Goal: Transaction & Acquisition: Purchase product/service

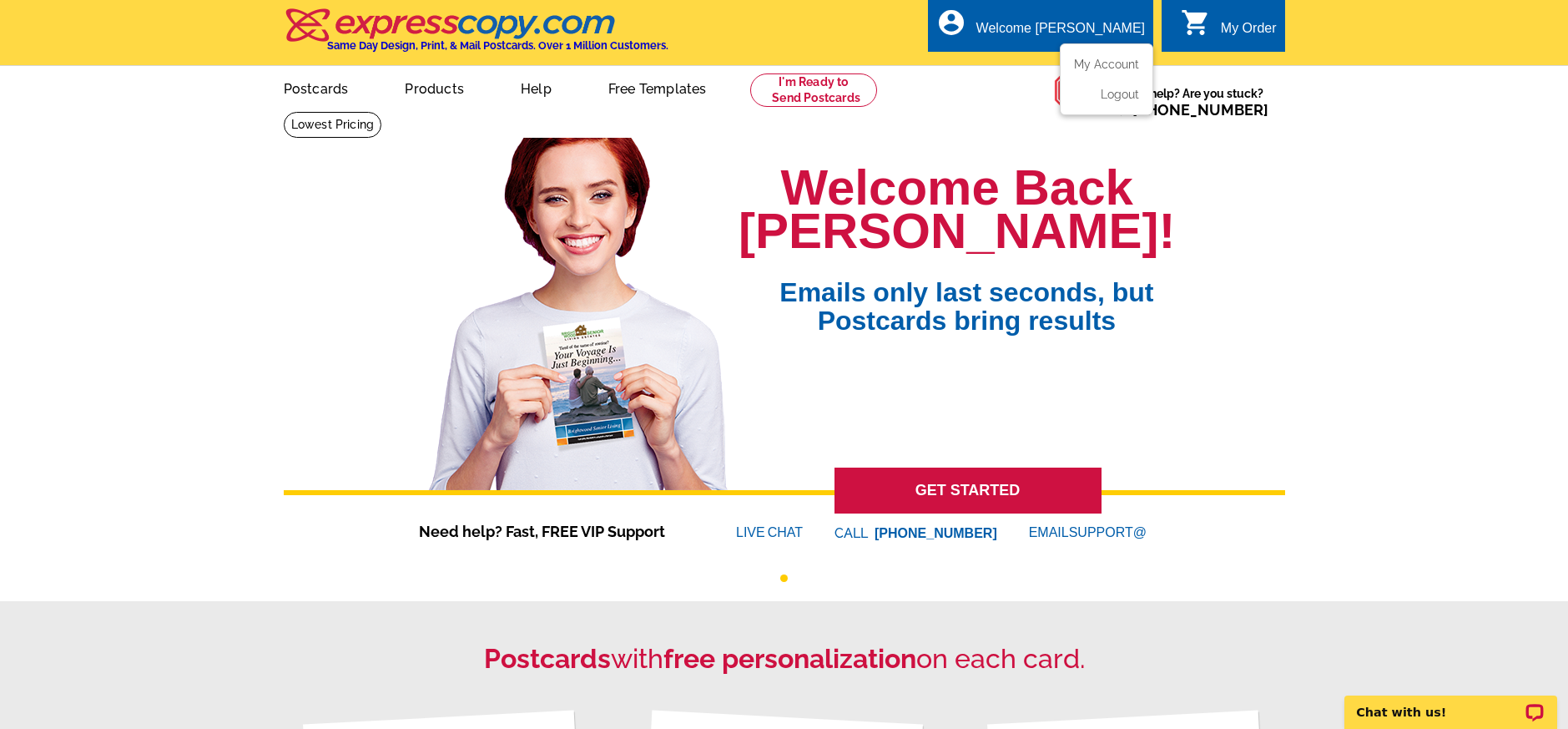
click at [1056, 26] on div "account_circle Welcome Jim My Account Logout" at bounding box center [1041, 25] width 225 height 53
click at [1123, 65] on link "My Account" at bounding box center [1104, 64] width 72 height 15
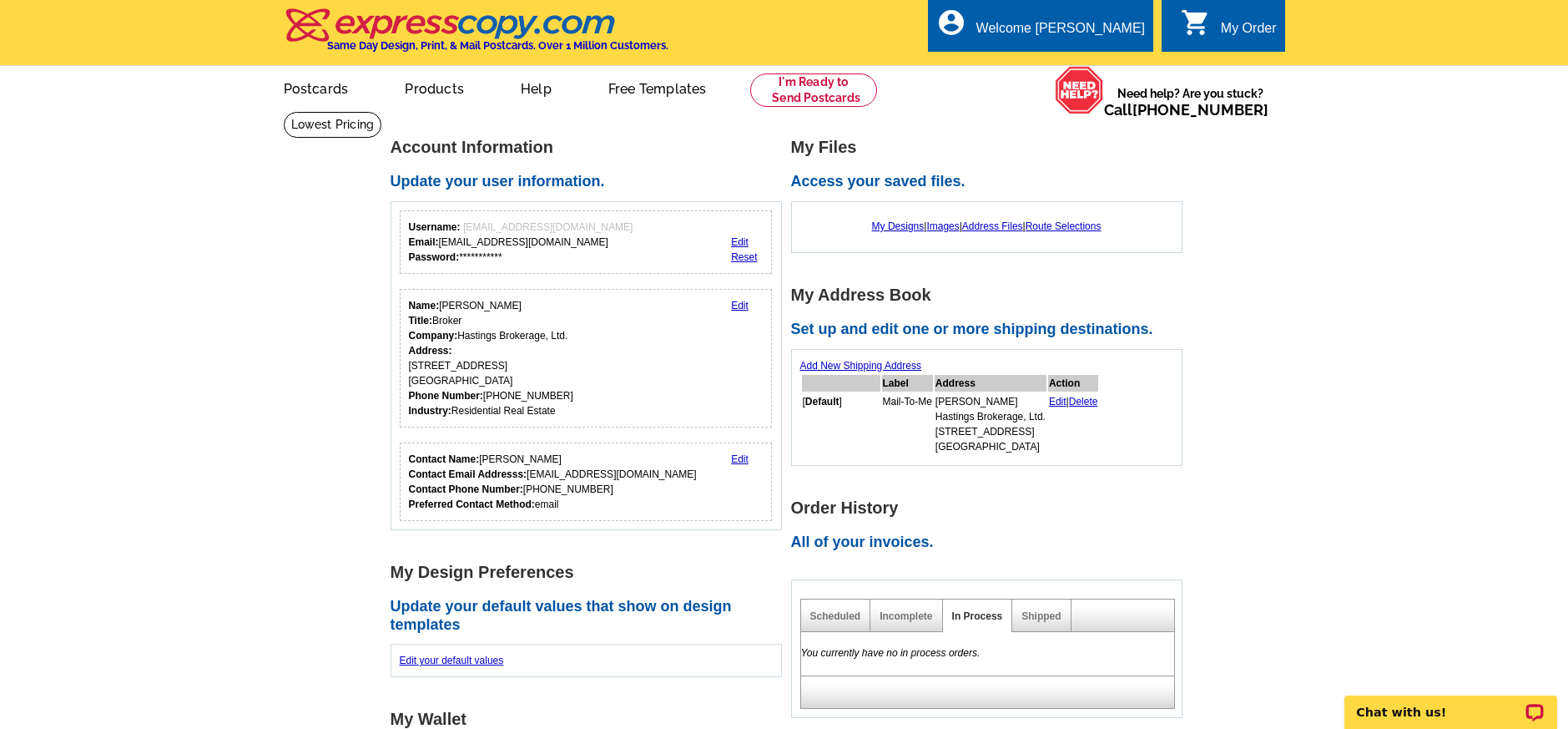
click at [1254, 259] on main "**********" at bounding box center [784, 672] width 1568 height 1123
click at [796, 90] on link at bounding box center [814, 91] width 127 height 33
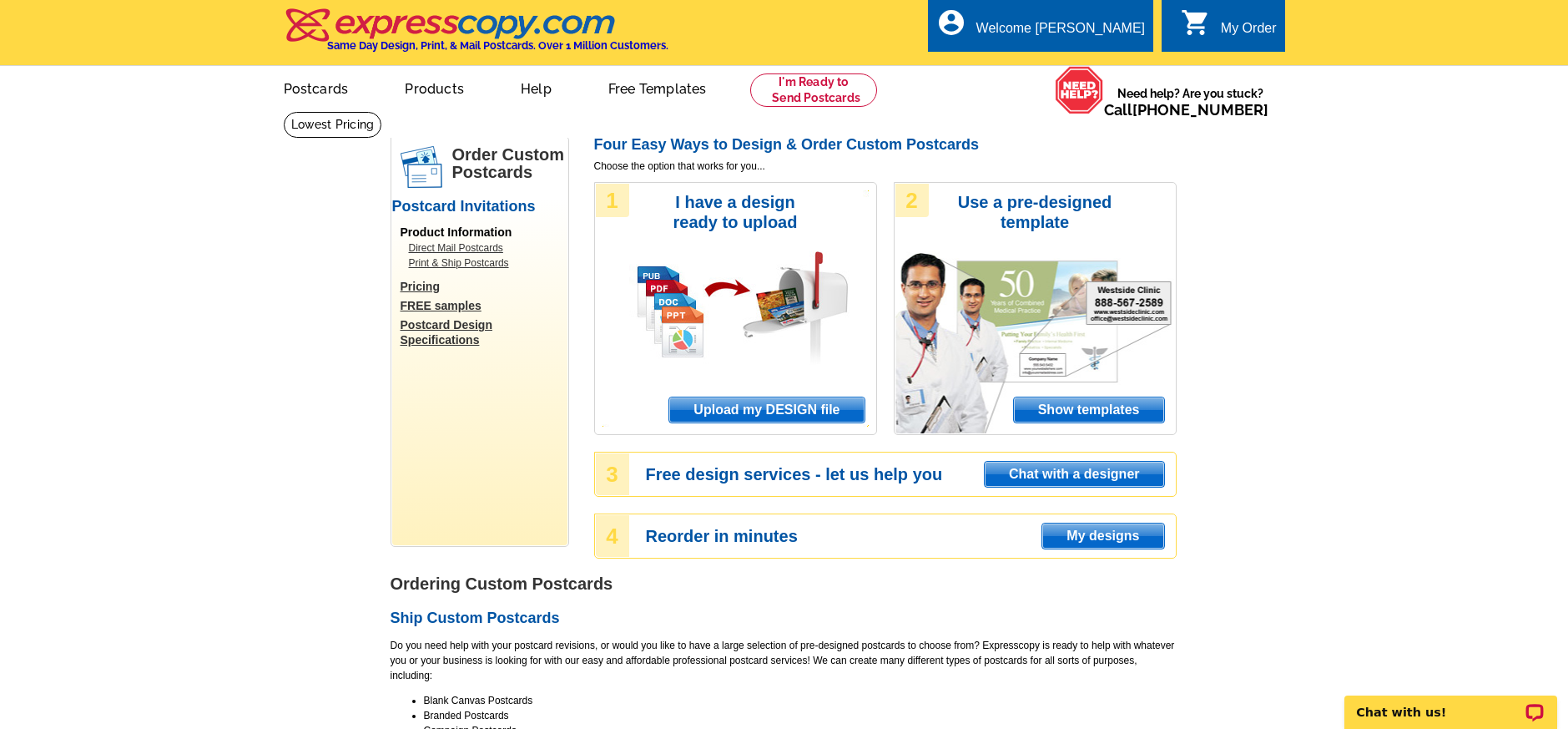
click at [499, 245] on link "Direct Mail Postcards" at bounding box center [484, 248] width 151 height 15
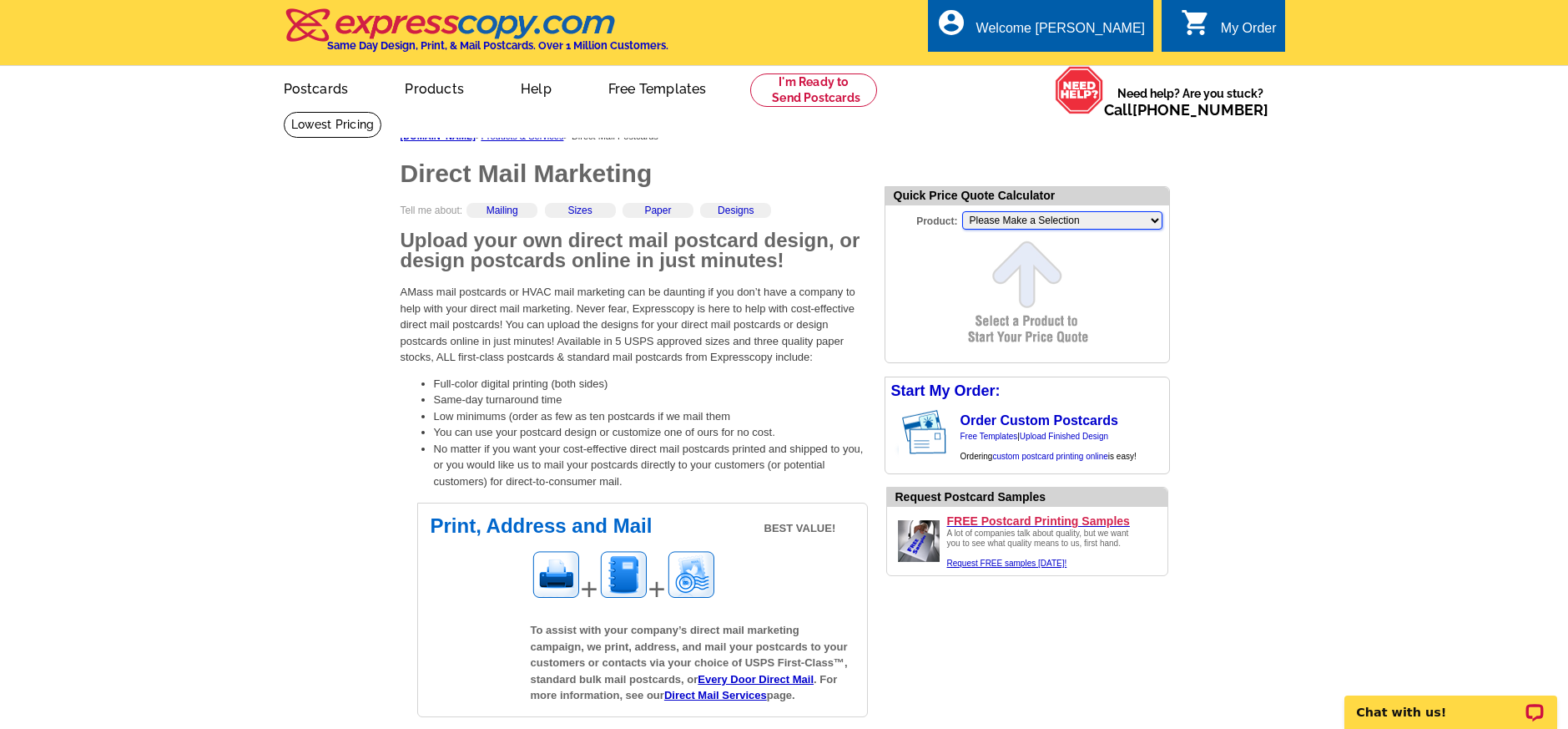
click at [973, 219] on select "Please Make a Selection Jumbo Postcard (5.5" x 8.5") Regular Postcard (4.25" x …" at bounding box center [1062, 221] width 200 height 18
select select "1"
click at [962, 212] on select "Please Make a Selection Jumbo Postcard (5.5" x 8.5") Regular Postcard (4.25" x …" at bounding box center [1062, 221] width 200 height 18
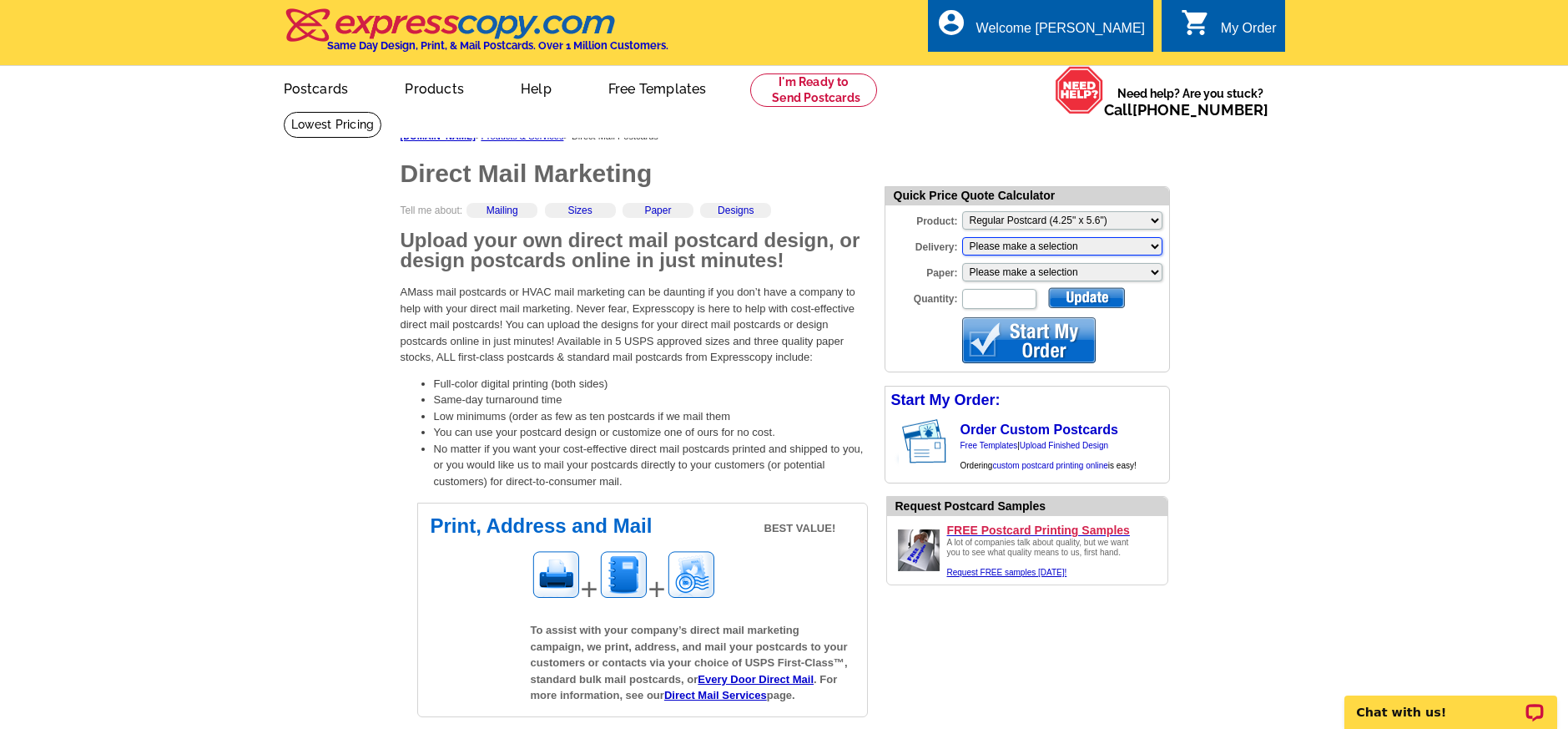
click at [1005, 241] on select "Please make a selection Print + Address+USPS First Class Print-Only+Shipped To …" at bounding box center [1062, 247] width 200 height 18
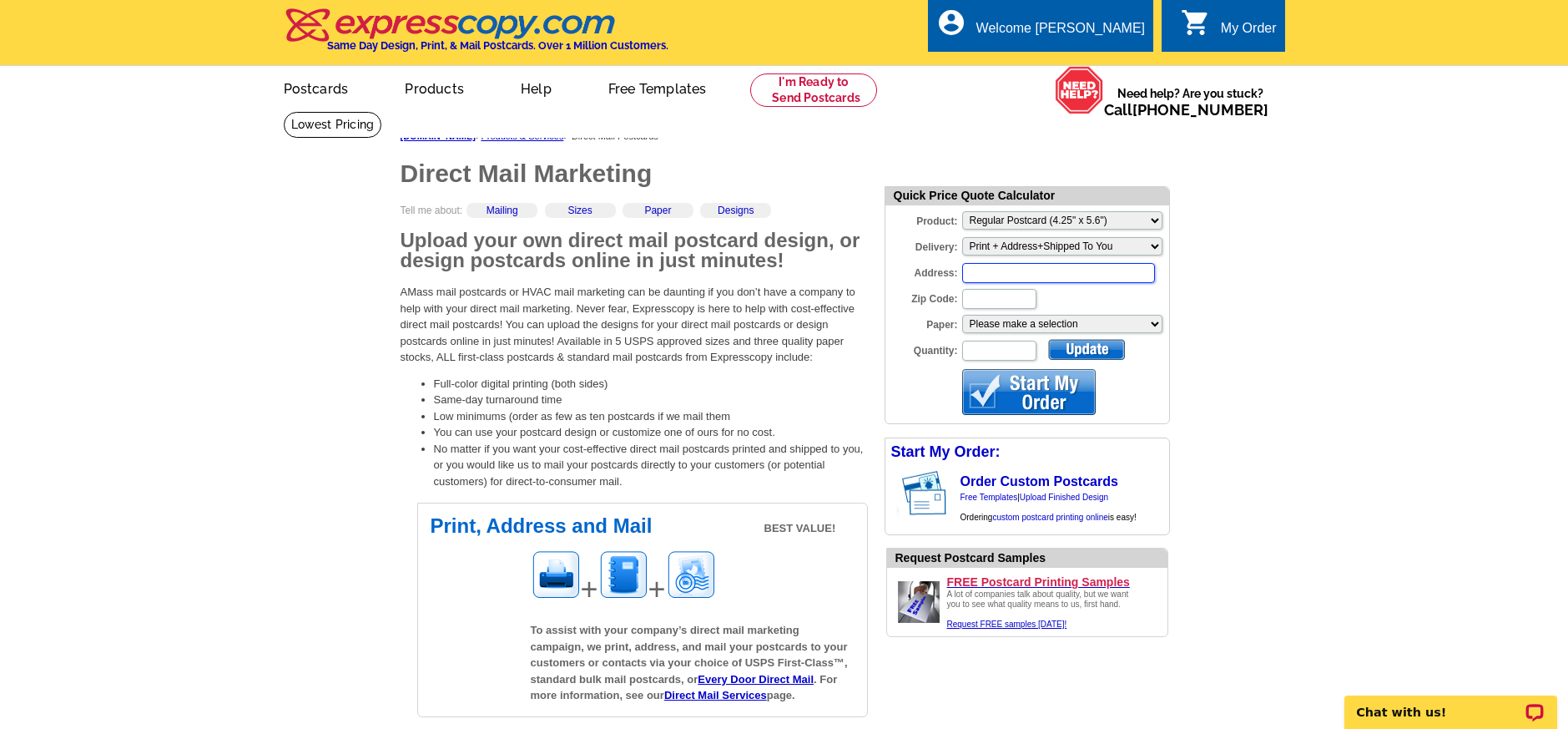
click at [991, 277] on input "Address:" at bounding box center [1058, 273] width 193 height 20
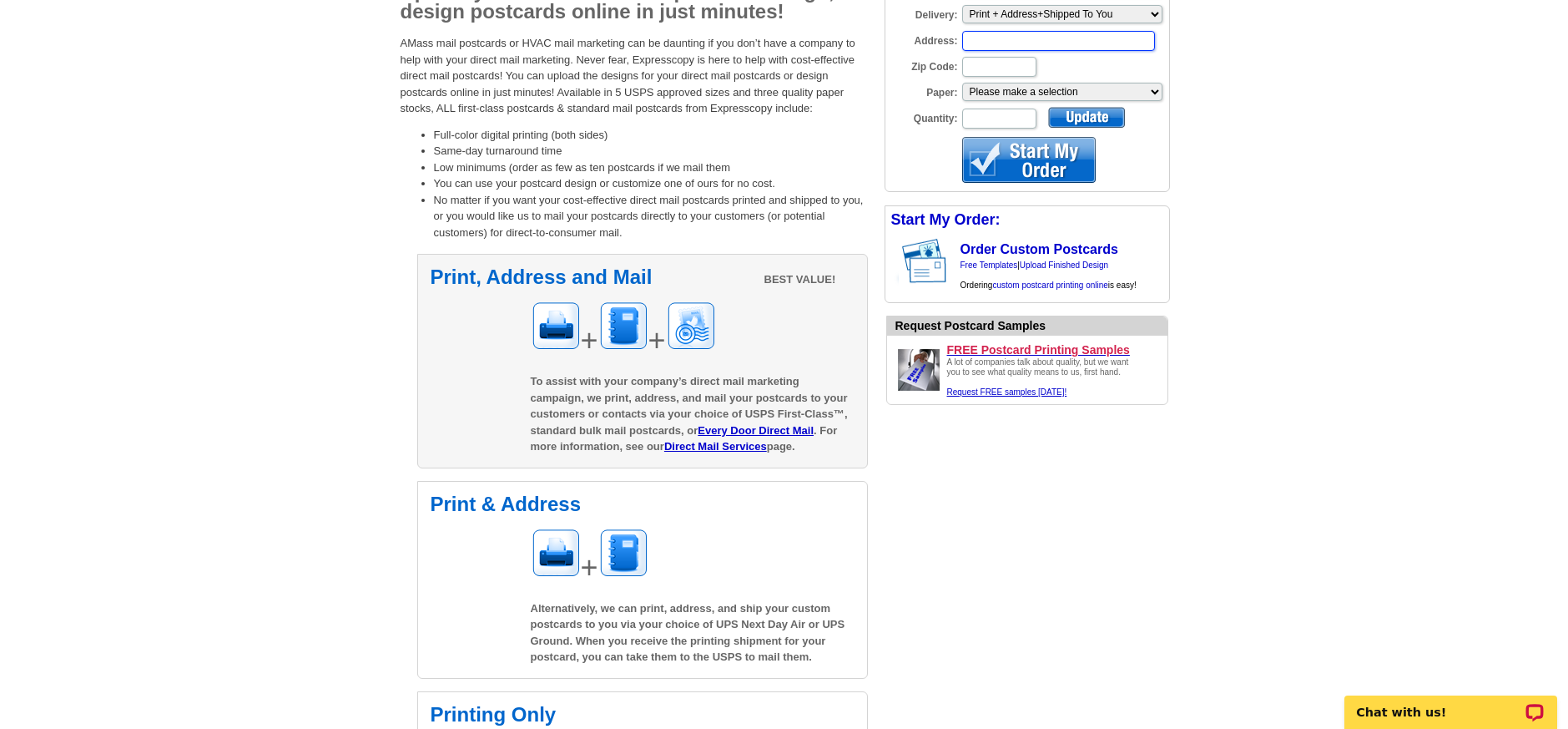
scroll to position [456, 0]
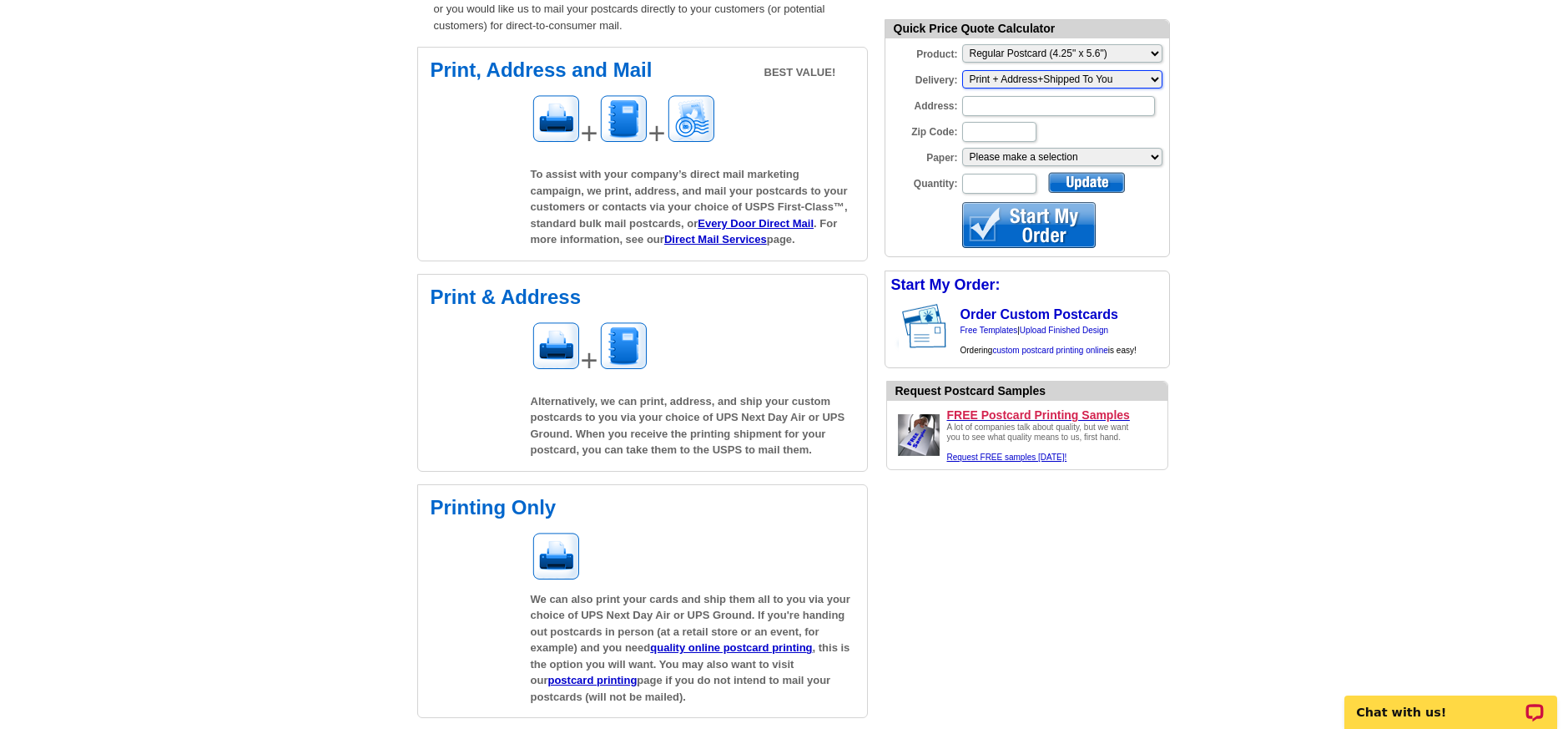
click at [1038, 79] on select "Please make a selection Print + Address+USPS First Class Print-Only+Shipped To …" at bounding box center [1062, 79] width 200 height 18
select select "3"
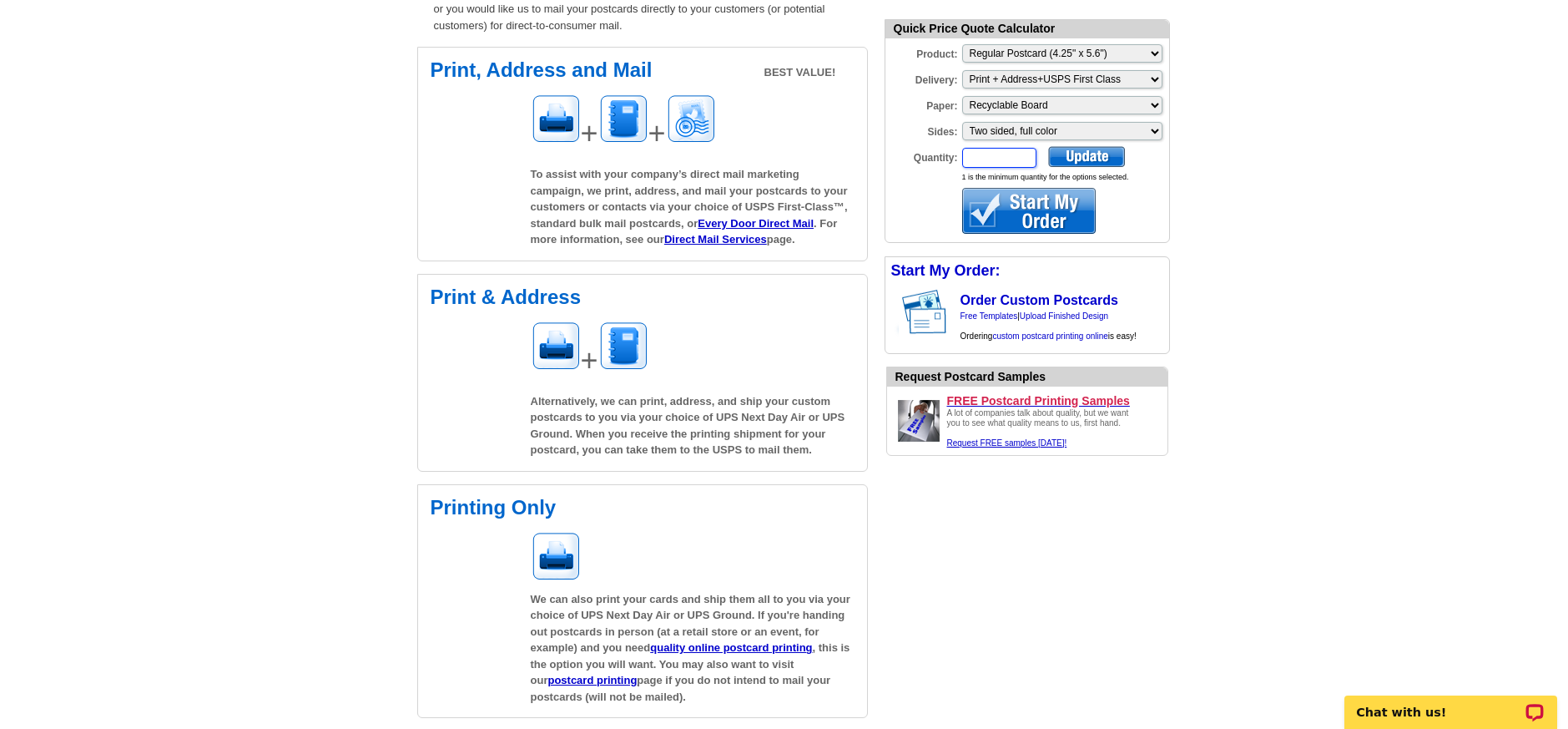
click at [983, 160] on input "Quantity:" at bounding box center [999, 158] width 74 height 20
type input "100"
click at [1085, 155] on div at bounding box center [1086, 156] width 77 height 21
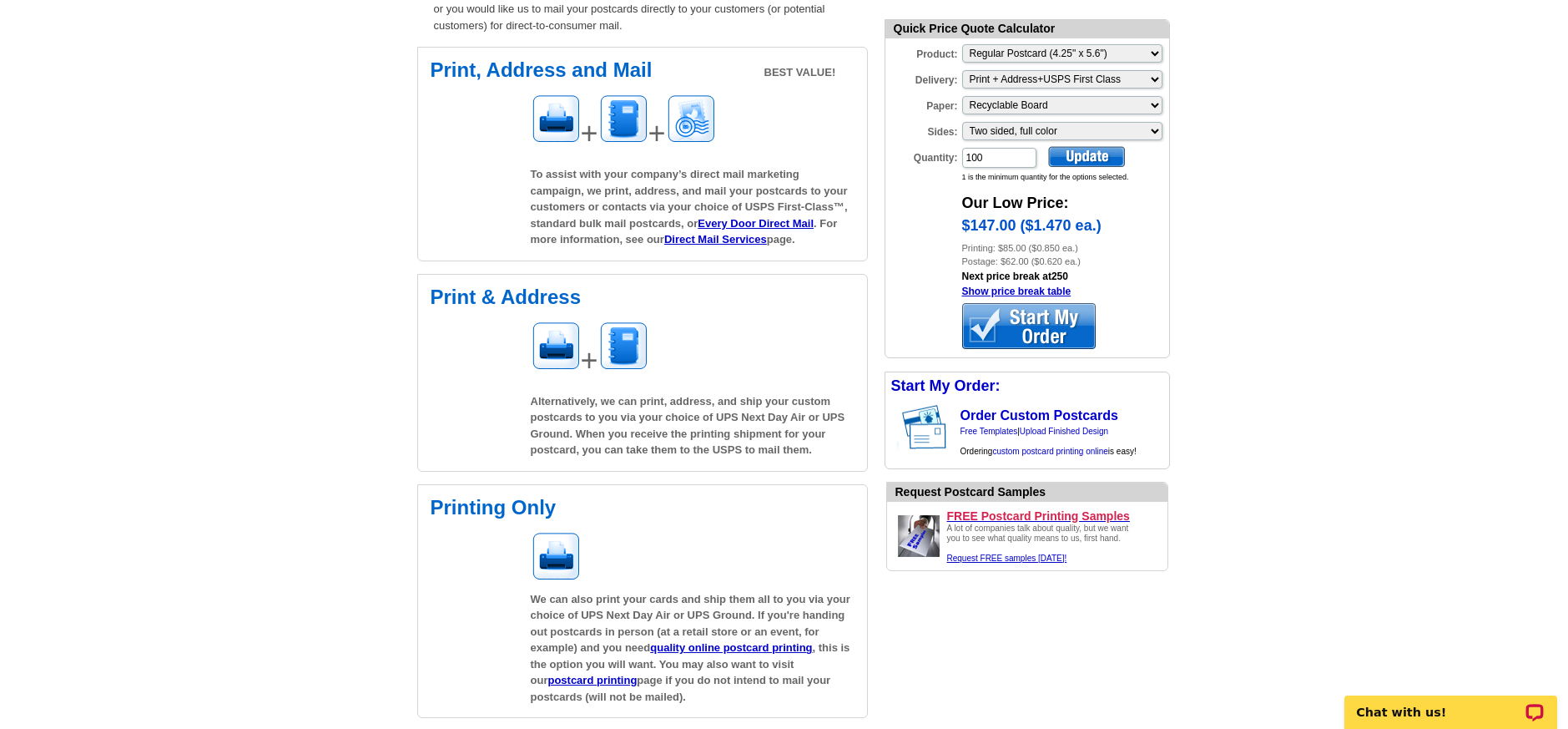
click at [1039, 333] on div at bounding box center [1029, 326] width 134 height 46
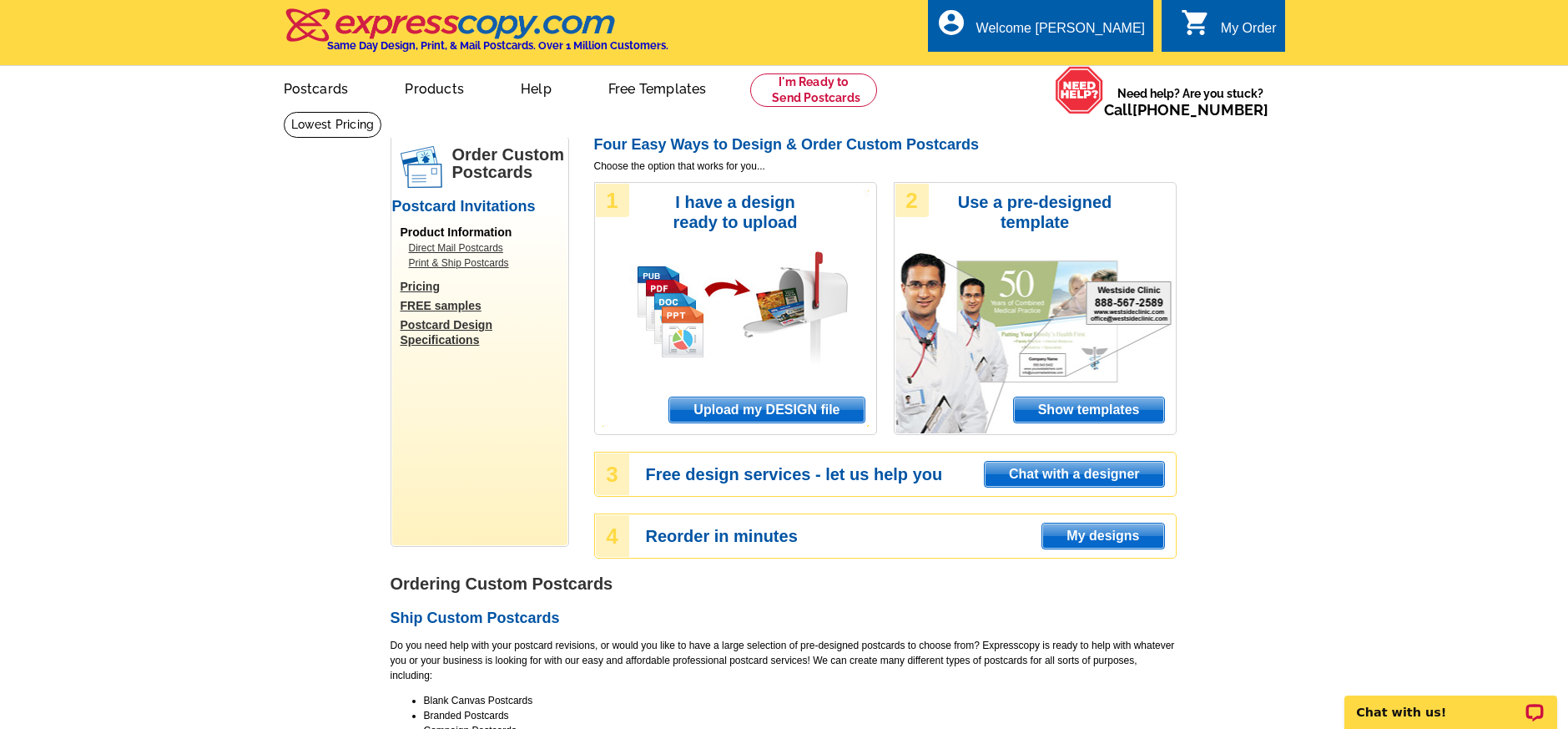
click at [1076, 407] on span "Show templates" at bounding box center [1089, 409] width 151 height 25
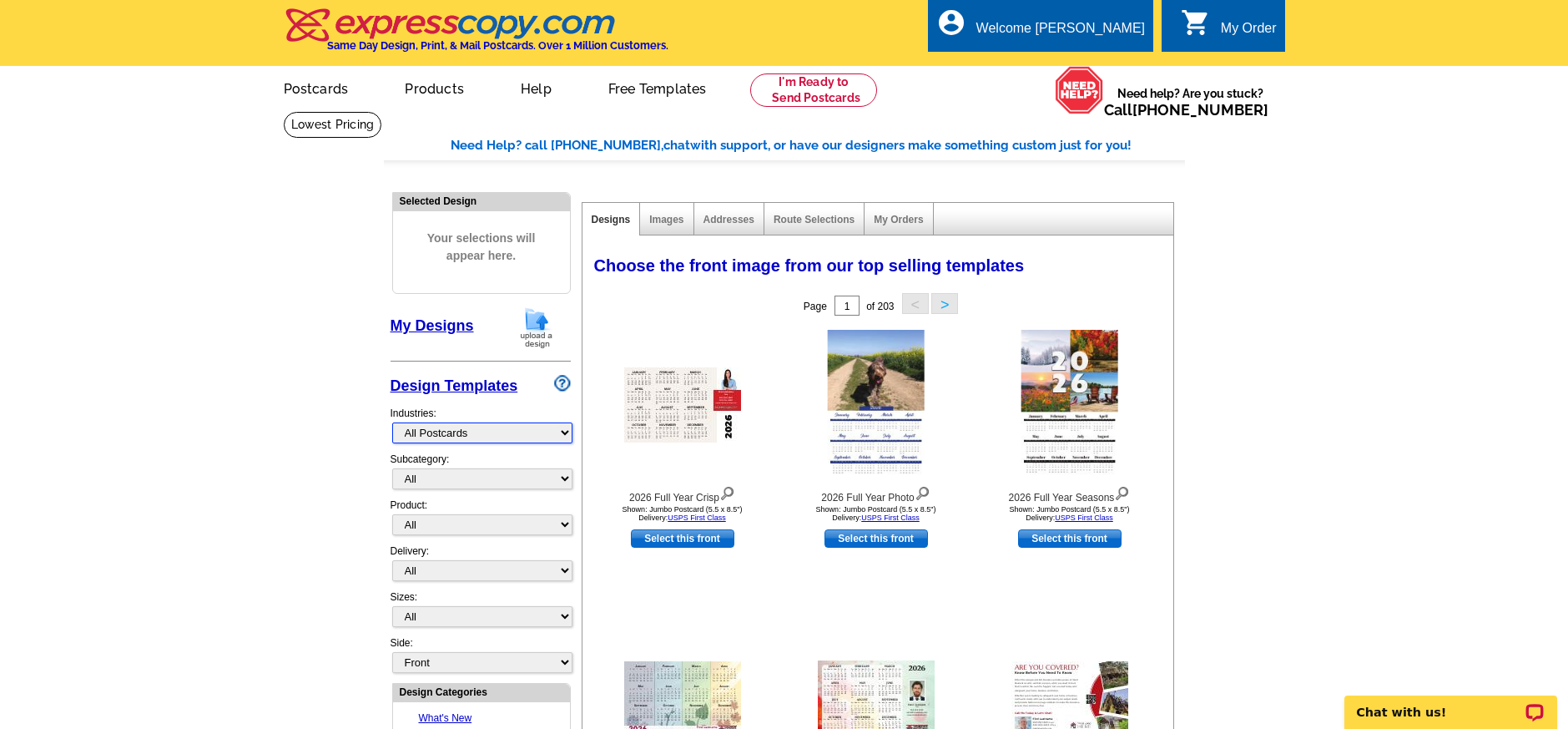
click at [459, 431] on select "What's New Real Estate Mortgage Insurance HVAC Dental Solar EDDM - NEW! Calenda…" at bounding box center [482, 432] width 180 height 21
select select "785"
click at [392, 422] on select "What's New Real Estate Mortgage Insurance HVAC Dental Solar EDDM - NEW! Calenda…" at bounding box center [482, 432] width 180 height 21
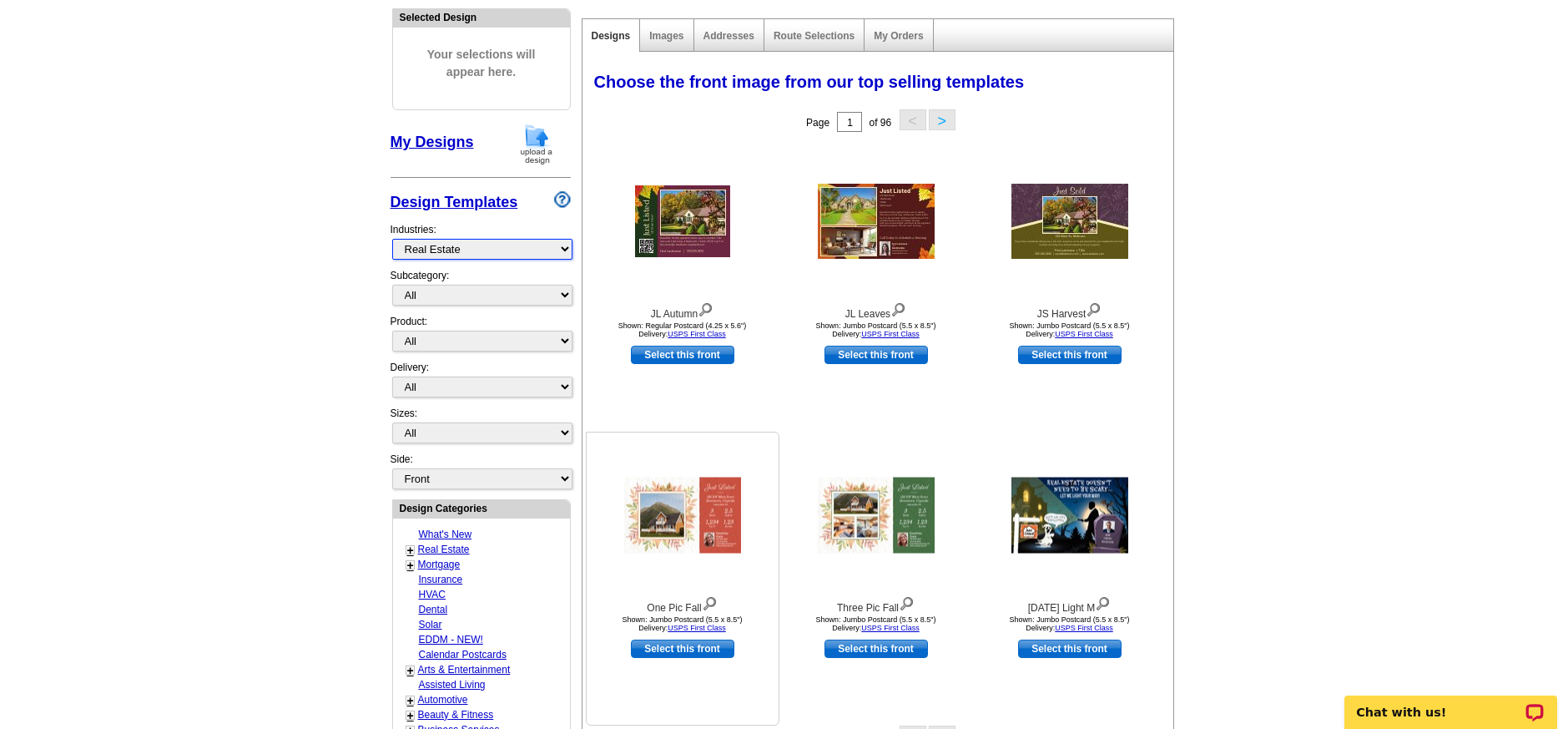
scroll to position [253, 0]
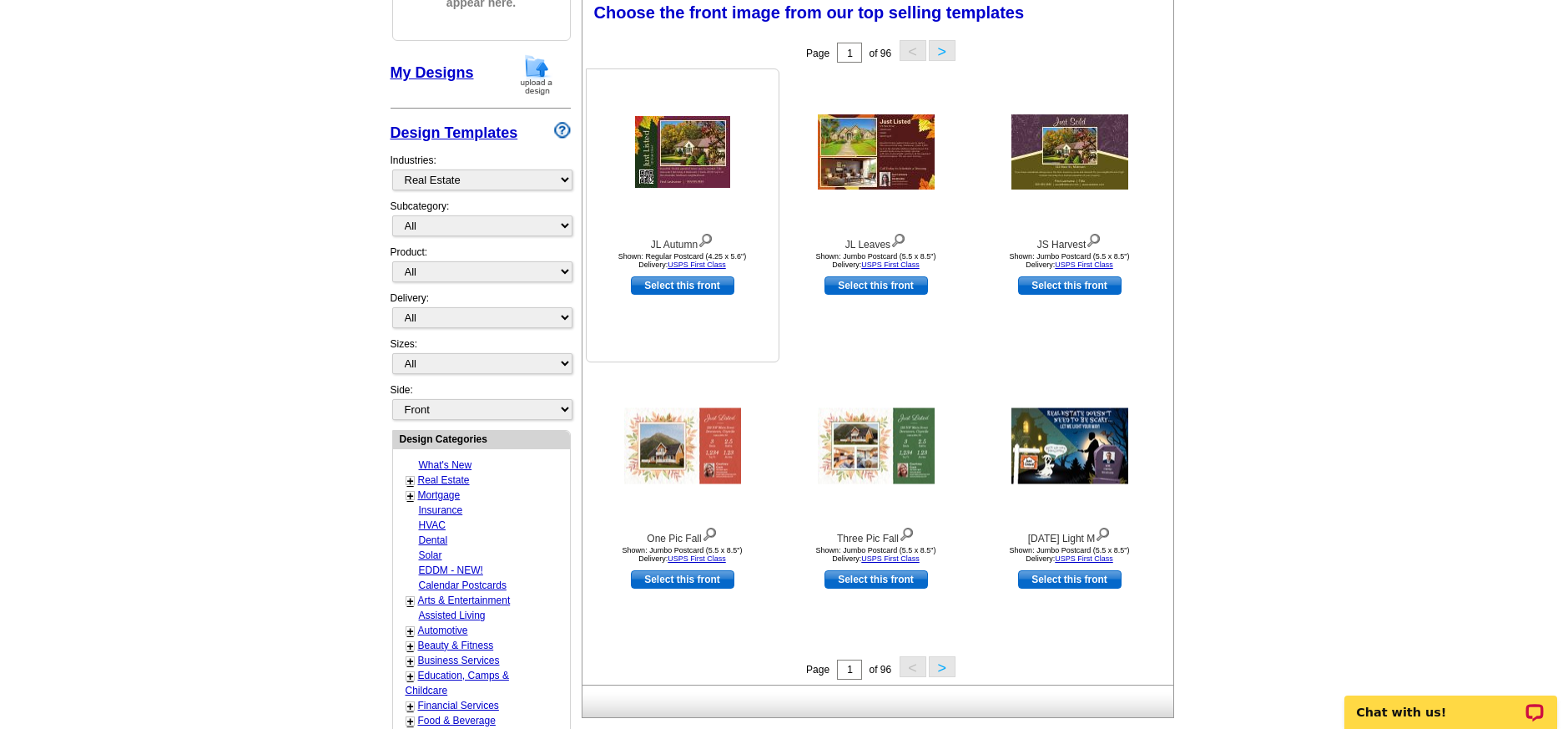
click at [694, 165] on img at bounding box center [682, 152] width 95 height 72
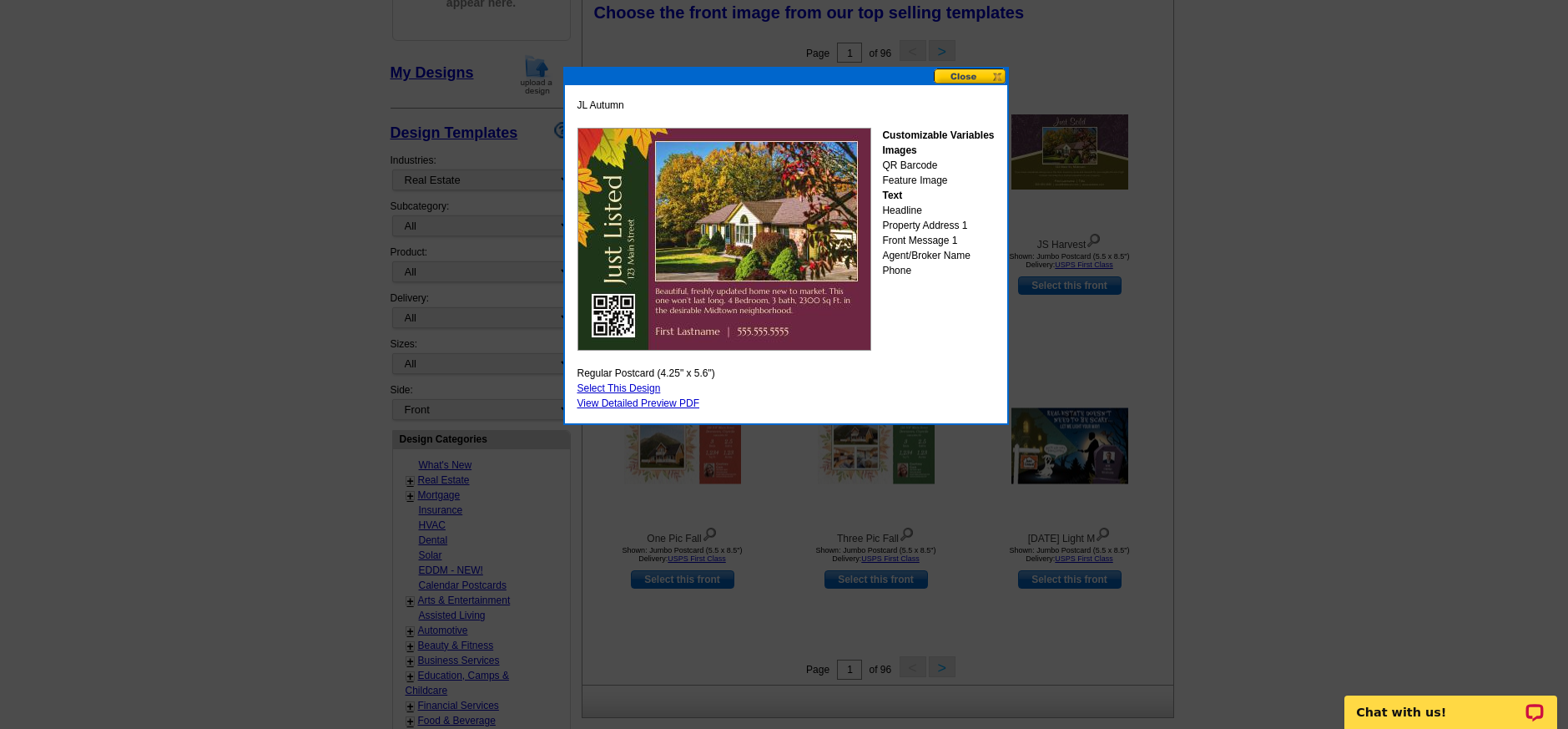
click at [634, 385] on link "Select This Design" at bounding box center [619, 388] width 83 height 12
select select "1"
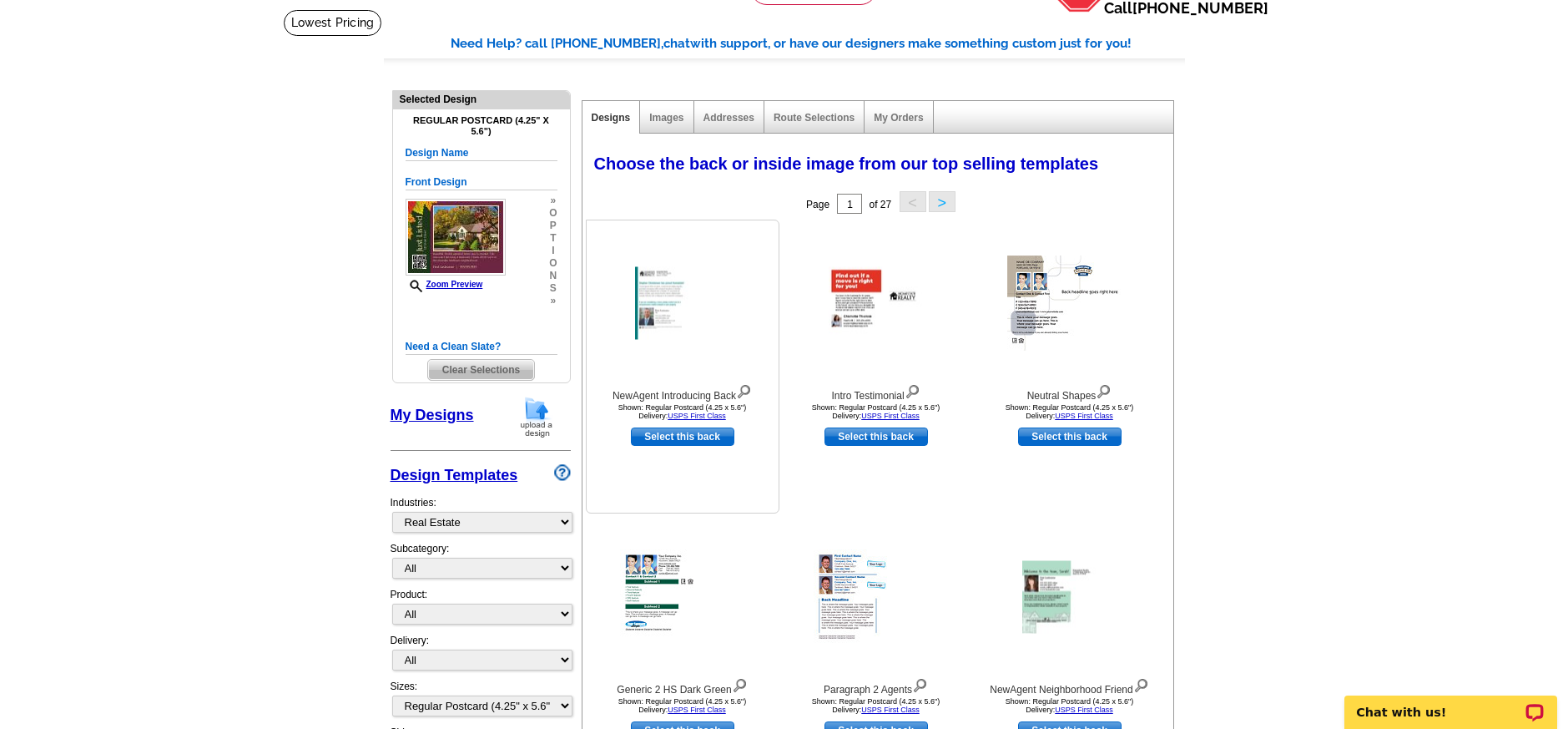
scroll to position [129, 0]
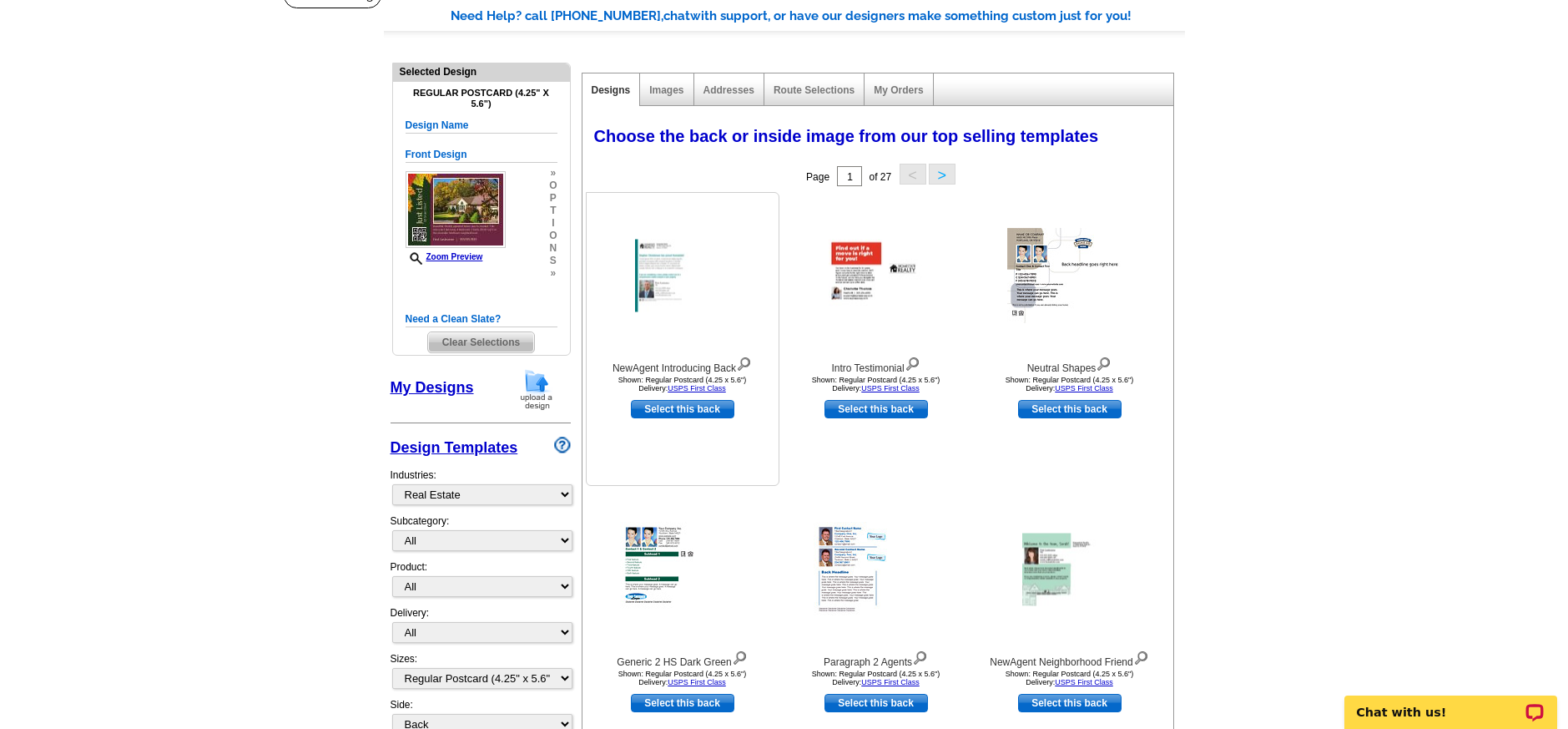
click at [687, 408] on link "Select this back" at bounding box center [682, 409] width 103 height 18
select select "front"
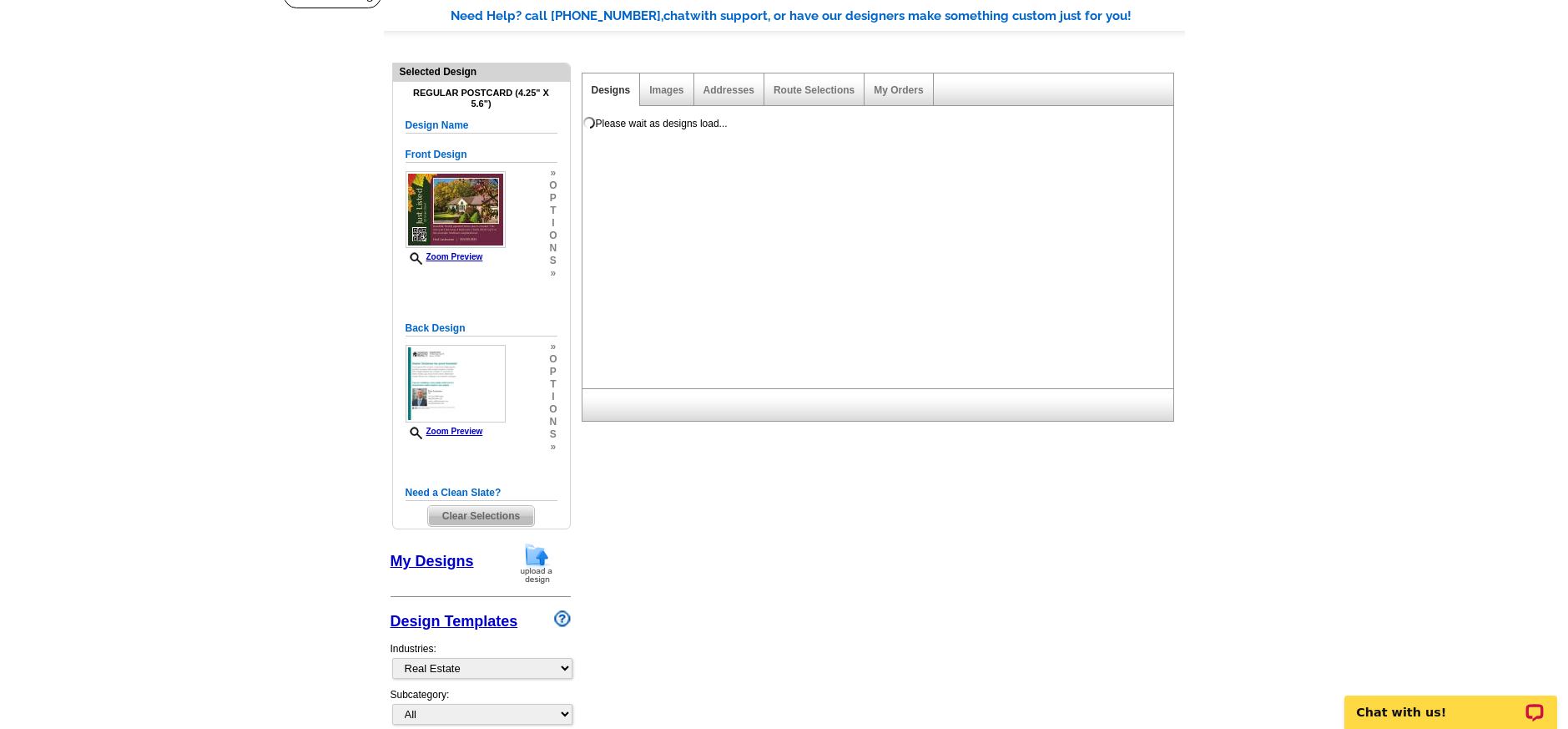
scroll to position [0, 0]
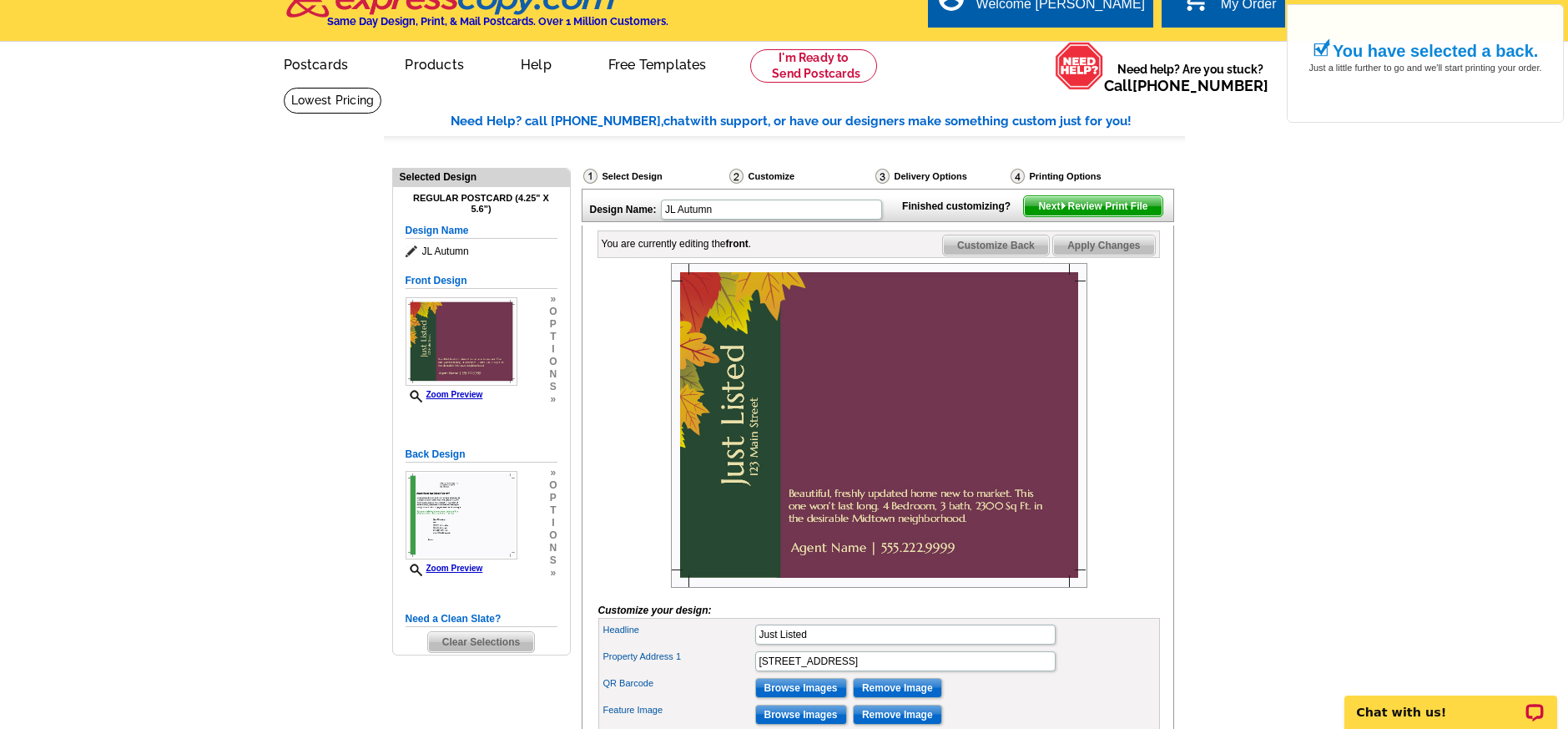
scroll to position [261, 0]
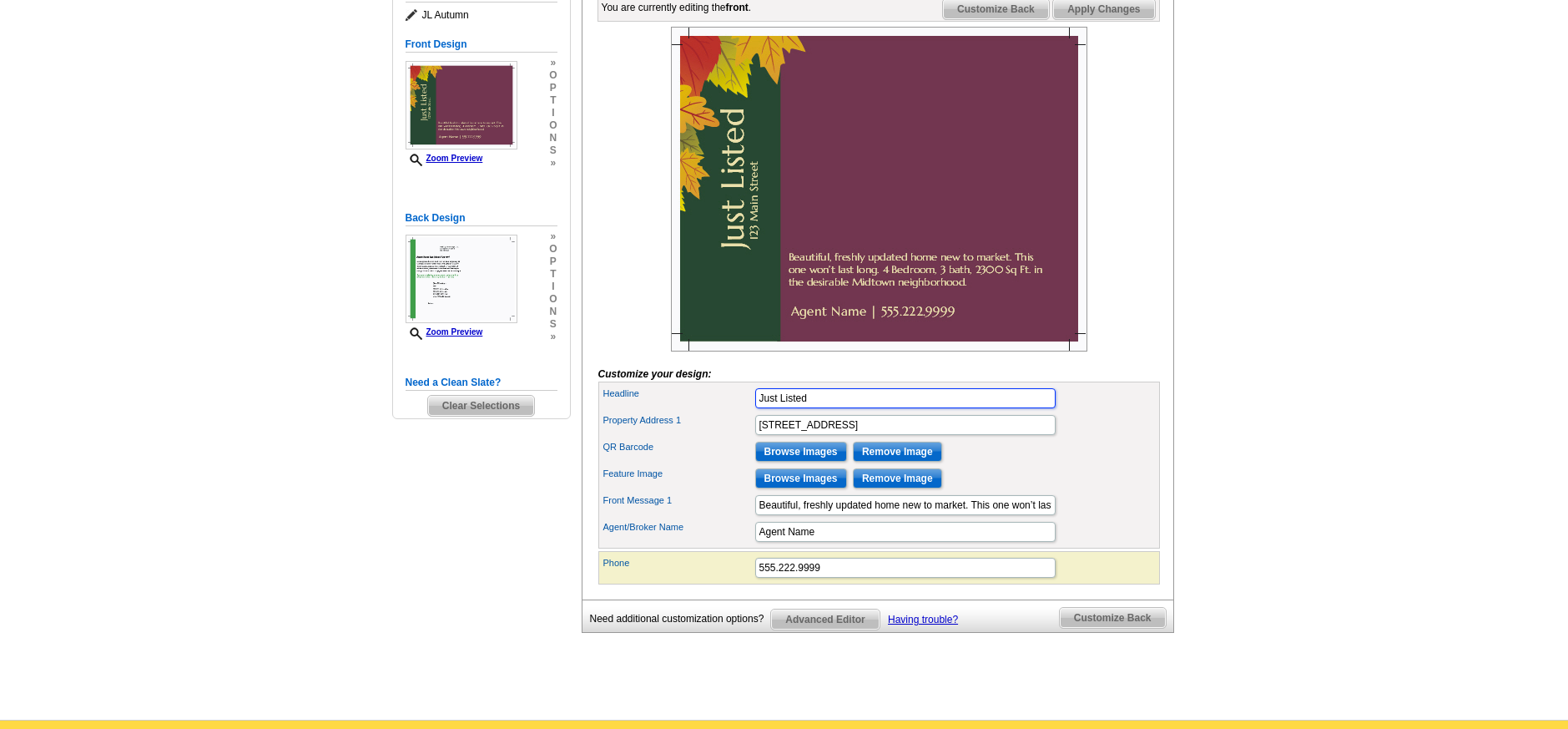
drag, startPoint x: 802, startPoint y: 426, endPoint x: 715, endPoint y: 420, distance: 87.2
click at [715, 412] on div "Headline Just Listed" at bounding box center [879, 398] width 555 height 27
click at [837, 435] on input "123 Main Street" at bounding box center [905, 425] width 300 height 20
drag, startPoint x: 814, startPoint y: 425, endPoint x: 728, endPoint y: 417, distance: 86.4
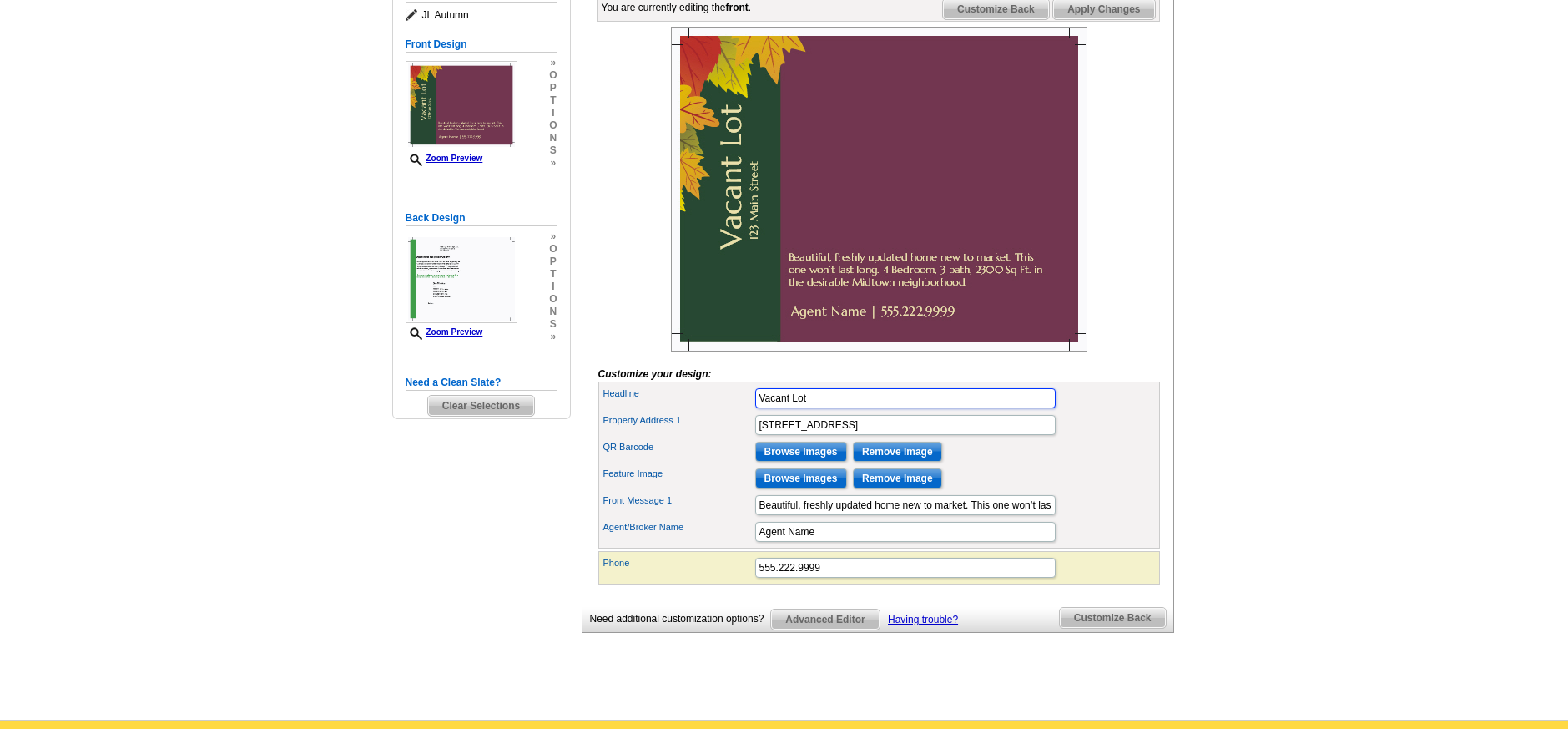
click at [729, 412] on div "Headline Vacant Lot" at bounding box center [879, 398] width 555 height 27
type input "Lot for Sale"
click at [859, 435] on input "123 Main Street" at bounding box center [905, 425] width 300 height 20
drag, startPoint x: 806, startPoint y: 446, endPoint x: 730, endPoint y: 444, distance: 76.0
click at [730, 438] on div "Property Address 1 123 Main Street" at bounding box center [879, 425] width 555 height 27
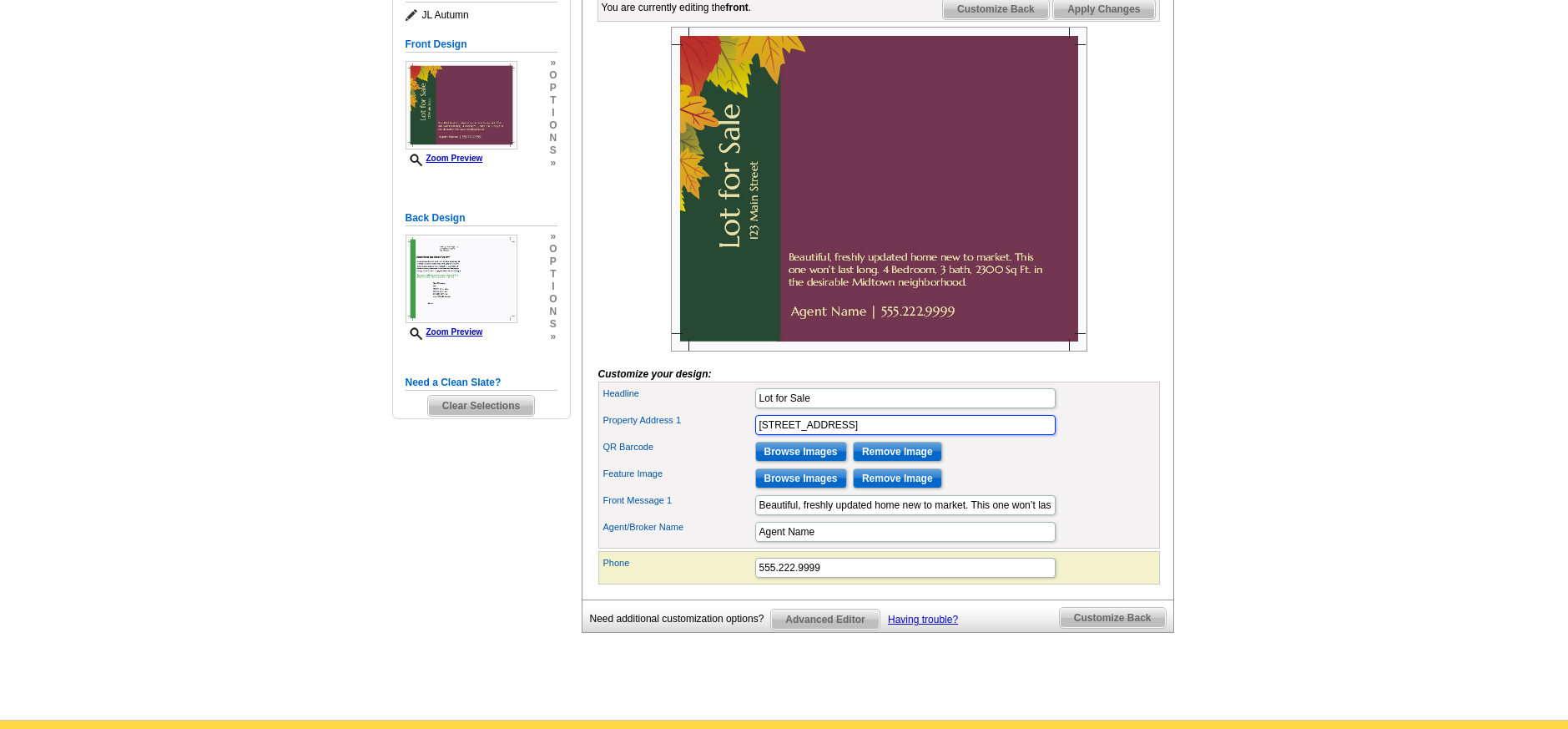
drag, startPoint x: 803, startPoint y: 452, endPoint x: 700, endPoint y: 452, distance: 103.0
click at [700, 438] on div "Property Address 1 123 Main Street" at bounding box center [879, 425] width 555 height 27
type input "2691 West Venus Street"
click at [812, 489] on input "Browse Images" at bounding box center [801, 479] width 91 height 20
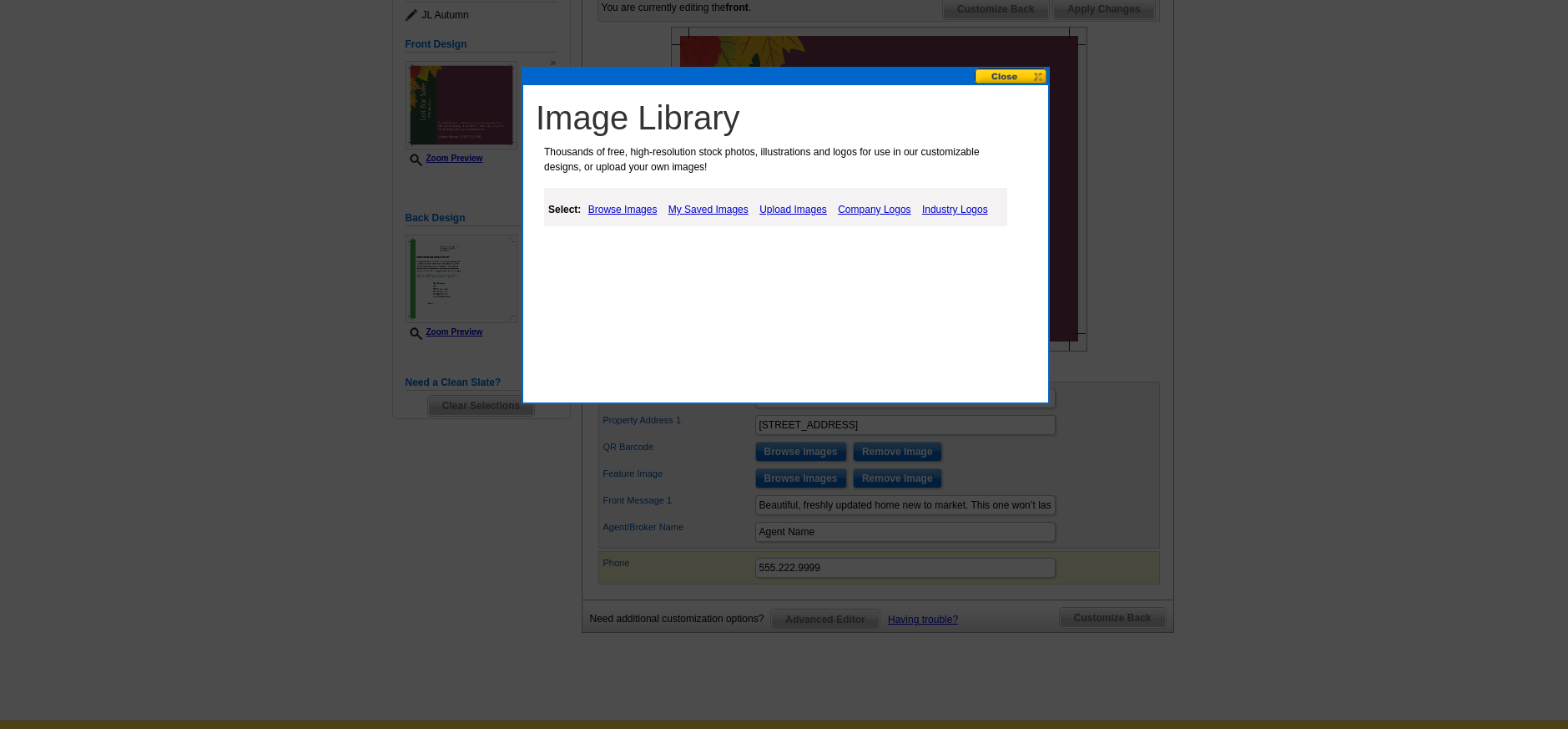
click at [792, 205] on link "Upload Images" at bounding box center [793, 210] width 76 height 20
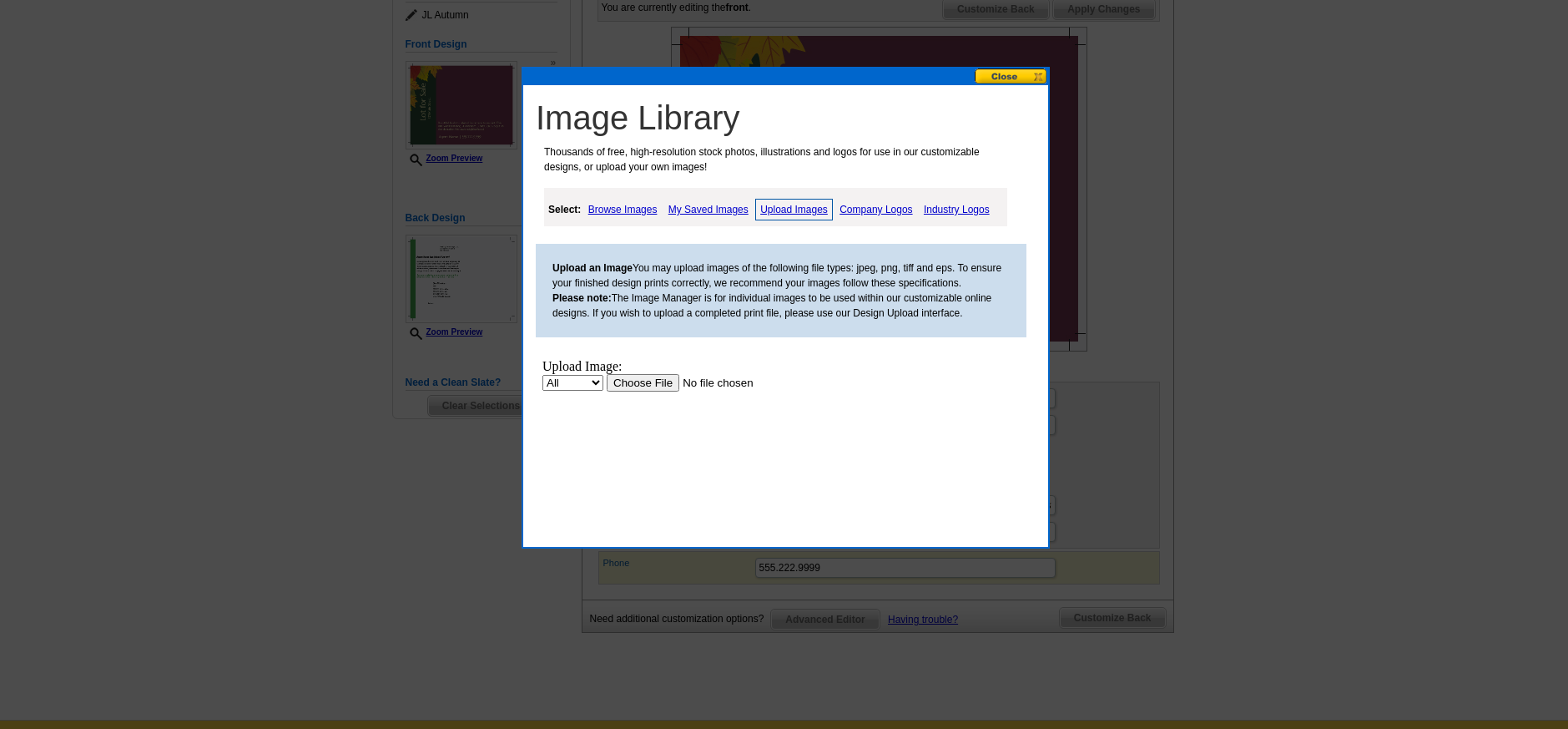
click at [650, 385] on input "file" at bounding box center [712, 383] width 211 height 18
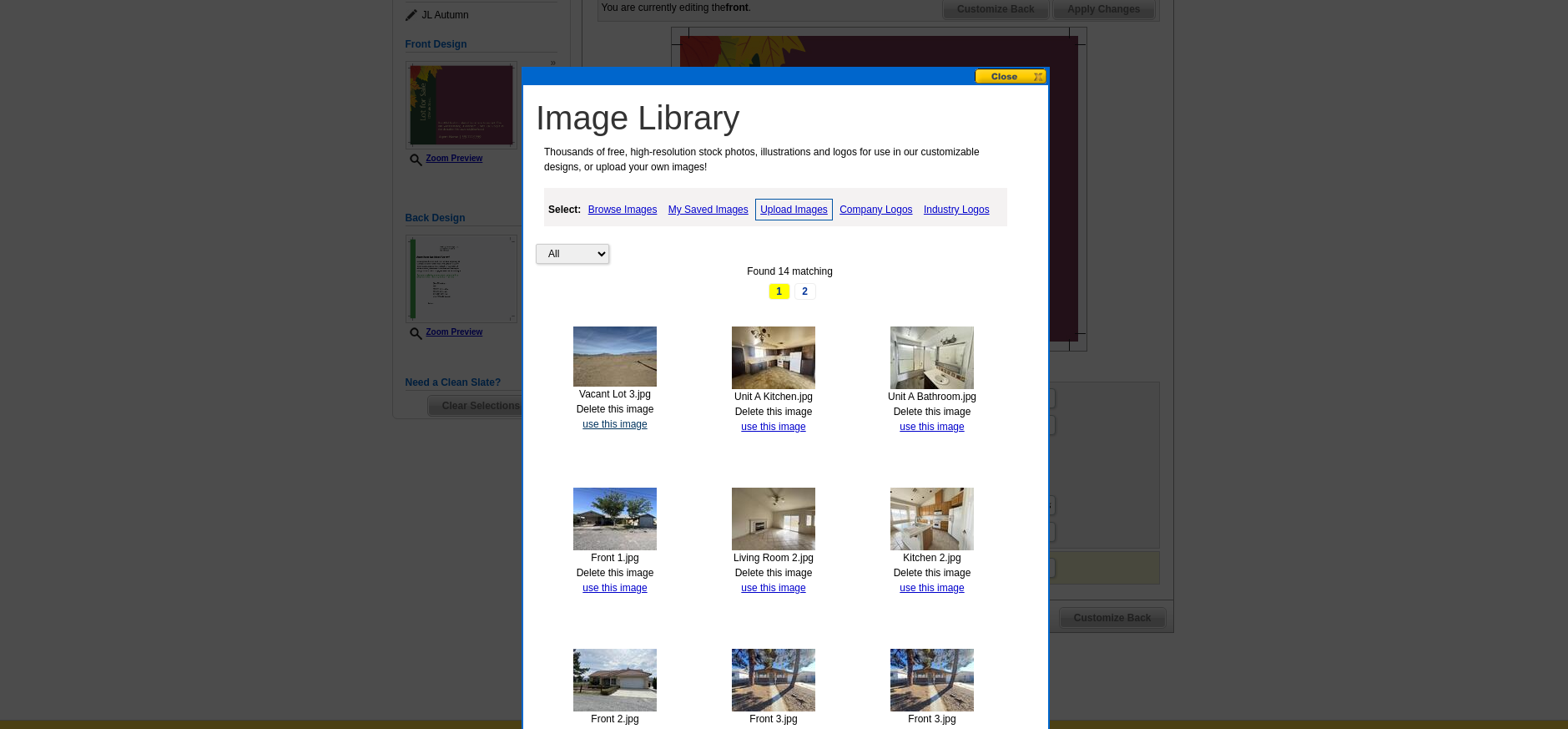
click at [623, 421] on link "use this image" at bounding box center [615, 424] width 65 height 12
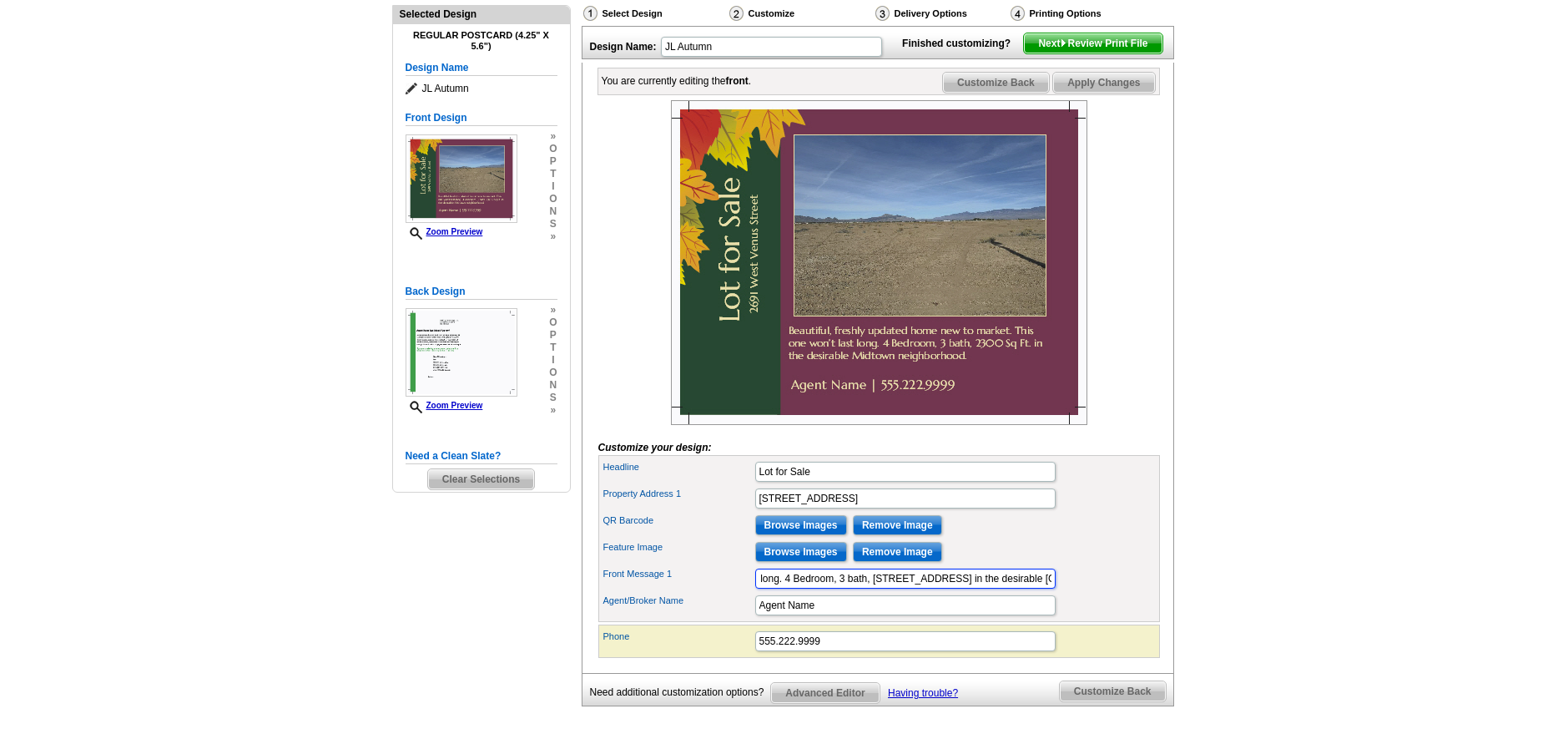
scroll to position [0, 347]
drag, startPoint x: 760, startPoint y: 602, endPoint x: 1170, endPoint y: 610, distance: 410.1
click at [1169, 610] on div "You are currently editing the front . Customize Front Customize Back Apply Chan…" at bounding box center [878, 368] width 593 height 611
type input "T"
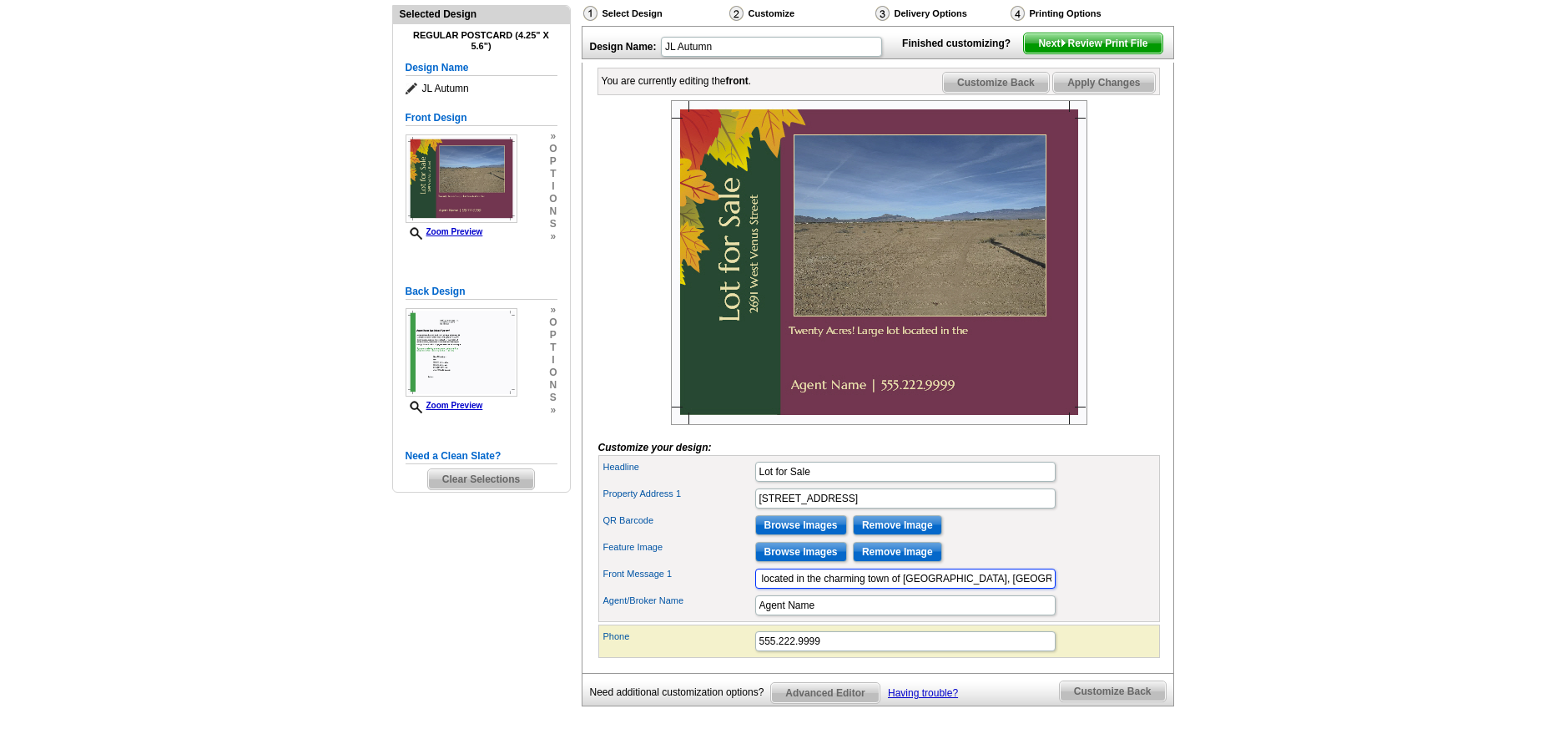
scroll to position [0, 97]
type input "Twenty Acres! Large lot located in the charming town of Pahrump, NV. Lots of po…"
drag, startPoint x: 811, startPoint y: 634, endPoint x: 729, endPoint y: 631, distance: 82.1
click at [729, 619] on div "Agent/Broker Name Agent Name" at bounding box center [879, 605] width 555 height 27
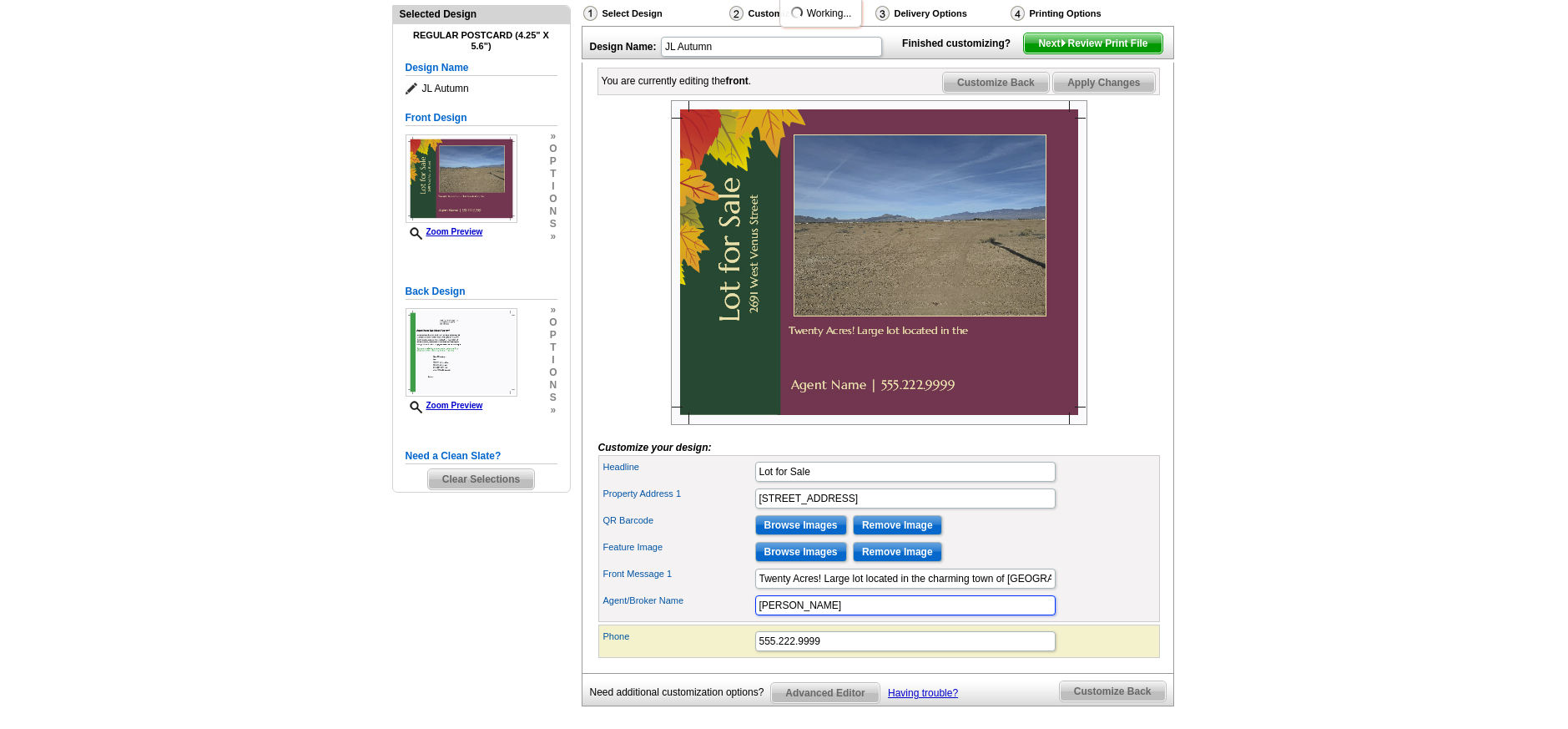
type input "[PERSON_NAME]"
drag, startPoint x: 825, startPoint y: 671, endPoint x: 752, endPoint y: 669, distance: 73.0
click at [752, 655] on div "Phone 555.222.9999" at bounding box center [879, 641] width 555 height 27
type input "702.240.5448"
click at [1095, 539] on div "QR Barcode Browse Images Remove Image" at bounding box center [879, 525] width 555 height 27
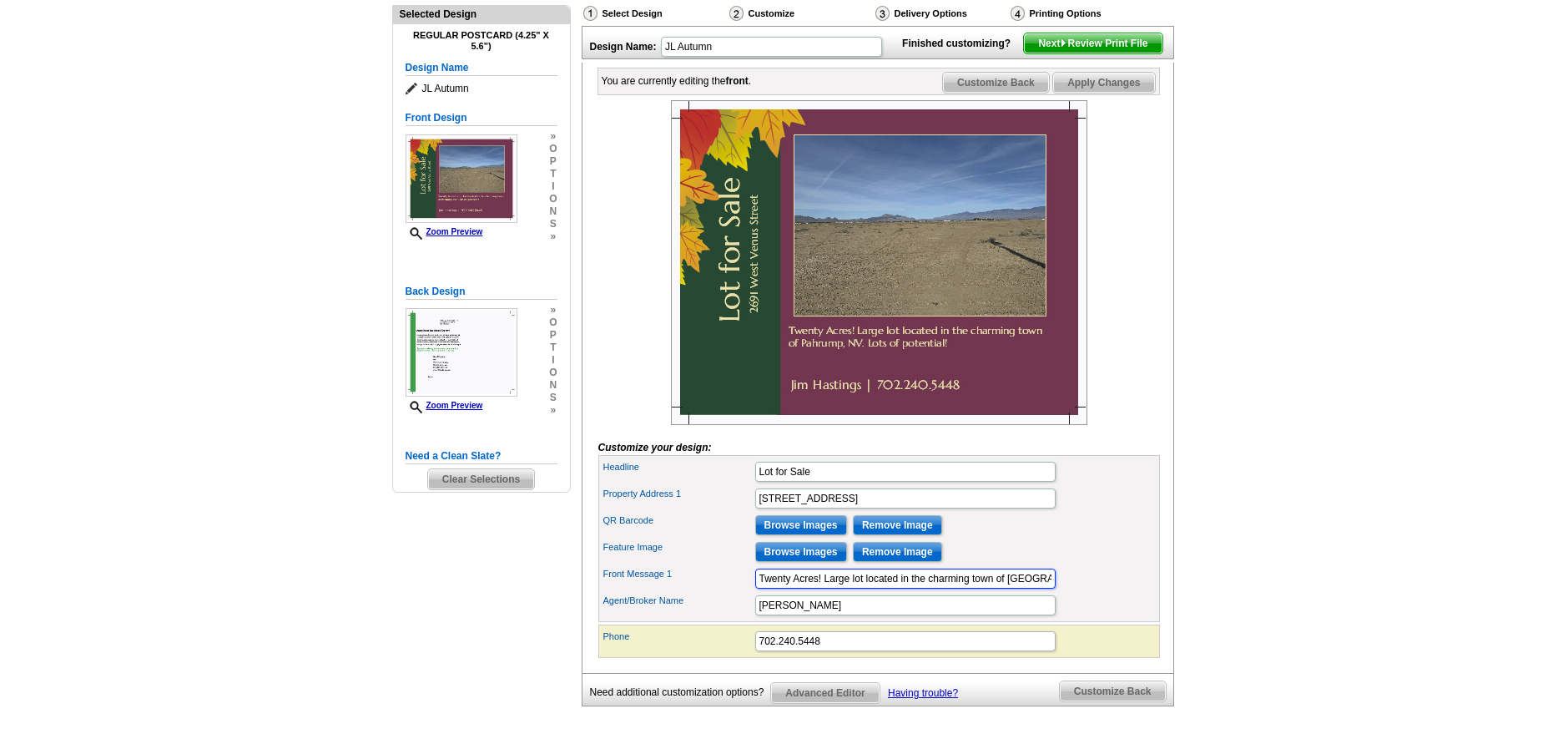
click at [919, 589] on input "Twenty Acres! Large lot located in the charming town of Pahrump, NV. Lots of po…" at bounding box center [905, 578] width 300 height 20
click at [1080, 539] on div "QR Barcode Browse Images Remove Image" at bounding box center [879, 525] width 555 height 27
click at [790, 589] on input "Twenty Acres! Large lot located in the charming town of Pahrump, NV. Zoned for …" at bounding box center [905, 578] width 300 height 20
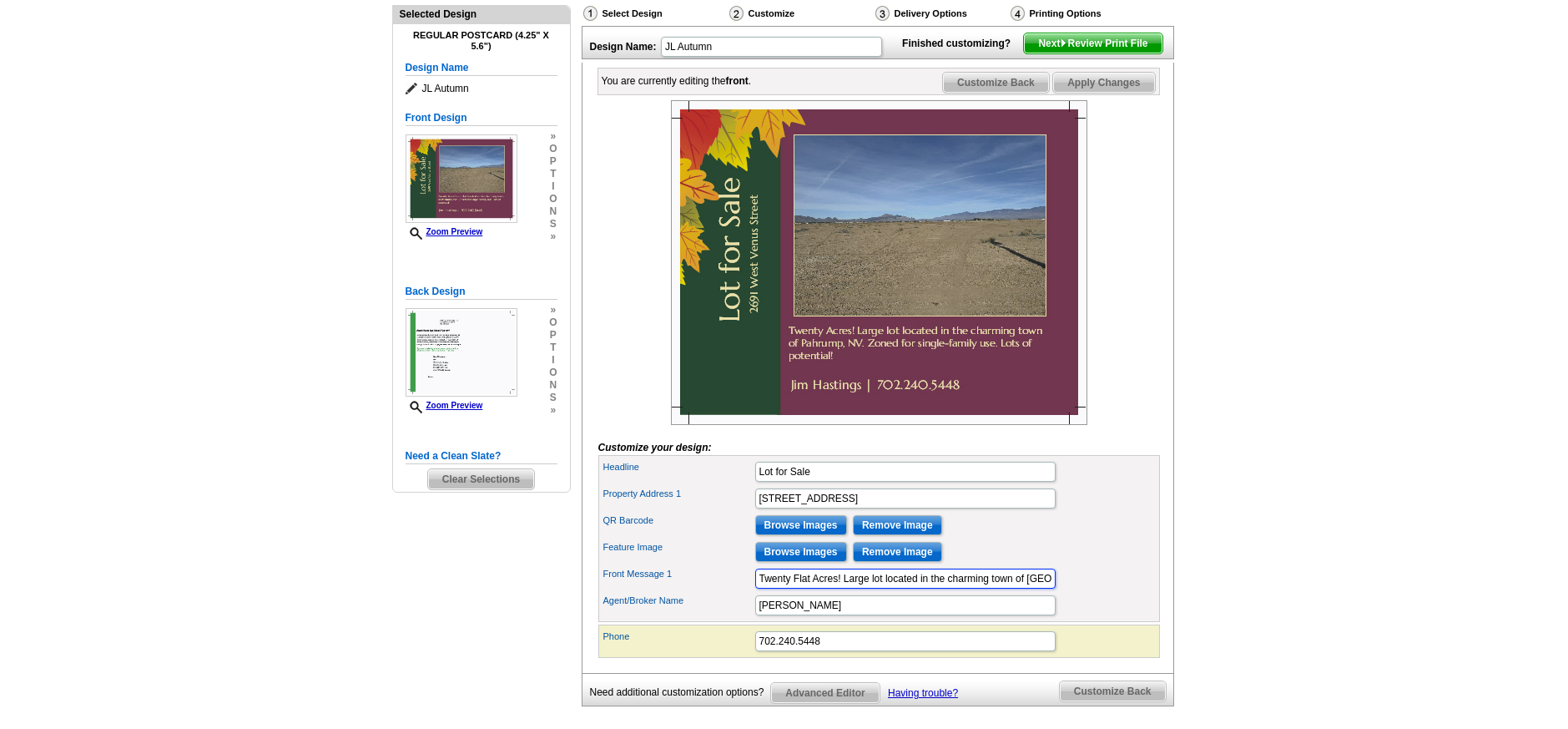
type input "Twenty Flat Acres! Large lot located in the charming town of Pahrump, NV. Zoned…"
click at [1119, 92] on span "Apply Changes" at bounding box center [1103, 83] width 101 height 20
click at [1117, 701] on span "Customize Back" at bounding box center [1113, 691] width 106 height 20
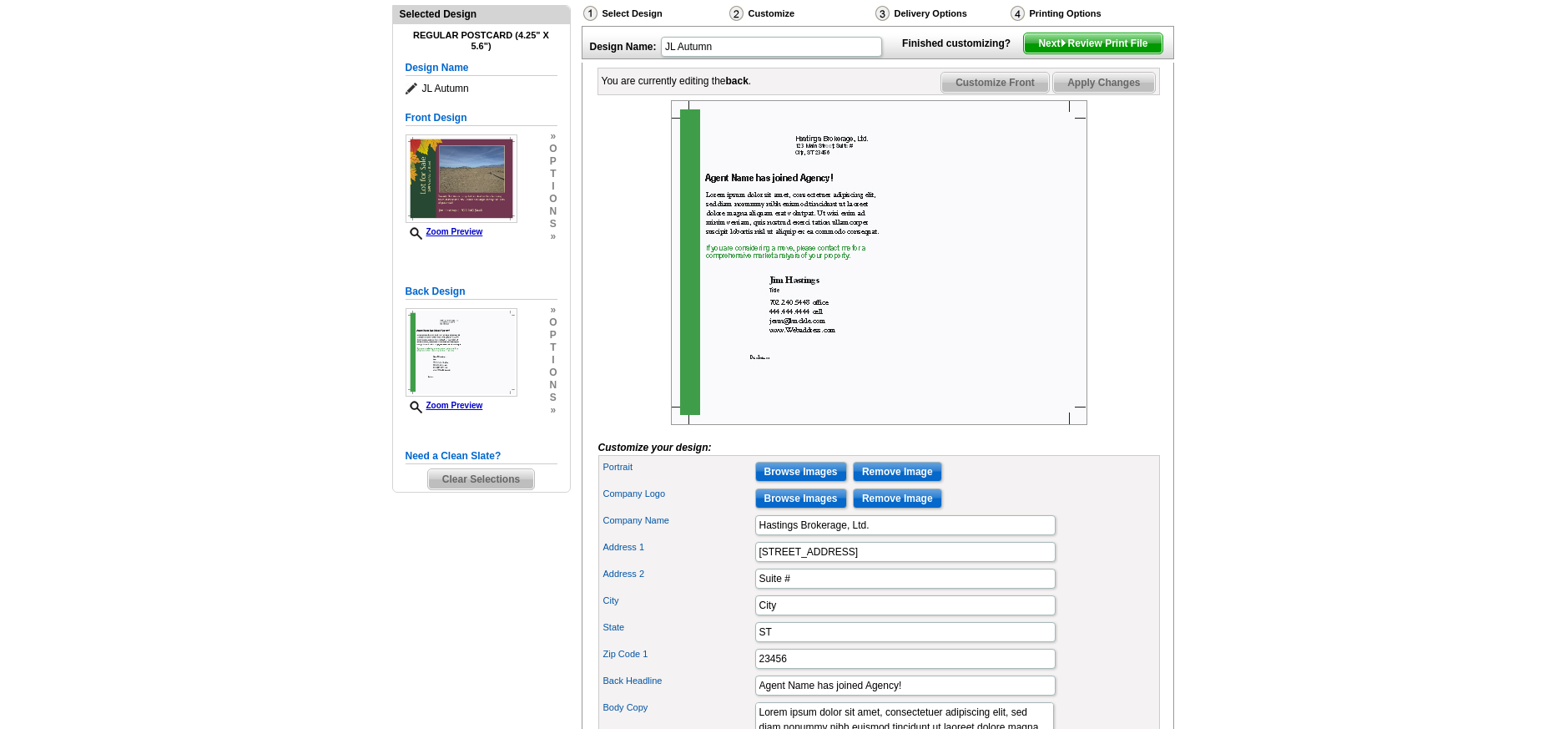
click at [844, 183] on img at bounding box center [879, 262] width 416 height 325
drag, startPoint x: 837, startPoint y: 581, endPoint x: 724, endPoint y: 576, distance: 113.1
click at [724, 565] on div "Address 1 123 Main Street" at bounding box center [879, 552] width 555 height 27
type input "2575 S Cimarron Road"
drag, startPoint x: 778, startPoint y: 610, endPoint x: 731, endPoint y: 609, distance: 47.0
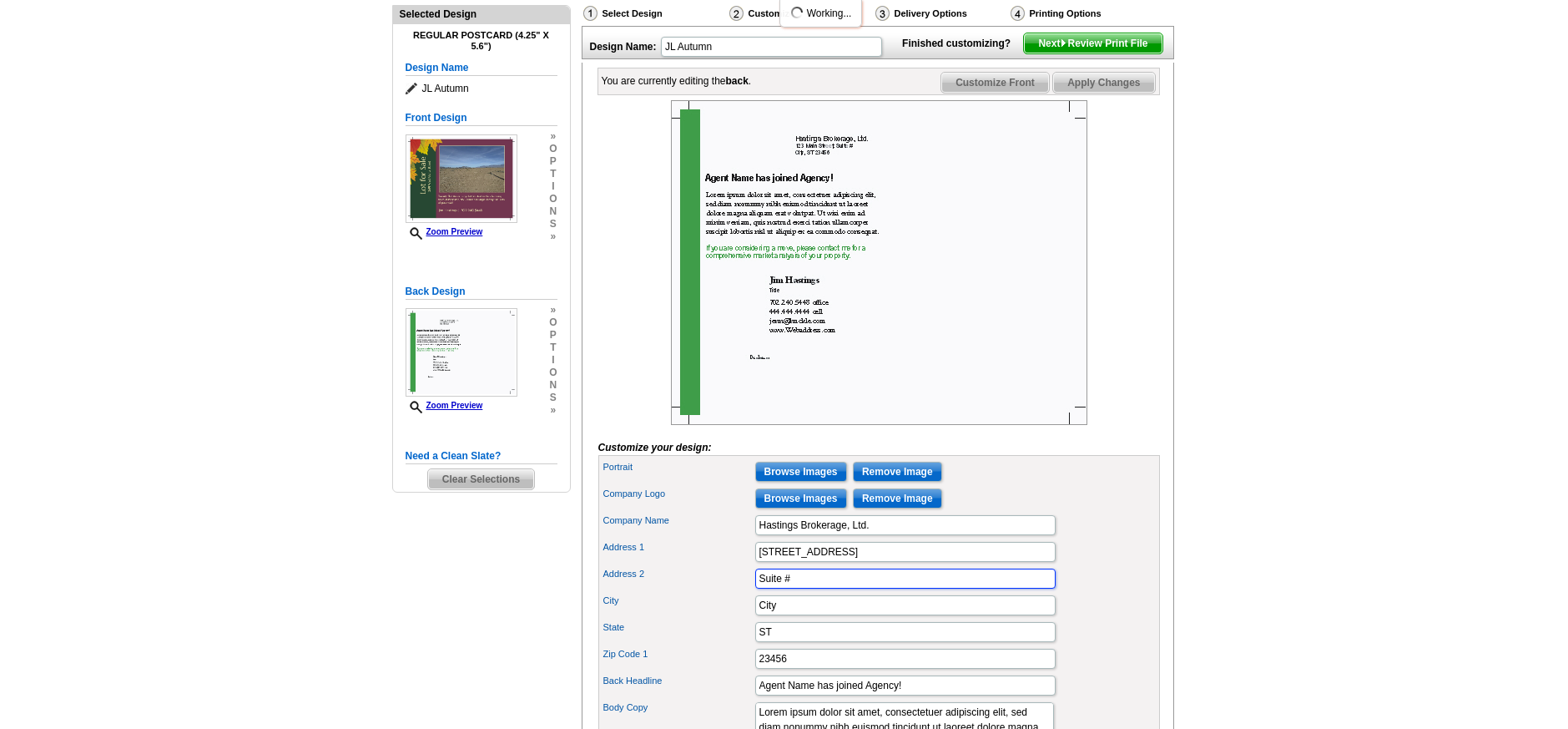
click at [732, 592] on div "Address 2 Suite #" at bounding box center [879, 578] width 555 height 27
type input "102"
drag, startPoint x: 732, startPoint y: 630, endPoint x: 724, endPoint y: 630, distance: 8.0
click at [724, 619] on div "City City" at bounding box center [879, 605] width 555 height 27
type input "Las Vegas"
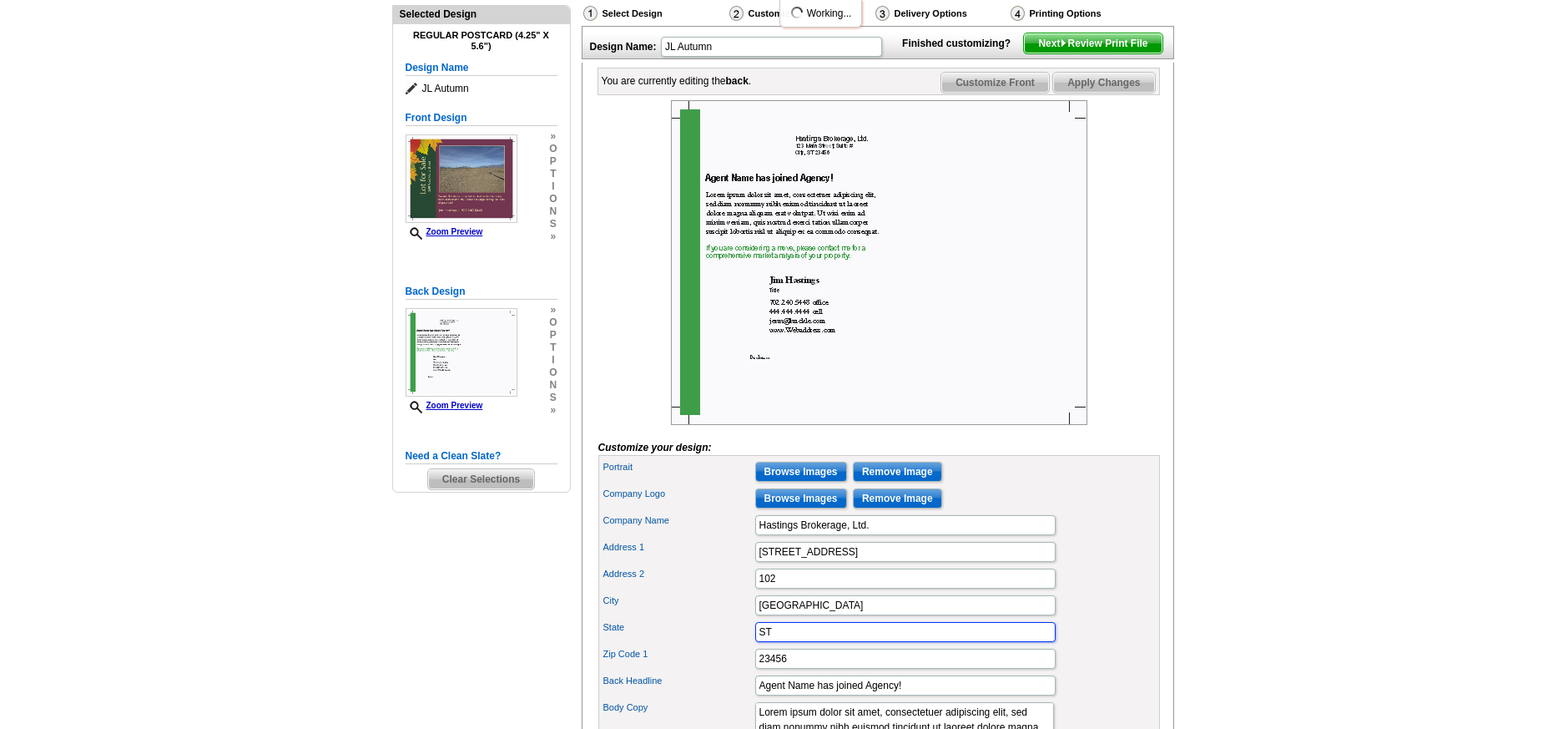
drag, startPoint x: 787, startPoint y: 662, endPoint x: 728, endPoint y: 655, distance: 59.4
click at [728, 646] on div "State ST" at bounding box center [879, 632] width 555 height 27
type input "NV"
drag, startPoint x: 778, startPoint y: 682, endPoint x: 730, endPoint y: 684, distance: 48.0
click at [730, 672] on div "Zip Code 1 23456" at bounding box center [879, 659] width 555 height 27
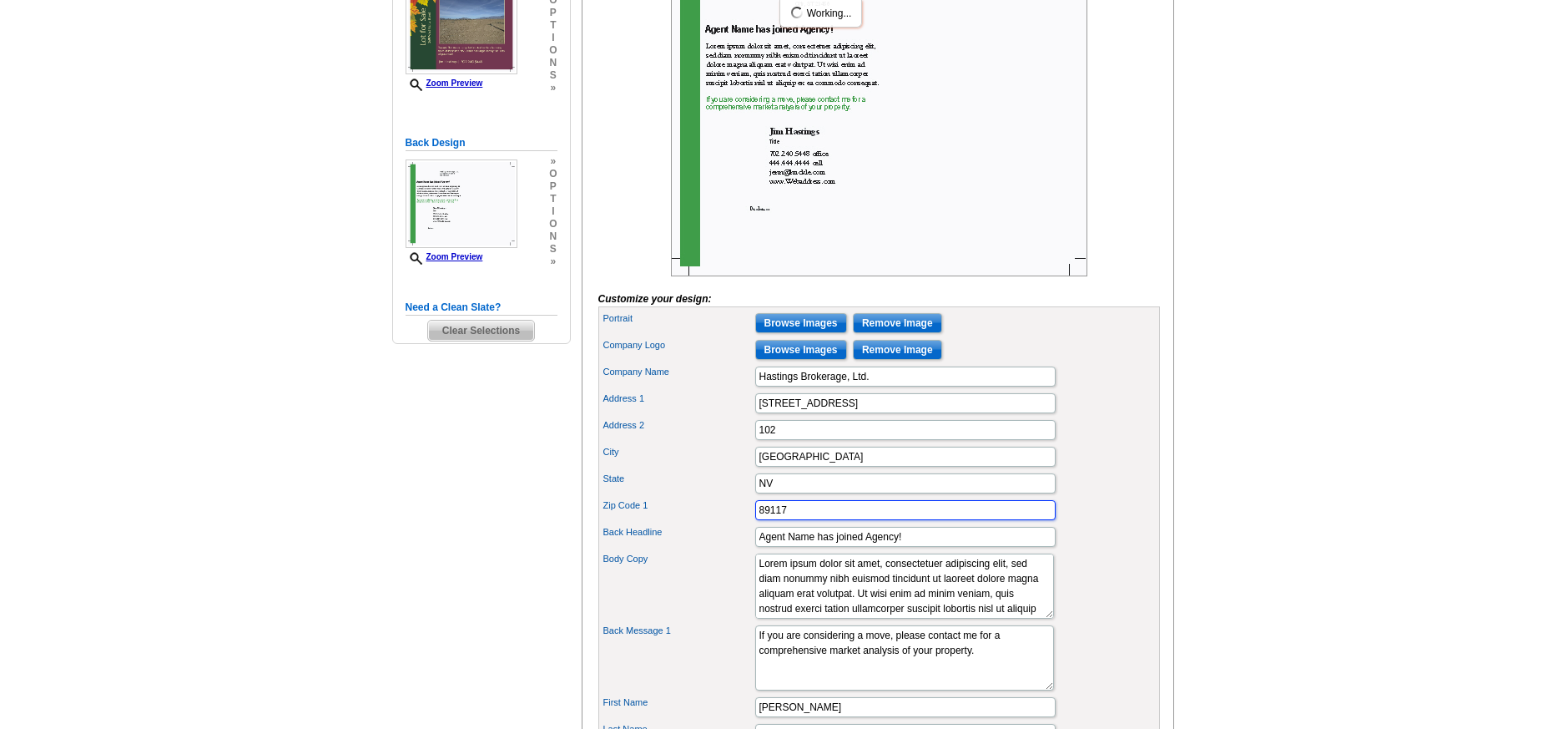
scroll to position [343, 0]
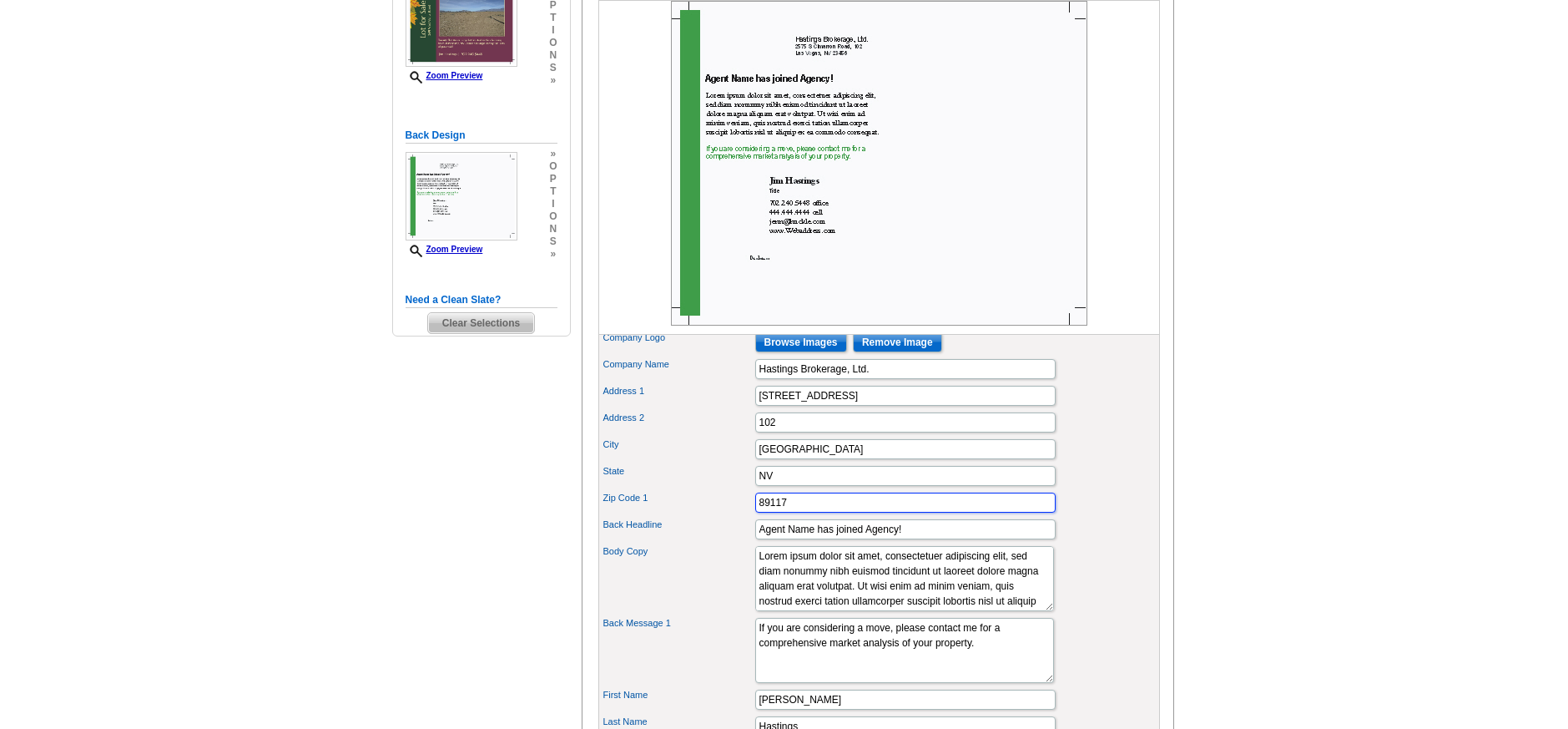
type input "89117"
drag, startPoint x: 909, startPoint y: 554, endPoint x: 721, endPoint y: 551, distance: 188.0
click at [718, 542] on div "Back Headline Agent Name has joined Agency!" at bounding box center [879, 529] width 555 height 27
drag, startPoint x: 770, startPoint y: 558, endPoint x: 737, endPoint y: 557, distance: 33.0
click at [737, 542] on div "Back Headline $" at bounding box center [879, 529] width 555 height 27
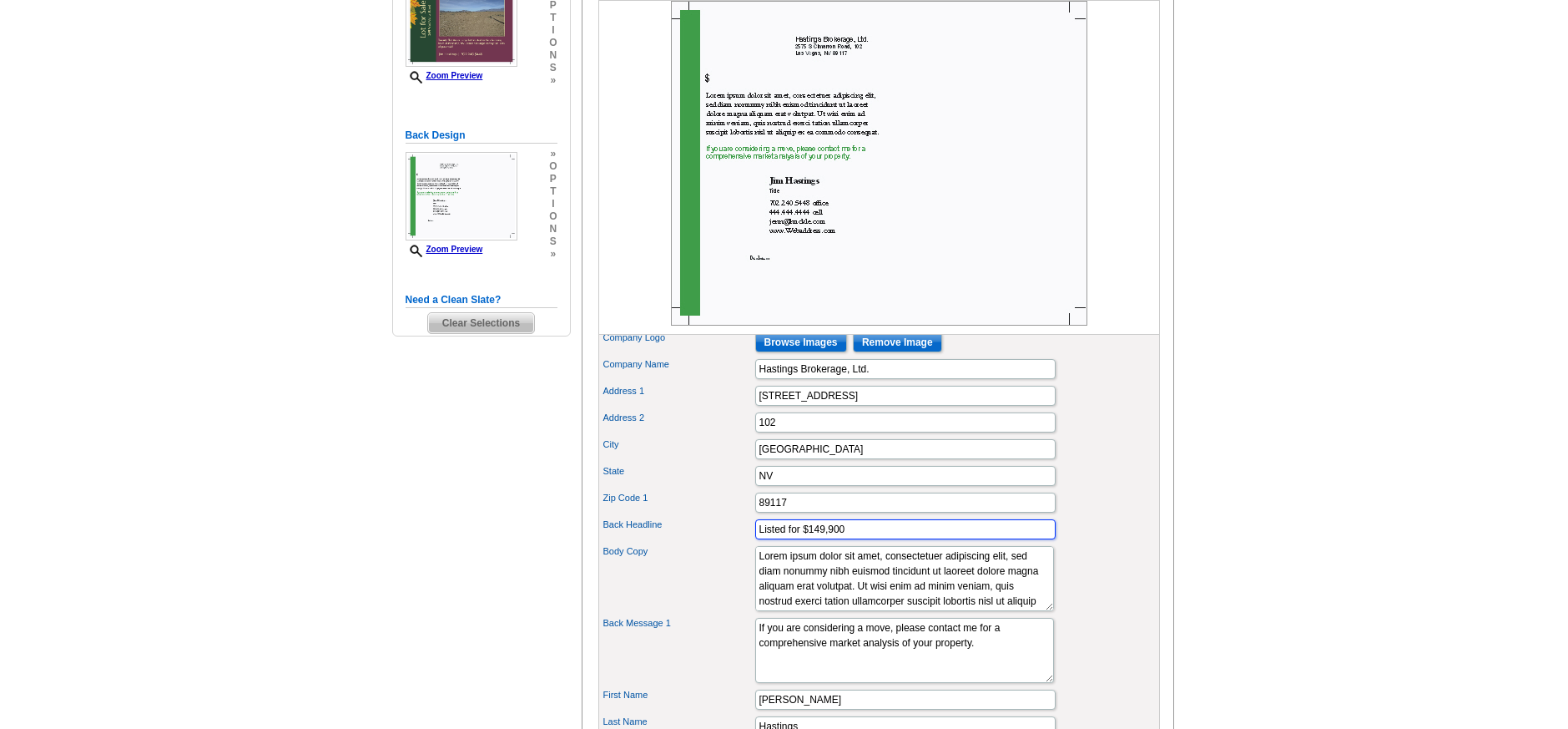
type input "Listed for $149,900"
drag, startPoint x: 989, startPoint y: 627, endPoint x: 854, endPoint y: 616, distance: 135.4
click at [741, 597] on div "Body Copy Lorem ipsum dolor sit amet, consectetuer adipiscing elit, sed diam no…" at bounding box center [879, 578] width 555 height 72
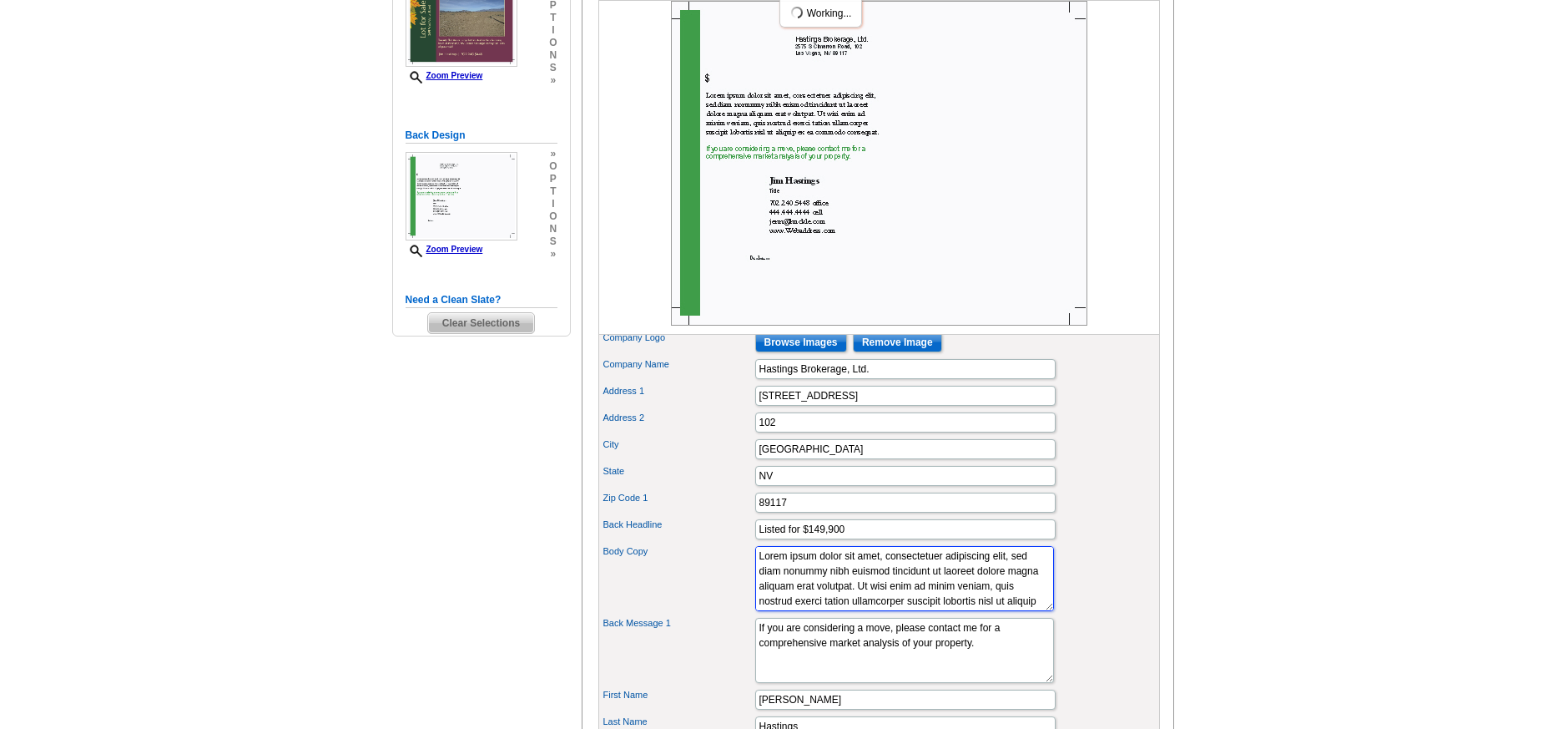
drag, startPoint x: 866, startPoint y: 629, endPoint x: 703, endPoint y: 560, distance: 177.0
click at [703, 560] on div "Portrait Browse Images Remove Image Company Logo Browse Images Remove Image Com…" at bounding box center [879, 641] width 561 height 685
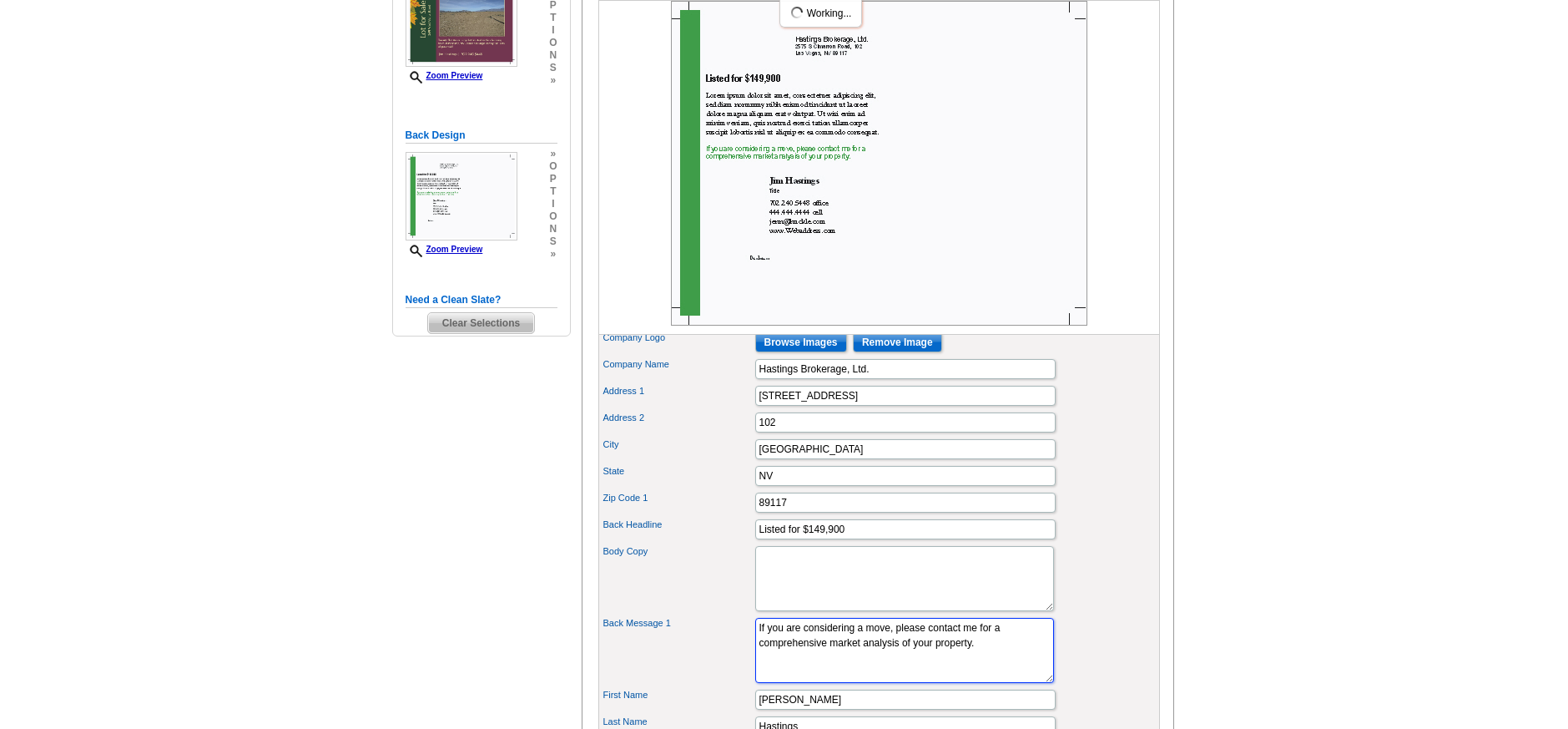
drag, startPoint x: 983, startPoint y: 671, endPoint x: 728, endPoint y: 657, distance: 255.4
click at [728, 657] on div "Back Message 1 If you are considering a move, please contact me for a comprehen…" at bounding box center [879, 650] width 555 height 72
click at [786, 586] on textarea "Lorem ipsum dolor sit amet, consectetuer adipiscing elit, sed diam nonummy nibh…" at bounding box center [905, 578] width 299 height 65
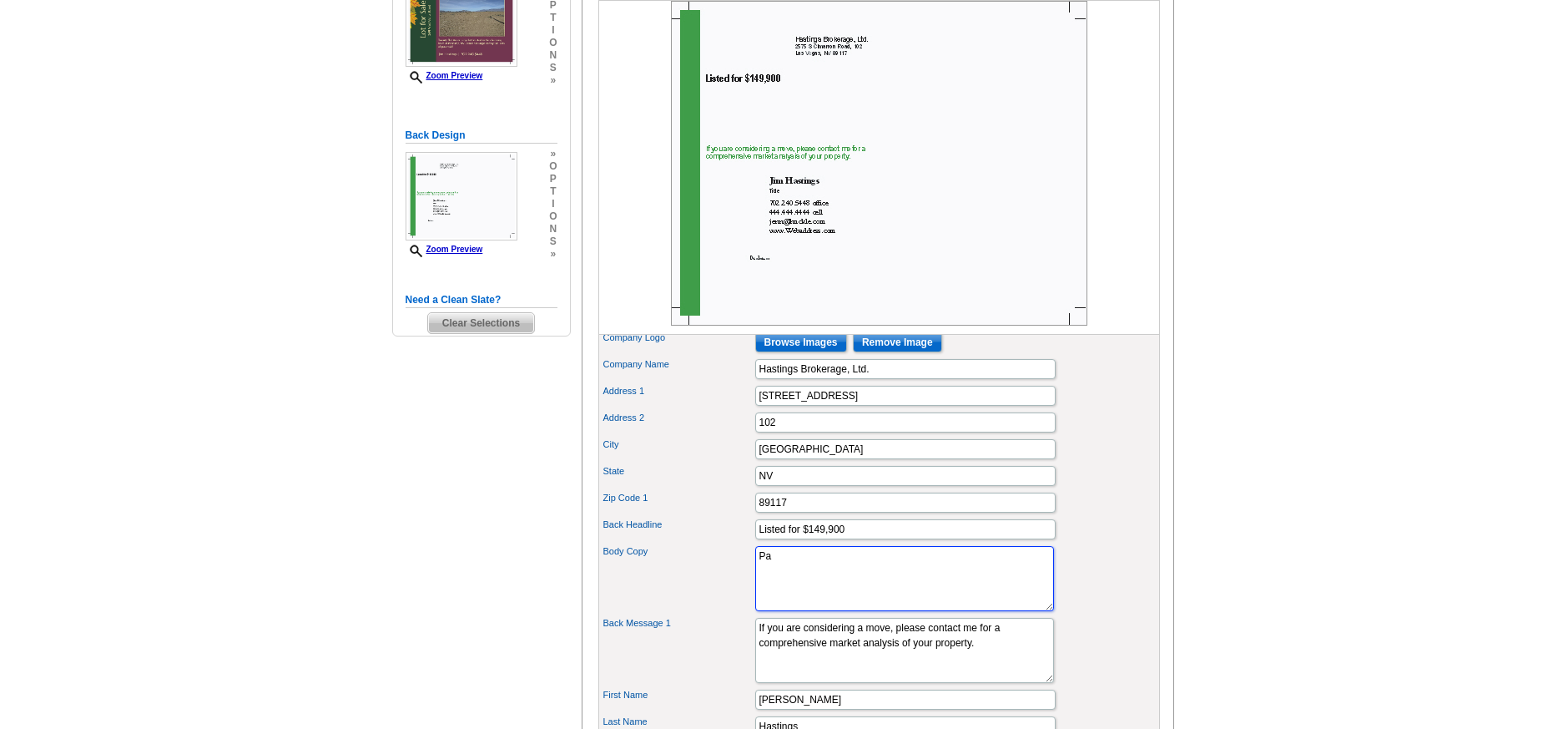
type textarea "P"
type textarea "This property is land only!"
drag, startPoint x: 986, startPoint y: 675, endPoint x: 721, endPoint y: 647, distance: 266.5
click at [721, 647] on div "Back Message 1 If you are considering a move, please contact me for a comprehen…" at bounding box center [879, 650] width 555 height 72
click at [906, 589] on textarea "Lorem ipsum dolor sit amet, consectetuer adipiscing elit, sed diam nonummy nibh…" at bounding box center [905, 578] width 299 height 65
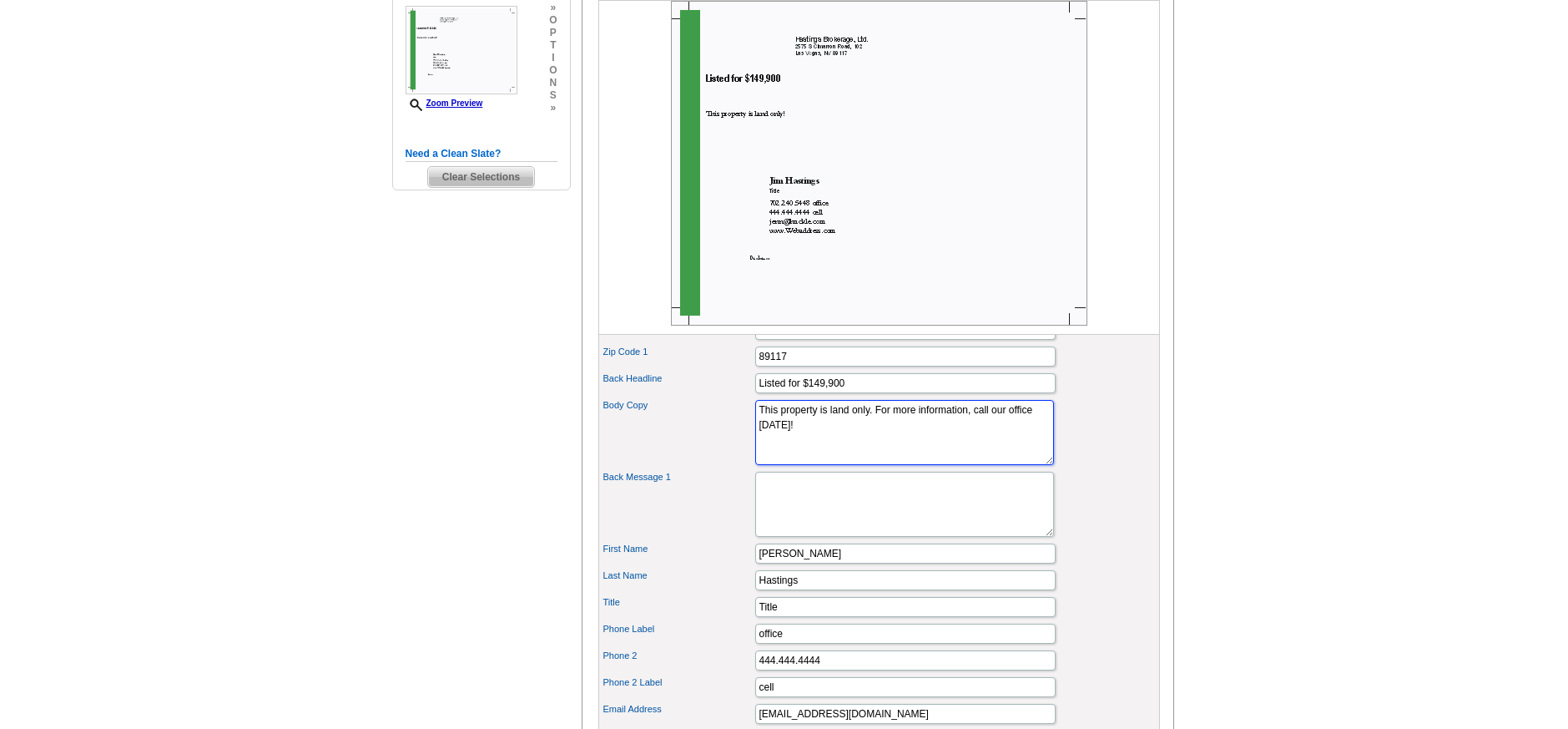
scroll to position [496, 0]
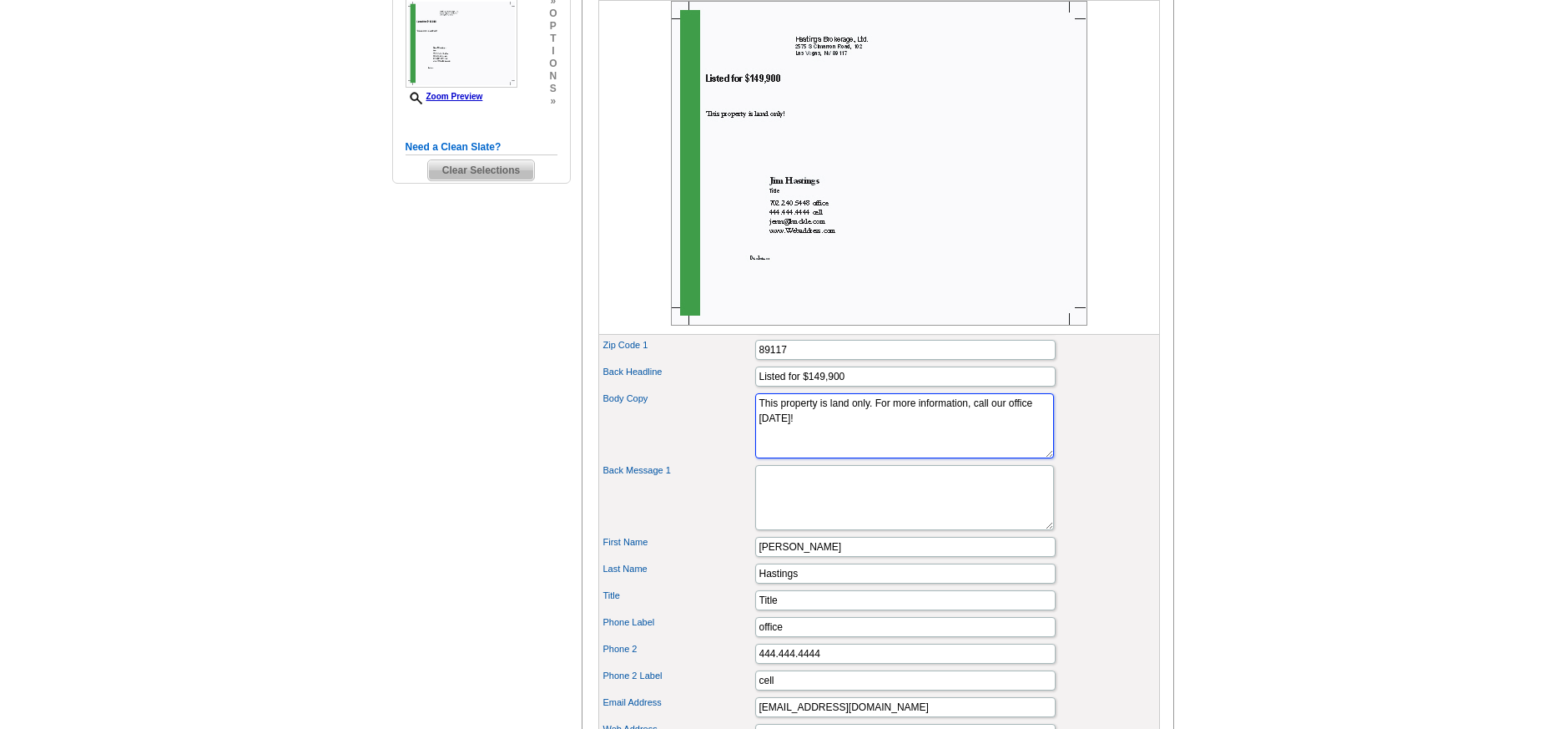
type textarea "This property is land only. For more information, call our office today!"
drag, startPoint x: 776, startPoint y: 629, endPoint x: 708, endPoint y: 618, distance: 68.9
click at [708, 614] on div "Title Title" at bounding box center [879, 600] width 555 height 27
type input "B.0043423"
click at [1070, 507] on div "Back Message 1 If you are considering a move, please contact me for a comprehen…" at bounding box center [879, 498] width 555 height 72
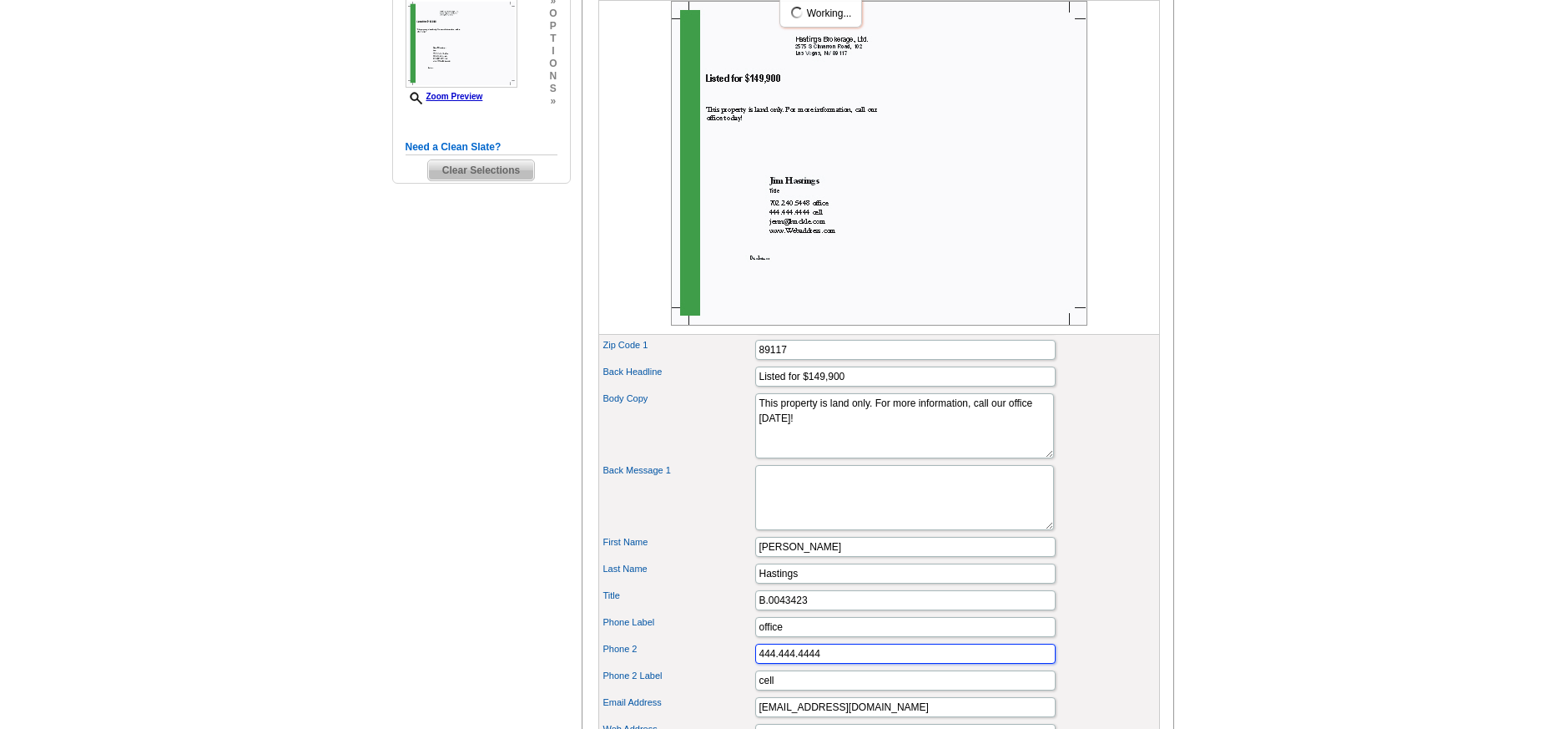
drag, startPoint x: 845, startPoint y: 686, endPoint x: 728, endPoint y: 677, distance: 117.3
click at [728, 667] on div "Phone 2 444.444.4444" at bounding box center [879, 653] width 555 height 27
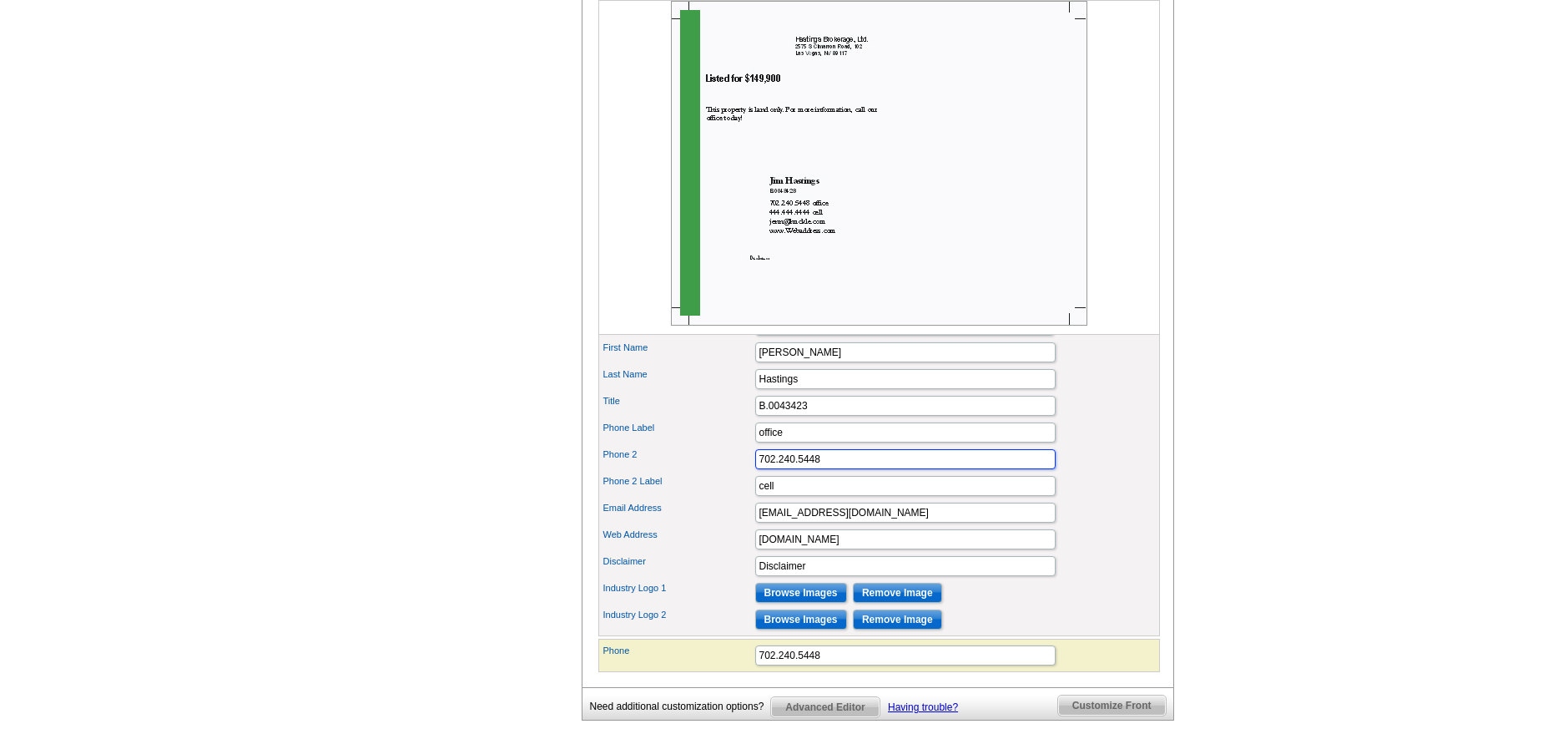
scroll to position [774, 0]
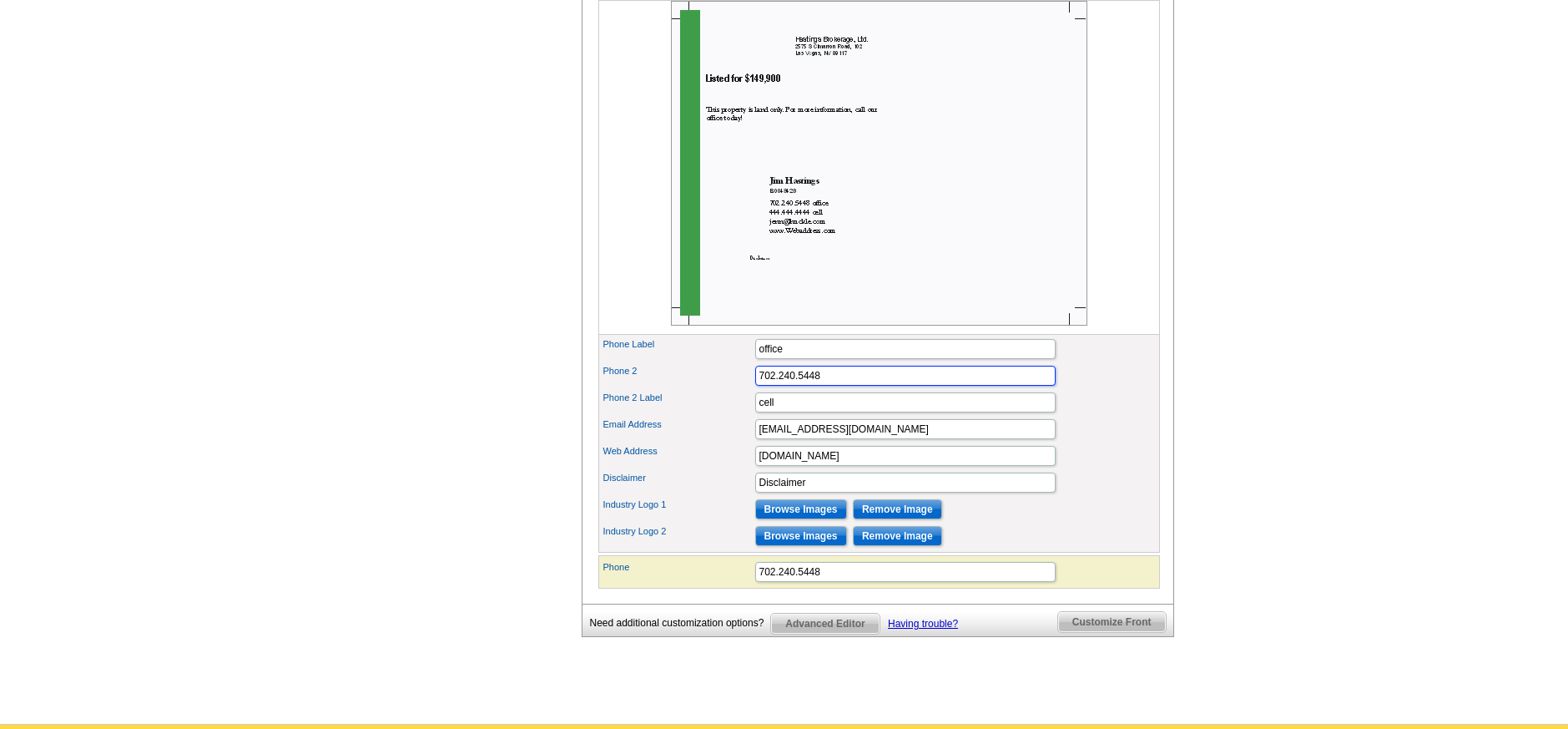
type input "702.240.5448"
click at [687, 416] on div "Phone 2 Label cell" at bounding box center [879, 402] width 555 height 27
drag, startPoint x: 747, startPoint y: 456, endPoint x: 715, endPoint y: 455, distance: 32.0
click at [715, 443] on div "Email Address jenn@huckle.com" at bounding box center [879, 429] width 555 height 27
type input "jim@huckle.com"
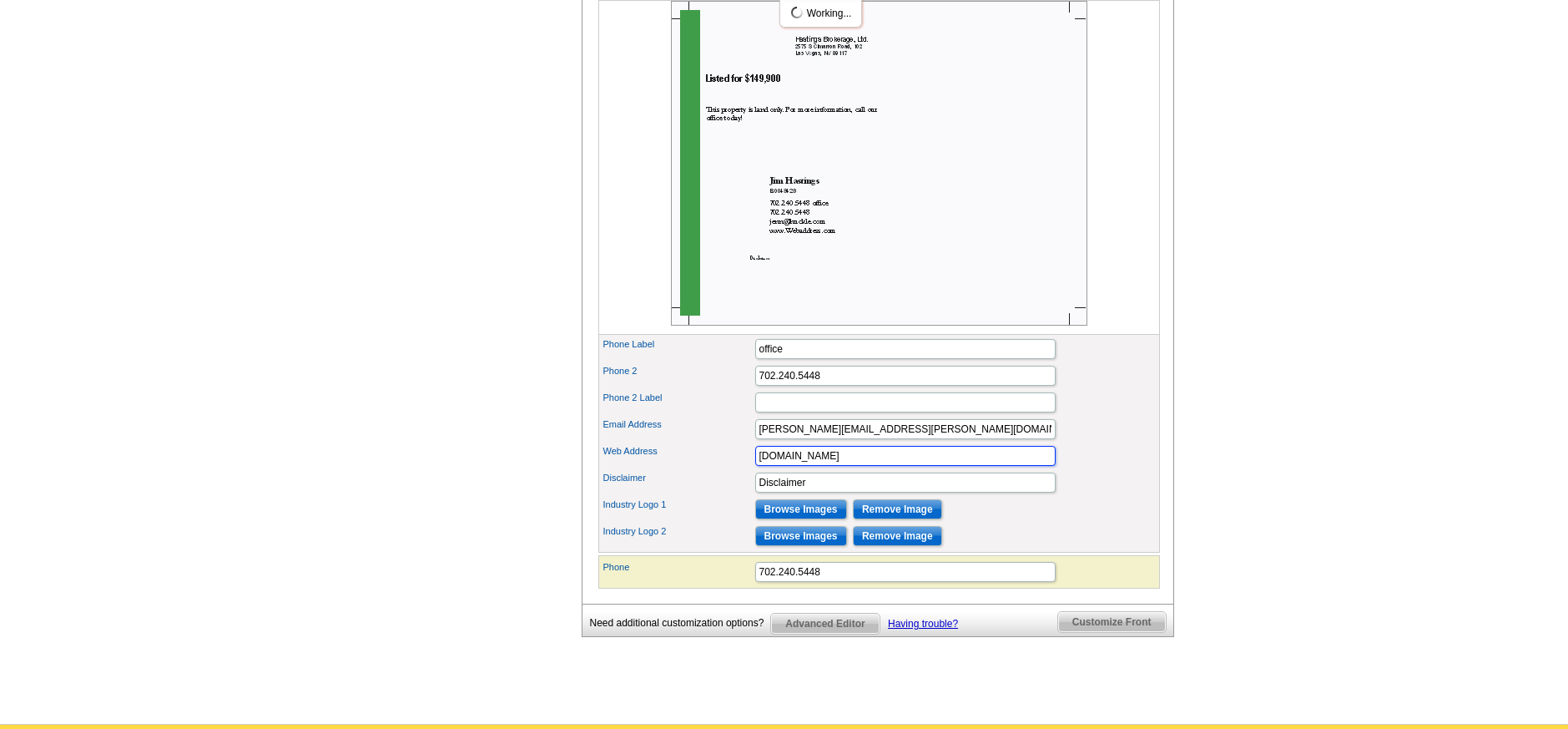
drag, startPoint x: 838, startPoint y: 481, endPoint x: 786, endPoint y: 483, distance: 52.0
click at [786, 466] on input "www.Webaddress.com" at bounding box center [905, 456] width 300 height 20
type input "www.huckle.com"
click at [1116, 443] on div "Email Address jim@huckle.com" at bounding box center [879, 429] width 555 height 27
click at [790, 519] on input "Browse Images" at bounding box center [801, 509] width 91 height 20
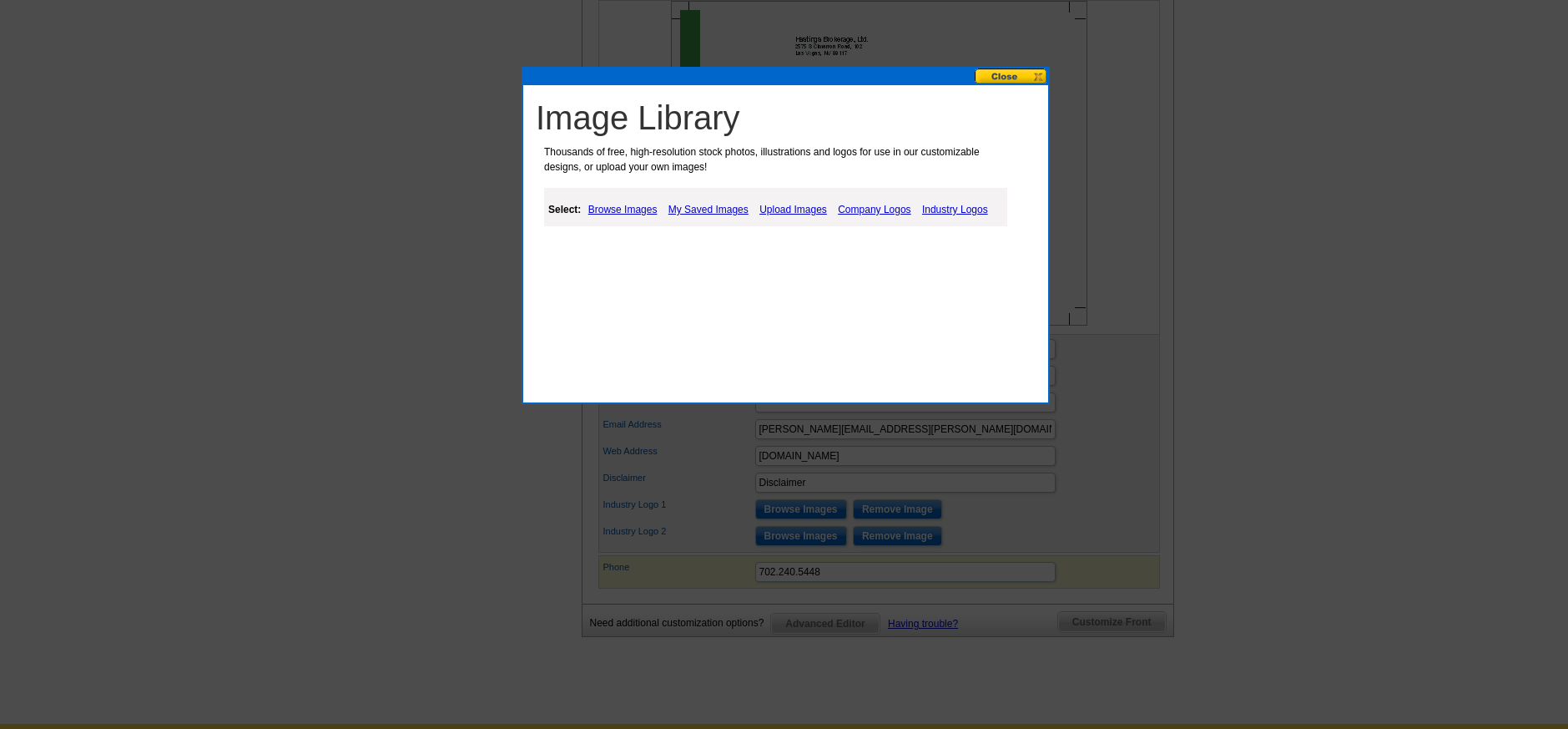
click at [724, 208] on link "My Saved Images" at bounding box center [708, 210] width 89 height 20
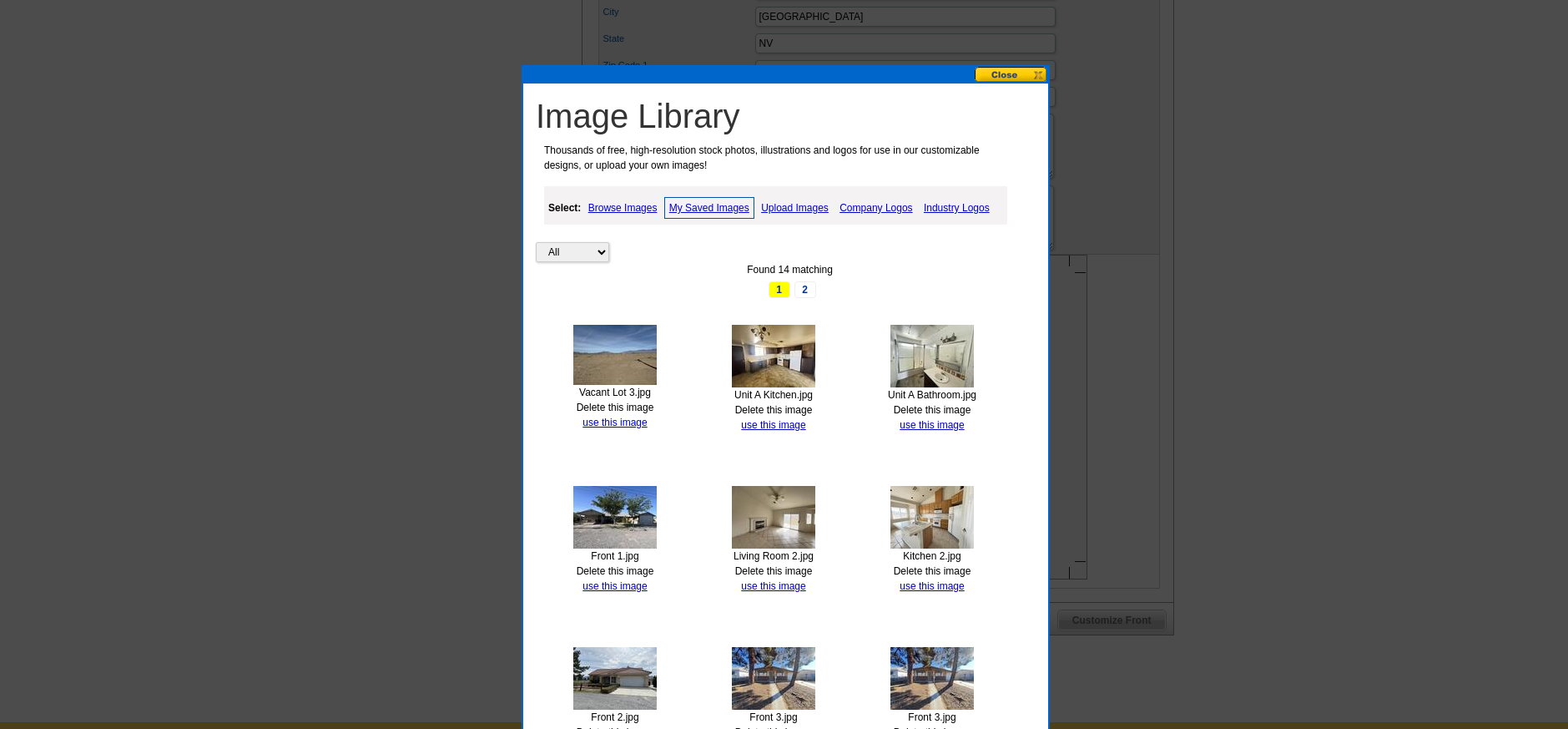
scroll to position [602, 0]
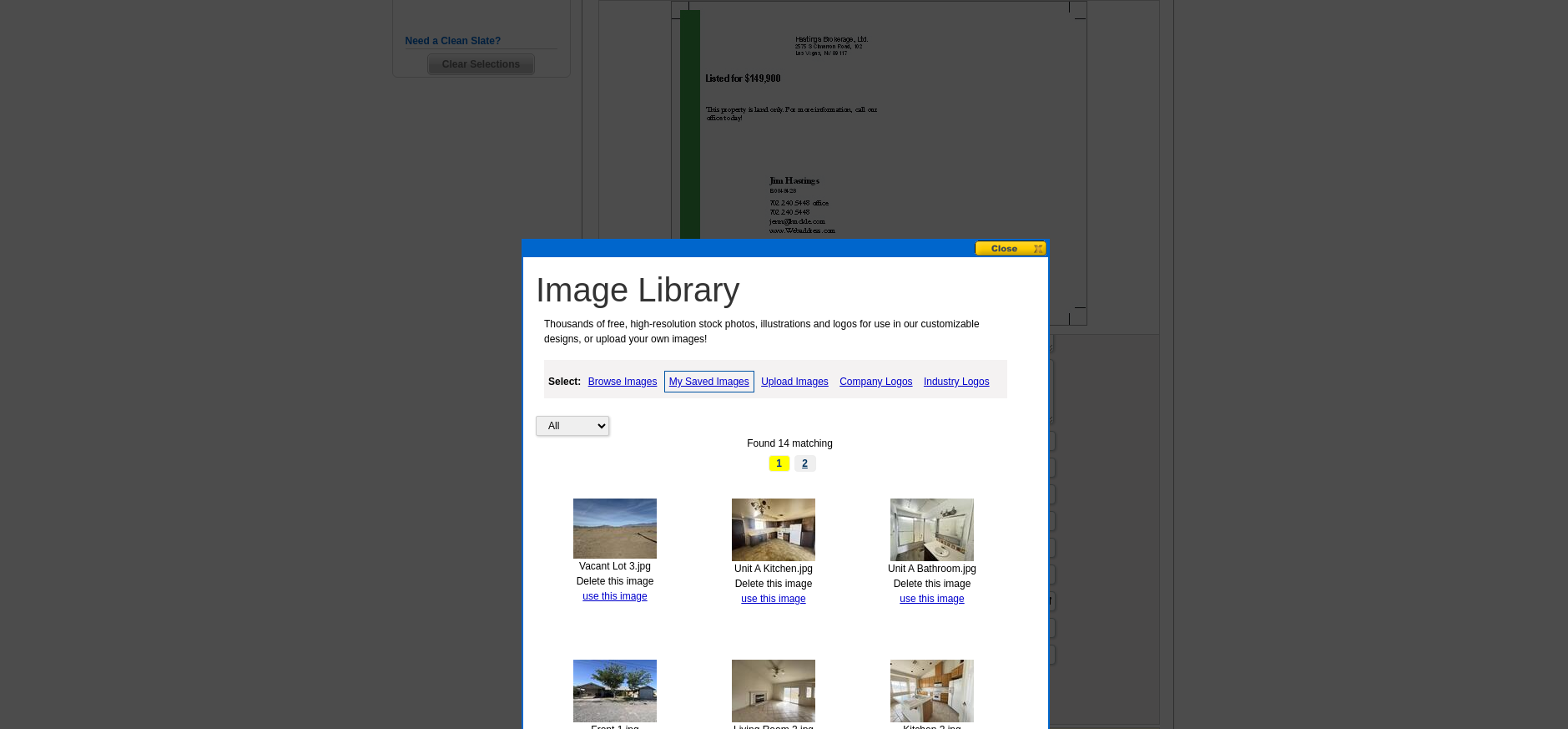
click at [806, 465] on link "2" at bounding box center [804, 464] width 21 height 17
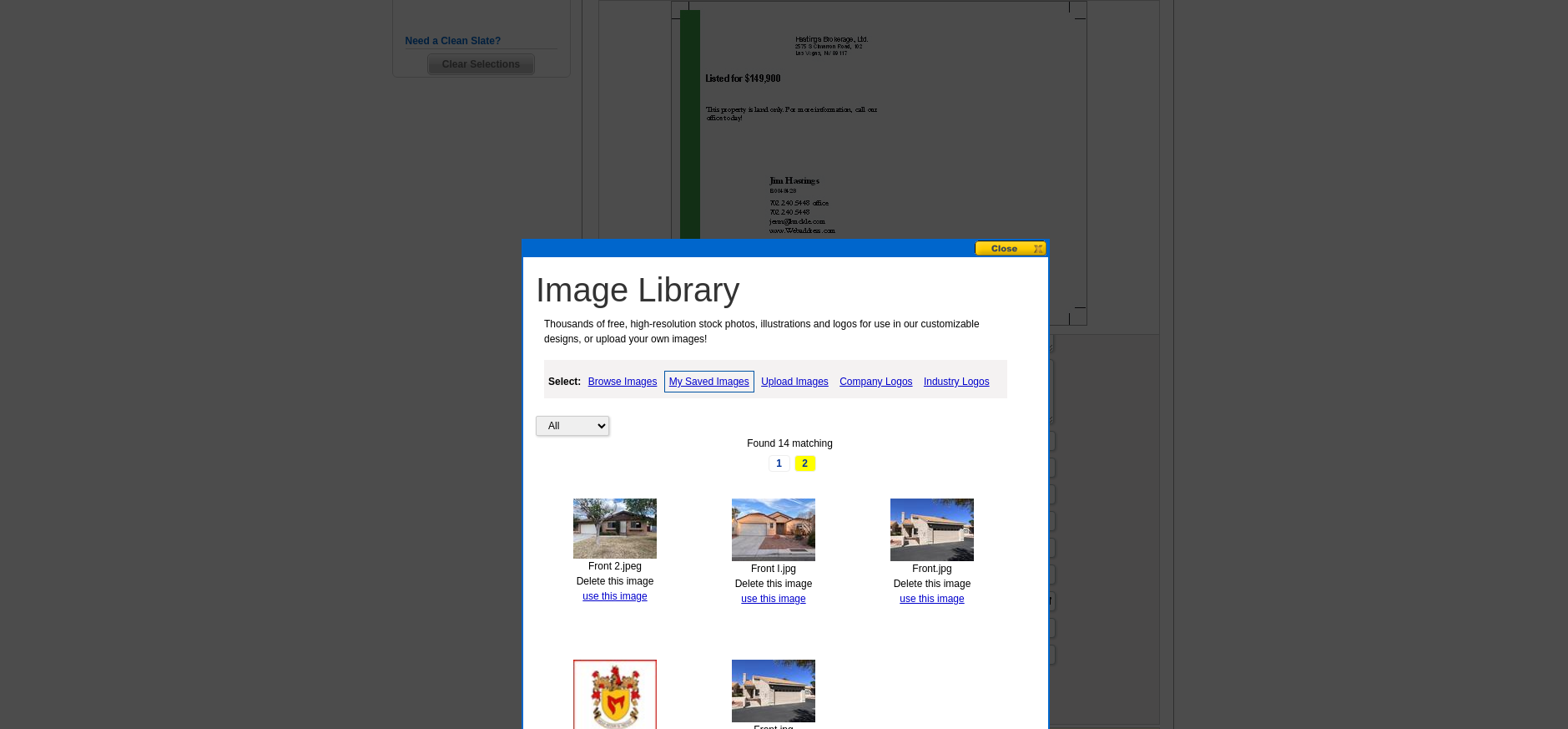
click at [618, 680] on img at bounding box center [615, 715] width 83 height 111
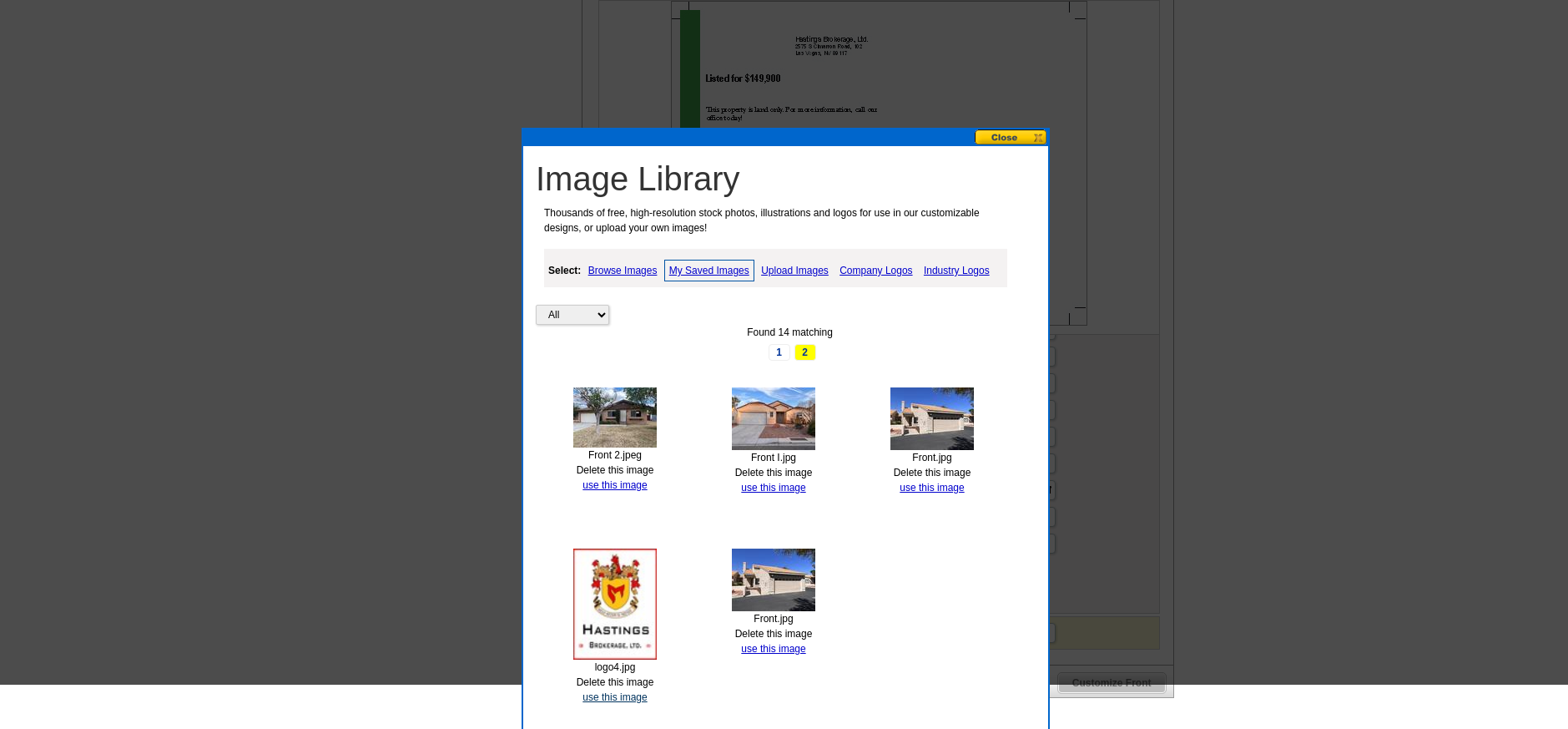
scroll to position [727, 0]
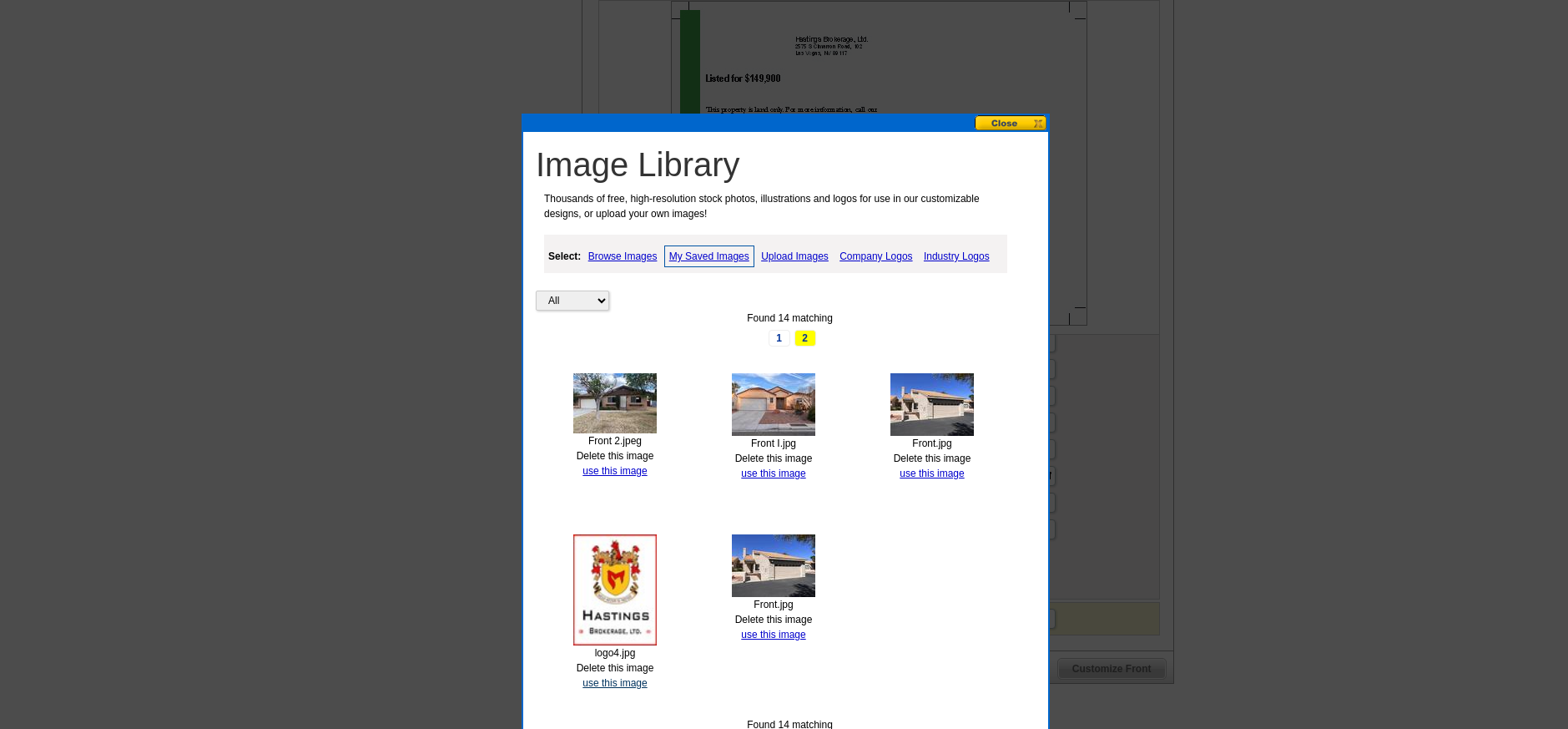
click at [626, 686] on link "use this image" at bounding box center [615, 683] width 65 height 12
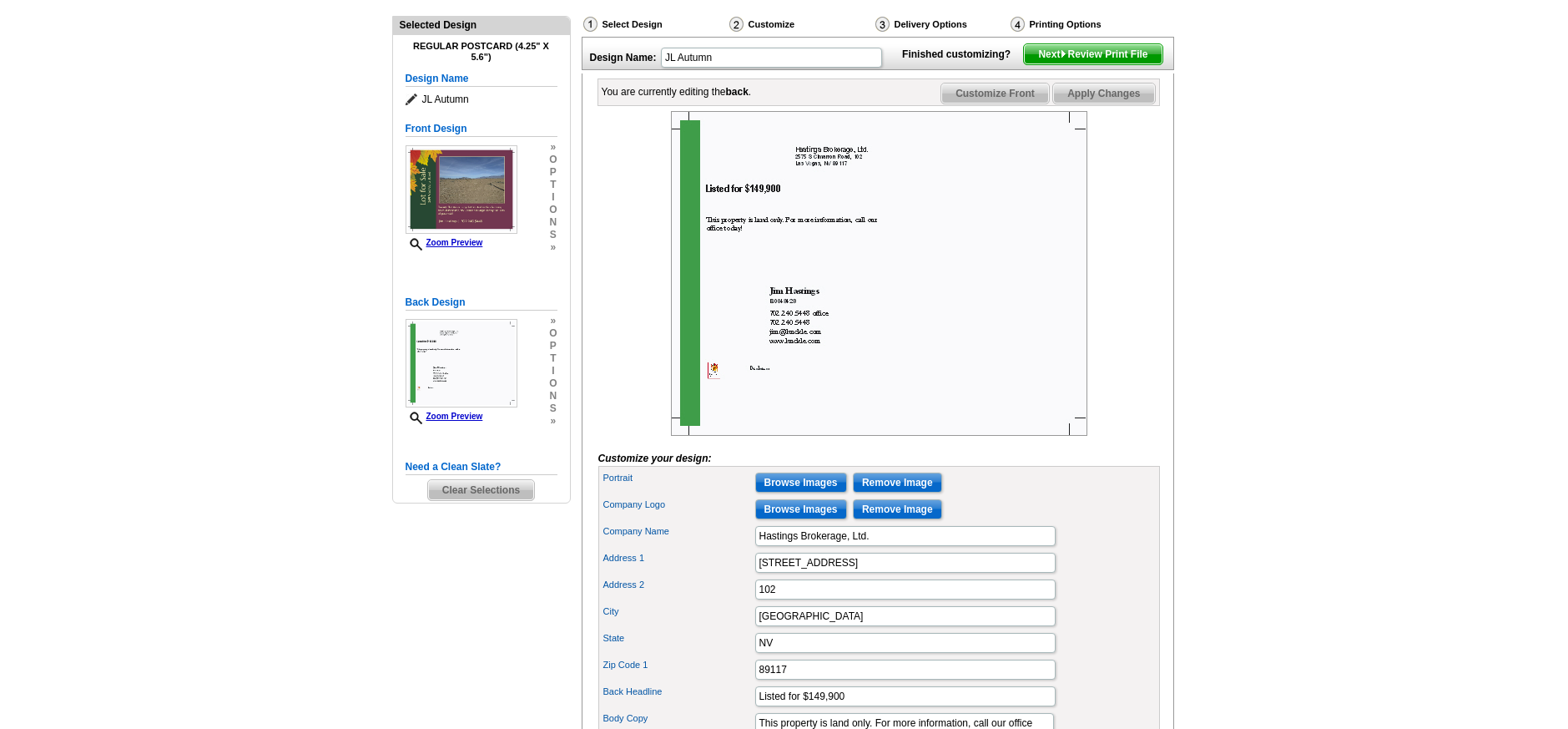
scroll to position [79, 0]
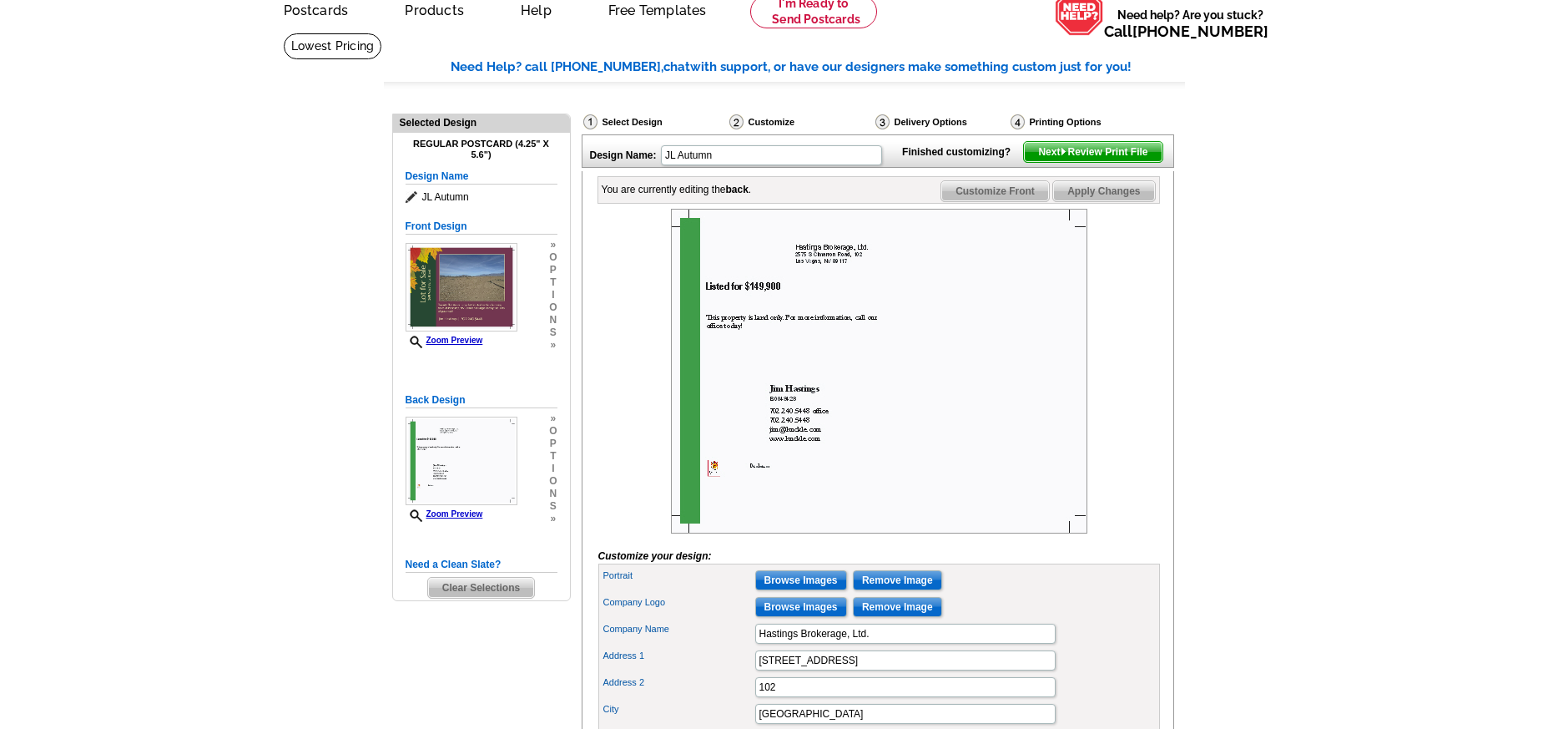
click at [714, 496] on img at bounding box center [879, 371] width 416 height 325
click at [752, 491] on img at bounding box center [879, 371] width 416 height 325
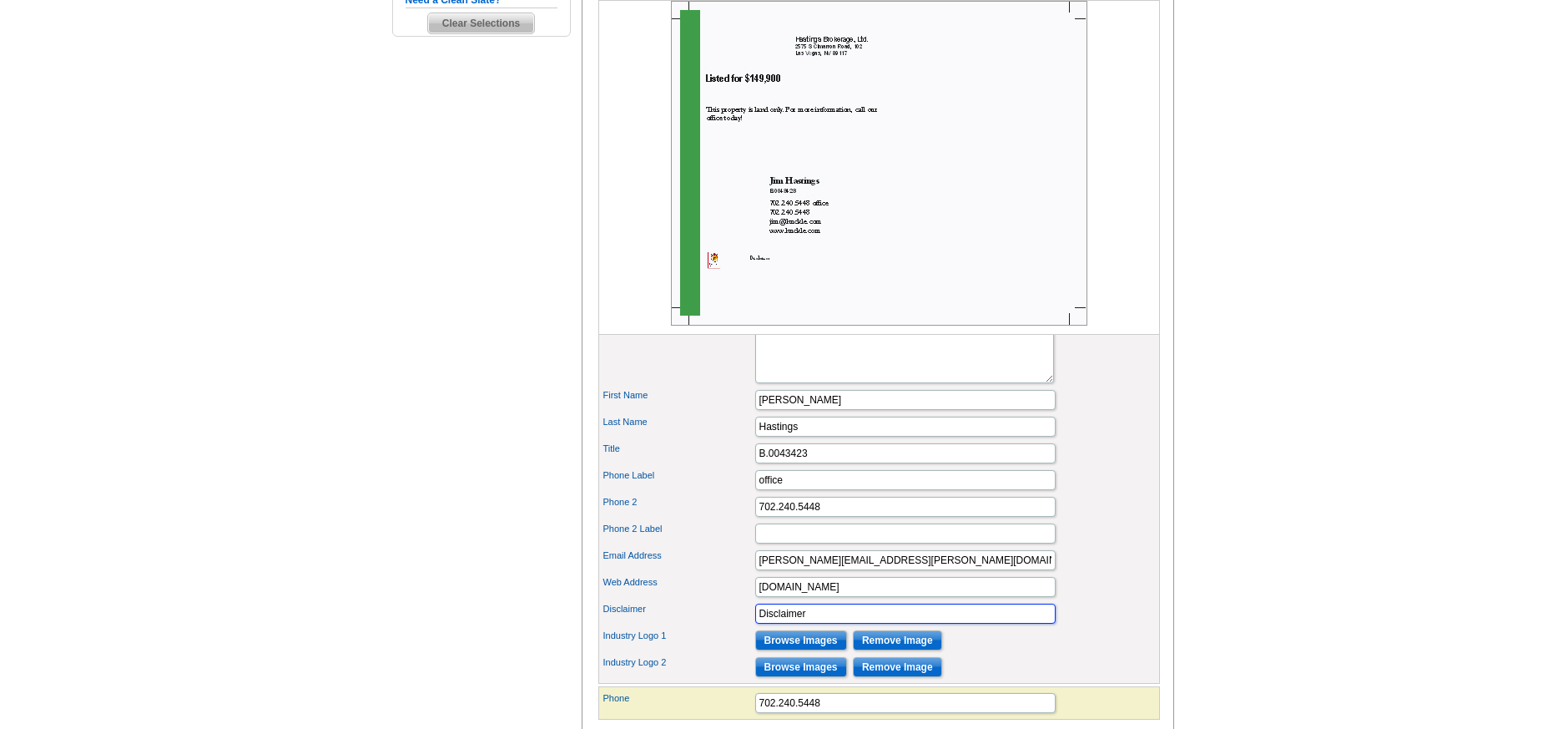
drag, startPoint x: 814, startPoint y: 639, endPoint x: 736, endPoint y: 631, distance: 78.4
click at [736, 627] on div "Disclaimer Disclaimer" at bounding box center [879, 614] width 555 height 27
click at [713, 509] on label "Phone 2" at bounding box center [678, 502] width 151 height 14
click at [755, 516] on input "702.240.5448" at bounding box center [905, 507] width 300 height 20
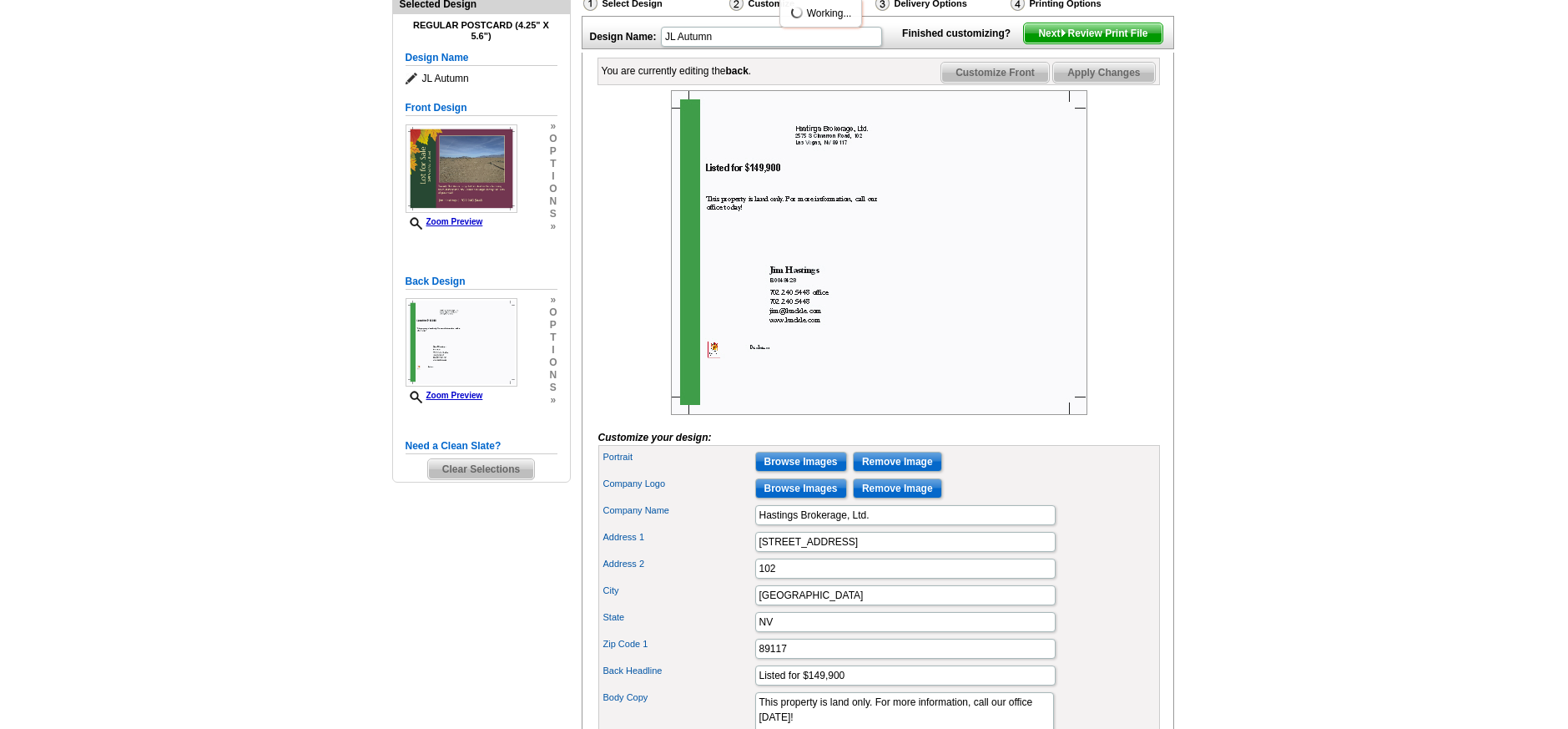
scroll to position [192, 0]
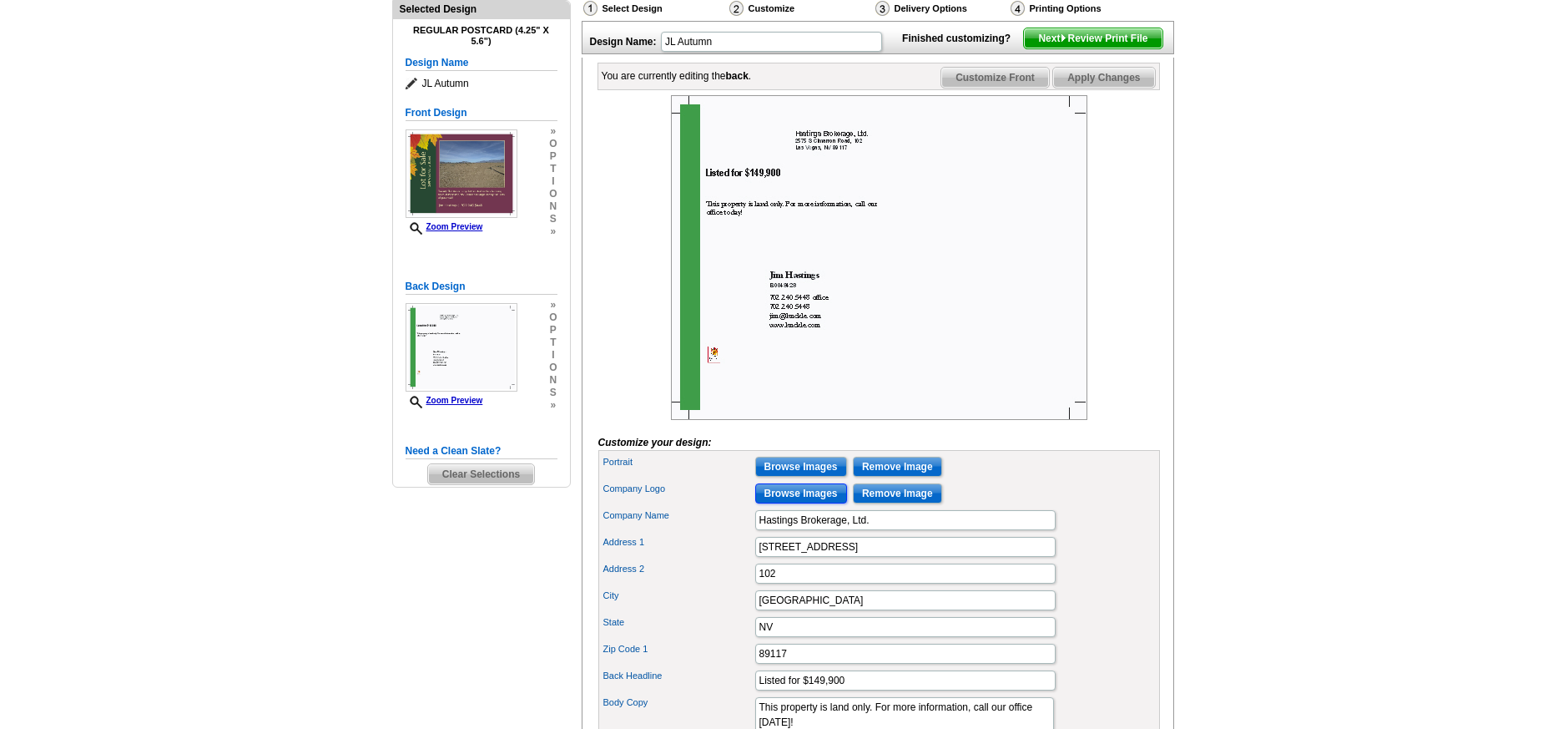
click at [793, 504] on input "Browse Images" at bounding box center [801, 493] width 91 height 20
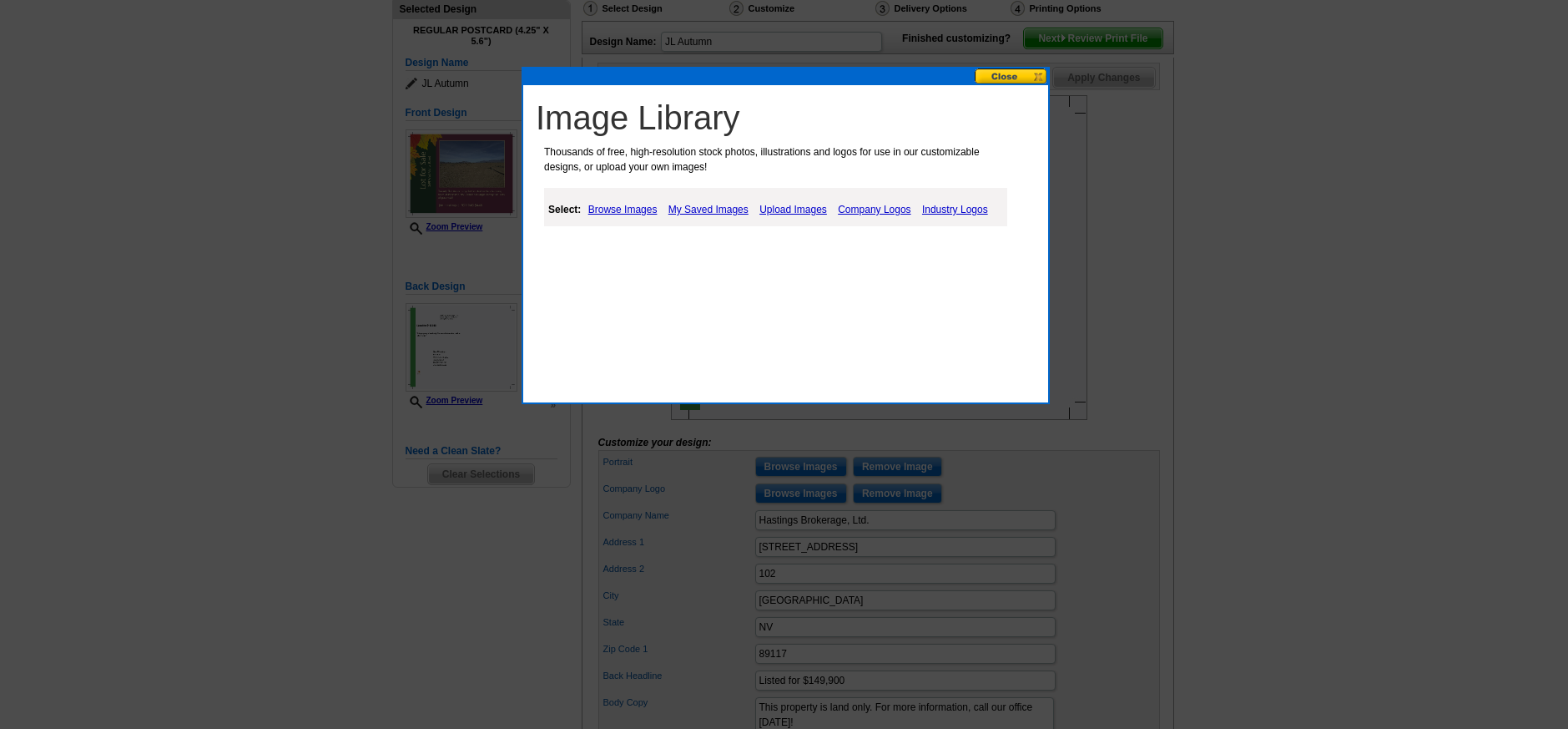
click at [624, 210] on link "Browse Images" at bounding box center [623, 210] width 78 height 20
click at [730, 208] on link "My Saved Images" at bounding box center [710, 210] width 89 height 20
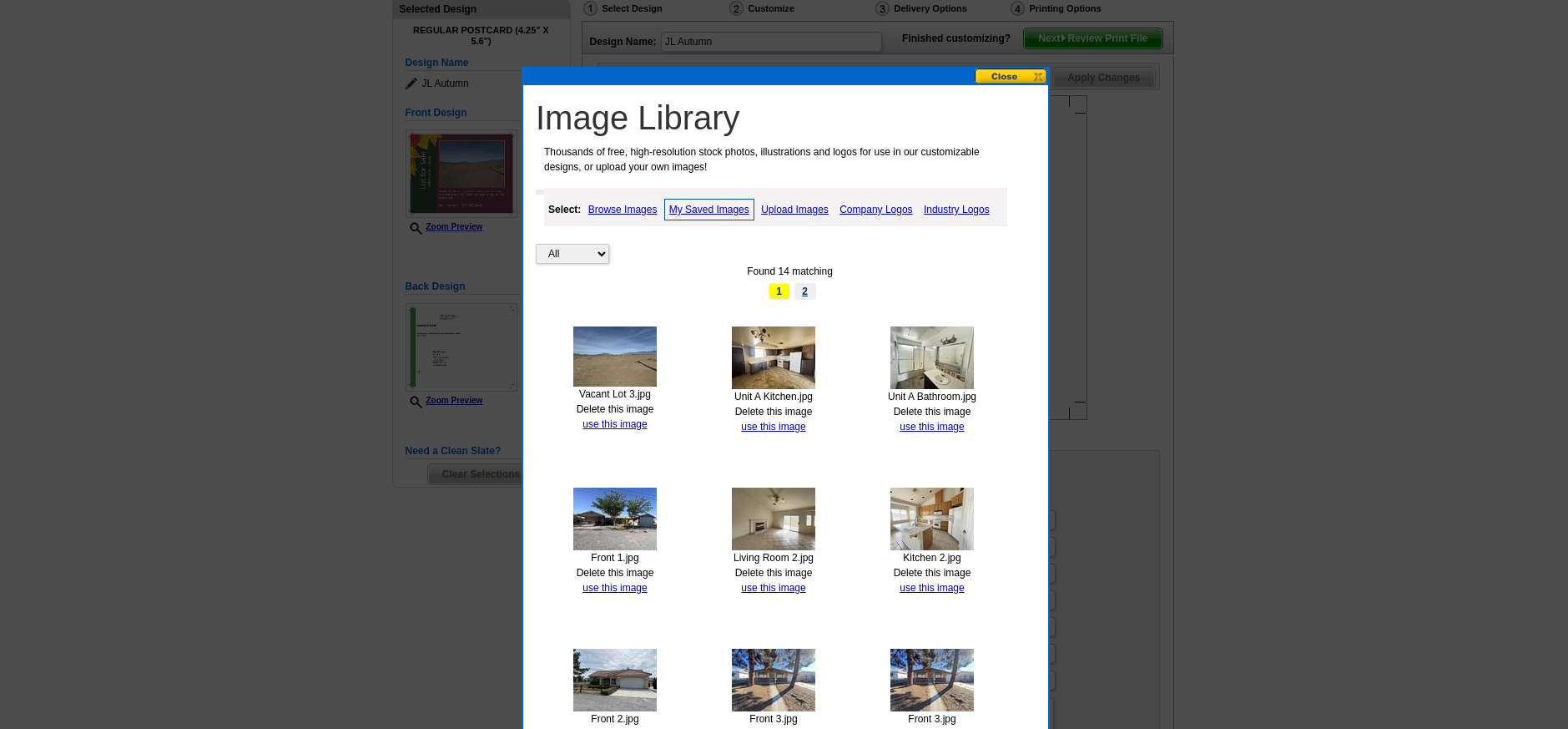
click at [806, 289] on link "2" at bounding box center [804, 291] width 21 height 17
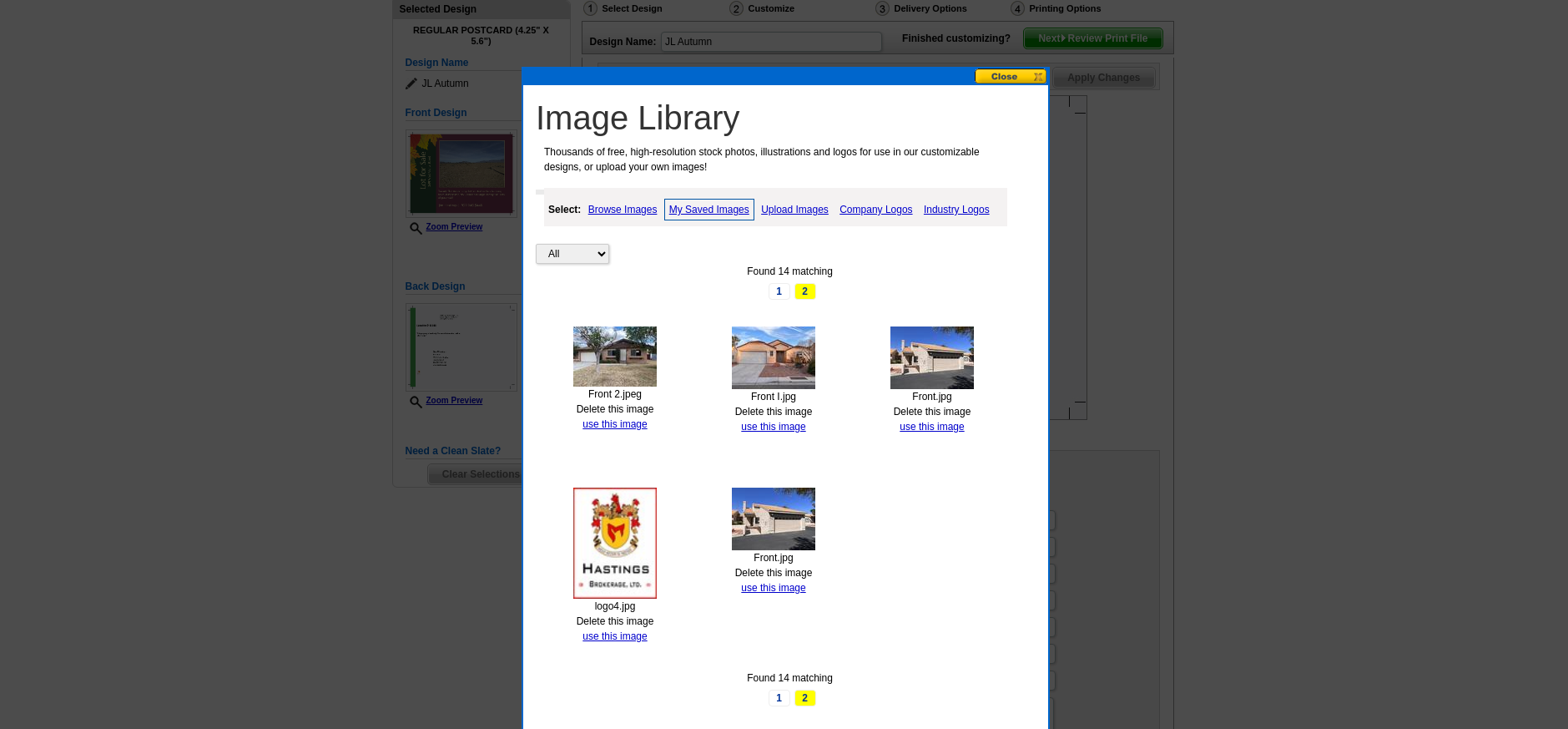
click at [612, 638] on link "use this image" at bounding box center [615, 636] width 65 height 12
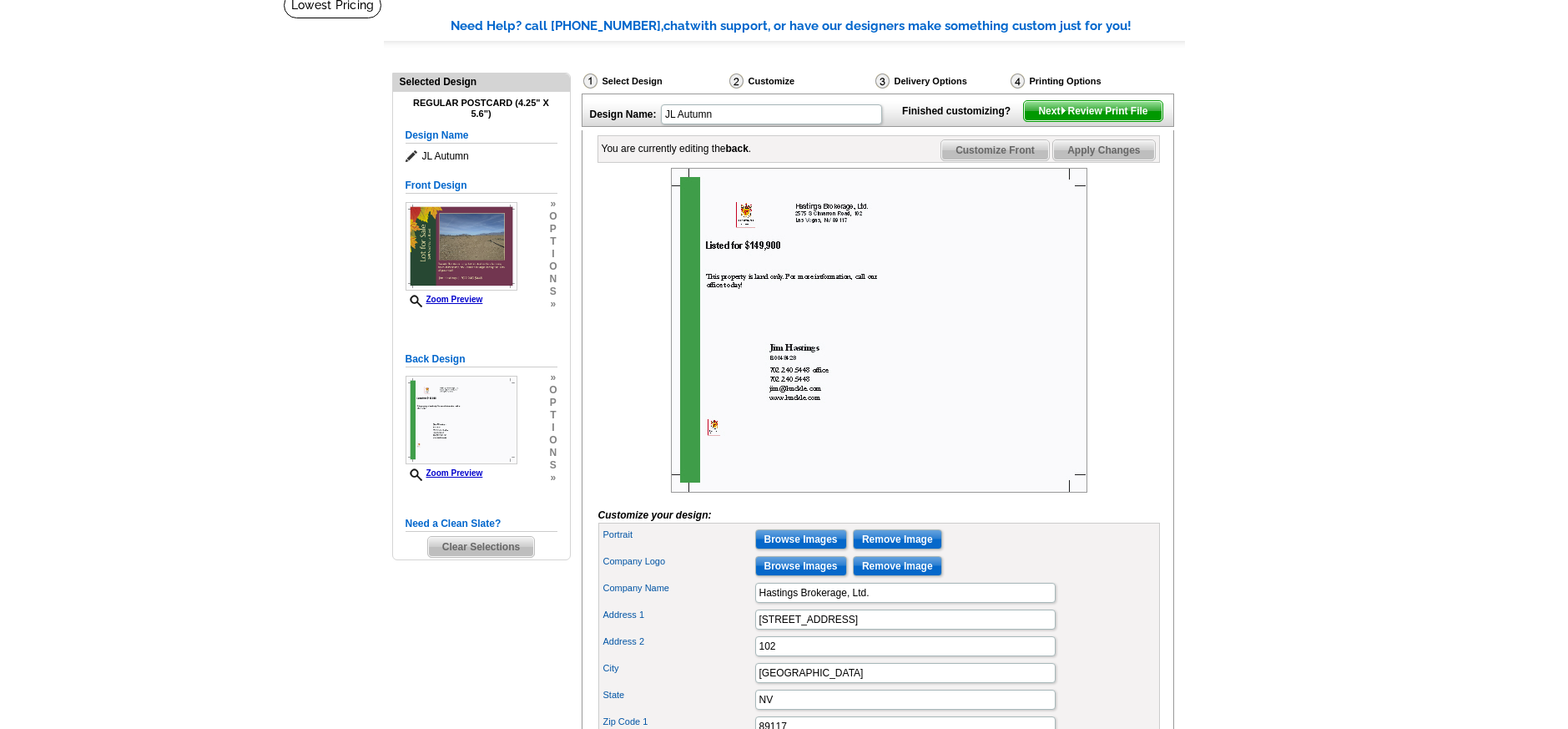
scroll to position [123, 0]
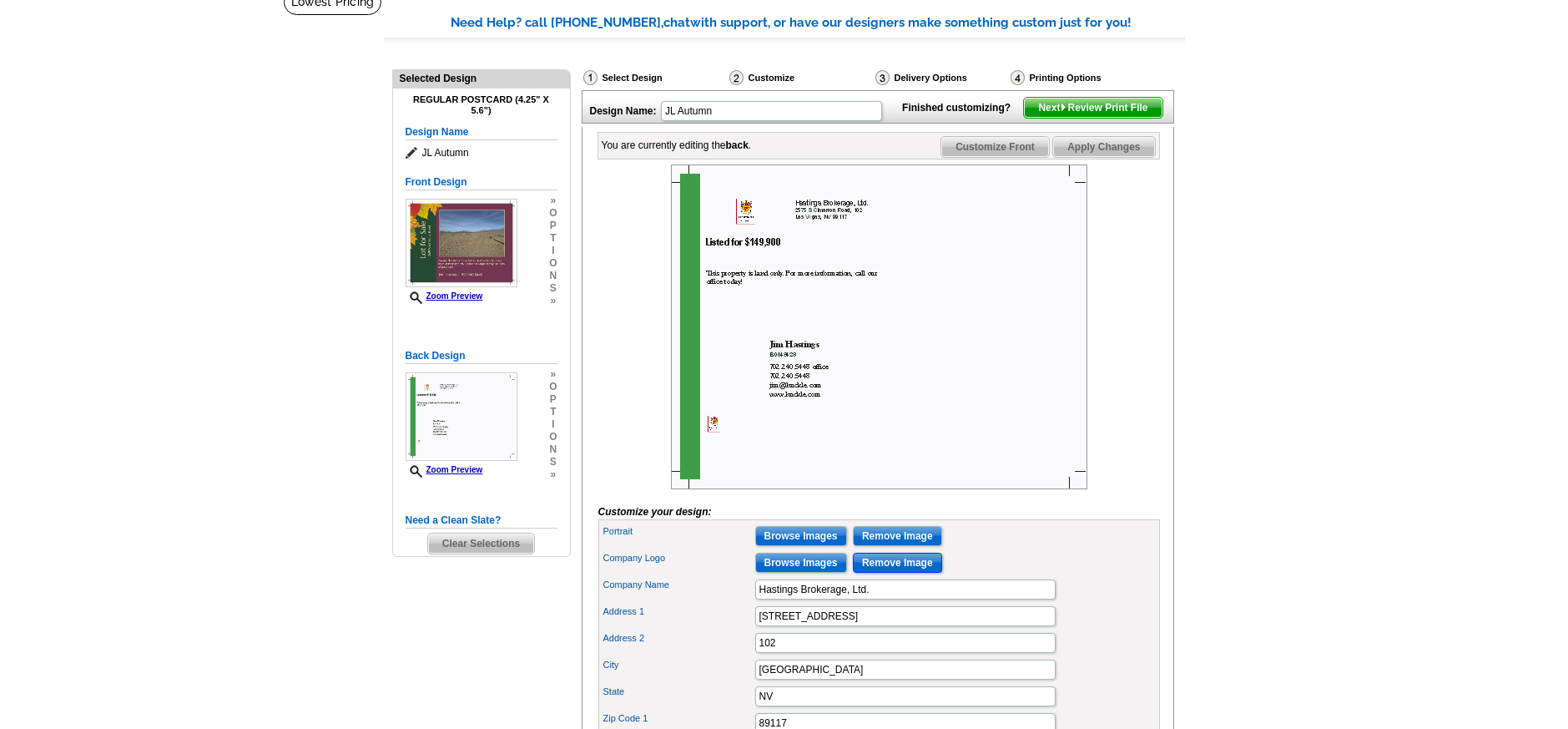
click at [891, 573] on input "Remove Image" at bounding box center [898, 563] width 90 height 20
click at [880, 546] on input "Remove Image" at bounding box center [898, 536] width 90 height 20
click at [816, 573] on input "Browse Images" at bounding box center [801, 563] width 91 height 20
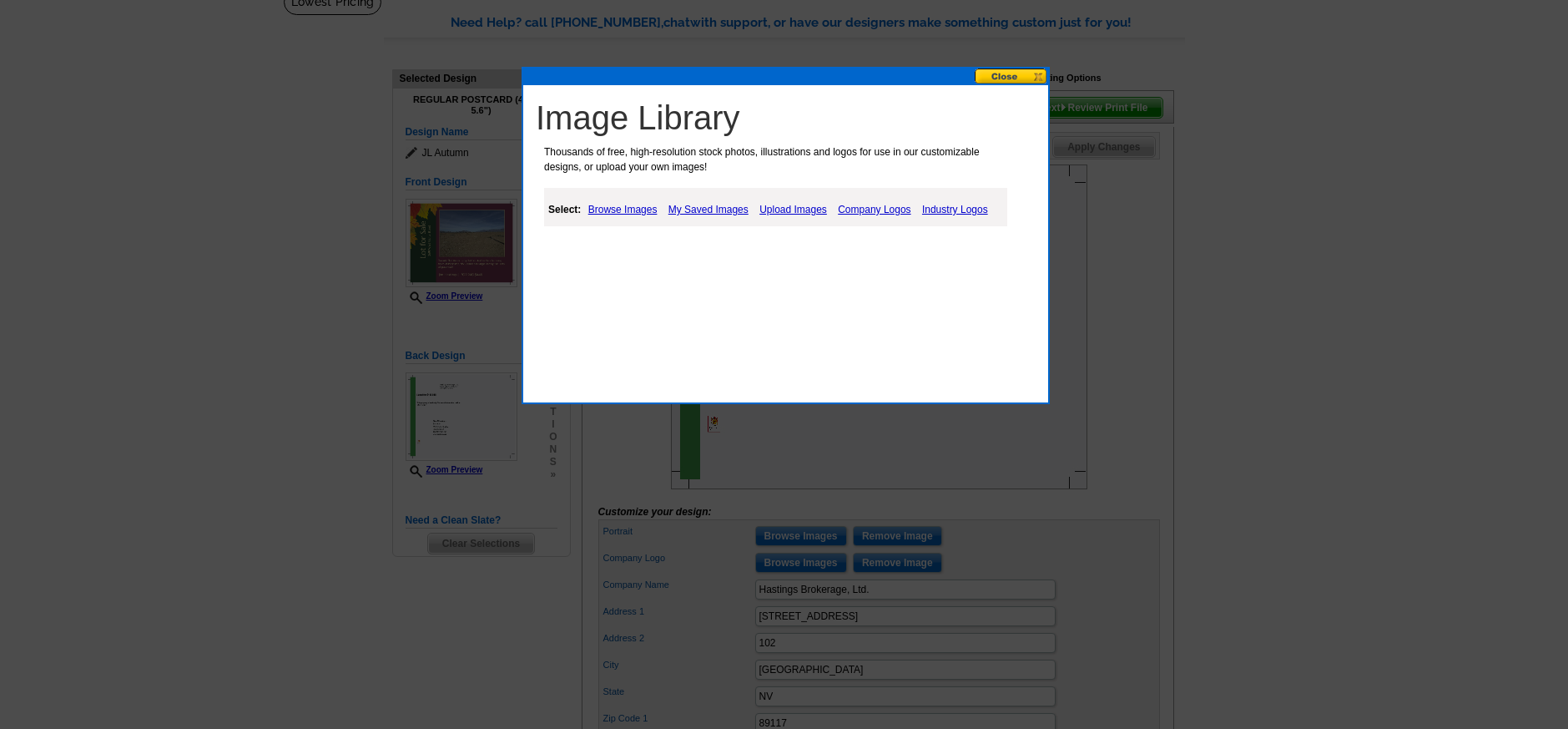
click at [706, 210] on link "My Saved Images" at bounding box center [708, 210] width 89 height 20
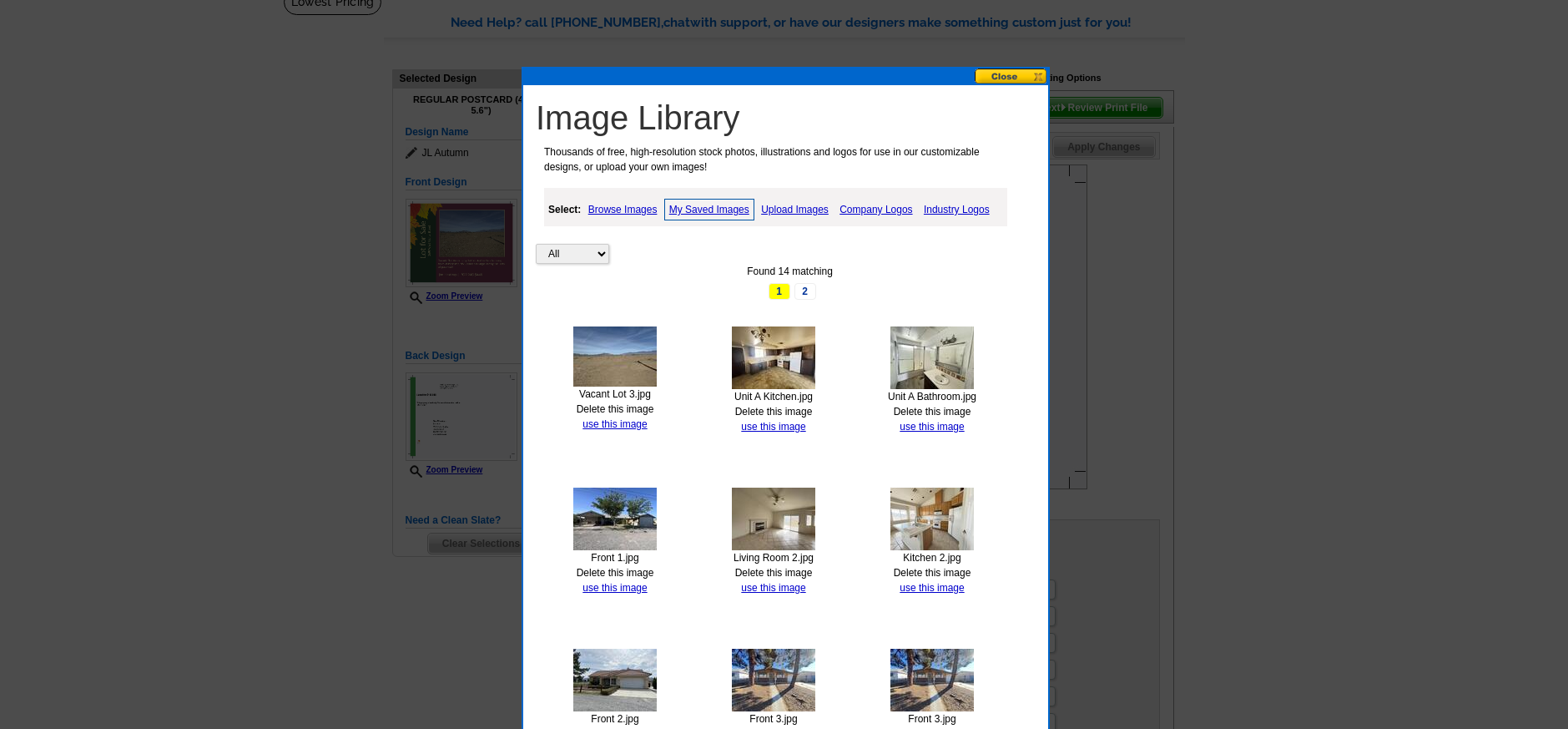
click at [637, 211] on link "Browse Images" at bounding box center [623, 210] width 78 height 20
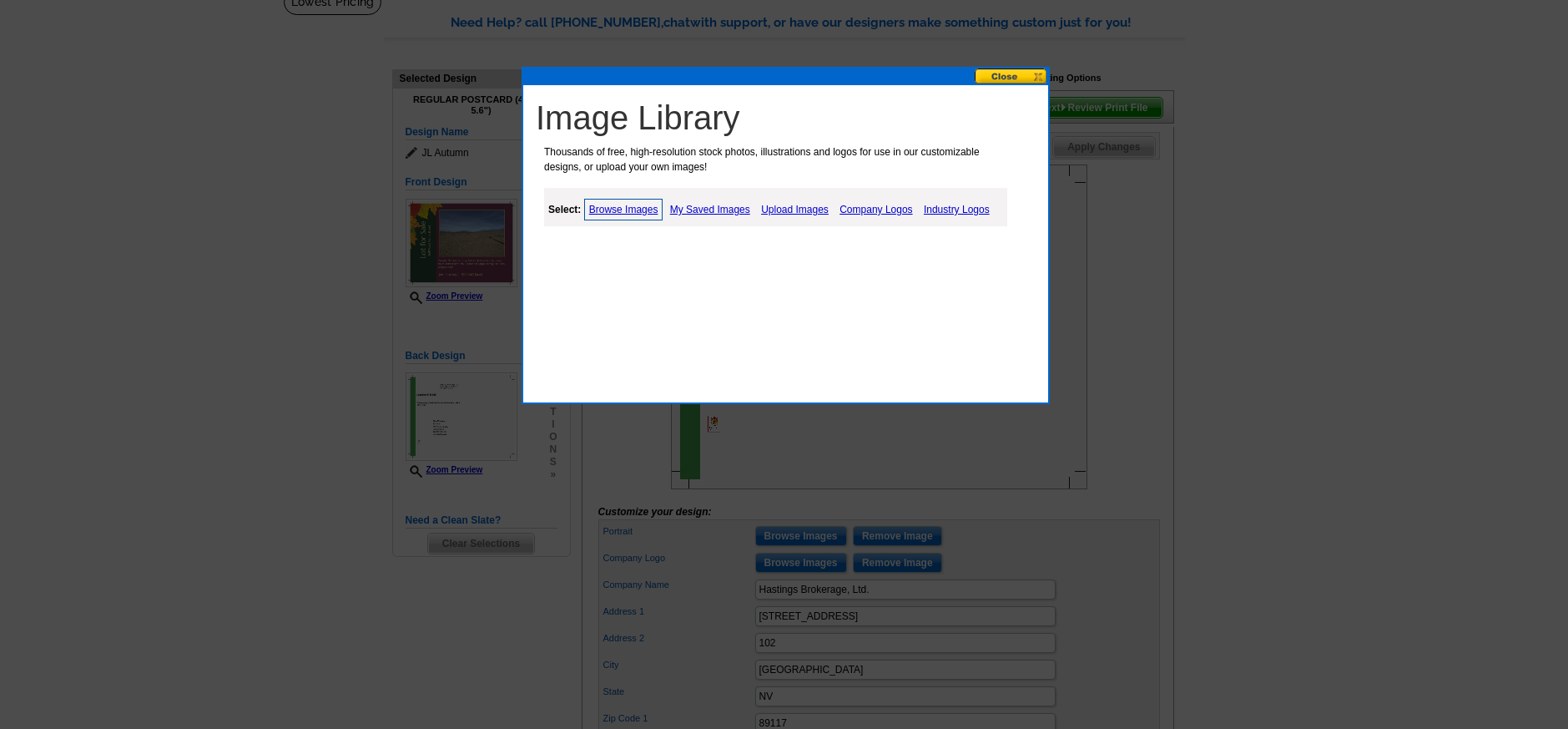
click at [679, 203] on link "My Saved Images" at bounding box center [710, 210] width 89 height 20
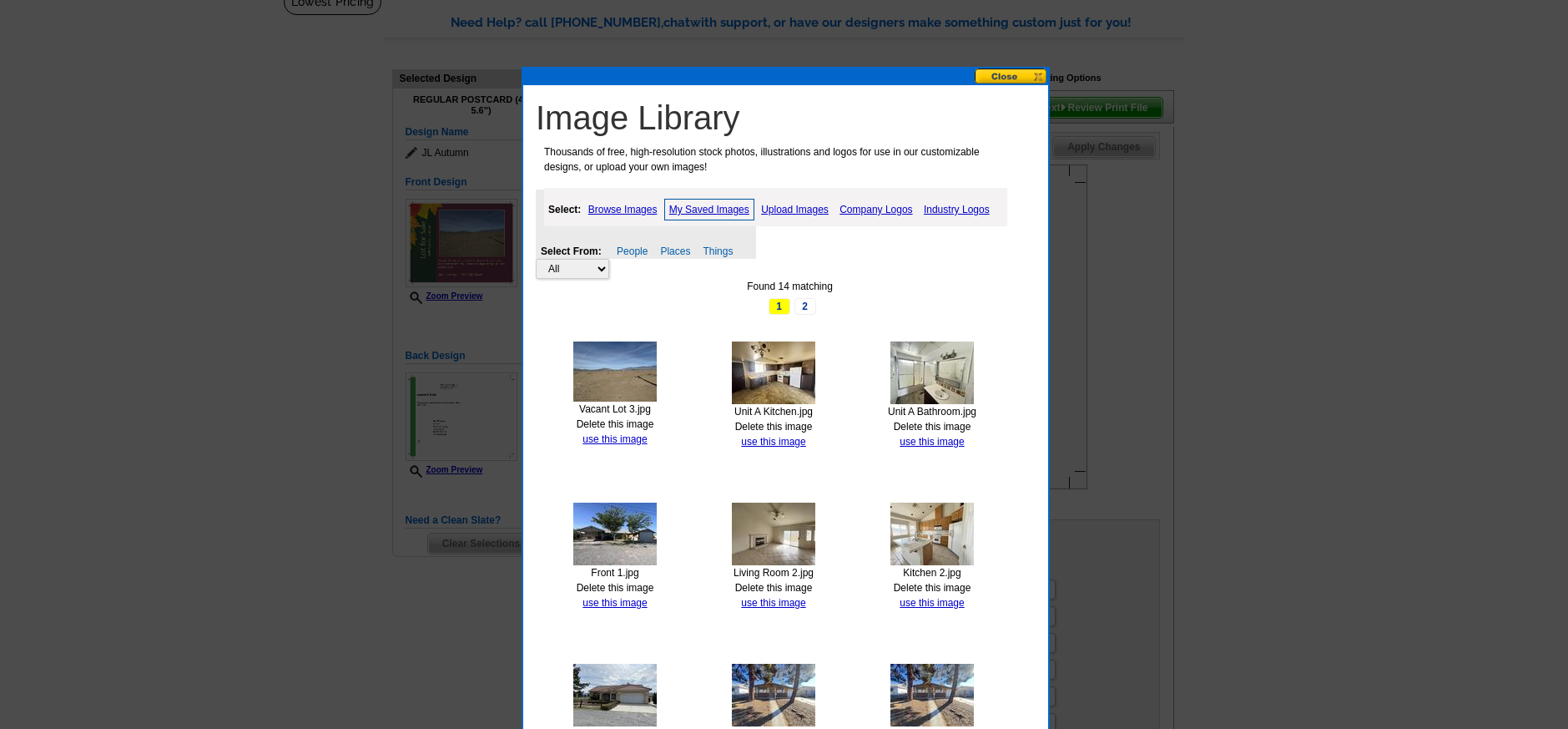
click at [805, 298] on link "2" at bounding box center [804, 307] width 21 height 17
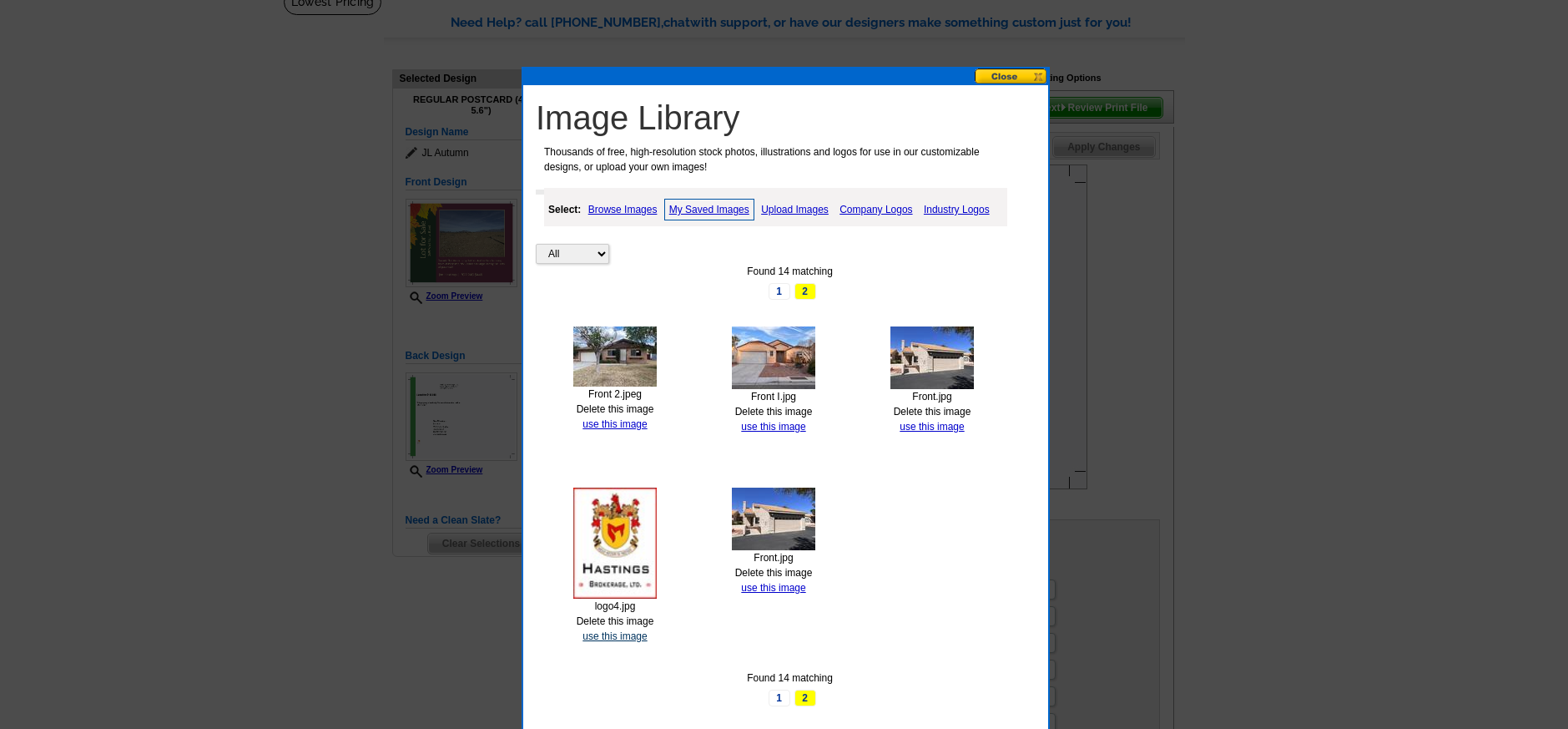
click at [608, 635] on link "use this image" at bounding box center [615, 636] width 65 height 12
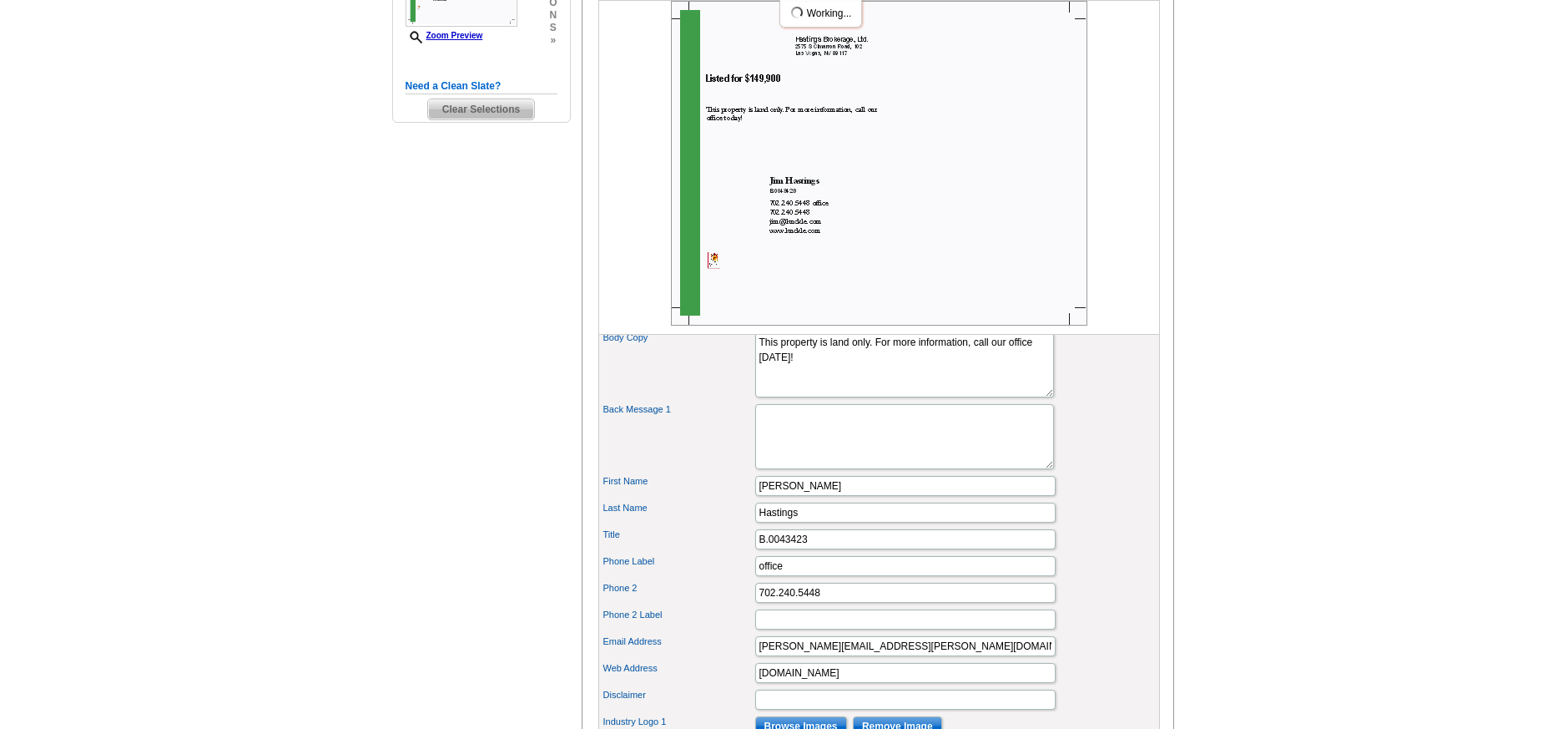
scroll to position [784, 0]
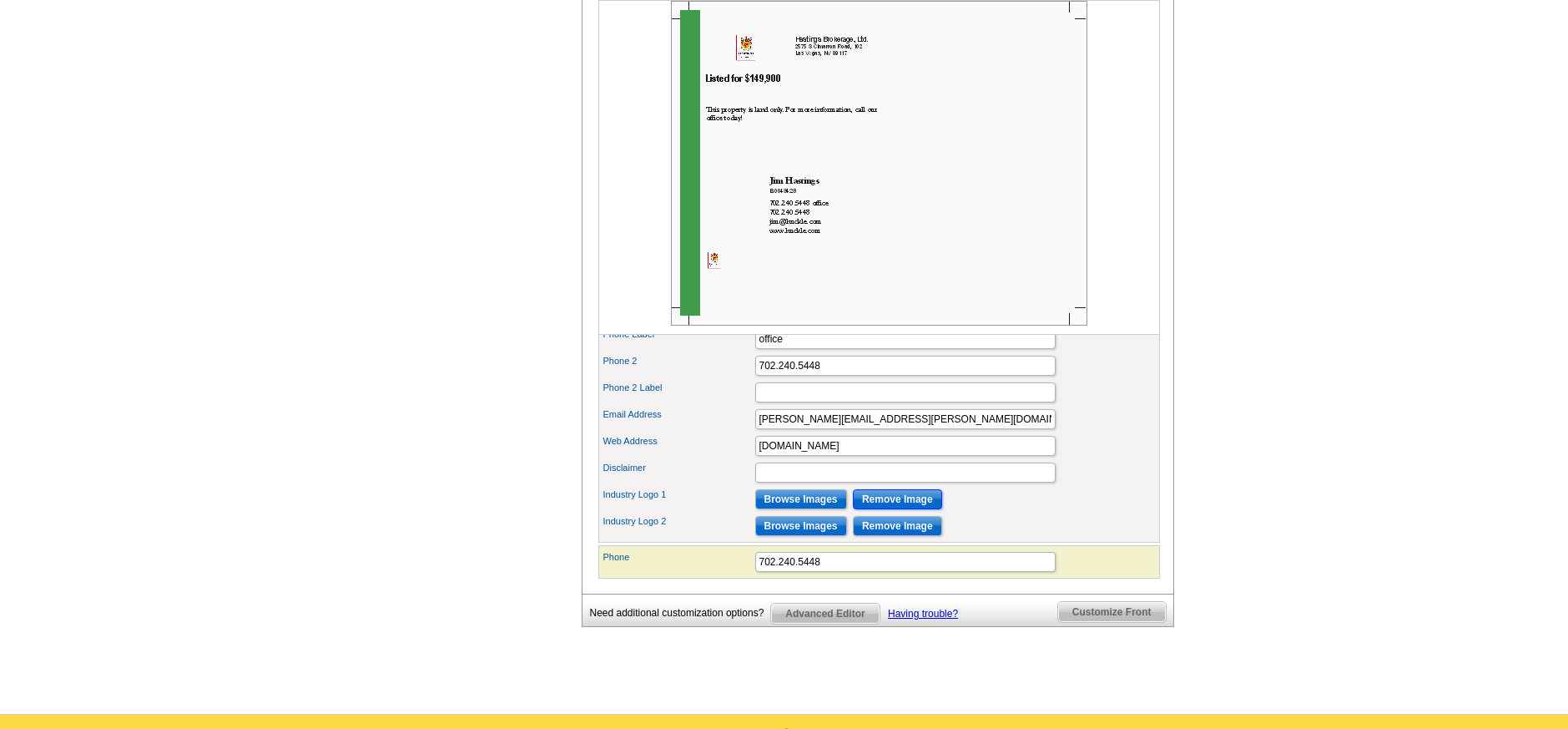
click at [911, 509] on input "Remove Image" at bounding box center [898, 500] width 90 height 20
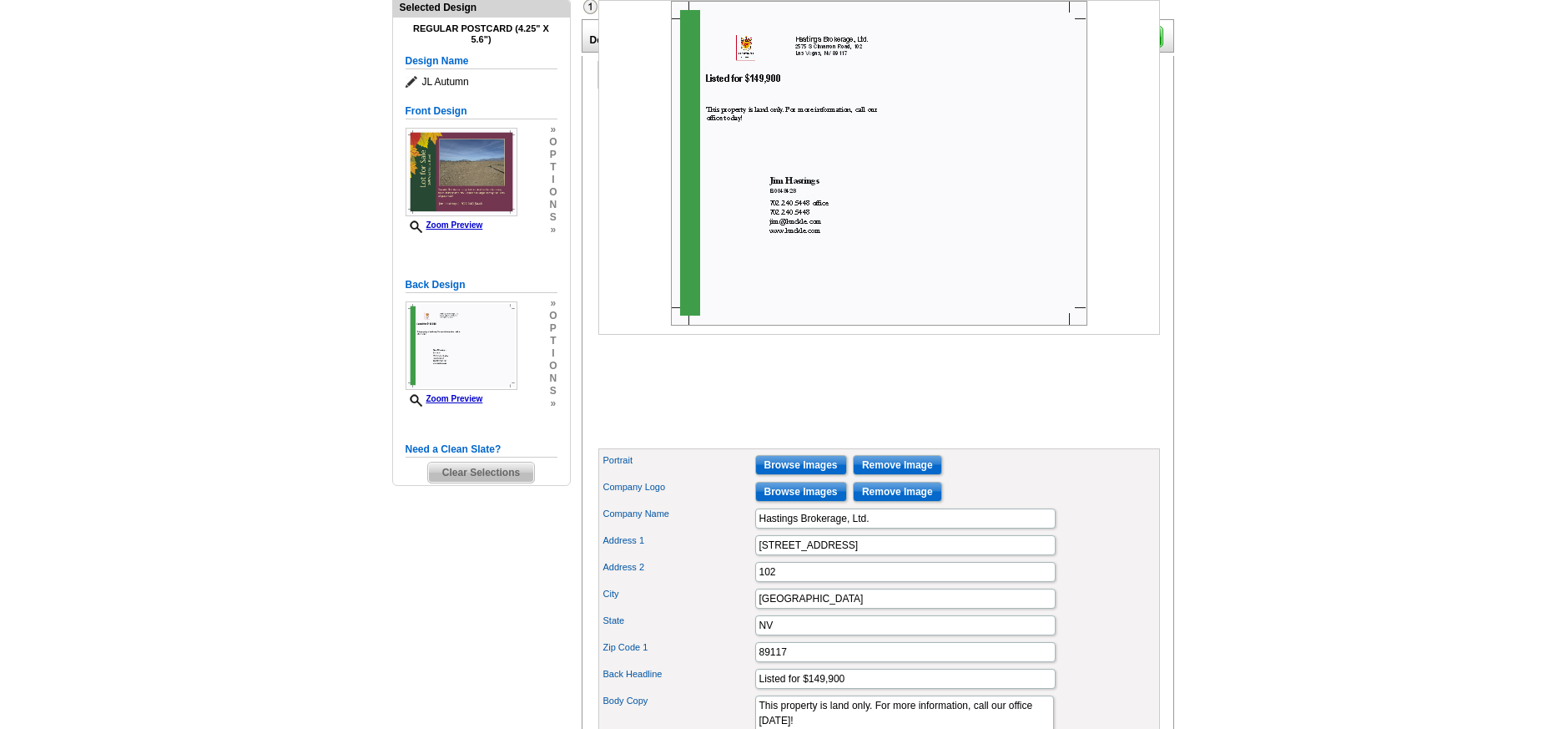
scroll to position [68, 0]
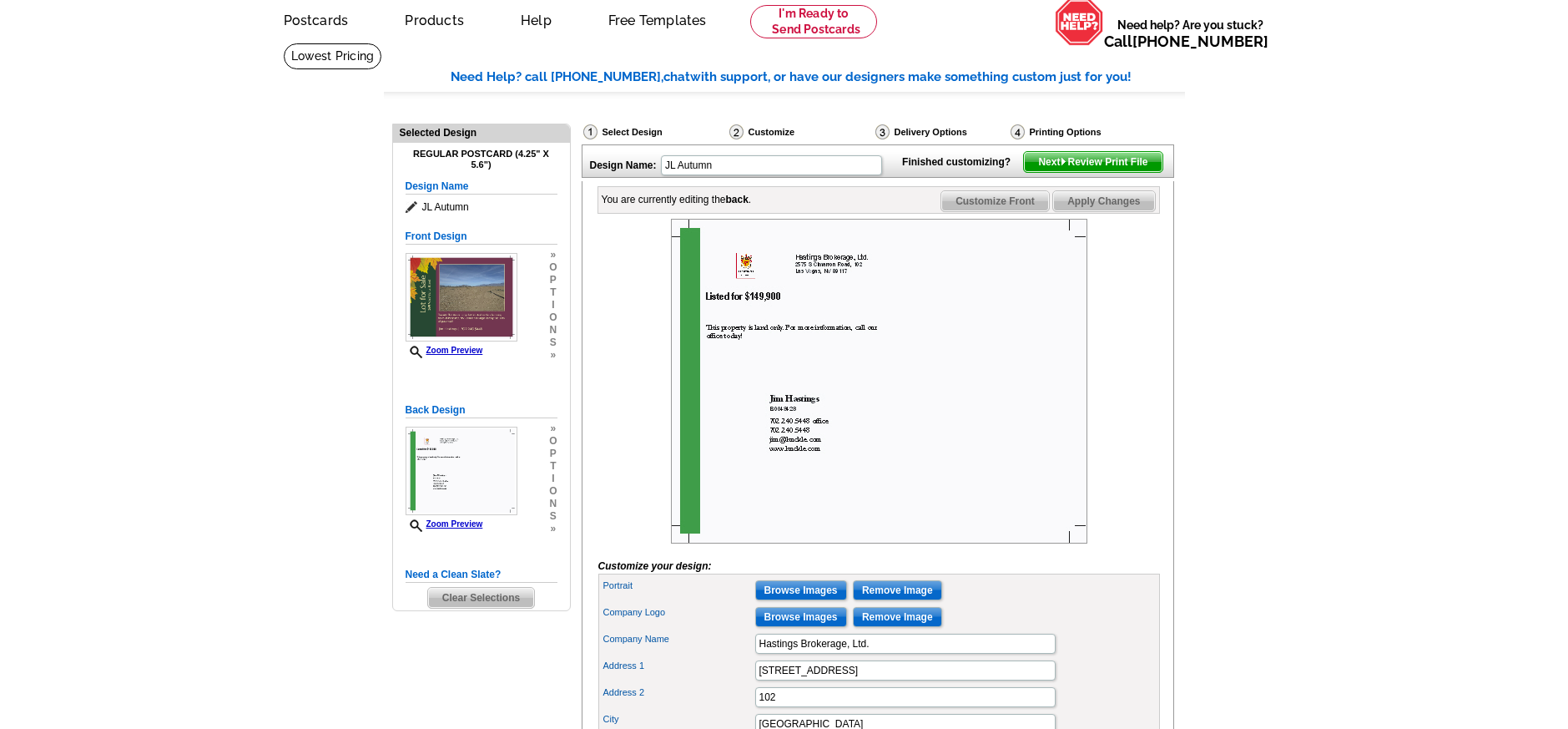
click at [1080, 172] on span "Next Review Print File" at bounding box center [1092, 162] width 138 height 20
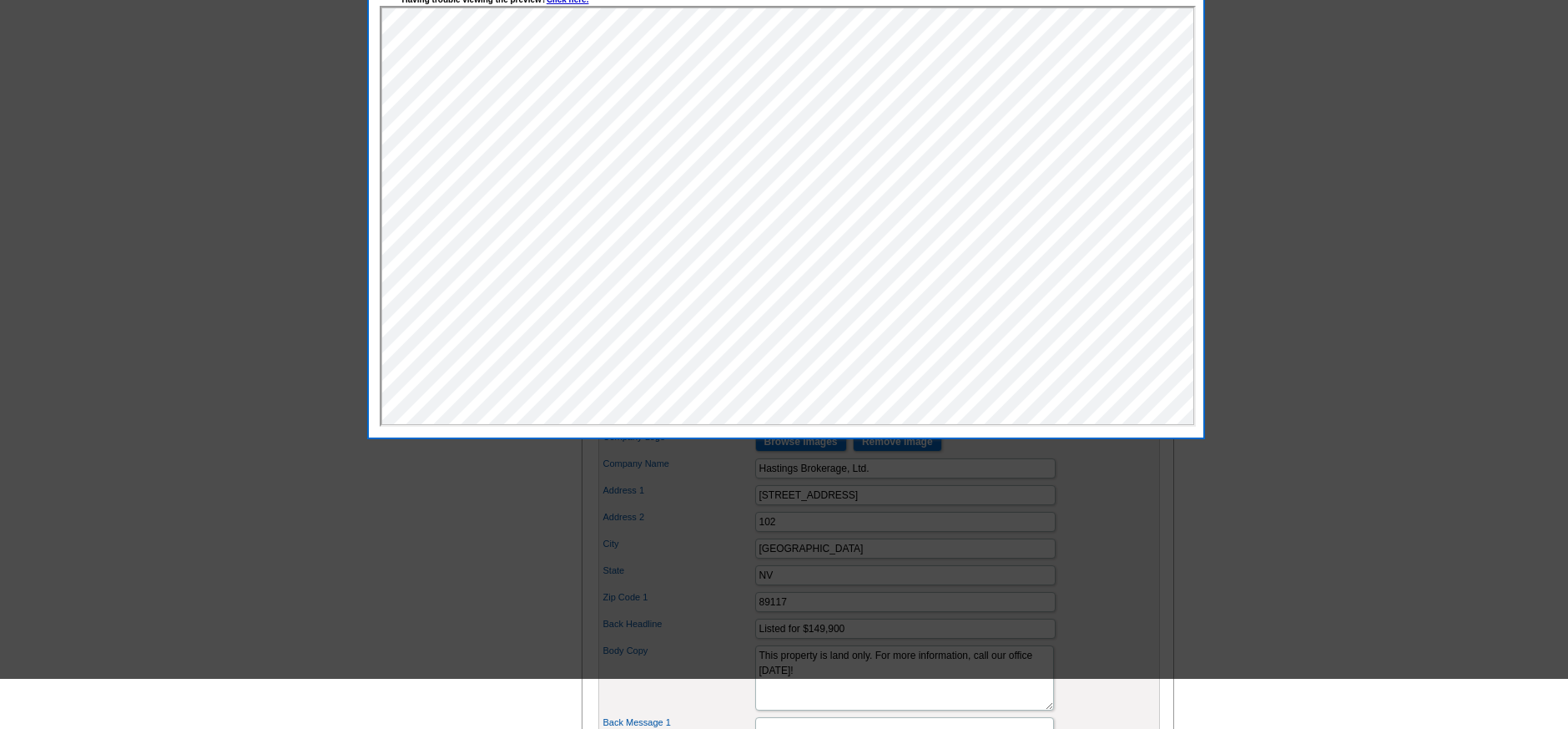
scroll to position [56, 0]
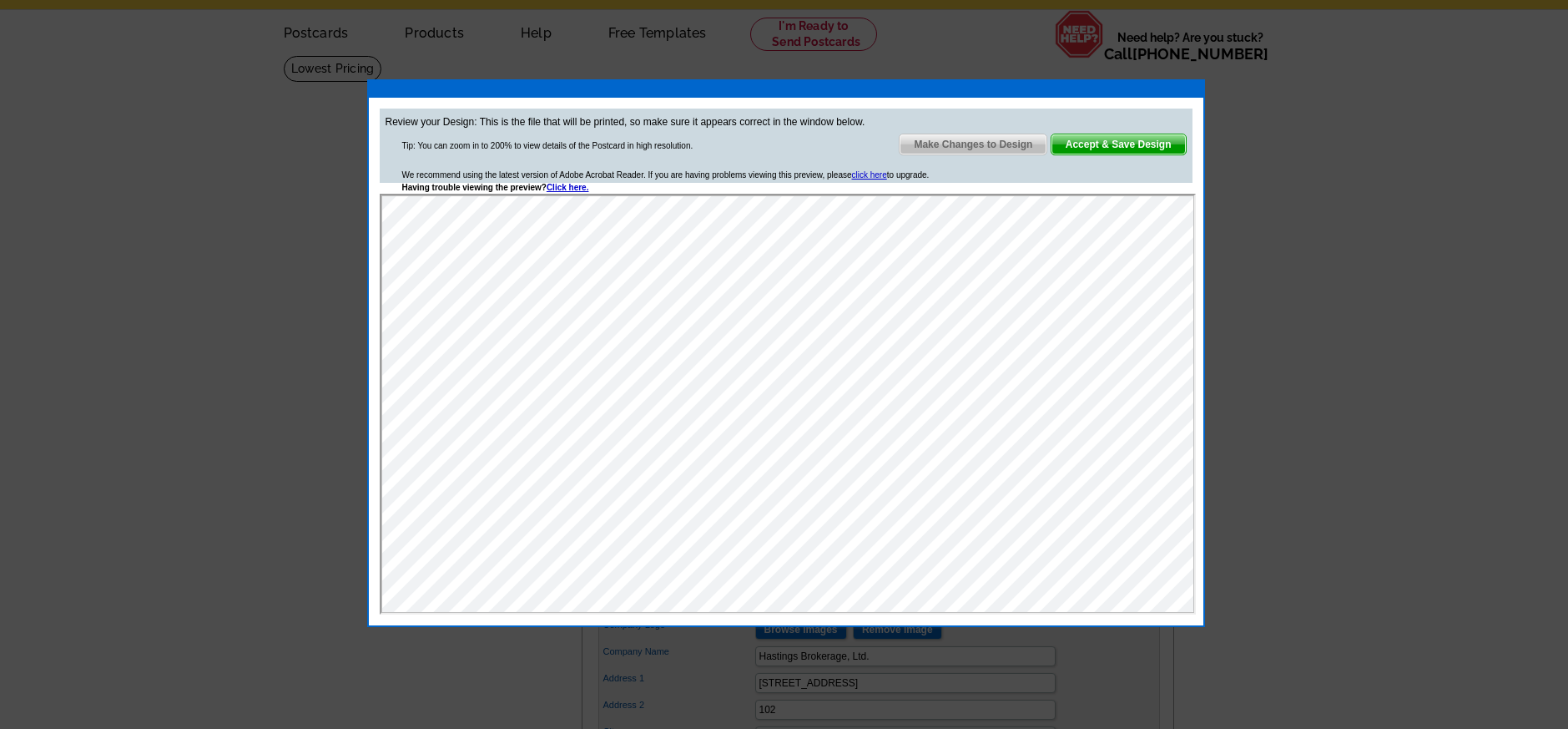
click at [999, 144] on span "Make Changes to Design" at bounding box center [972, 144] width 147 height 20
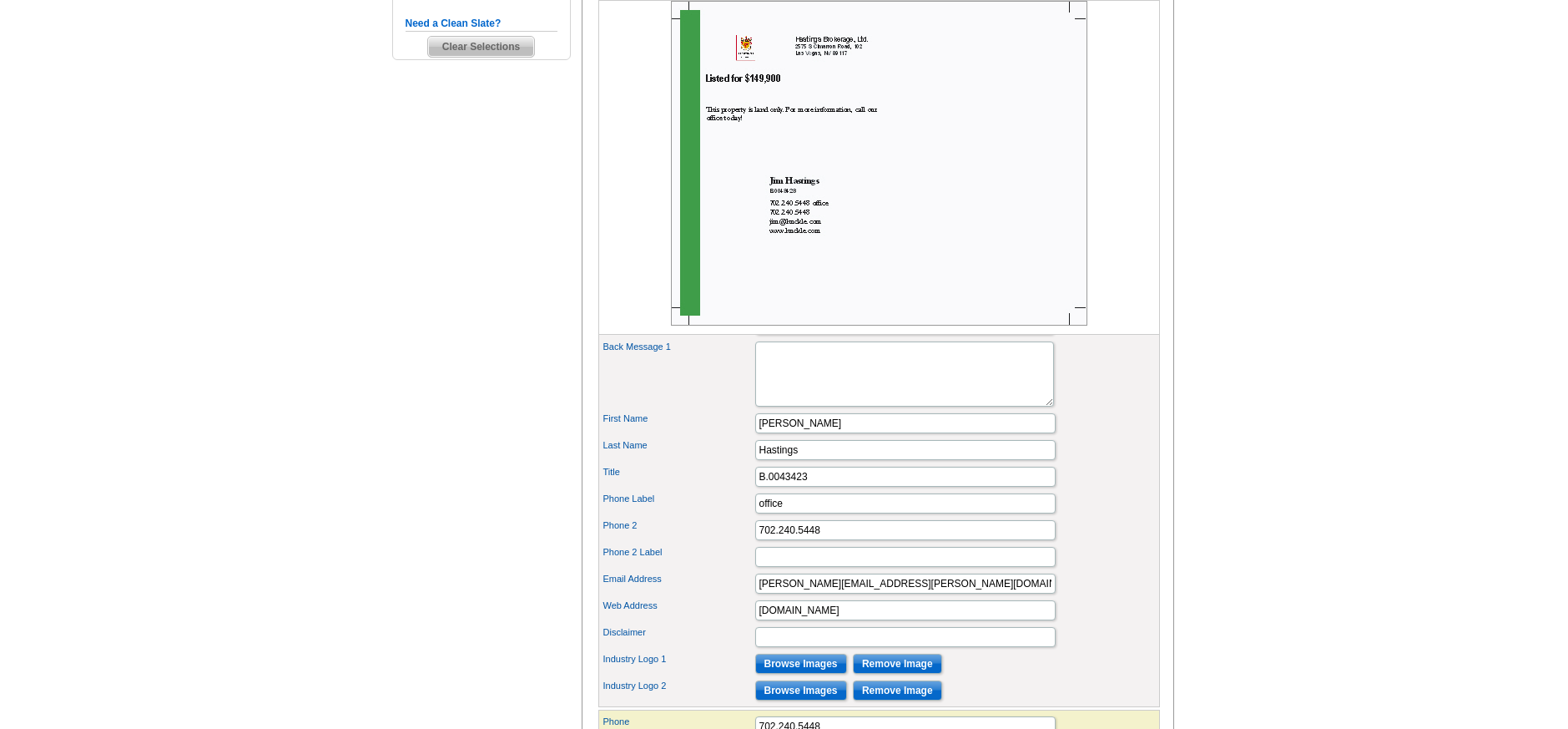
scroll to position [641, 0]
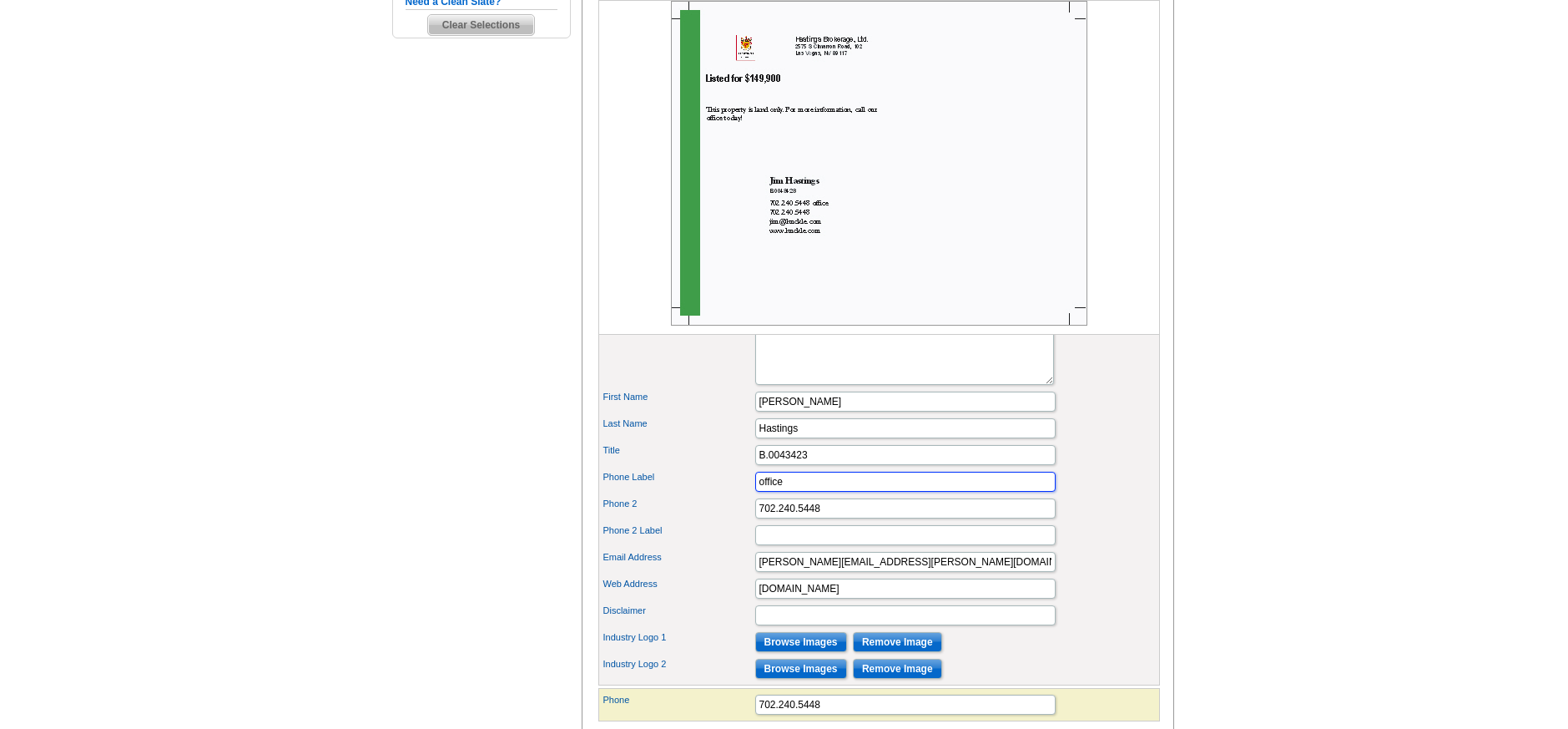
drag, startPoint x: 787, startPoint y: 511, endPoint x: 704, endPoint y: 507, distance: 83.1
click at [705, 495] on div "Phone Label office" at bounding box center [879, 481] width 555 height 27
click at [718, 522] on div "Phone 2 702.240.5448" at bounding box center [879, 508] width 555 height 27
click at [798, 492] on input "Phone Label" at bounding box center [905, 482] width 300 height 20
type input "office"
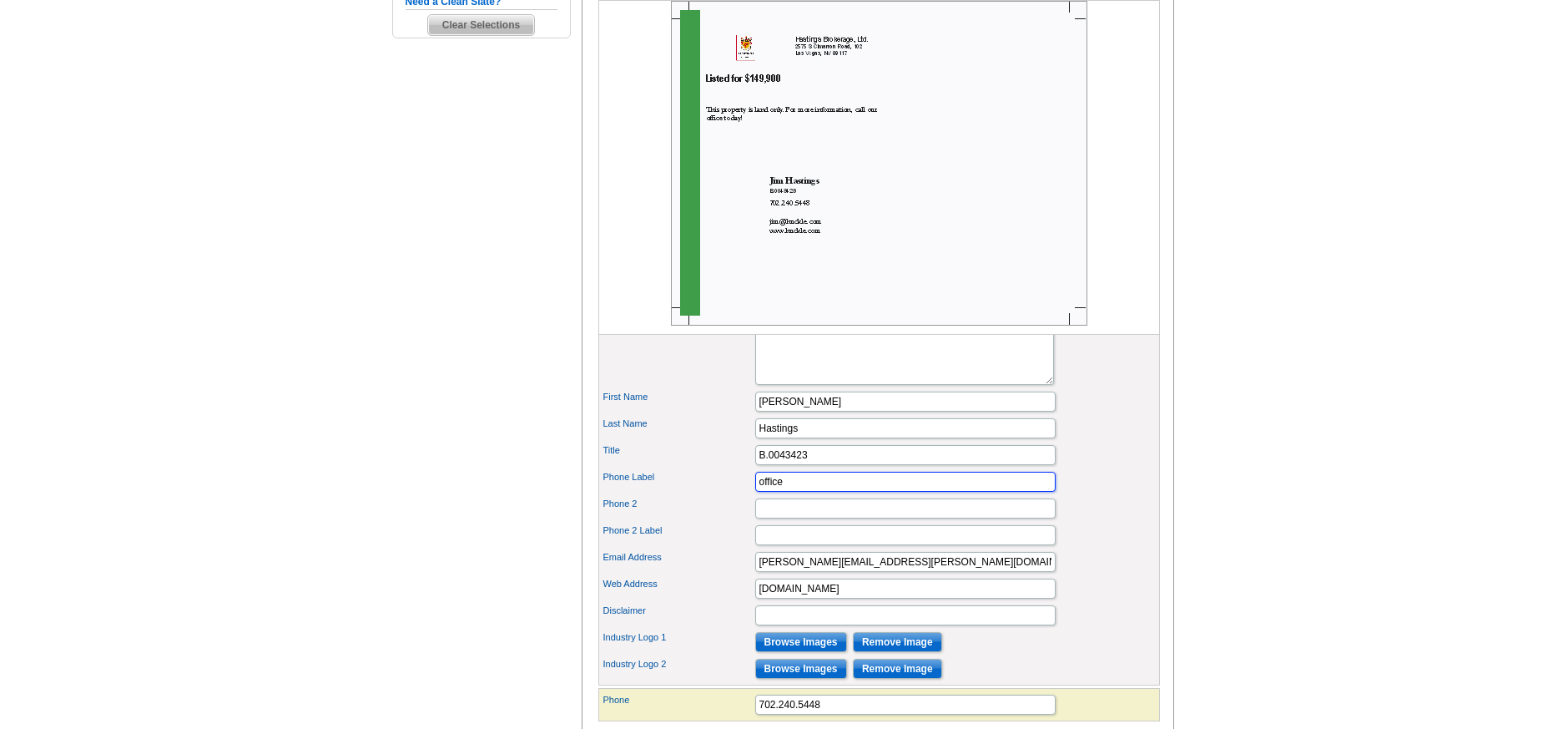
drag, startPoint x: 786, startPoint y: 509, endPoint x: 734, endPoint y: 505, distance: 52.2
click at [734, 495] on div "Phone Label office" at bounding box center [879, 481] width 555 height 27
click at [683, 457] on label "Title" at bounding box center [678, 450] width 151 height 14
click at [755, 465] on input "B.0043423" at bounding box center [905, 456] width 300 height 20
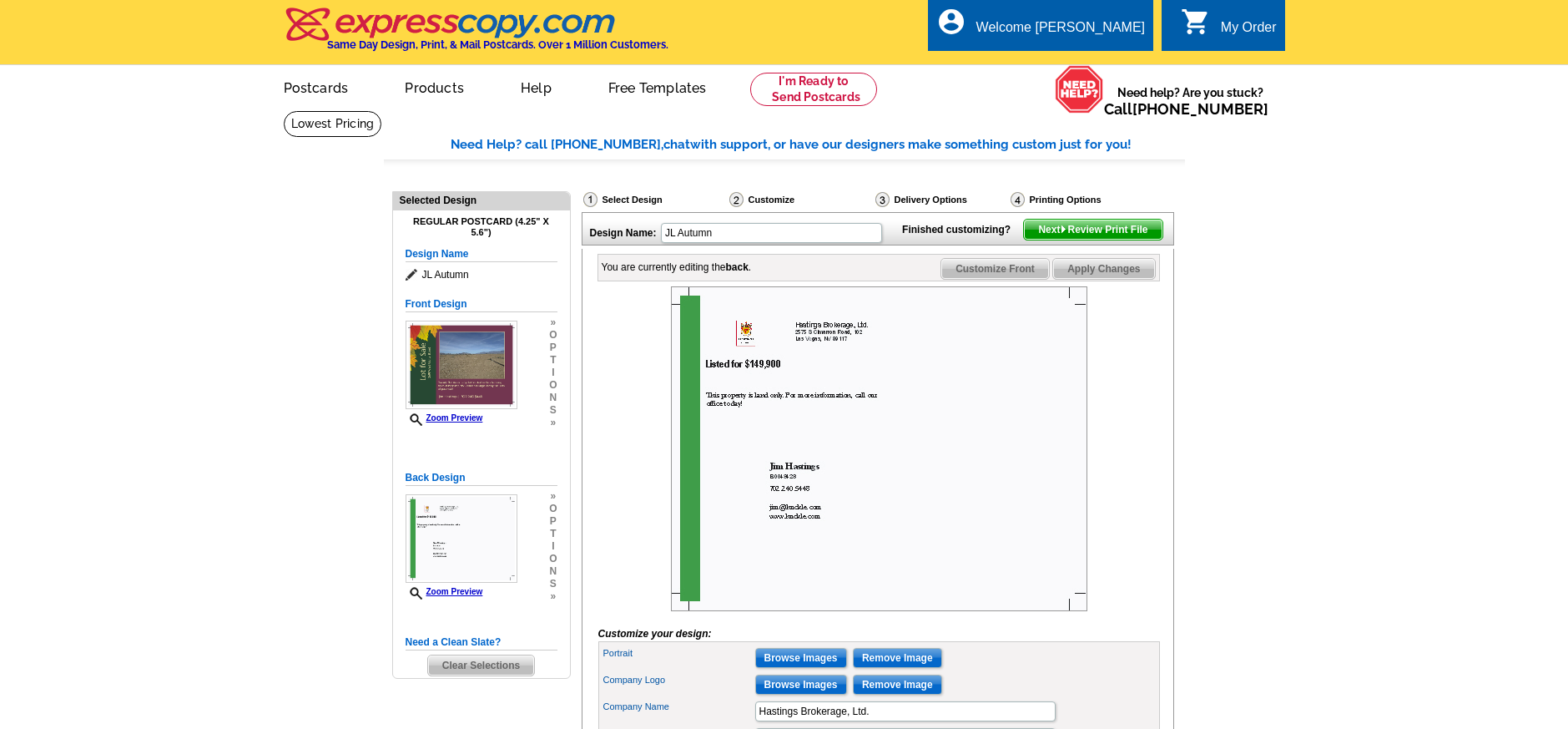
scroll to position [0, 0]
click at [1070, 240] on span "Next Review Print File" at bounding box center [1092, 231] width 138 height 20
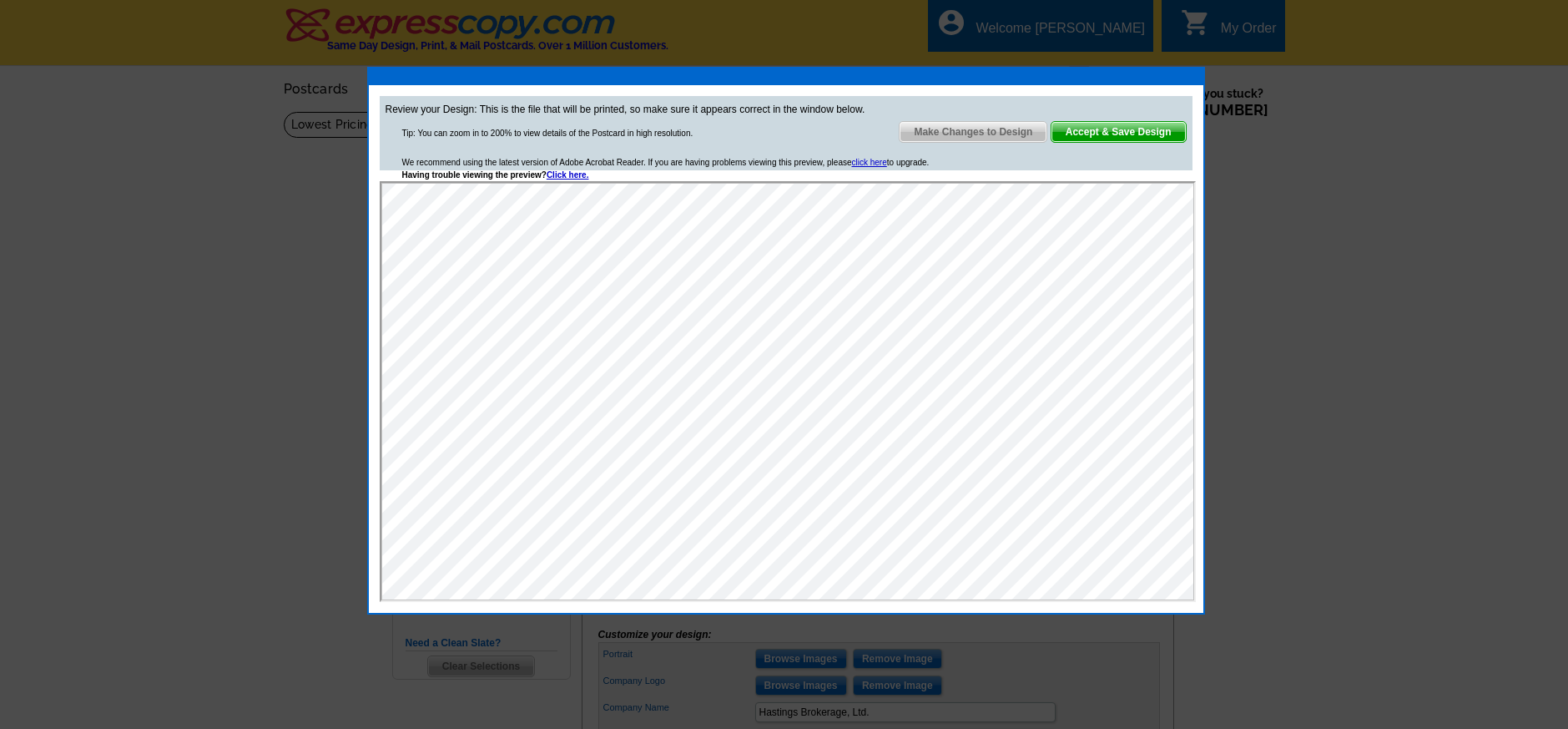
click at [1116, 128] on span "Accept & Save Design" at bounding box center [1118, 132] width 134 height 20
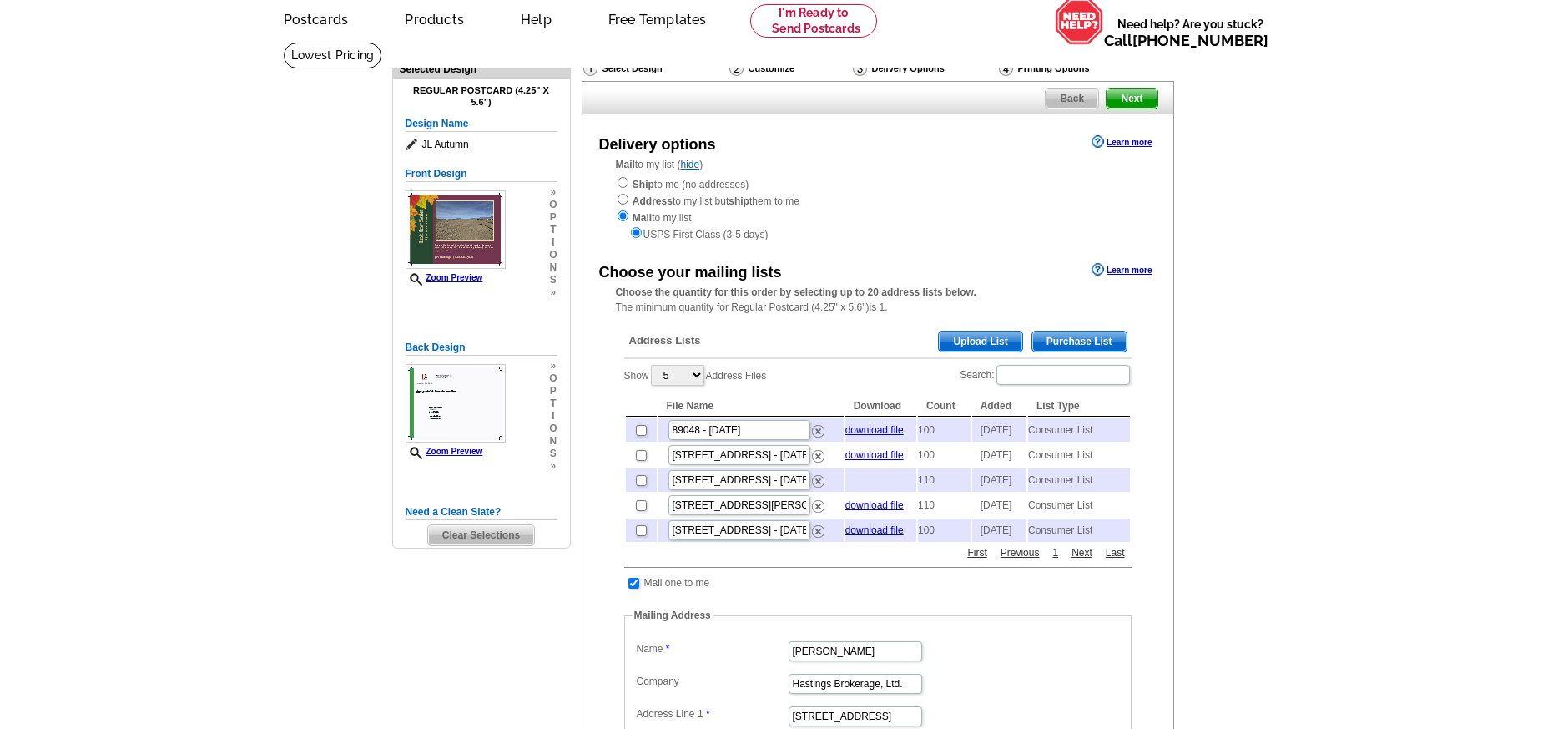
scroll to position [92, 0]
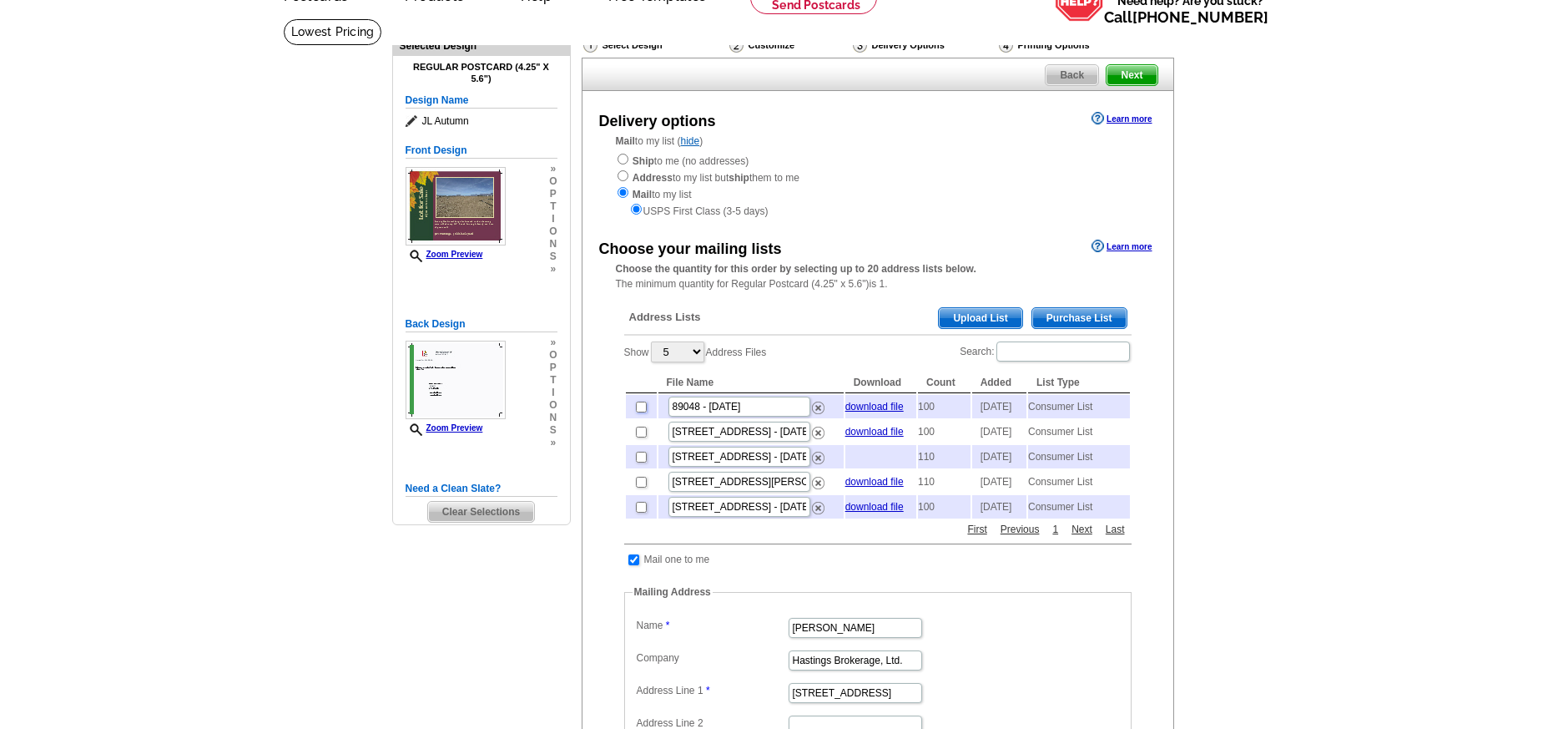
click at [641, 410] on input "checkbox" at bounding box center [642, 407] width 11 height 11
checkbox input "true"
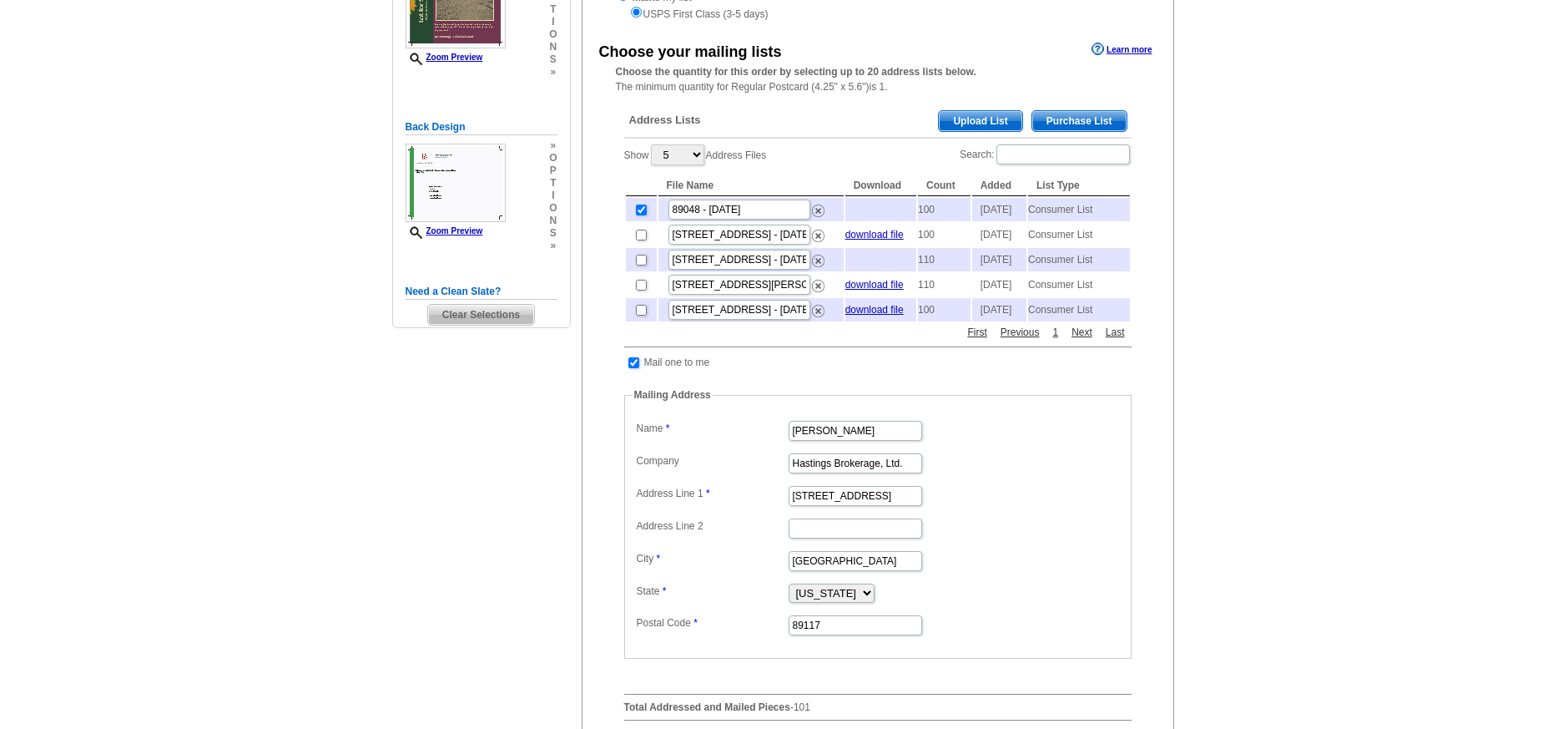
scroll to position [298, 0]
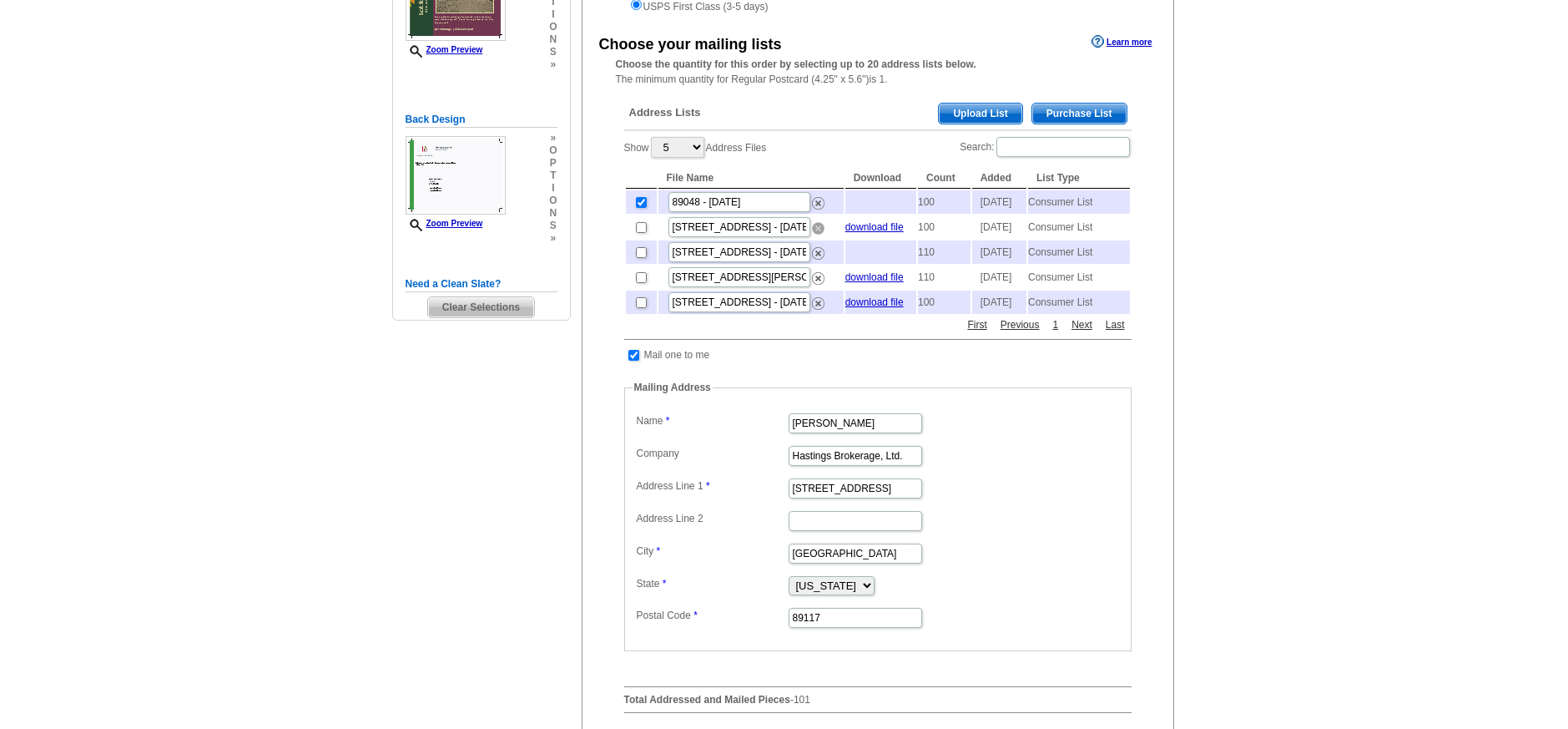
click at [816, 235] on img at bounding box center [818, 228] width 13 height 13
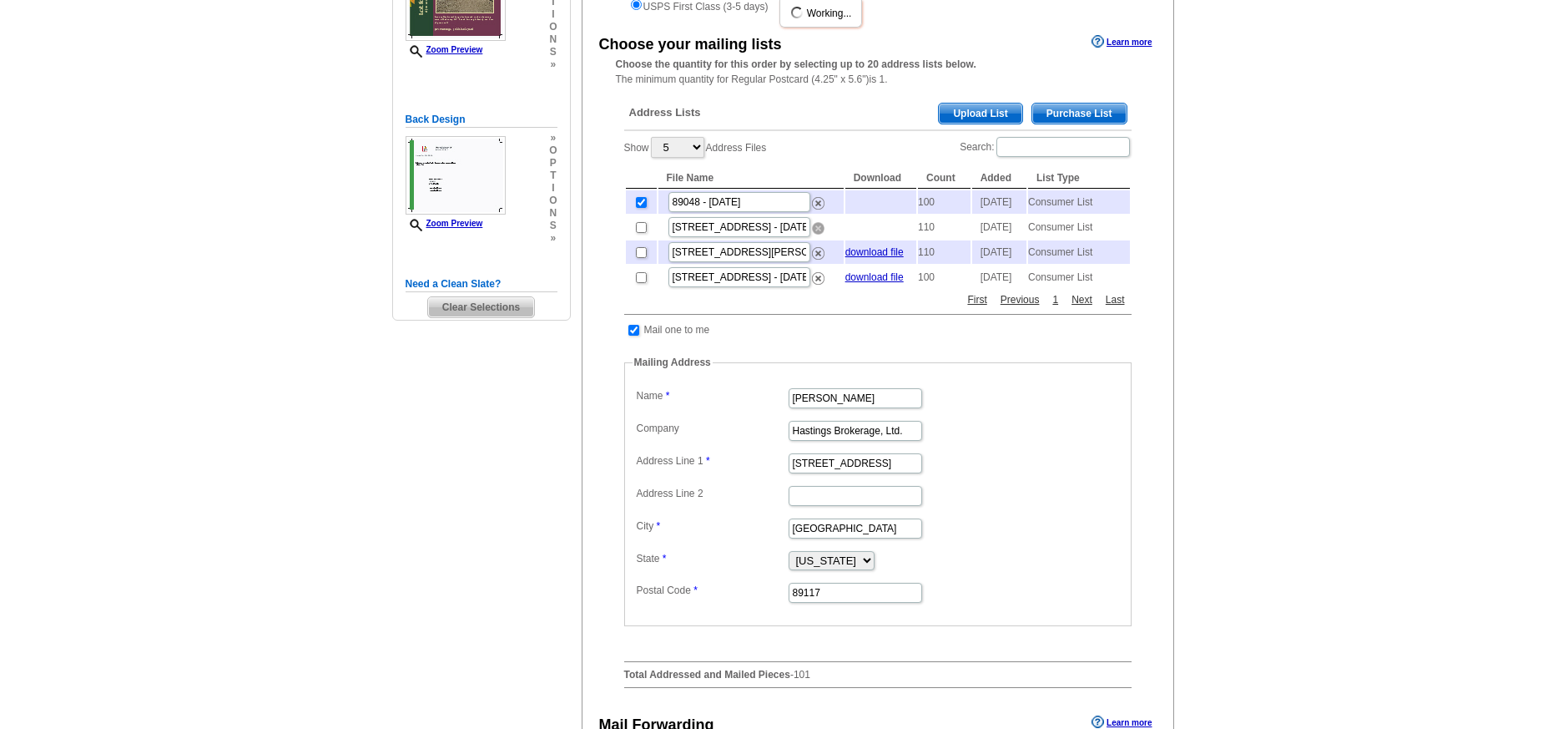
click at [815, 235] on img at bounding box center [818, 228] width 13 height 13
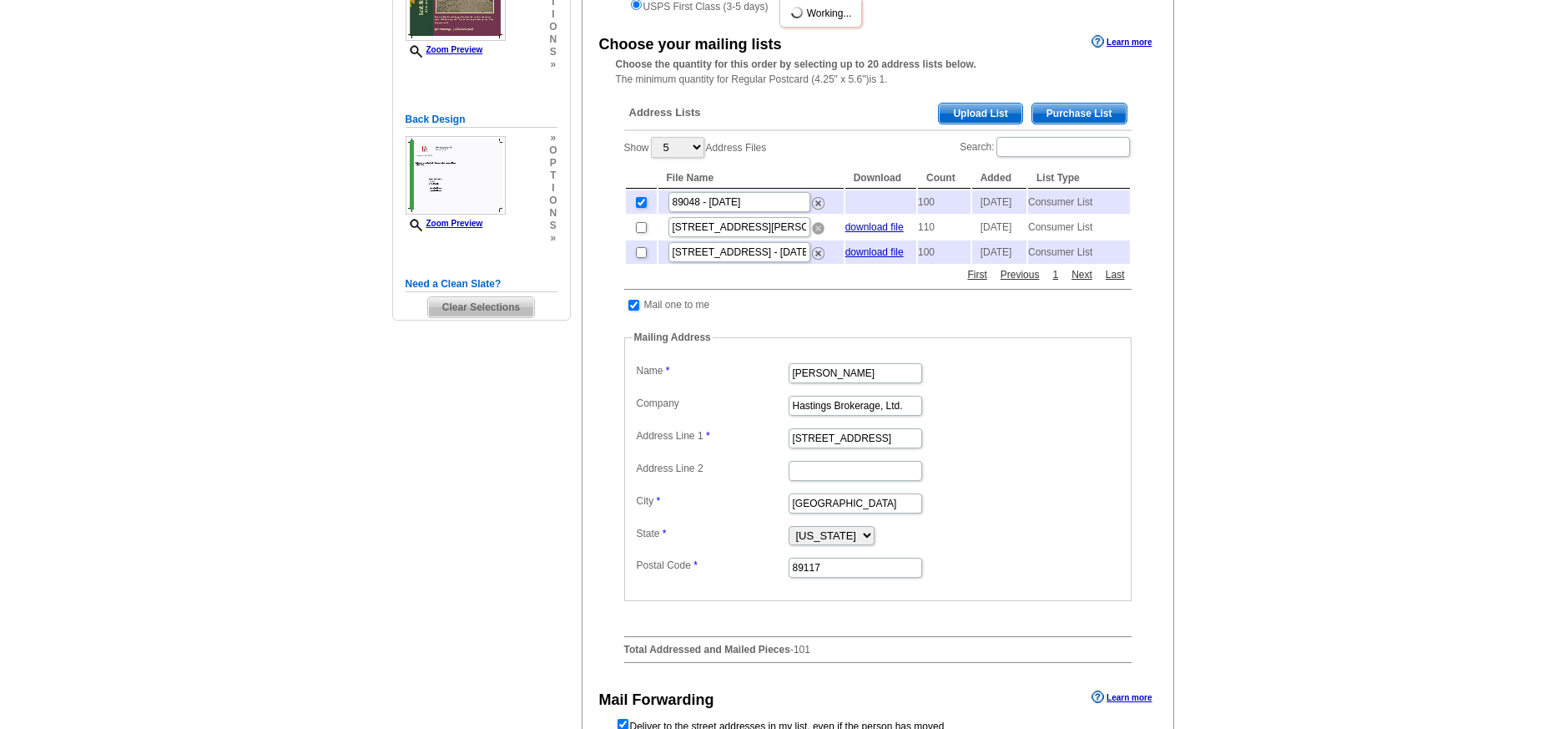
click at [817, 235] on img at bounding box center [818, 228] width 13 height 13
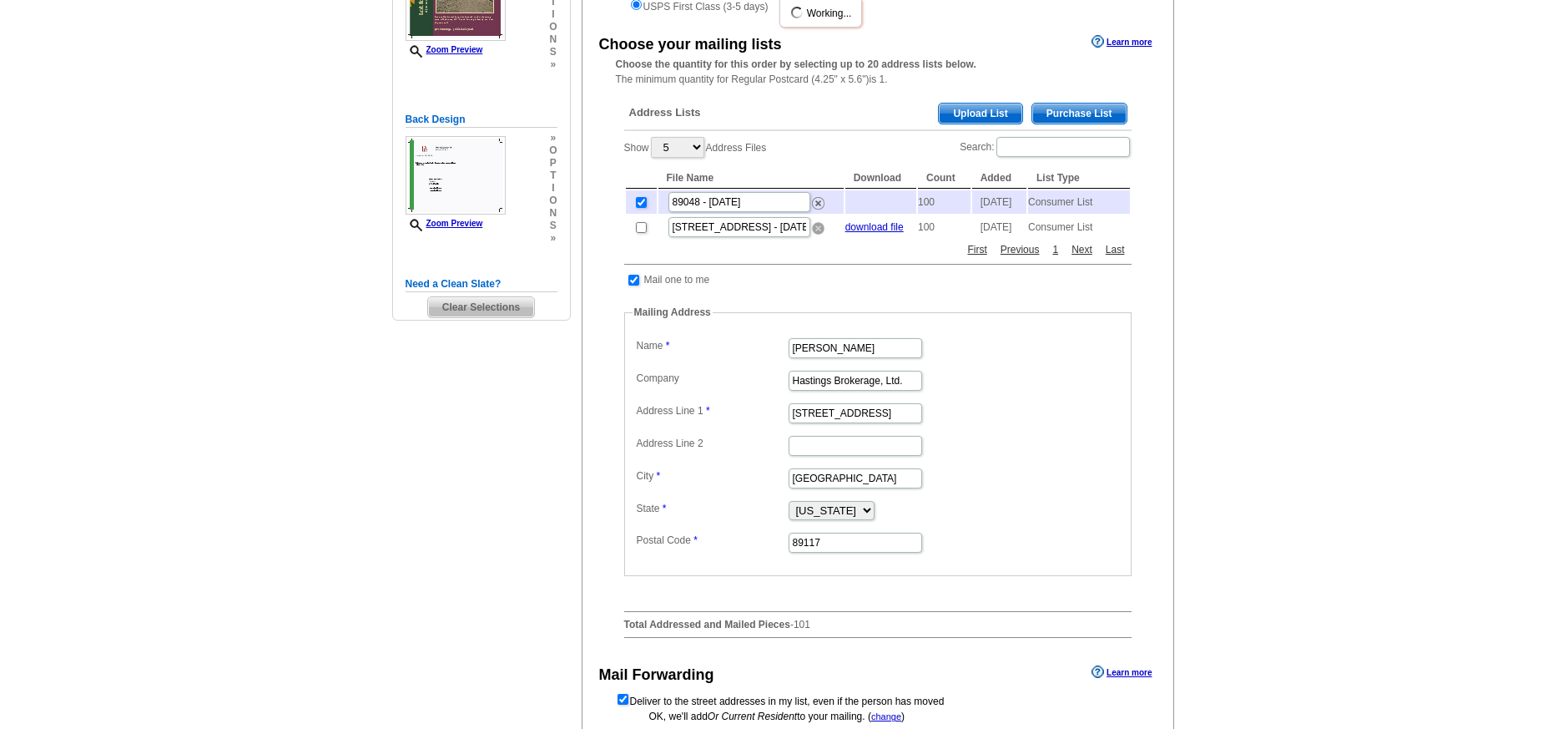
click at [819, 235] on img at bounding box center [818, 228] width 13 height 13
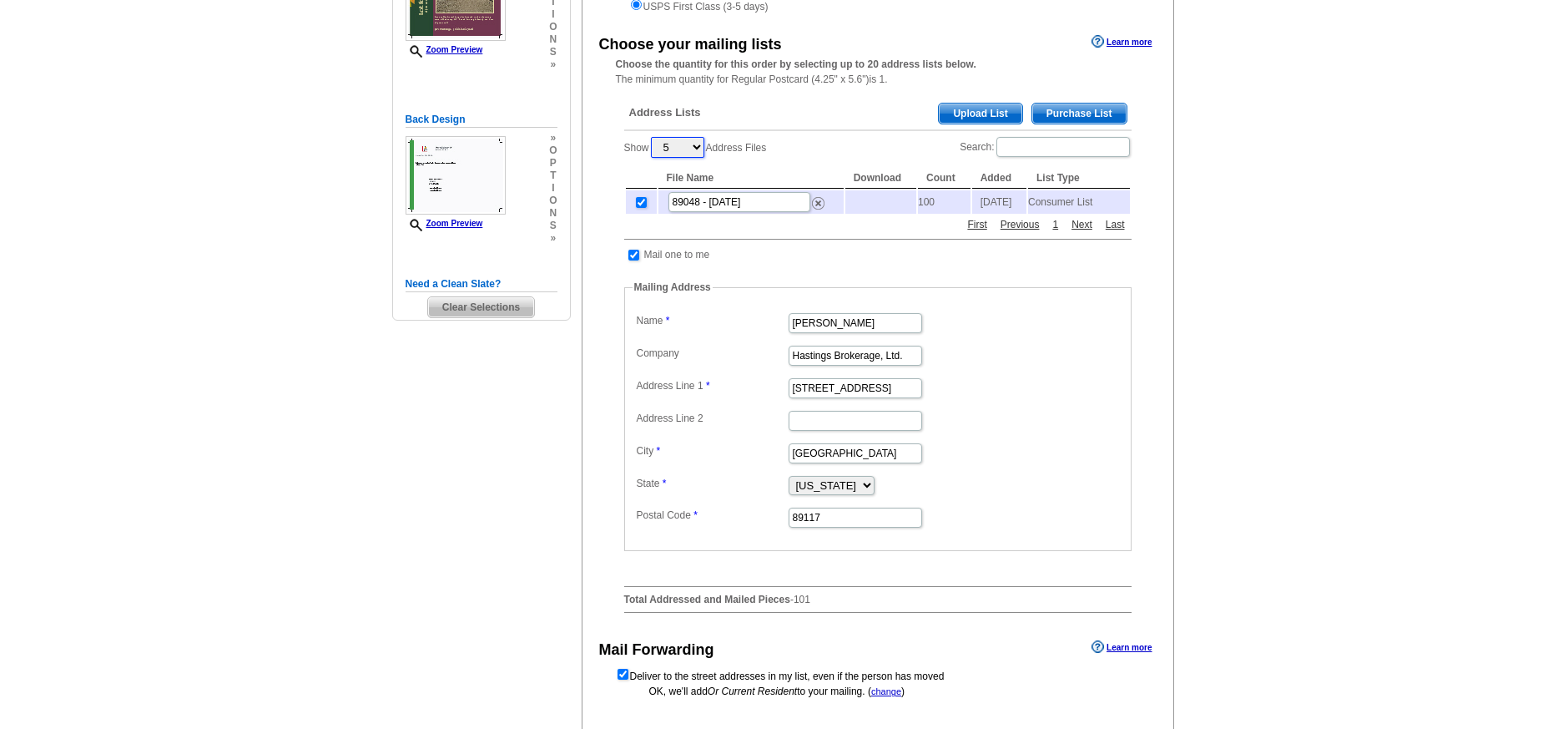
click at [701, 145] on select "5 10 25 50 100" at bounding box center [678, 147] width 54 height 21
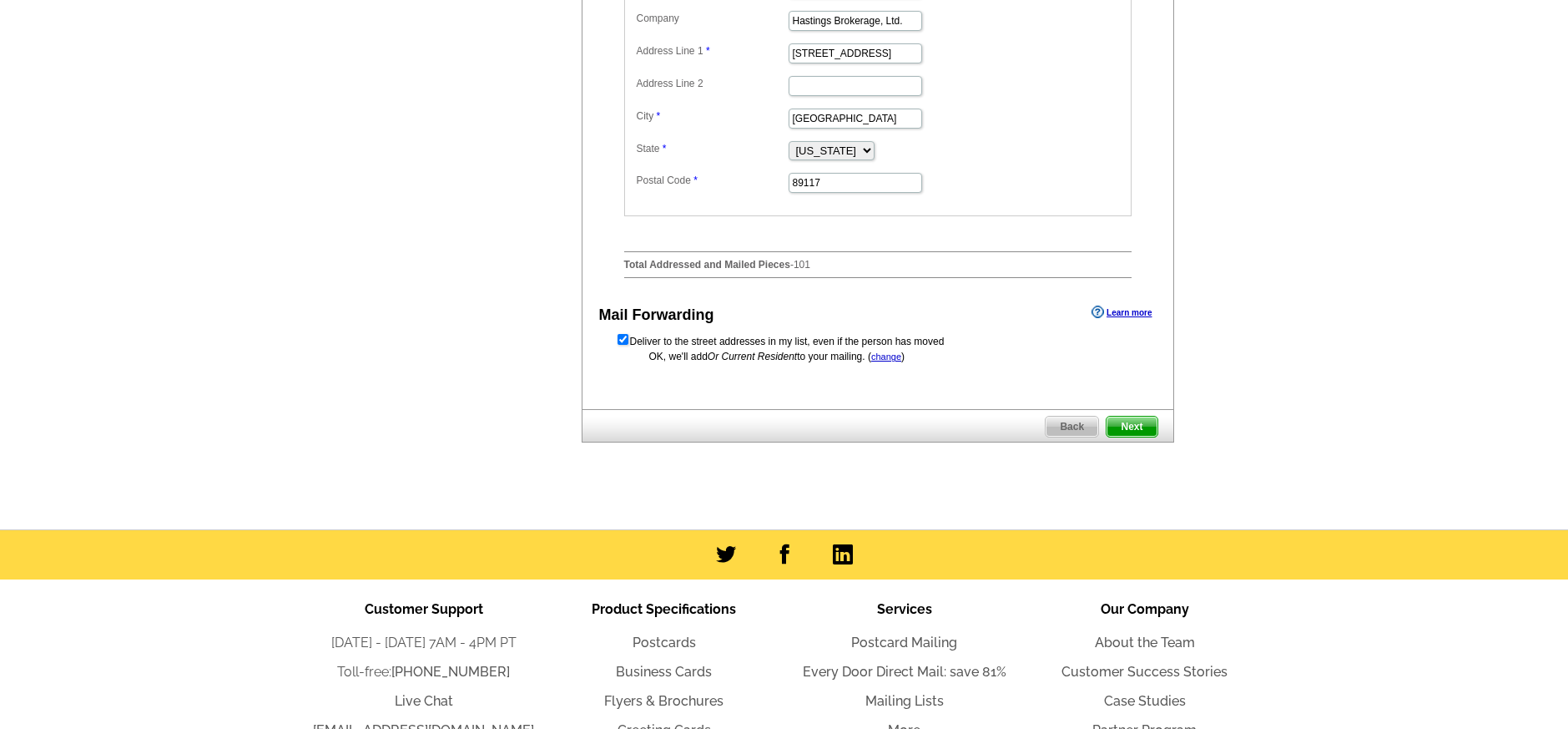
scroll to position [796, 0]
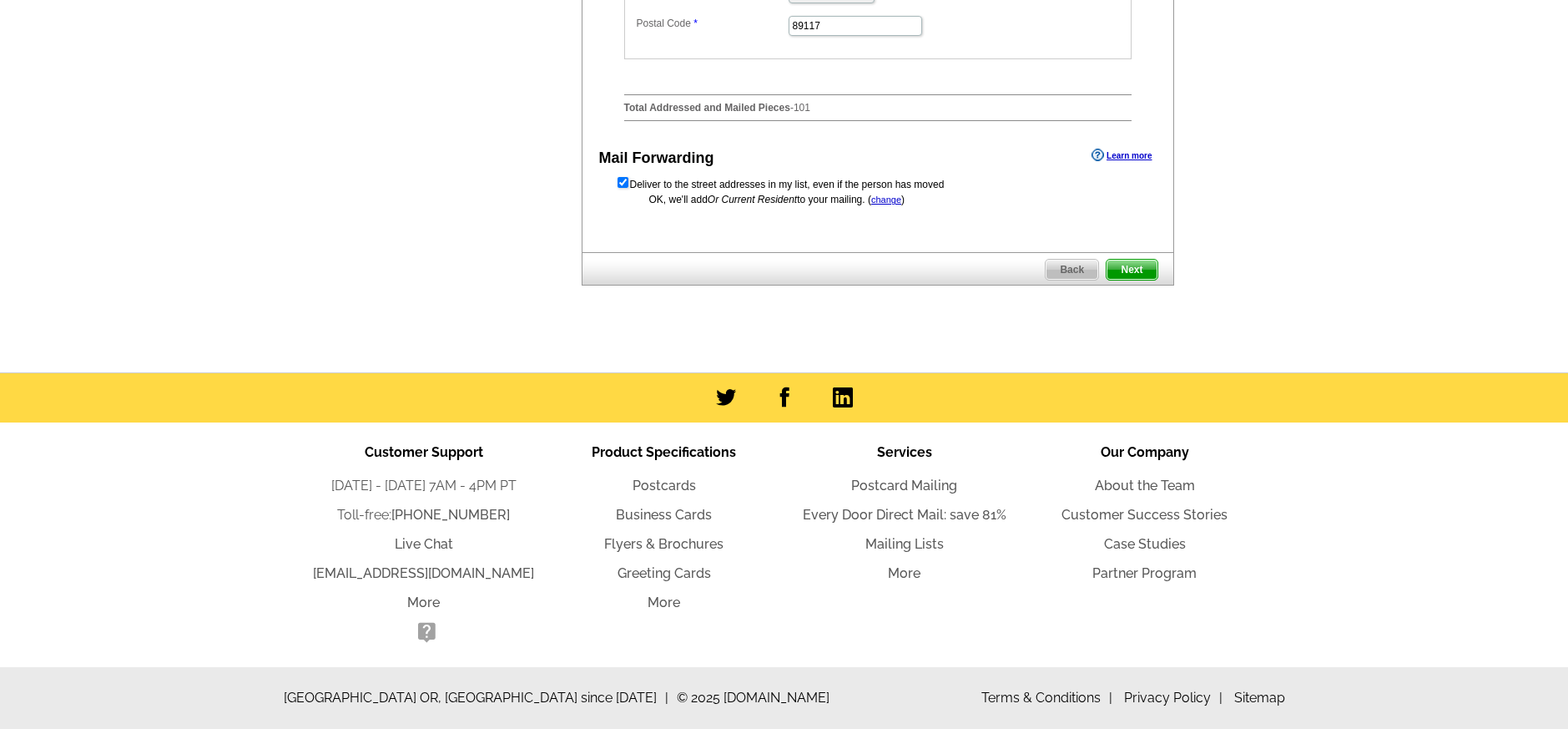
click at [1129, 269] on span "Next" at bounding box center [1131, 270] width 50 height 20
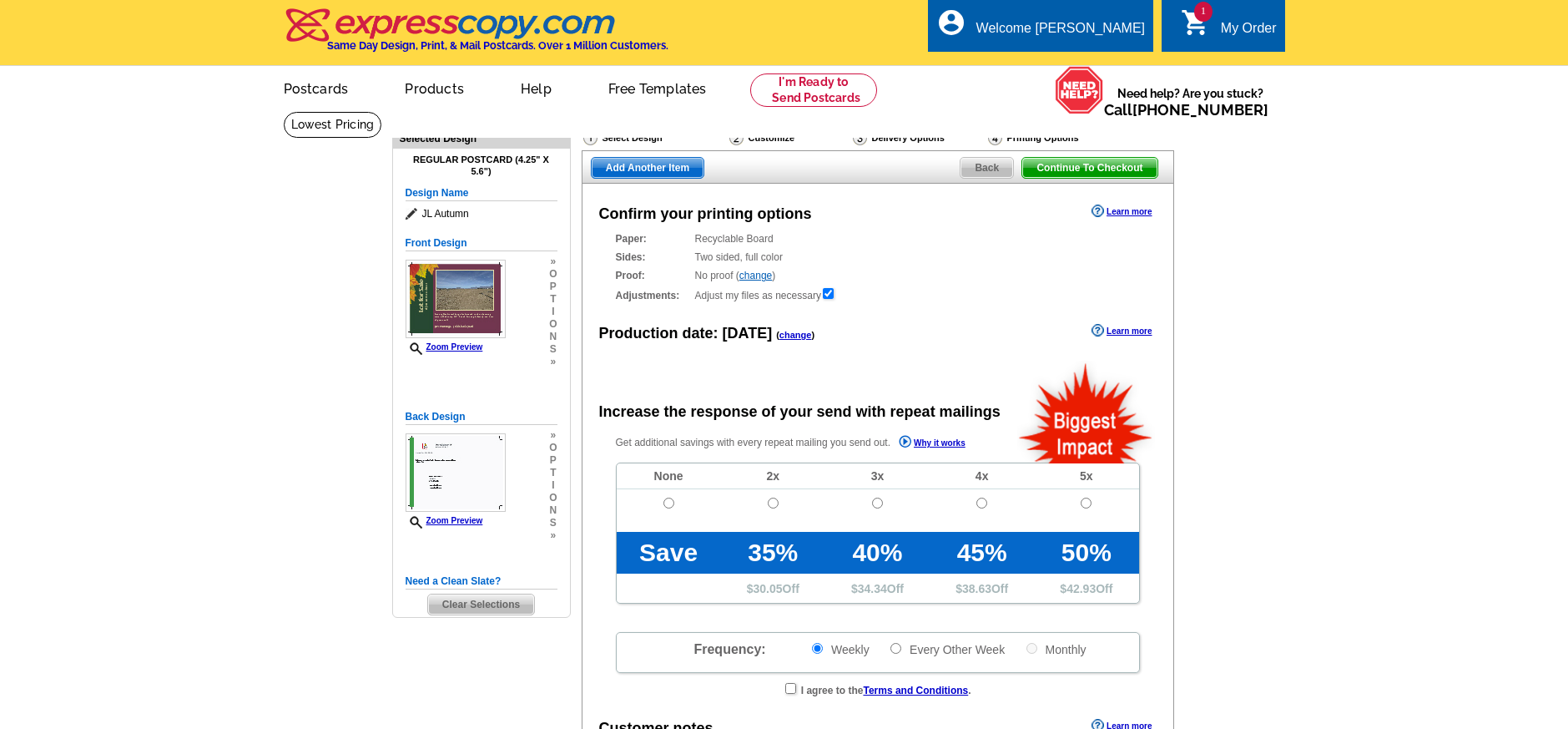
radio input "false"
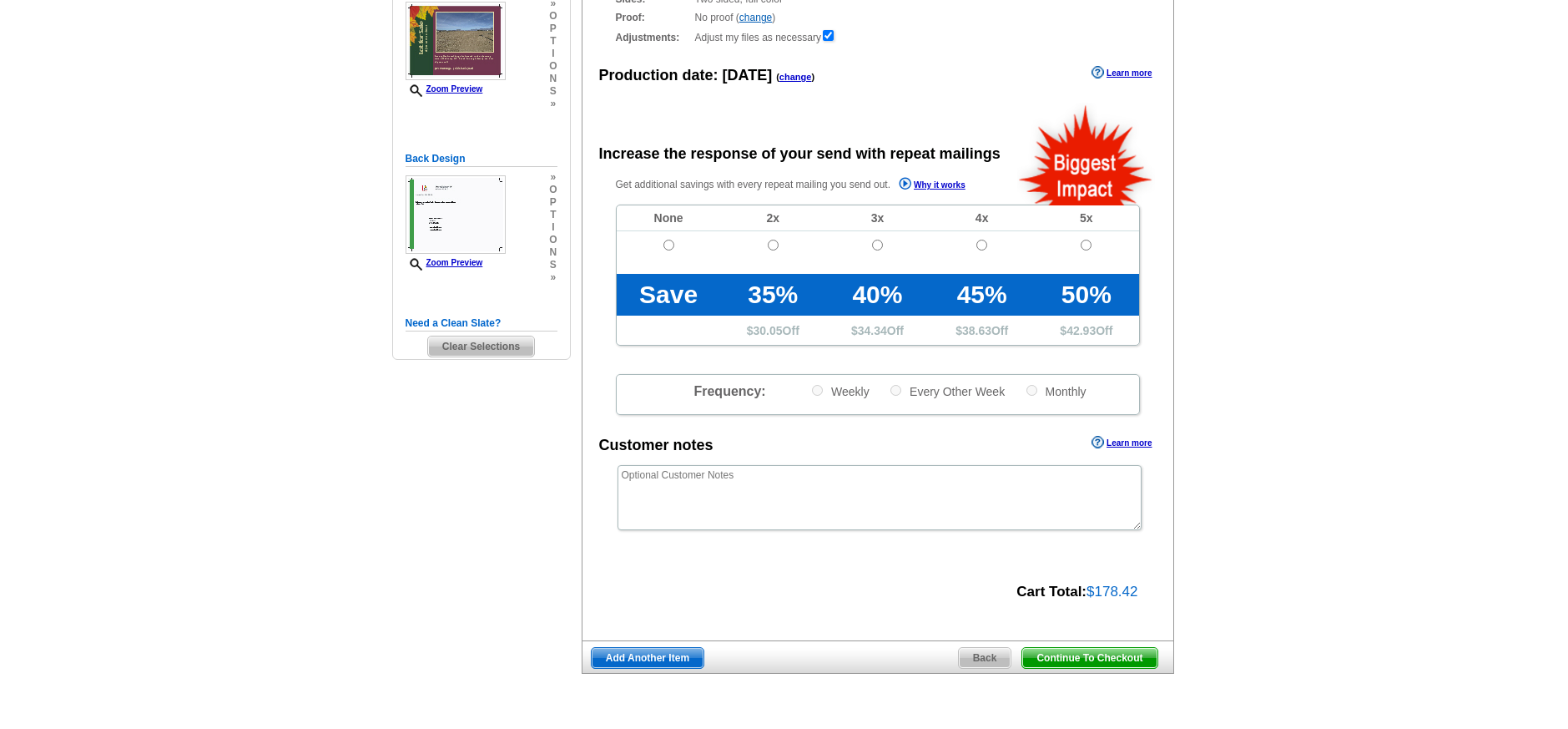
scroll to position [277, 0]
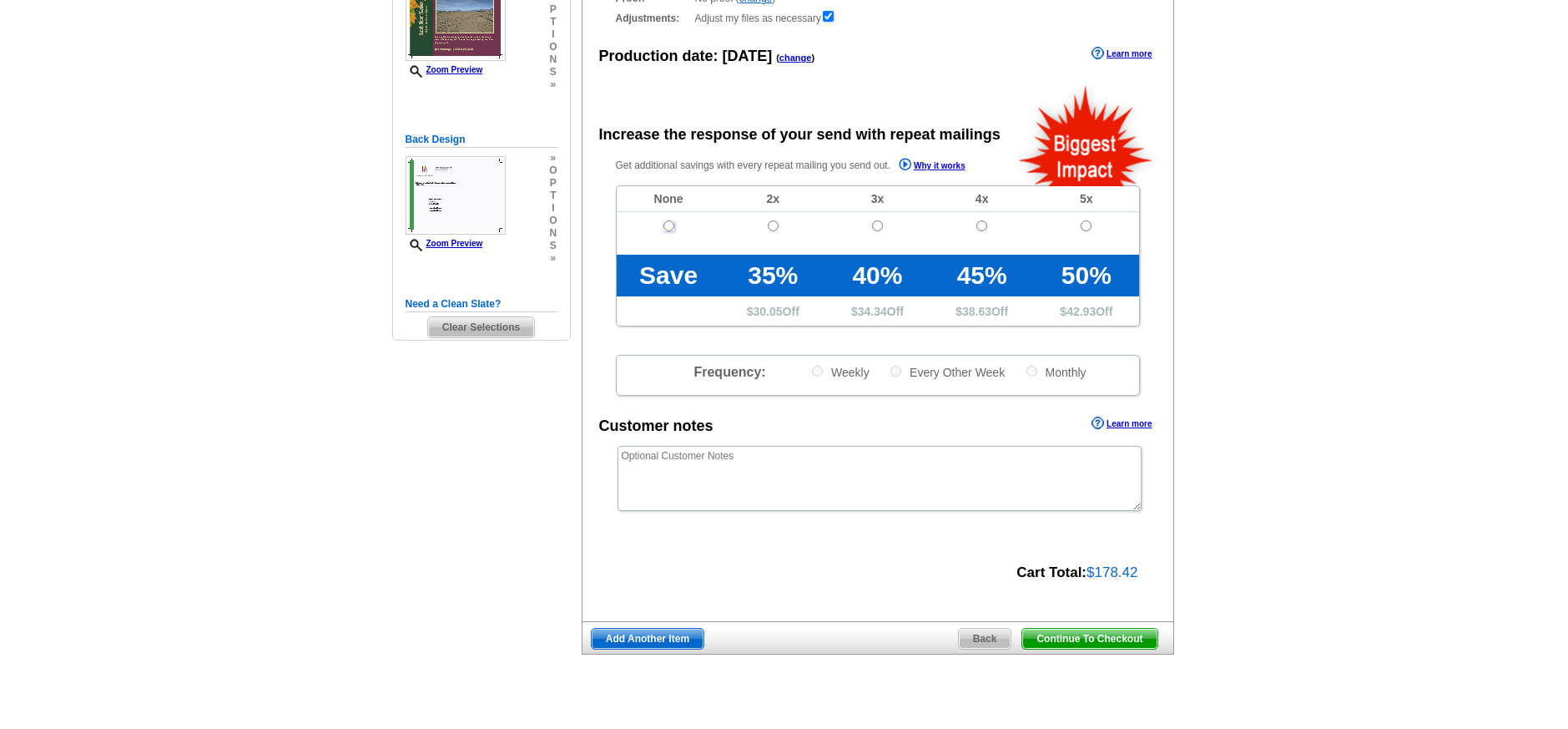
click at [669, 224] on input "radio" at bounding box center [669, 226] width 11 height 11
radio input "true"
click at [1121, 638] on span "Continue To Checkout" at bounding box center [1089, 639] width 134 height 20
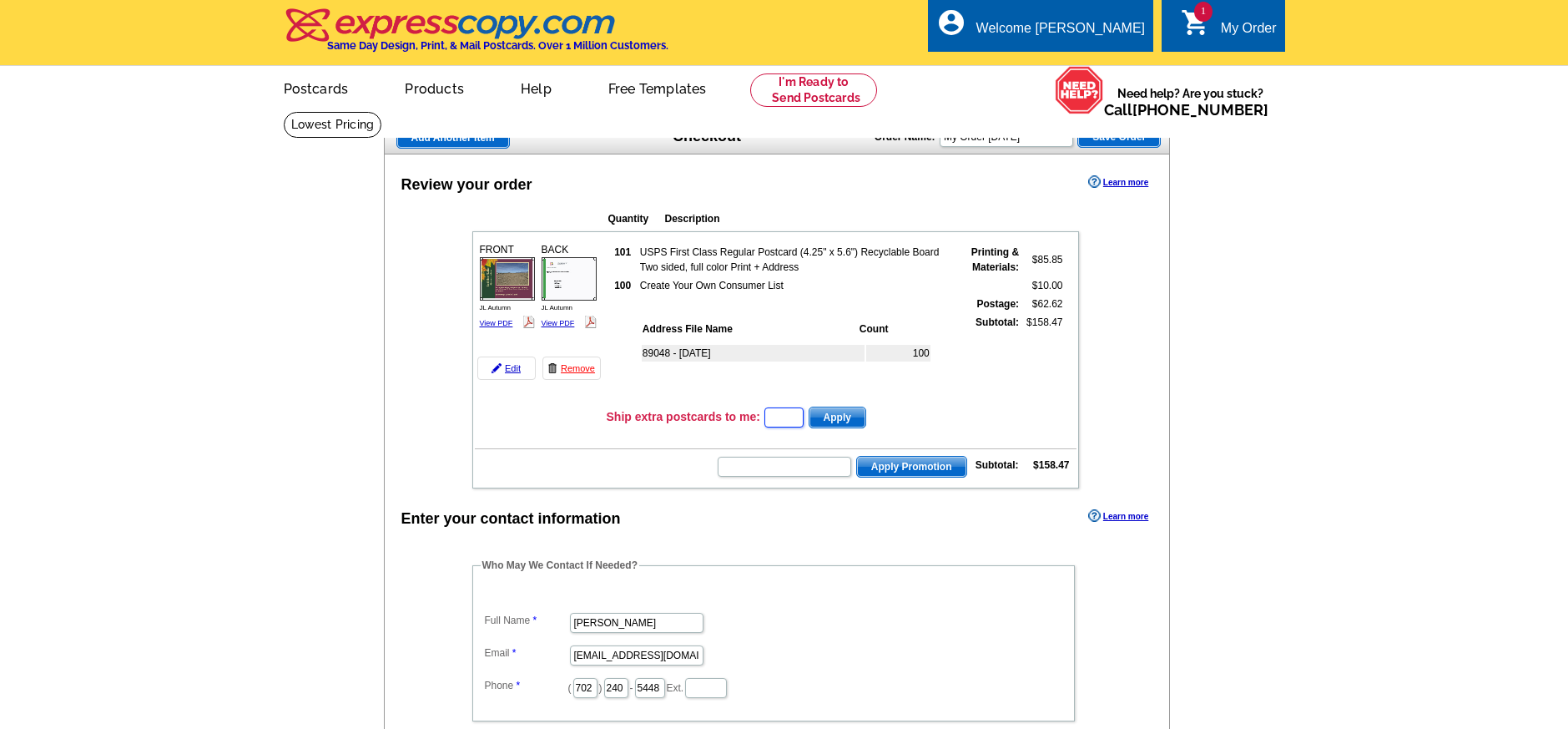
click at [782, 418] on input "text" at bounding box center [784, 418] width 39 height 20
type input "5"
click at [923, 402] on table "101 USPS First Class Regular Postcard (4.25" x 5.6") Recyclable Board Two sided…" at bounding box center [836, 322] width 459 height 161
click at [840, 413] on span "Apply" at bounding box center [838, 418] width 56 height 20
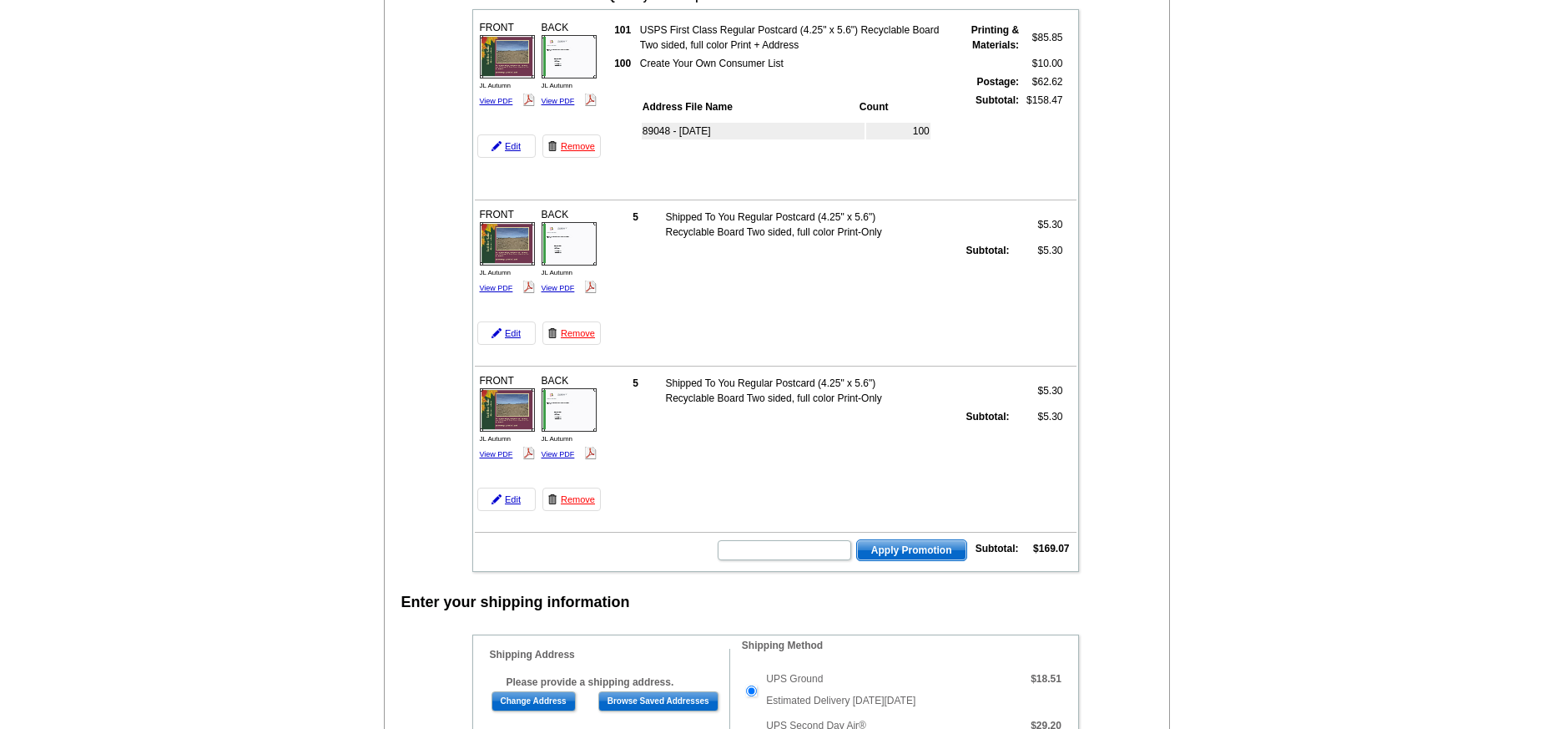
scroll to position [437, 0]
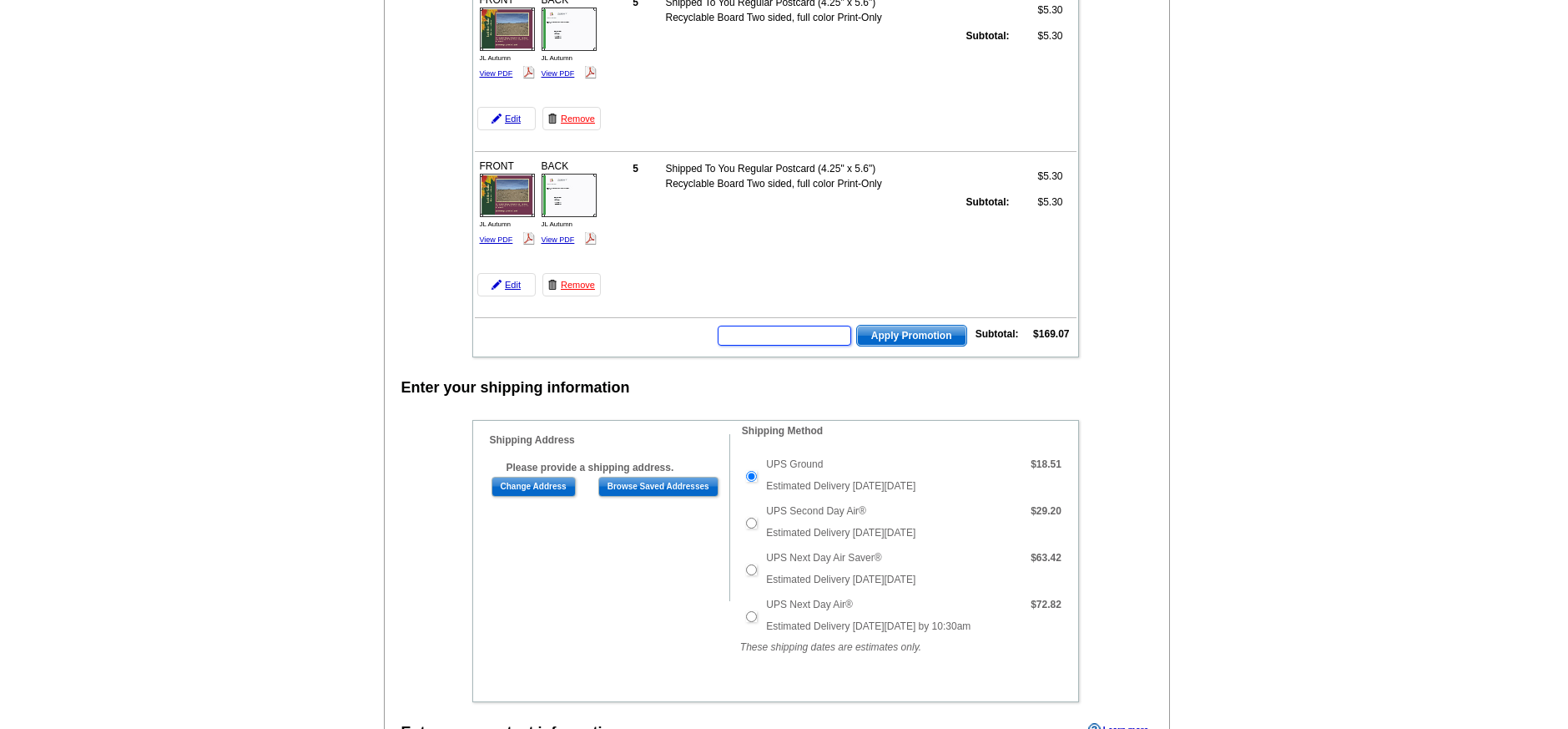
click at [803, 334] on input "text" at bounding box center [784, 335] width 134 height 20
type input "PMUSA50"
click at [933, 329] on span "Apply Promotion" at bounding box center [911, 335] width 109 height 20
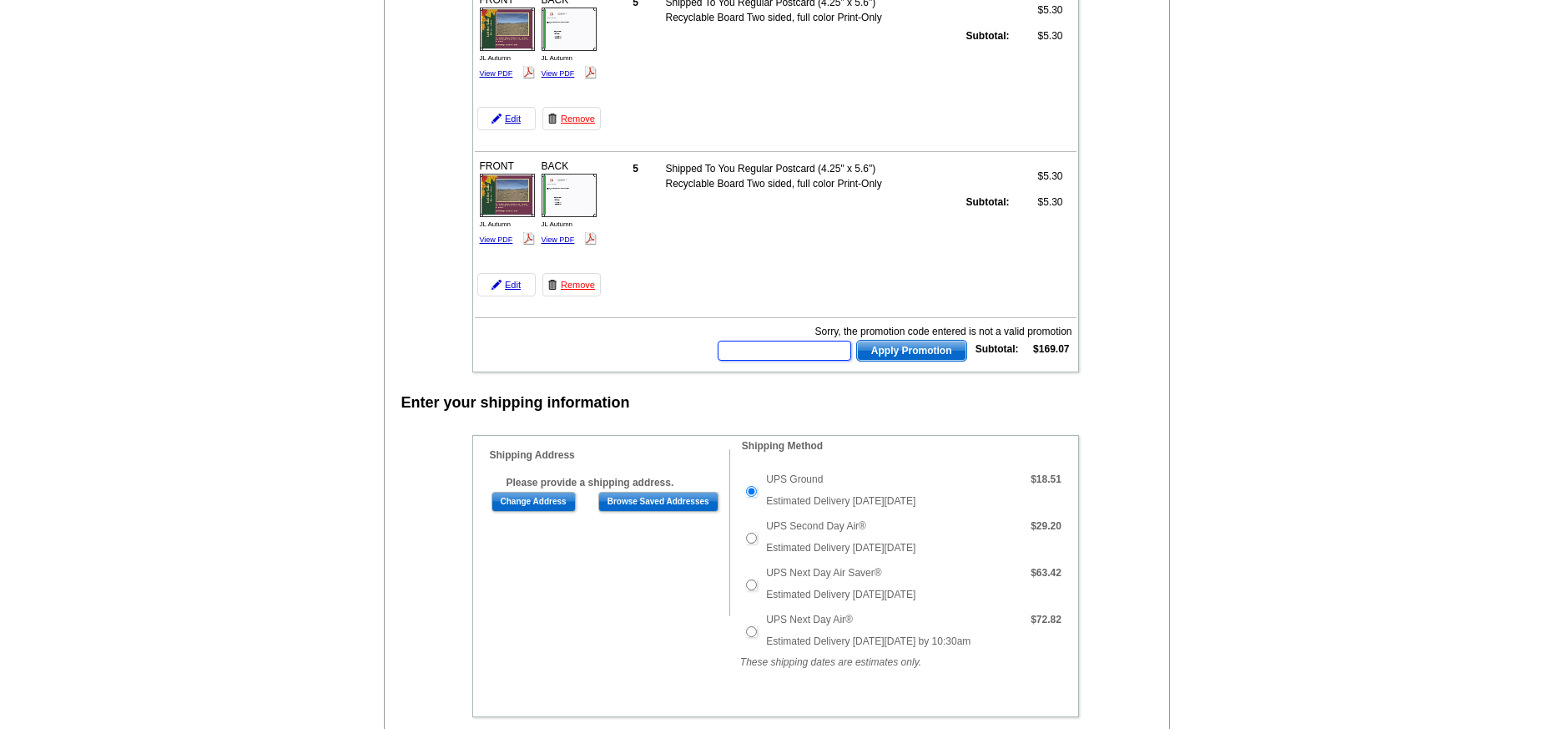
click at [774, 348] on input "text" at bounding box center [784, 351] width 134 height 20
type input "ECHP11"
click at [909, 345] on span "Apply Promotion" at bounding box center [911, 351] width 109 height 20
click at [781, 353] on input "text" at bounding box center [784, 351] width 134 height 20
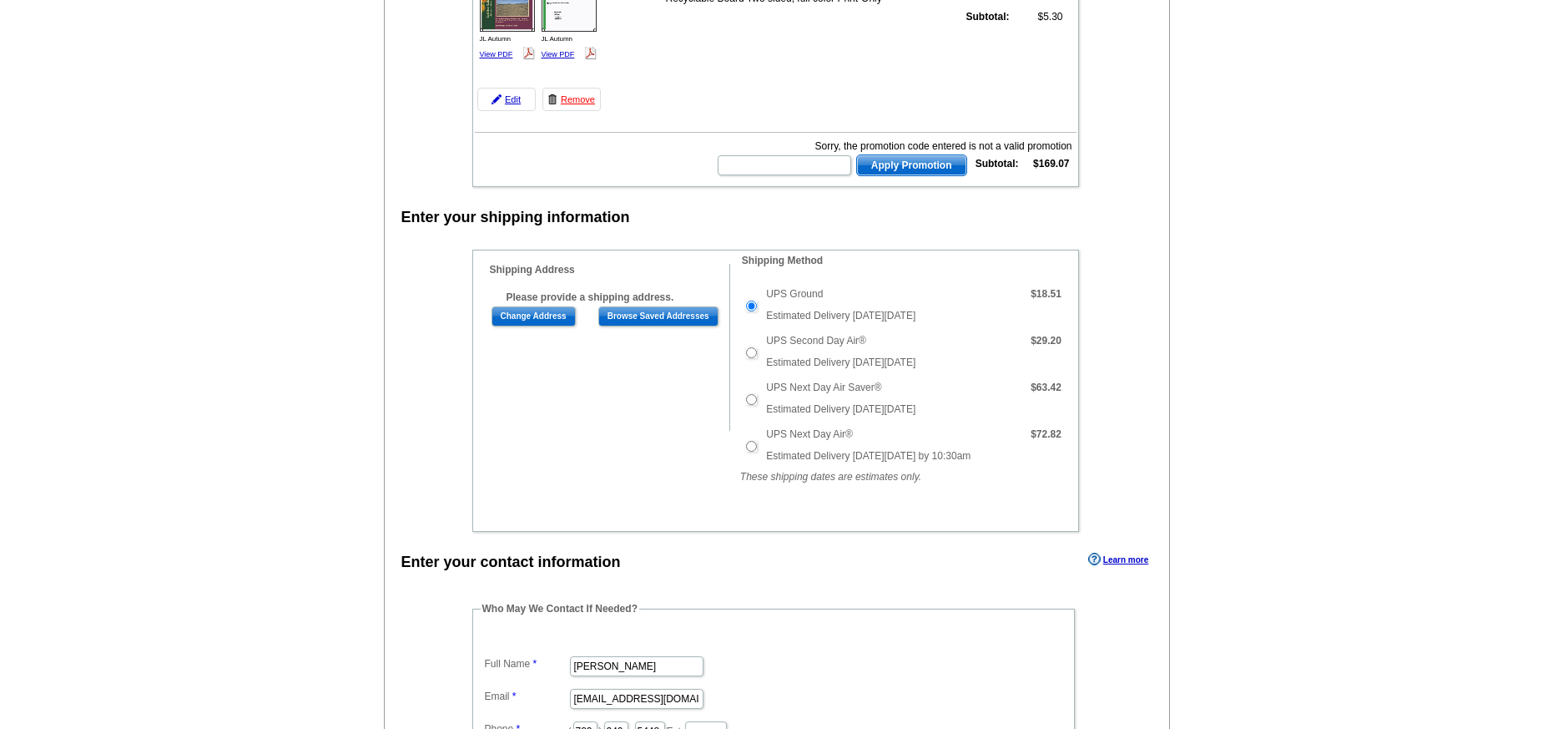
scroll to position [620, 0]
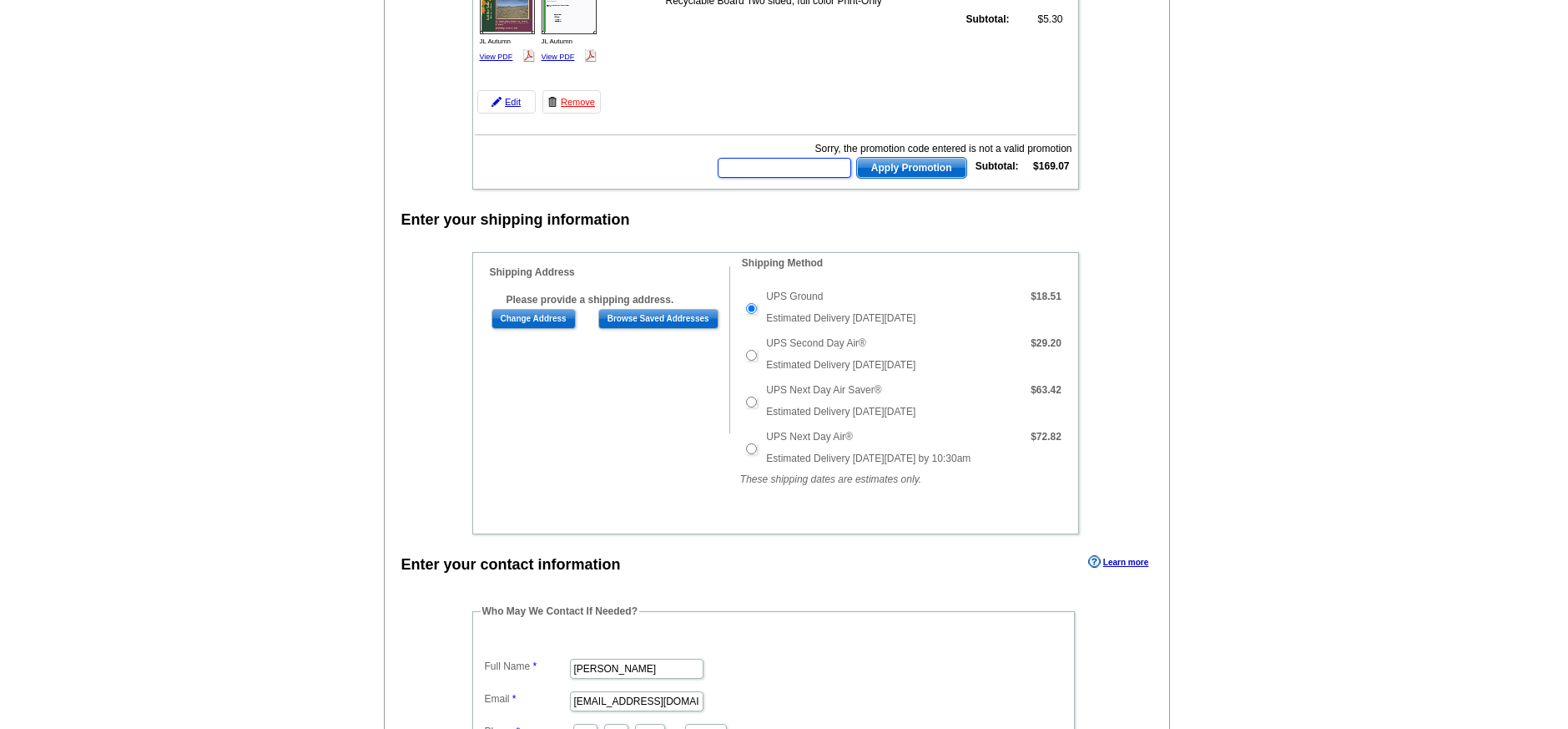
click at [776, 164] on input "text" at bounding box center [784, 168] width 134 height 20
type input "PMUSA25"
click at [856, 157] on button "Apply Promotion" at bounding box center [911, 167] width 111 height 21
click at [809, 172] on input "text" at bounding box center [784, 168] width 134 height 20
type input "PMUSA50"
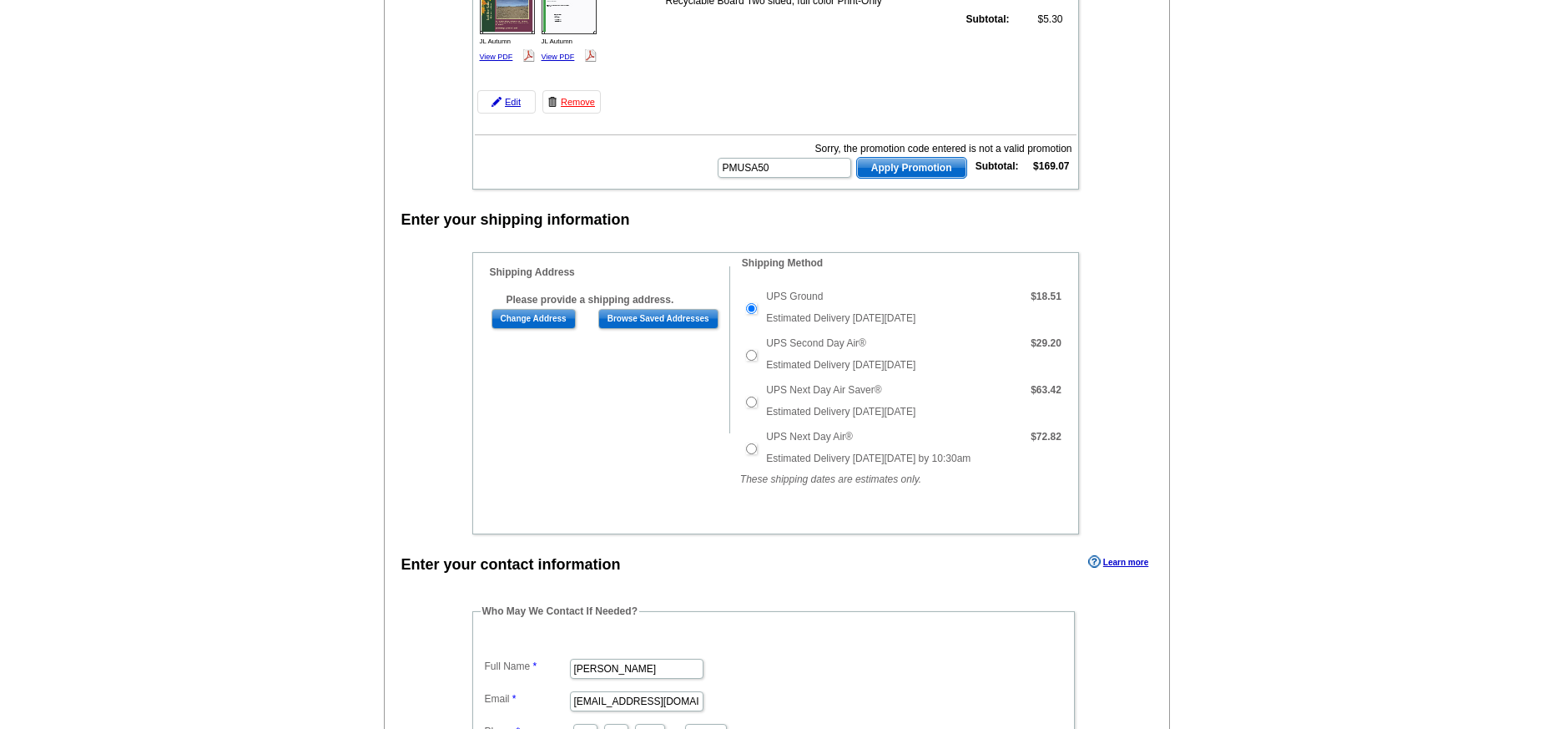
click at [918, 169] on span "Apply Promotion" at bounding box center [911, 168] width 109 height 20
click at [802, 169] on input "text" at bounding box center [784, 168] width 134 height 20
type input "LETSROLL20"
click at [934, 163] on span "Apply Promotion" at bounding box center [911, 168] width 109 height 20
click at [810, 167] on input "text" at bounding box center [784, 168] width 134 height 20
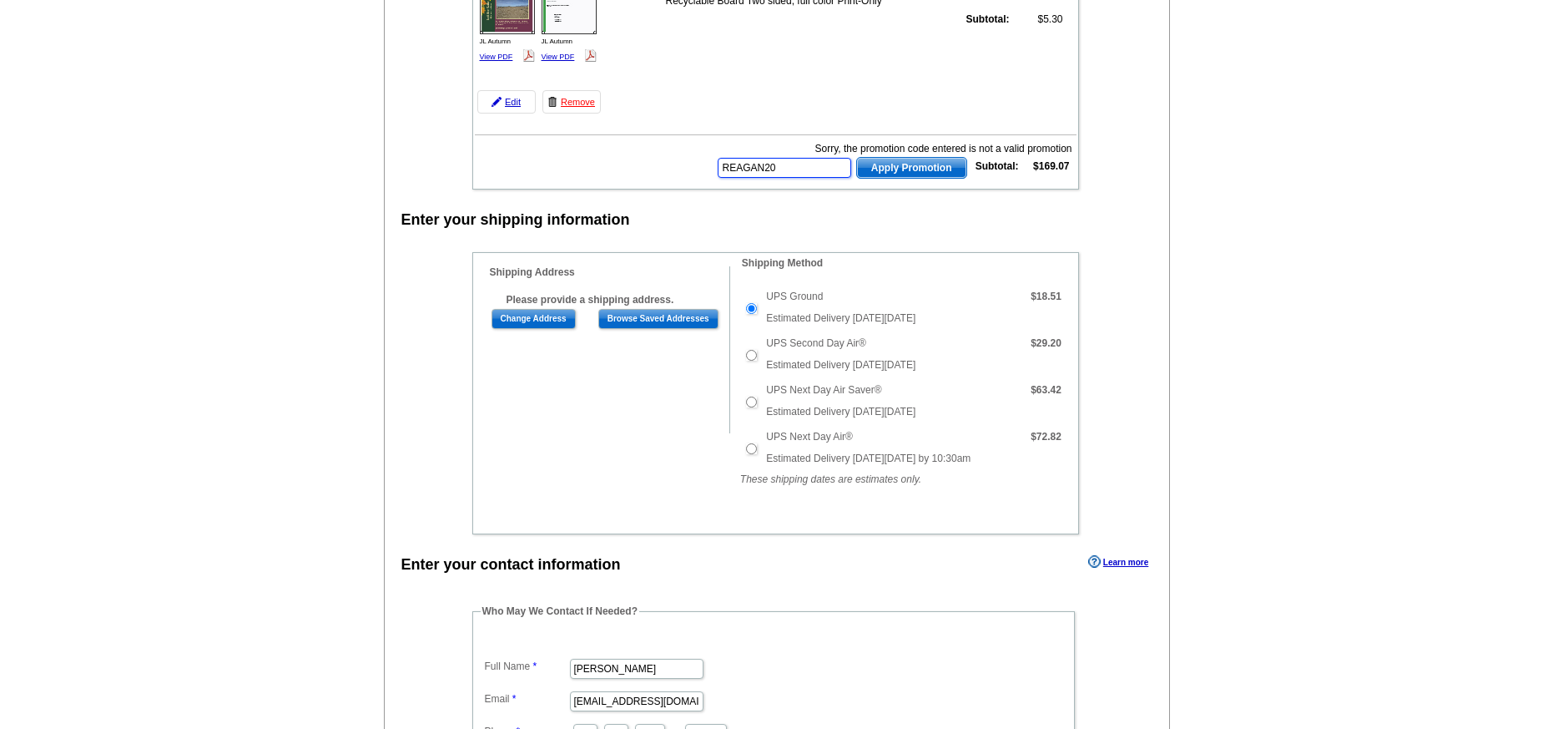
type input "REAGAN20"
click at [856, 157] on button "Apply Promotion" at bounding box center [911, 167] width 111 height 21
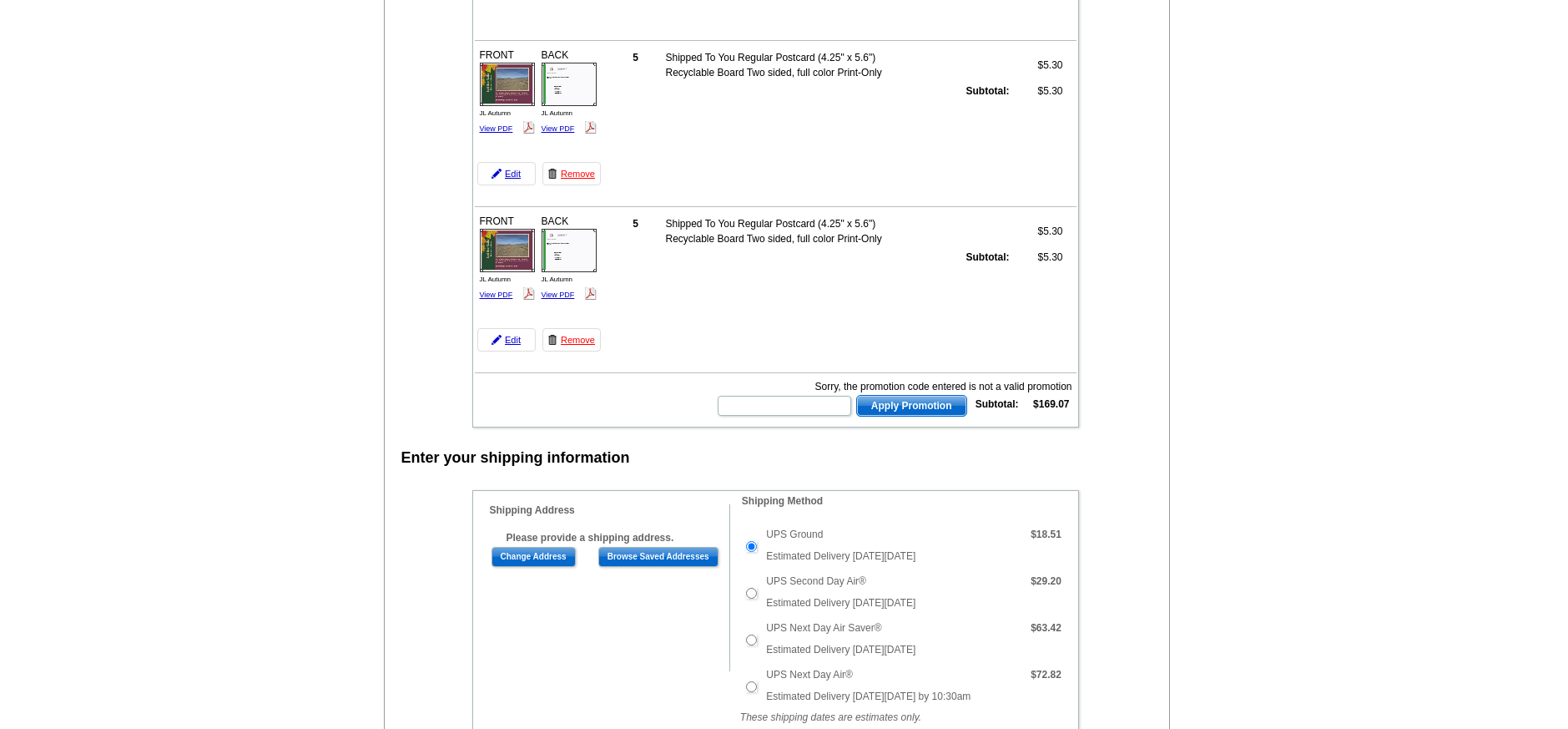
scroll to position [0, 0]
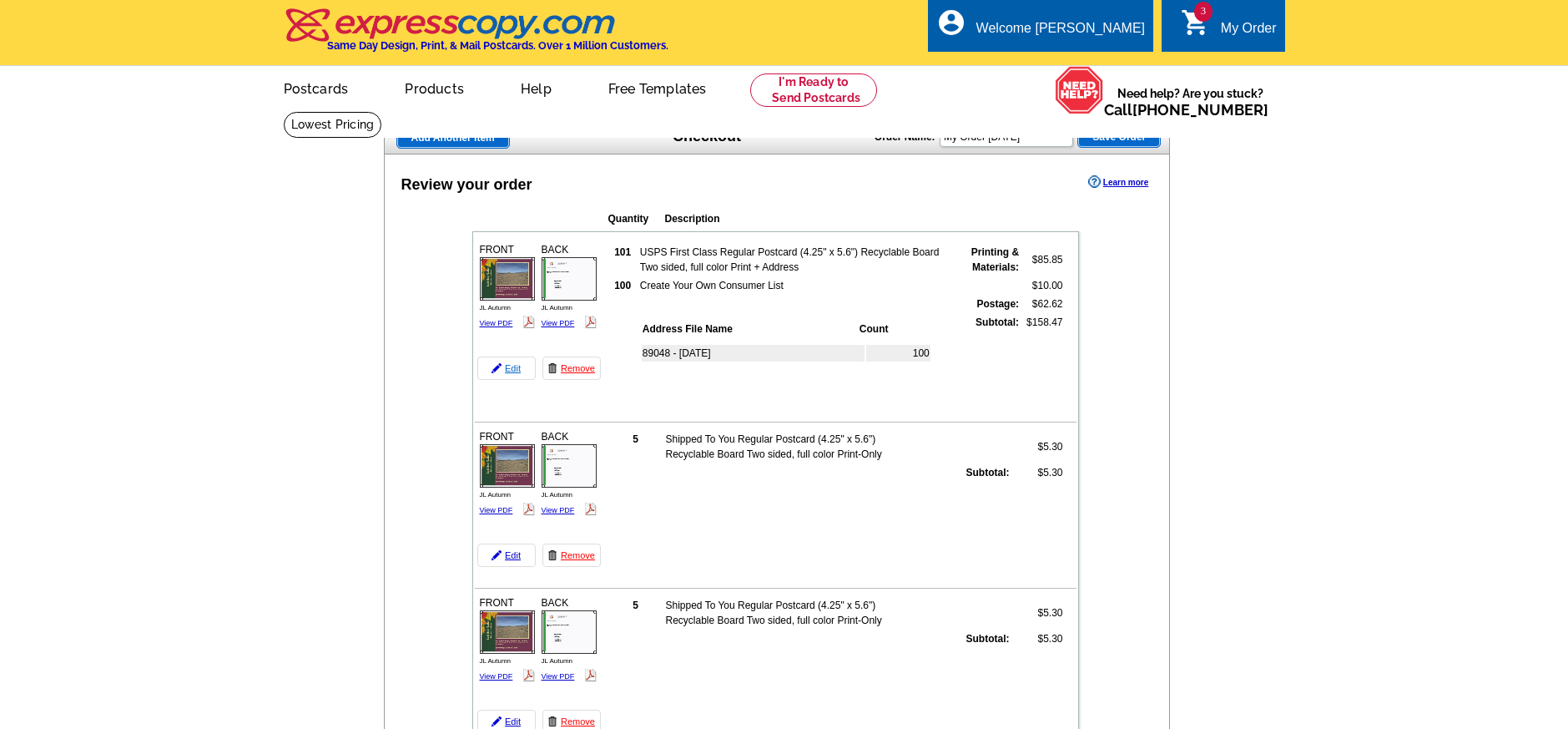
click at [513, 366] on link "Edit" at bounding box center [506, 368] width 58 height 23
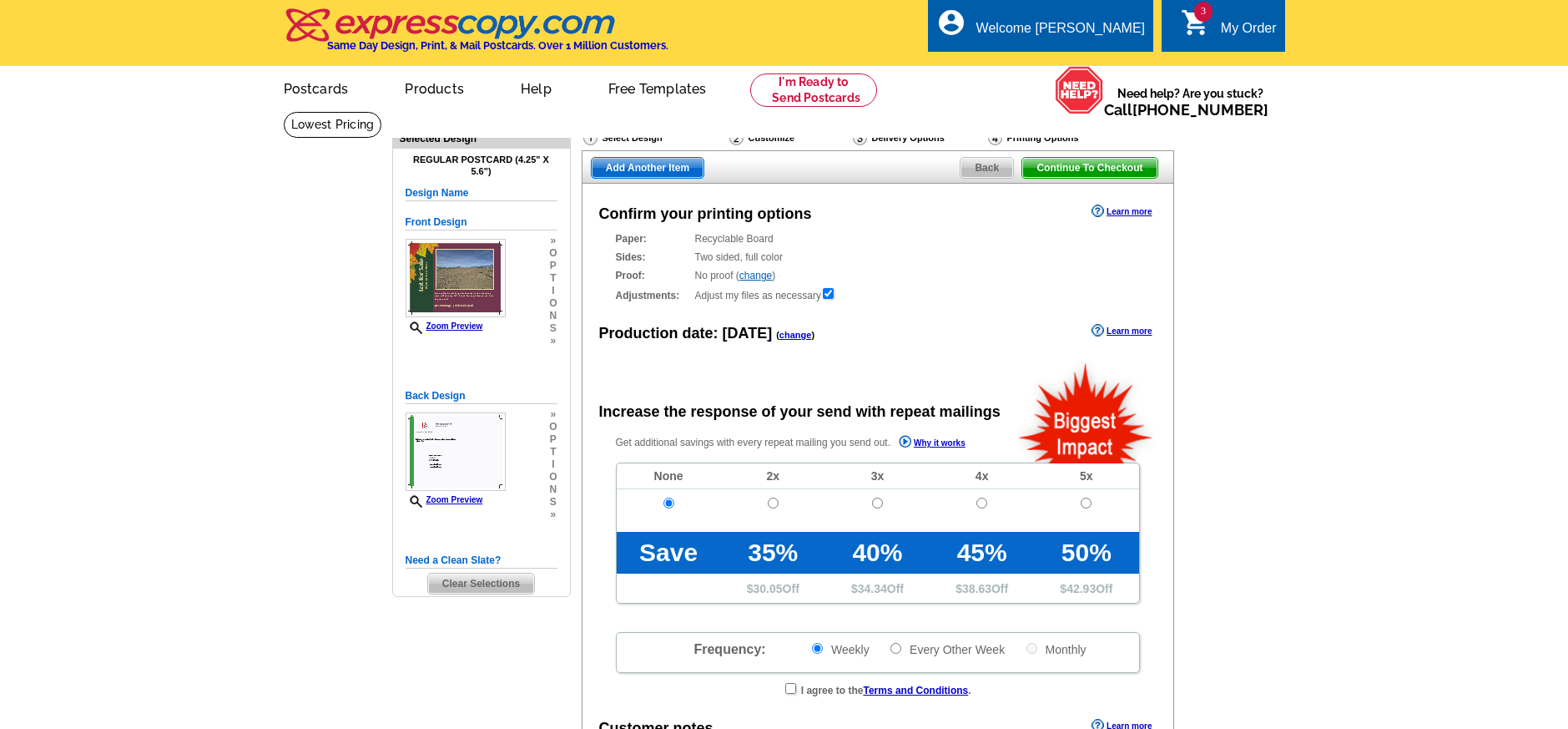
radio input "false"
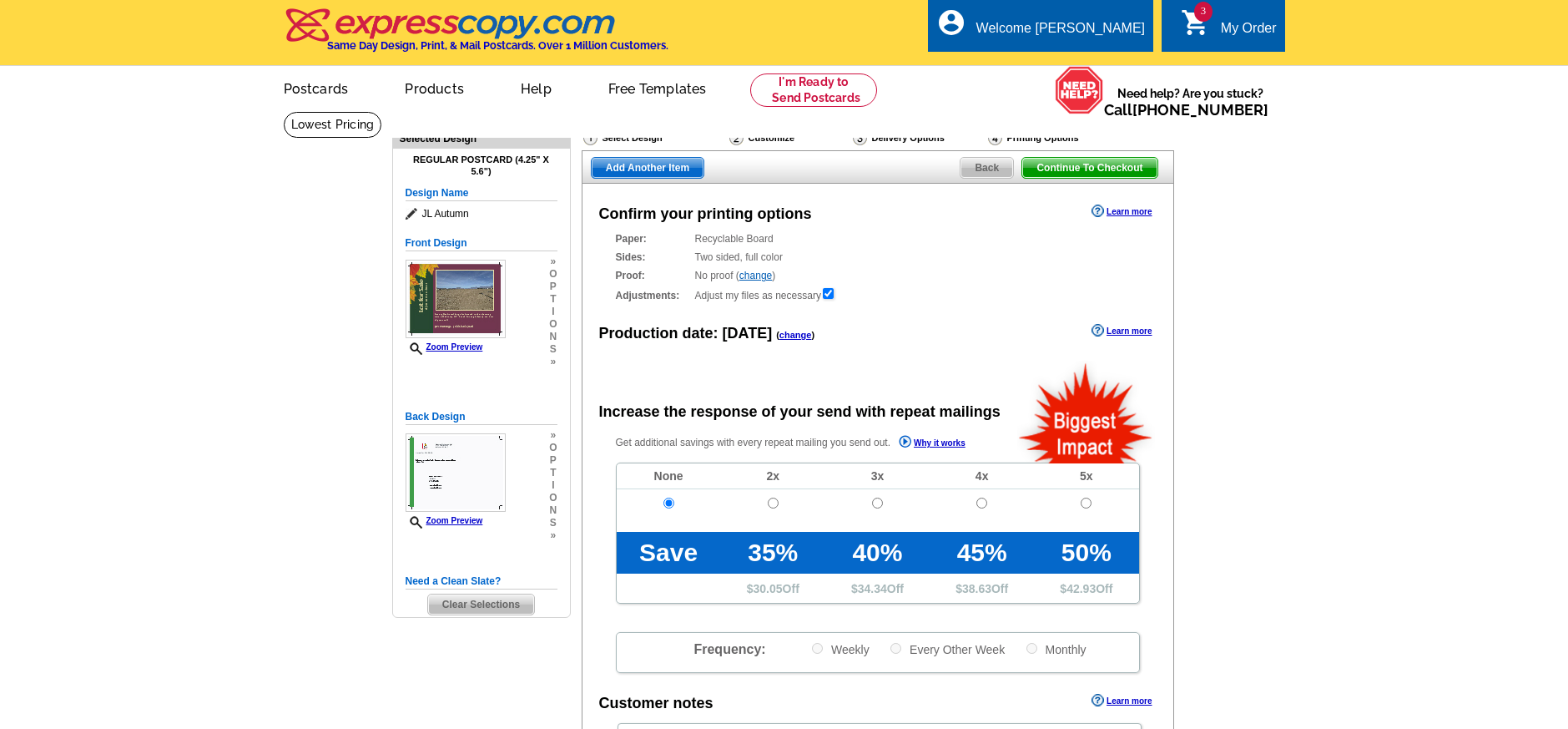
click at [1074, 166] on span "Continue To Checkout" at bounding box center [1089, 168] width 134 height 20
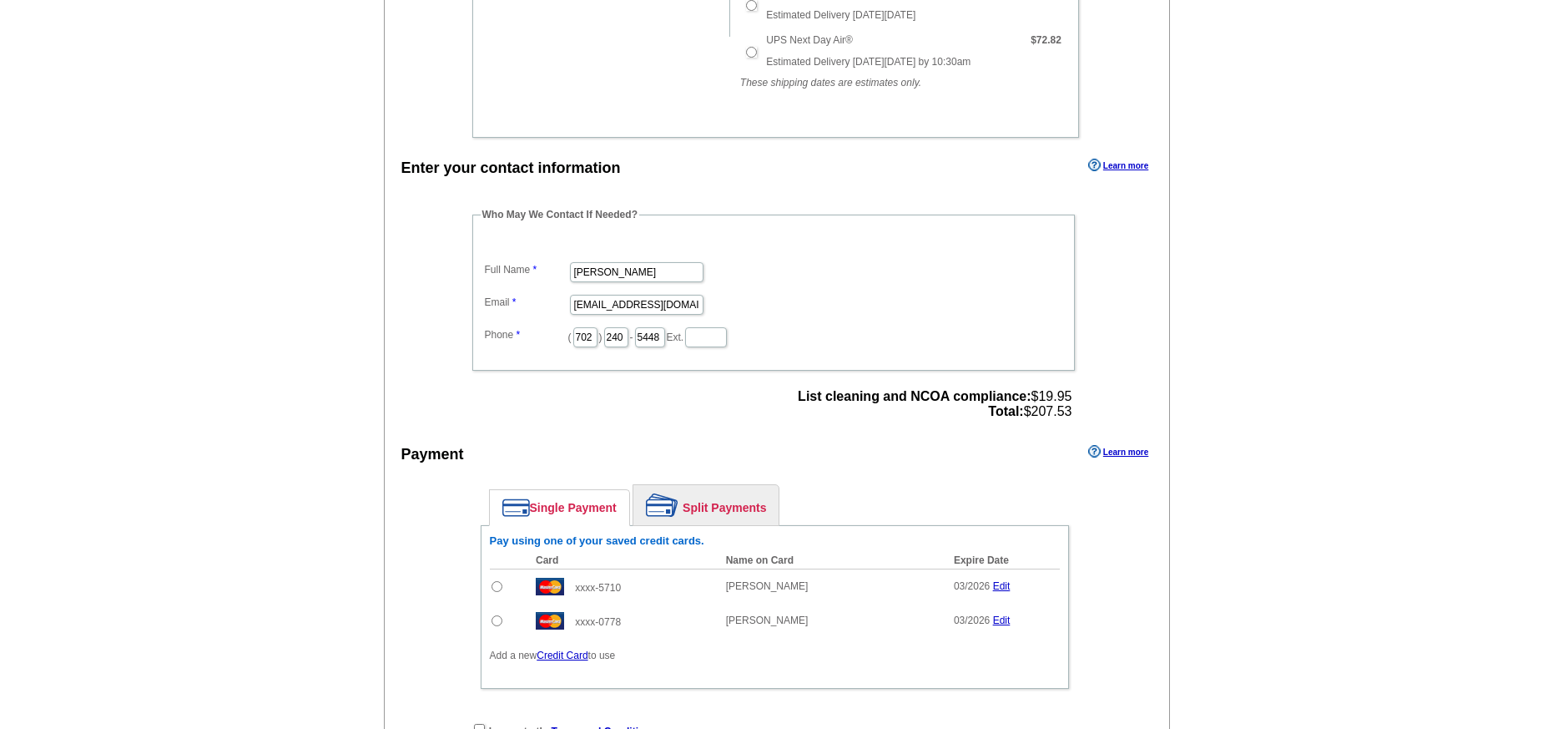
scroll to position [1072, 0]
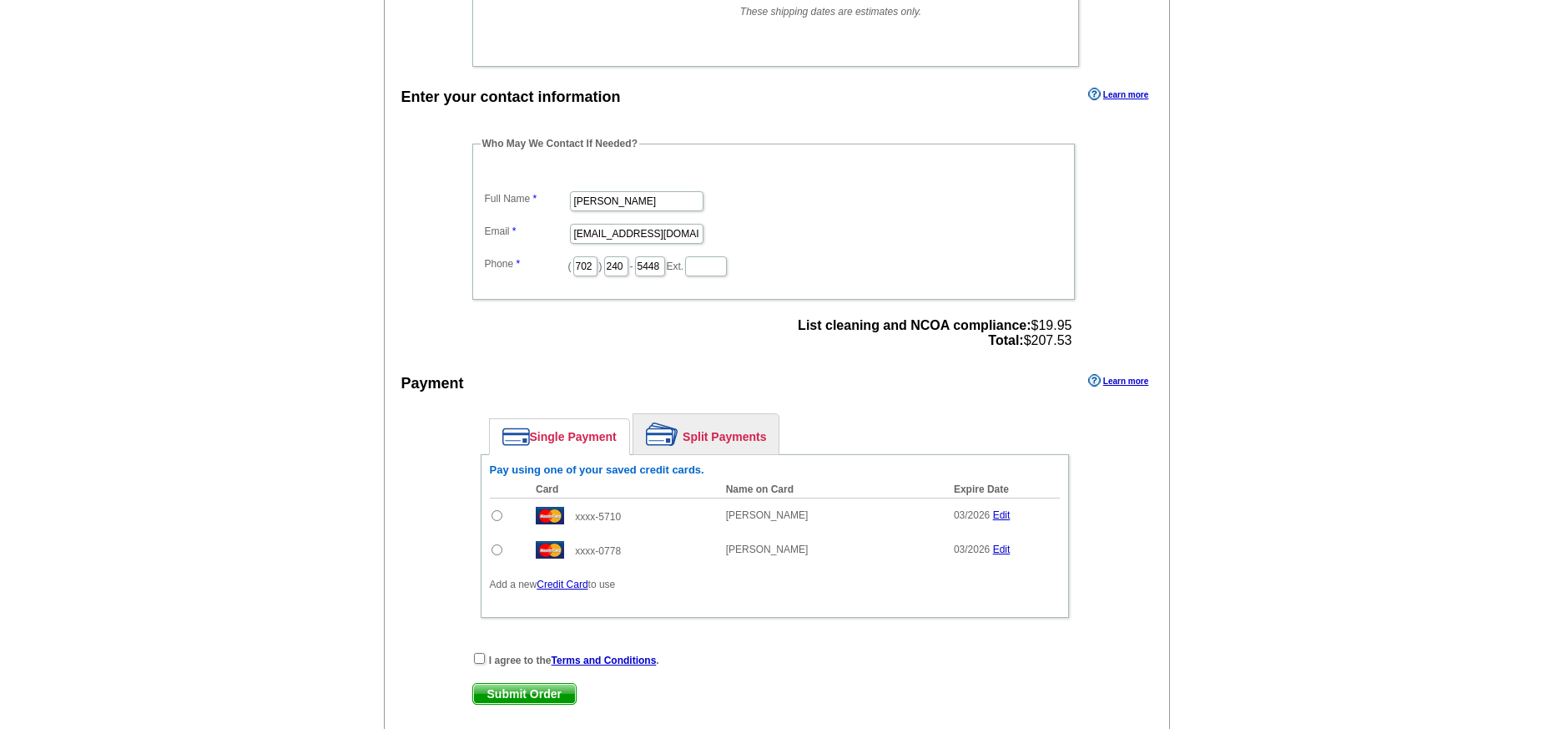
click at [567, 584] on link "Credit Card" at bounding box center [561, 584] width 51 height 12
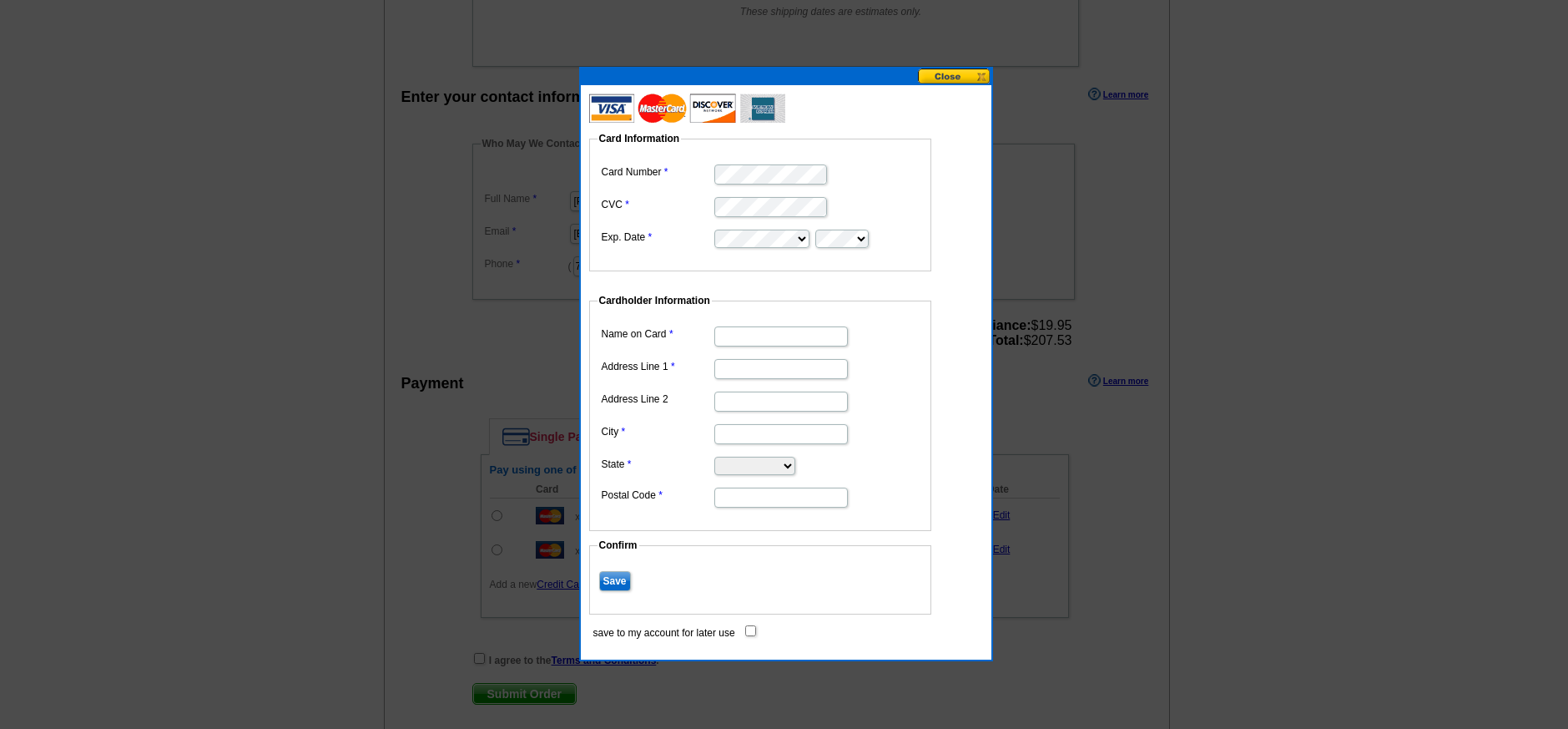
scroll to position [0, 0]
click at [742, 340] on input "Name on Card" at bounding box center [781, 336] width 134 height 20
type input "[PERSON_NAME]"
type input "[STREET_ADDRESS]"
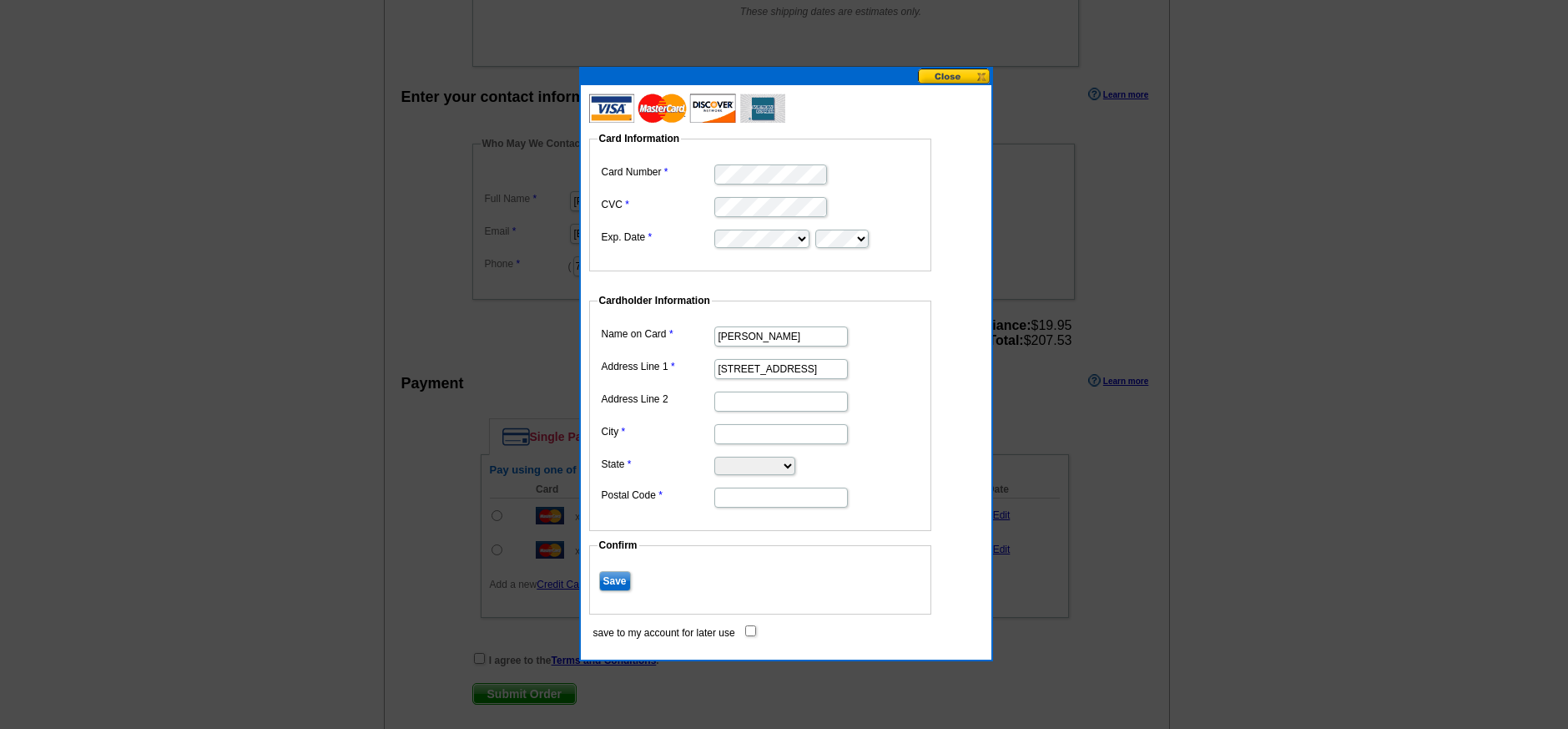
scroll to position [0, 0]
type input "[GEOGRAPHIC_DATA]"
click at [732, 464] on select "Alabama Alaska Arizona Arkansas California Colorado Connecticut District of Col…" at bounding box center [755, 466] width 81 height 18
select select "NV"
click at [715, 456] on select "Alabama Alaska Arizona Arkansas California Colorado Connecticut District of Col…" at bounding box center [755, 466] width 81 height 18
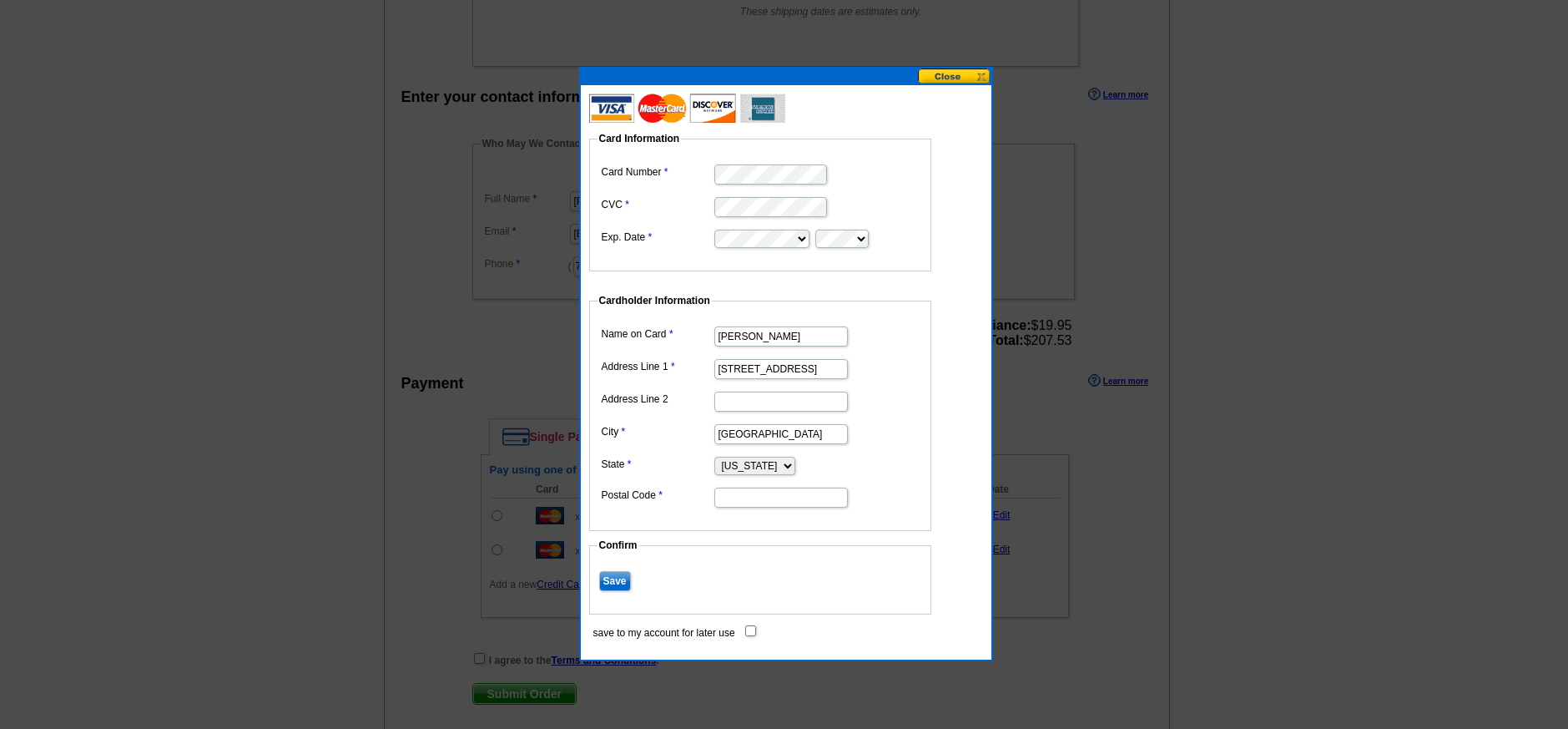
click at [732, 493] on input "Postal Code" at bounding box center [781, 498] width 134 height 20
type input "89117"
click at [894, 425] on dd "[GEOGRAPHIC_DATA]" at bounding box center [760, 433] width 325 height 26
click at [612, 578] on input "Save" at bounding box center [615, 581] width 31 height 20
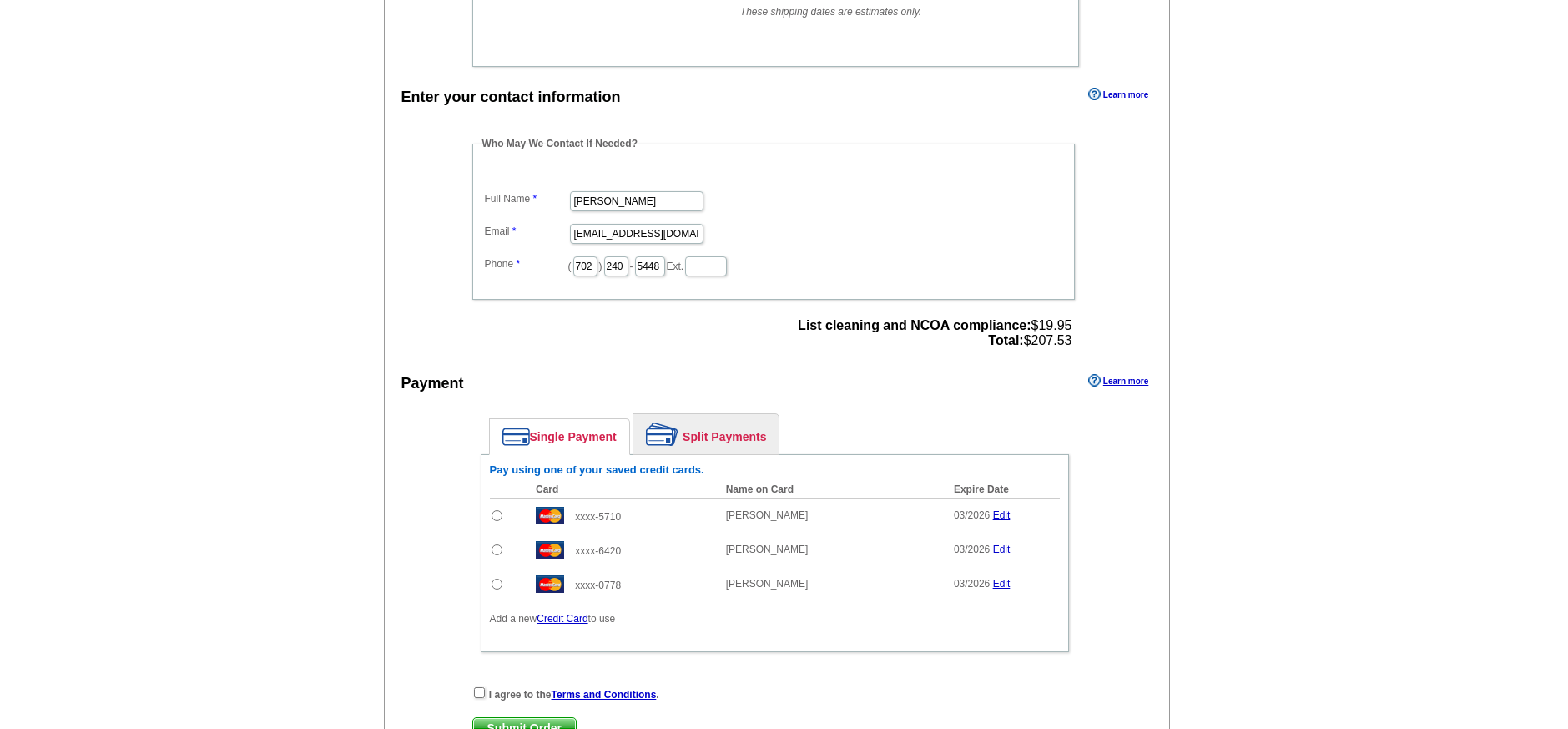
click at [495, 549] on input "radio" at bounding box center [497, 550] width 11 height 11
radio input "true"
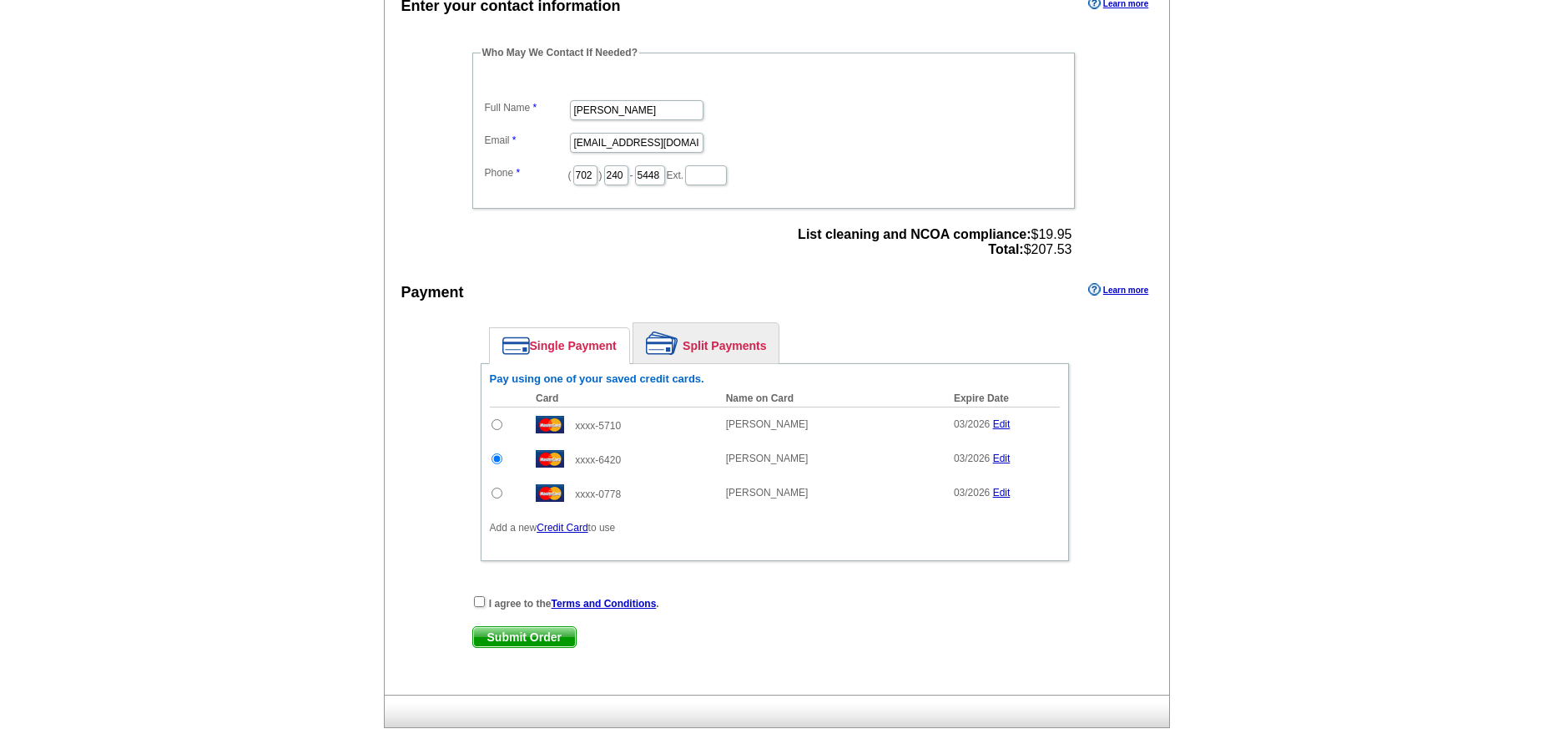
scroll to position [1292, 0]
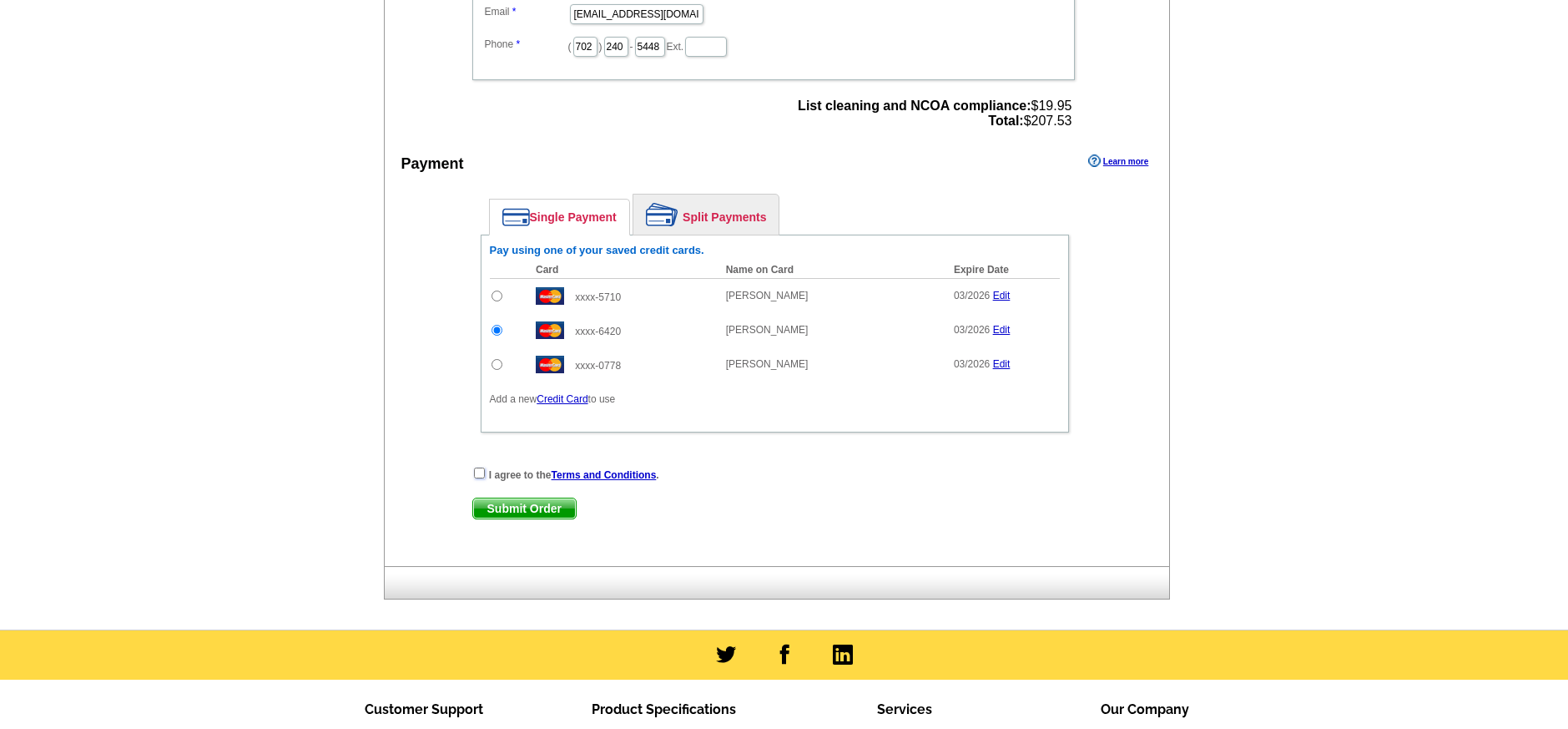
click at [481, 472] on input "checkbox" at bounding box center [479, 473] width 11 height 11
checkbox input "true"
click at [513, 503] on span "Submit Order" at bounding box center [524, 509] width 103 height 20
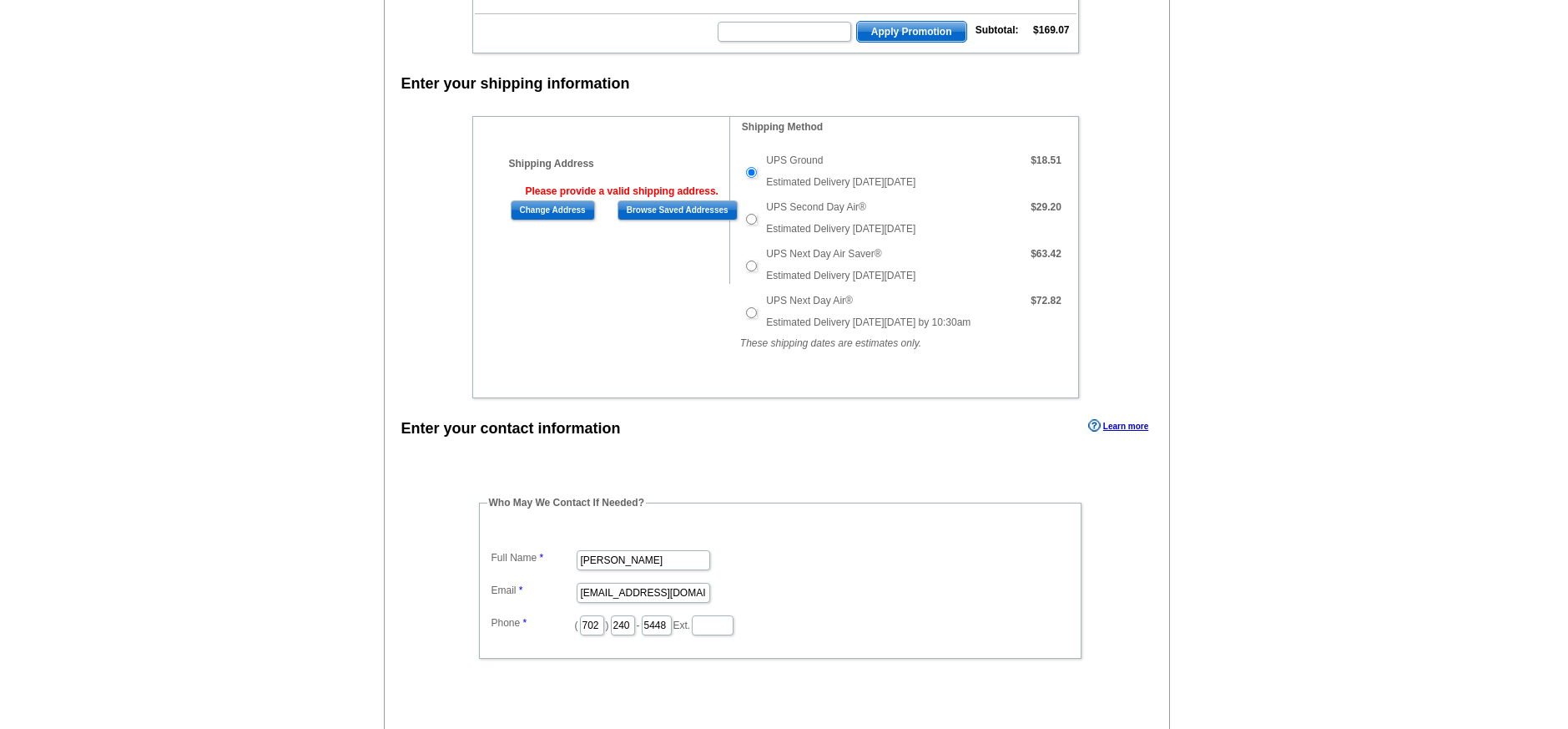
scroll to position [723, 0]
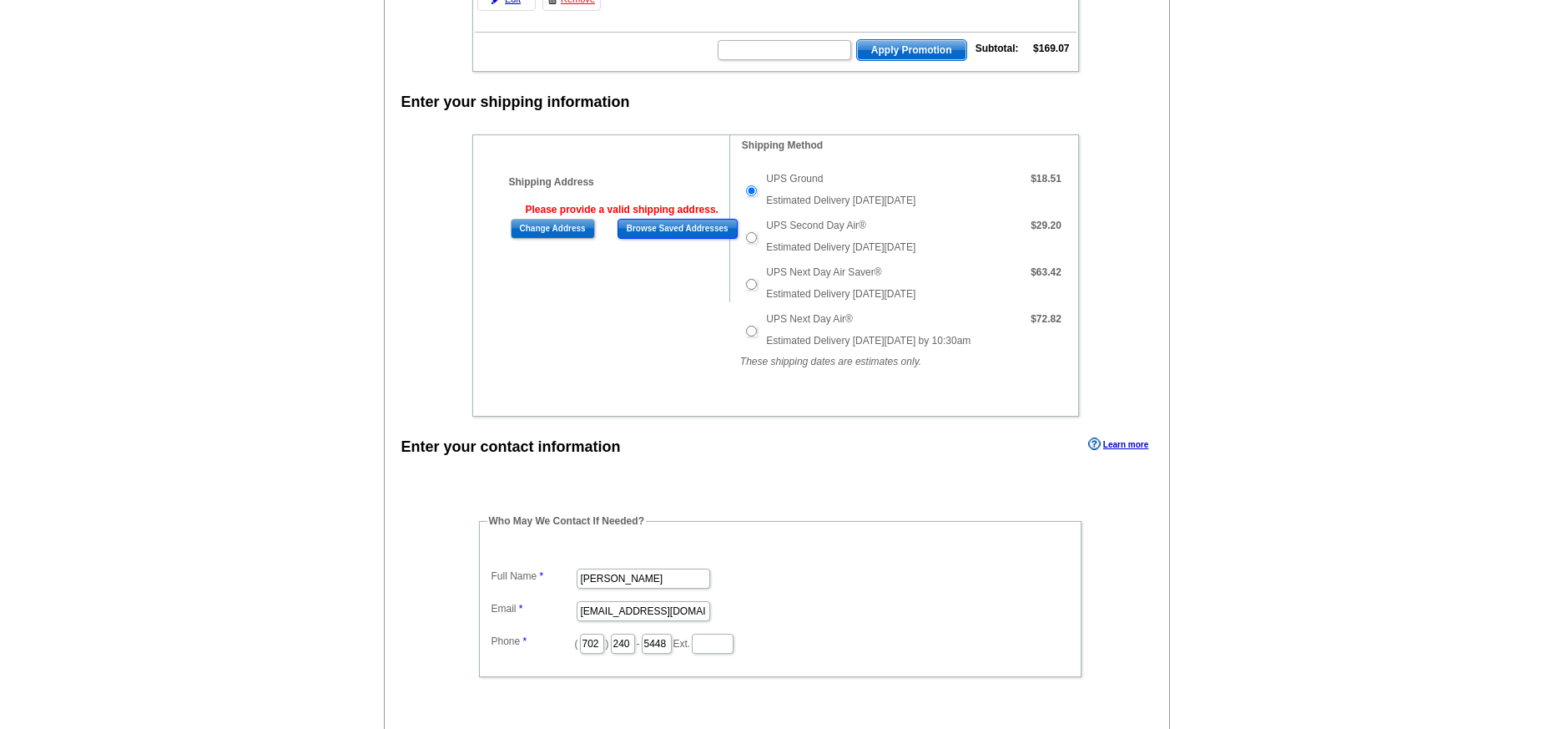
click at [644, 224] on input "Browse Saved Addresses" at bounding box center [678, 229] width 120 height 20
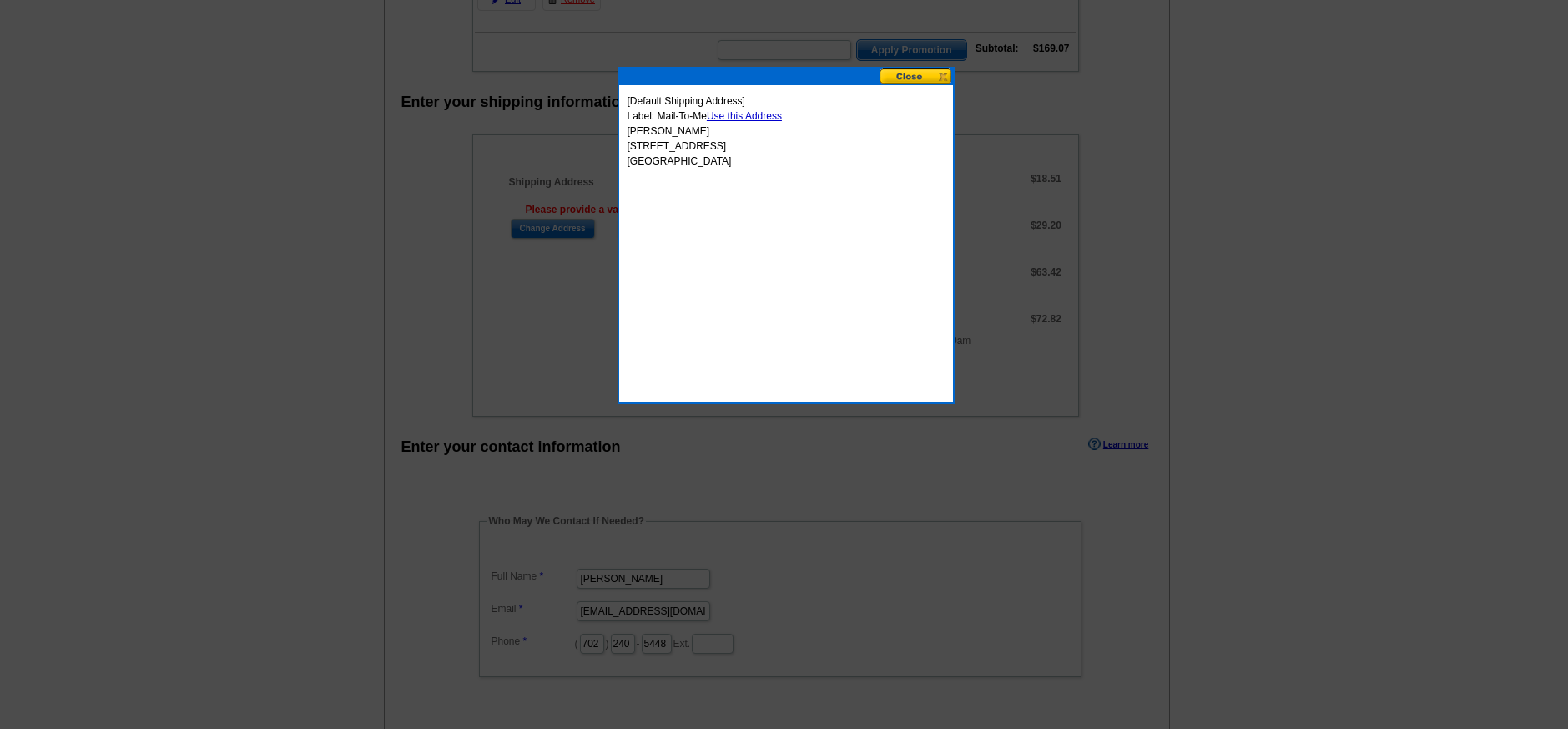
click at [747, 114] on link "Use this Address" at bounding box center [743, 115] width 75 height 12
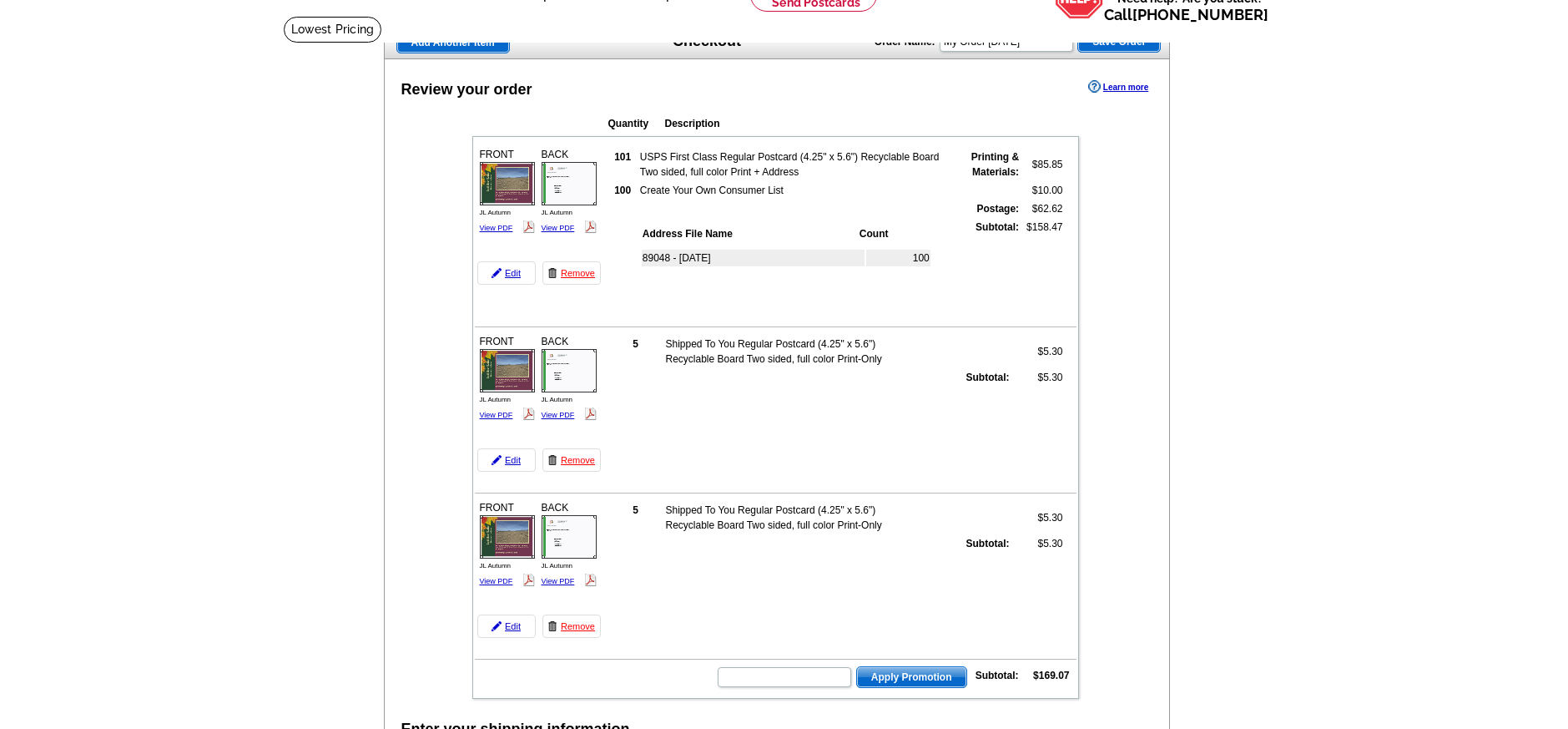
scroll to position [106, 0]
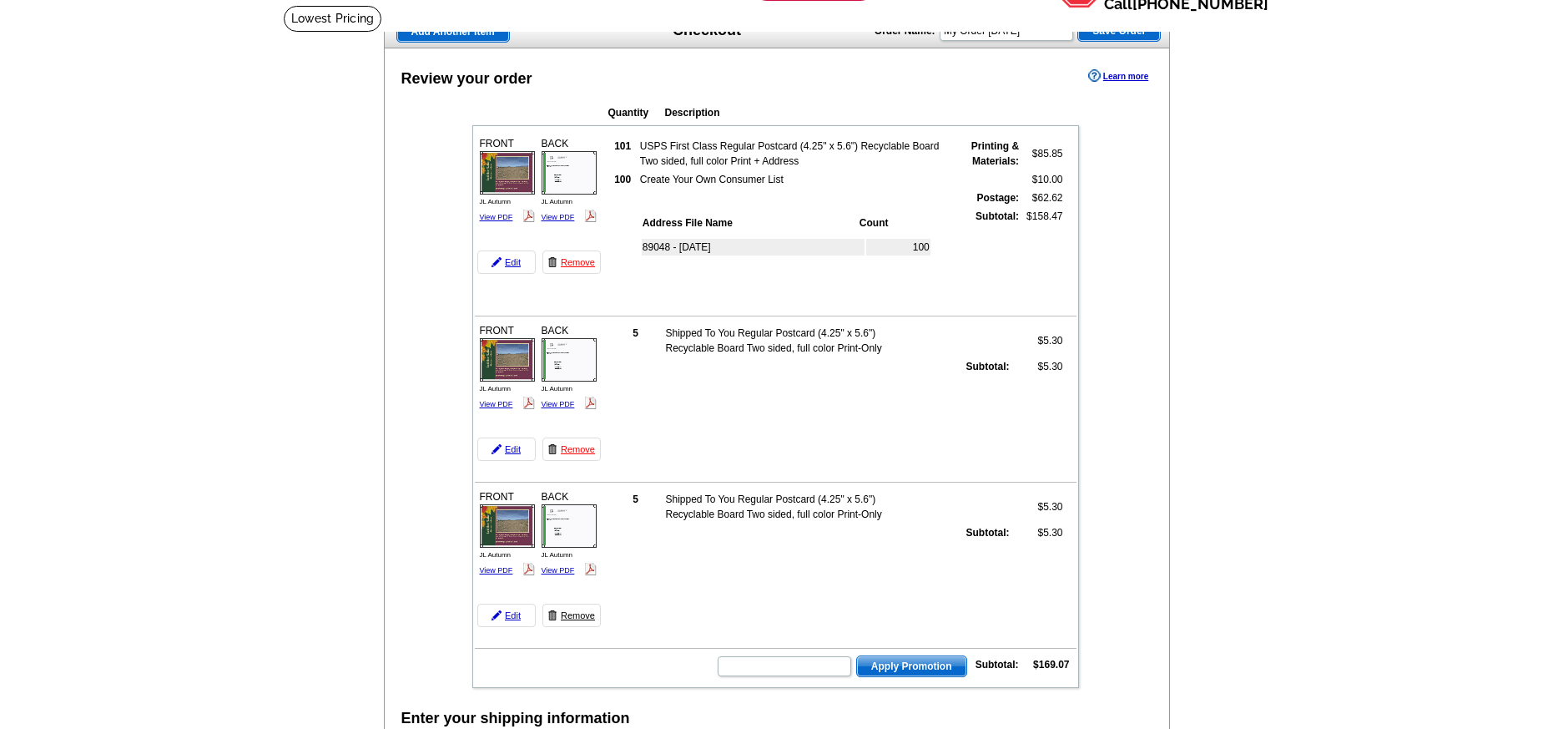
click at [574, 617] on link "Remove" at bounding box center [571, 614] width 58 height 23
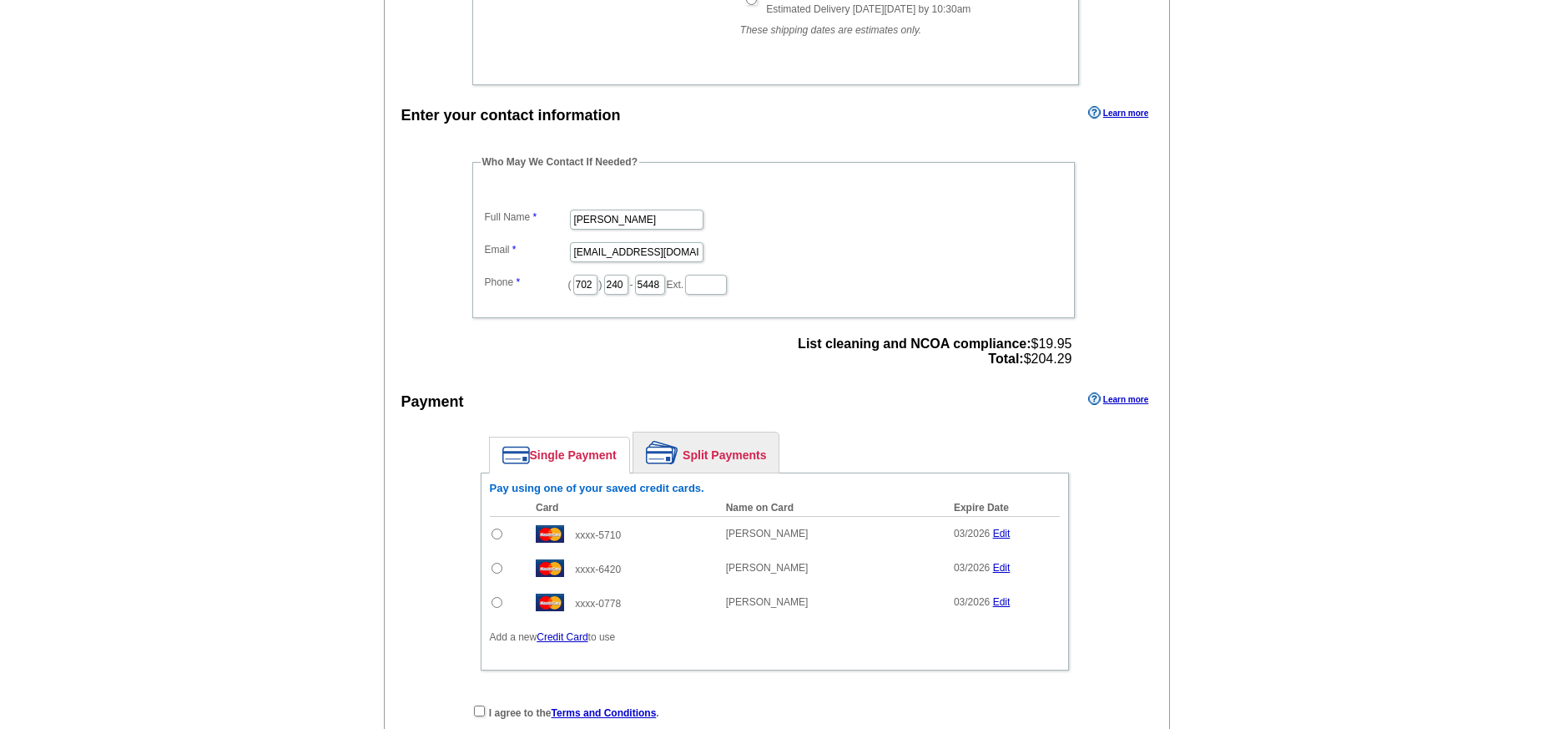
scroll to position [989, 0]
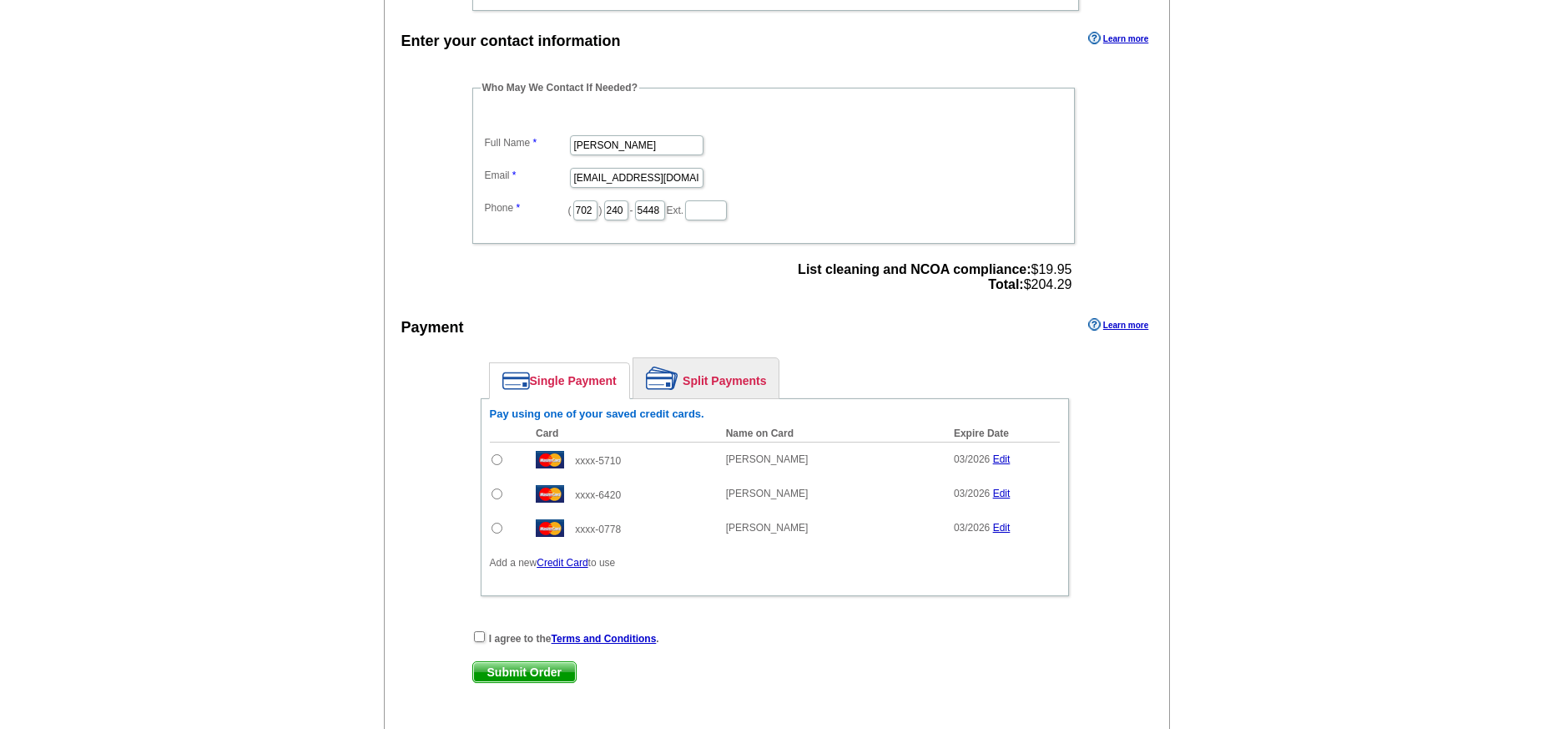
drag, startPoint x: 494, startPoint y: 494, endPoint x: 507, endPoint y: 496, distance: 13.2
click at [494, 494] on input "radio" at bounding box center [497, 494] width 11 height 11
radio input "true"
click at [481, 638] on input "checkbox" at bounding box center [479, 637] width 11 height 11
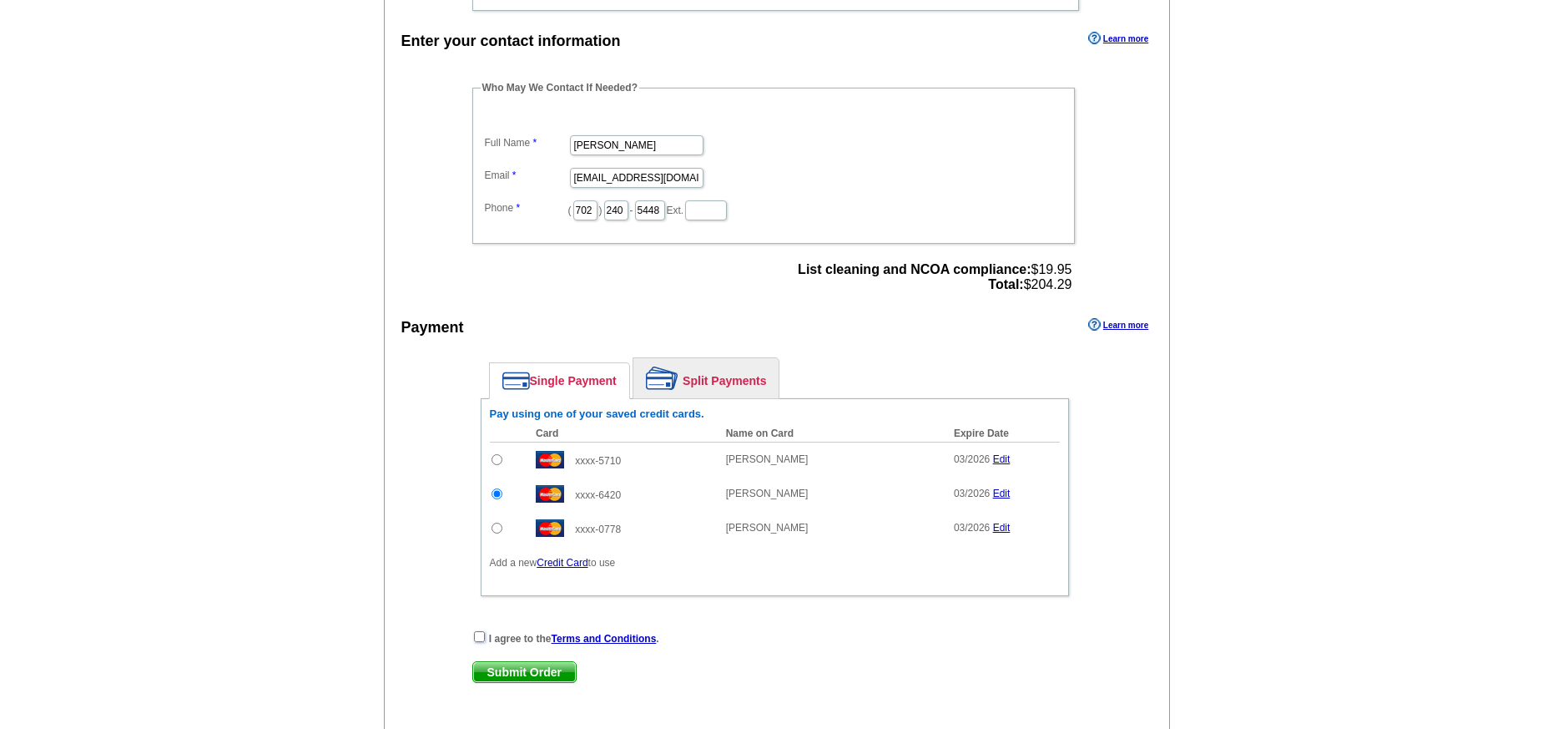
checkbox input "true"
click at [552, 671] on span "Submit Order" at bounding box center [524, 673] width 103 height 20
